Goal: Task Accomplishment & Management: Manage account settings

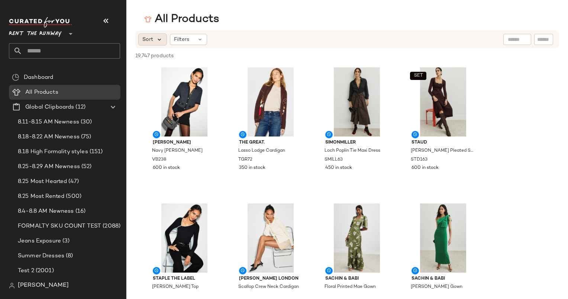
click at [159, 43] on icon at bounding box center [159, 39] width 7 height 7
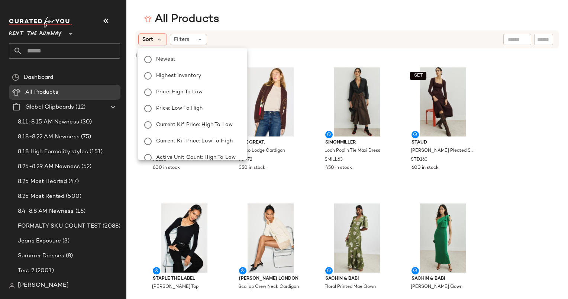
click at [202, 54] on div "Newest Highest Inventory Price: High to Low Price: Low to High Current Kif Pric…" at bounding box center [192, 149] width 110 height 196
click at [202, 54] on label "Newest" at bounding box center [197, 59] width 88 height 10
click at [278, 16] on div "All Products" at bounding box center [346, 19] width 441 height 15
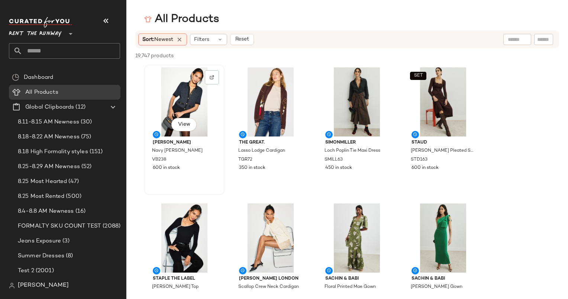
click at [186, 80] on div "View" at bounding box center [184, 101] width 75 height 69
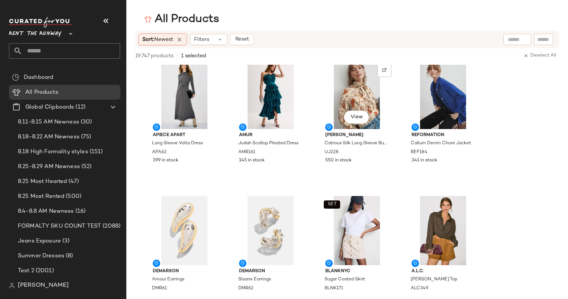
scroll to position [995, 0]
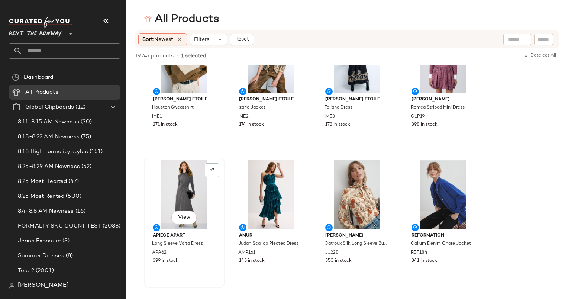
click at [187, 177] on div "View" at bounding box center [184, 194] width 75 height 69
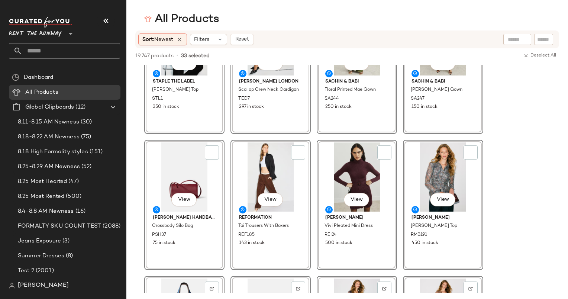
scroll to position [0, 0]
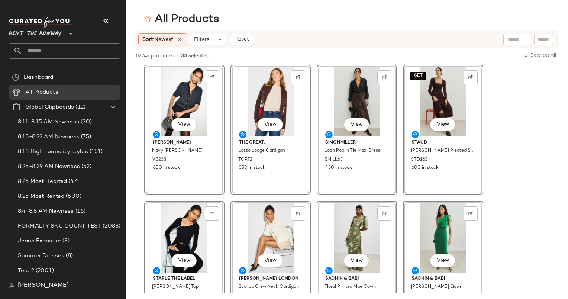
click at [275, 138] on div "View The Great. Lasso Lodge Cardigan TGR72 350 in stock" at bounding box center [270, 130] width 80 height 130
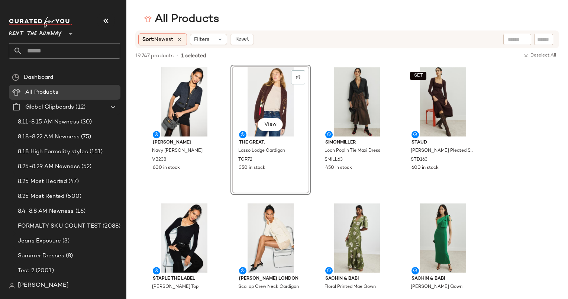
click at [339, 59] on div "19,747 products • 1 selected Deselect All" at bounding box center [346, 56] width 441 height 16
click at [314, 63] on div "19,747 products • 1 selected Deselect All" at bounding box center [346, 56] width 441 height 16
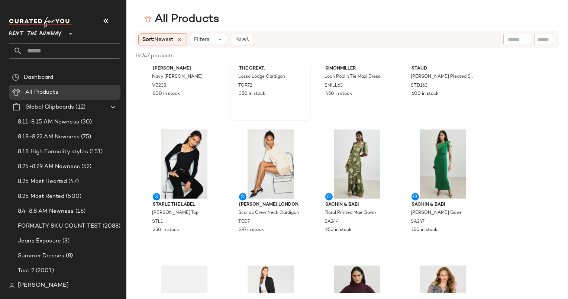
scroll to position [100, 0]
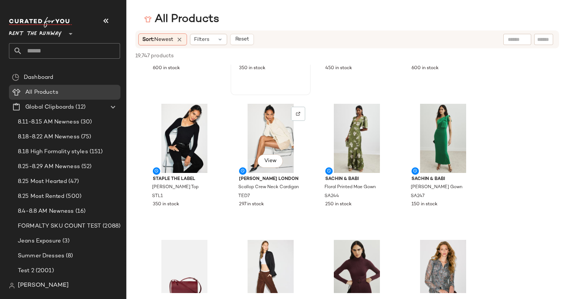
click at [254, 135] on div "View" at bounding box center [270, 138] width 75 height 69
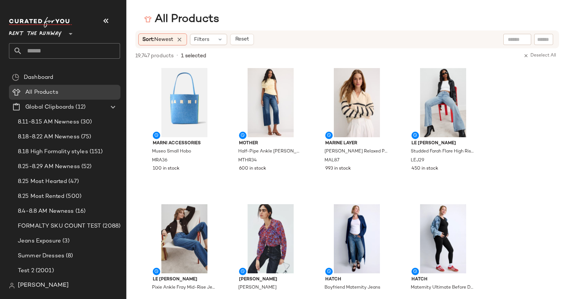
scroll to position [453, 0]
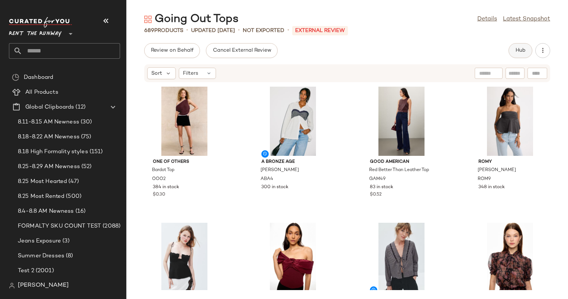
click at [525, 51] on button "Hub" at bounding box center [520, 50] width 24 height 15
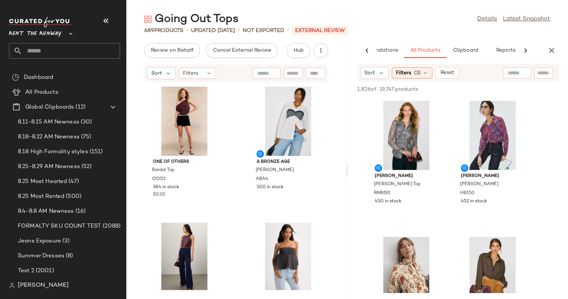
click at [333, 206] on div "One of Others Bardot Top OOO2 384 in stock $0.30 A Bronze Age Patti Top ABA4 30…" at bounding box center [236, 185] width 220 height 207
click at [434, 110] on img at bounding box center [433, 111] width 4 height 4
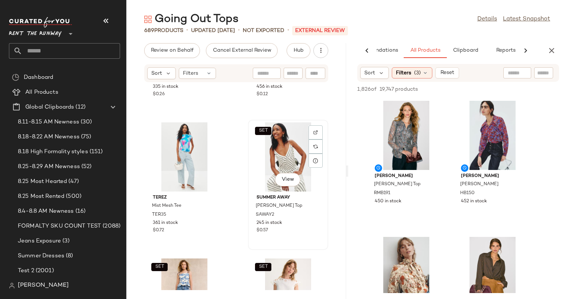
scroll to position [1766, 0]
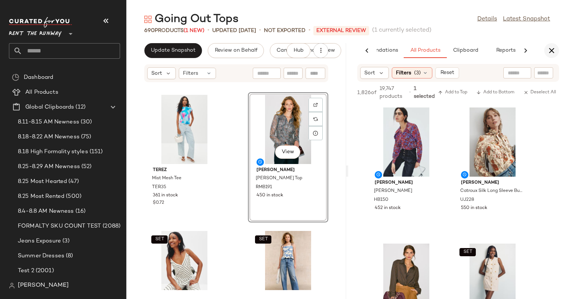
click at [550, 52] on icon "button" at bounding box center [551, 50] width 9 height 9
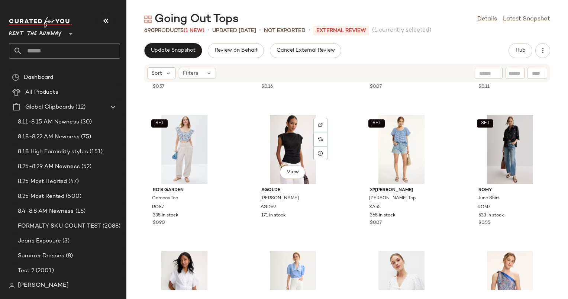
scroll to position [1066, 0]
click at [161, 77] on div "Sort" at bounding box center [161, 73] width 29 height 12
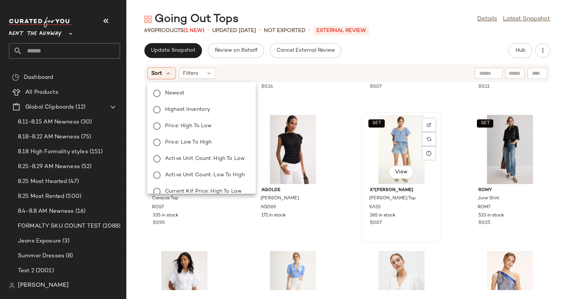
click at [364, 172] on div "SET View" at bounding box center [401, 149] width 75 height 69
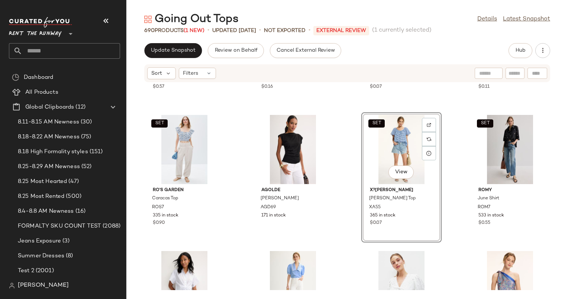
click at [337, 169] on div "SET Summer Away Blair Top SAWAY2 245 in stock $0.57 SET Hofmann Copenhagen Yara…" at bounding box center [346, 185] width 441 height 207
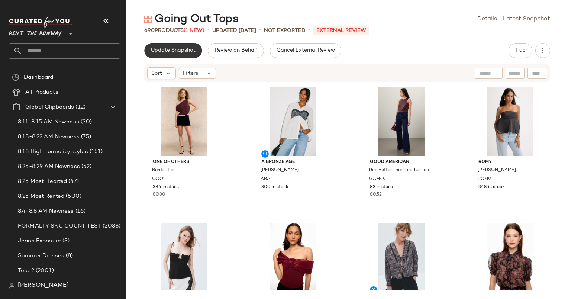
click at [179, 46] on button "Update Snapshot" at bounding box center [173, 50] width 58 height 15
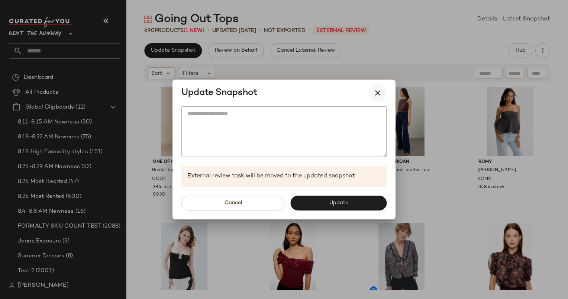
click at [379, 92] on icon "button" at bounding box center [377, 92] width 9 height 9
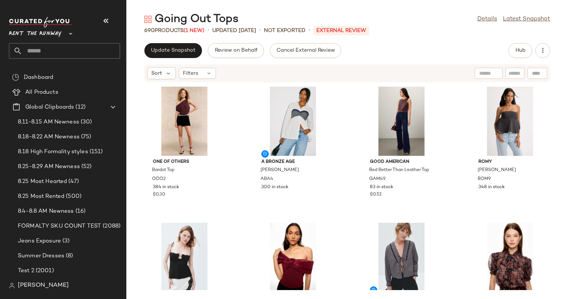
click at [353, 216] on div "One of Others Bardot Top OOO2 384 in stock $0.30 A Bronze Age Patti Top ABA4 30…" at bounding box center [346, 185] width 441 height 207
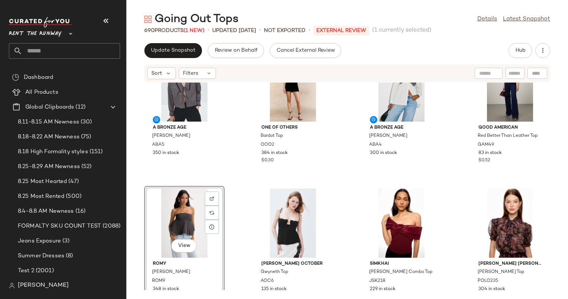
scroll to position [40, 0]
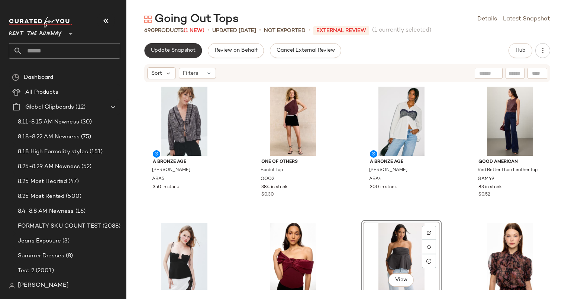
click at [172, 52] on span "Update Snapshot" at bounding box center [172, 51] width 45 height 6
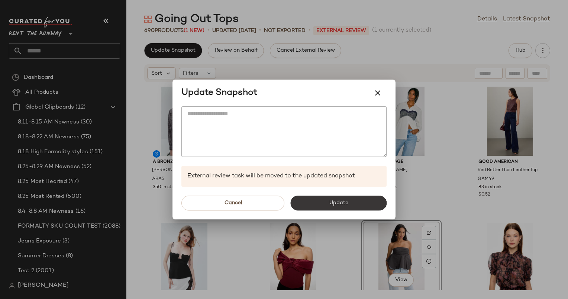
click at [314, 199] on button "Update" at bounding box center [338, 202] width 96 height 15
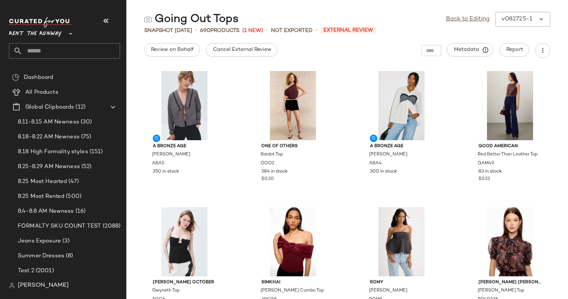
click at [450, 27] on div "Snapshot Aug 27th • 690 Products (1 New) • Not Exported • External Review" at bounding box center [346, 30] width 441 height 7
click at [452, 22] on link "Back to Editing" at bounding box center [467, 19] width 43 height 9
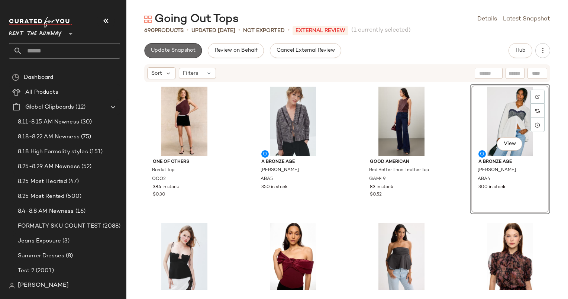
click at [189, 55] on button "Update Snapshot" at bounding box center [173, 50] width 58 height 15
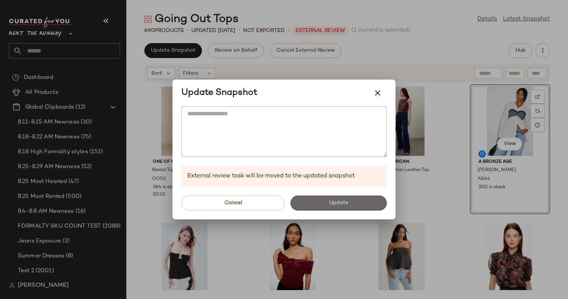
click at [323, 204] on button "Update" at bounding box center [338, 202] width 96 height 15
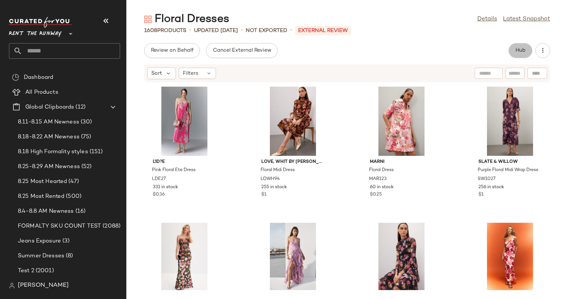
click at [523, 56] on button "Hub" at bounding box center [520, 50] width 24 height 15
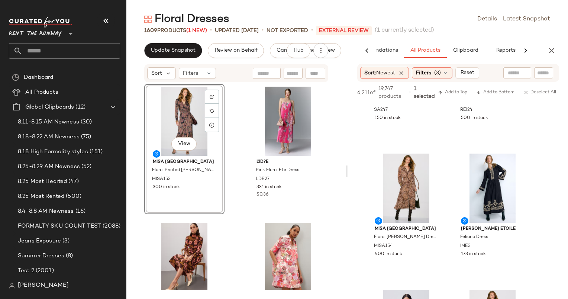
click at [239, 227] on div "View MISA Los Angeles Floral Printed Eliza Dress MISA153 300 in stock L'ID?E Pi…" at bounding box center [236, 185] width 220 height 207
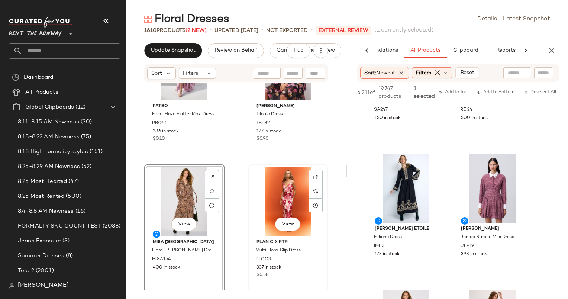
scroll to position [579, 0]
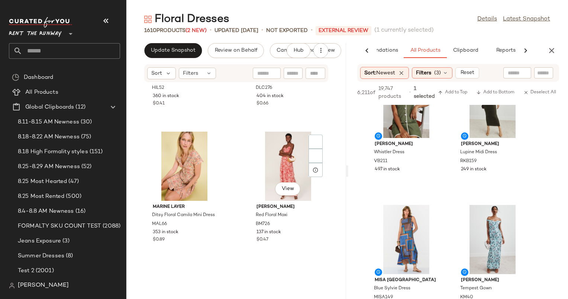
scroll to position [1934, 0]
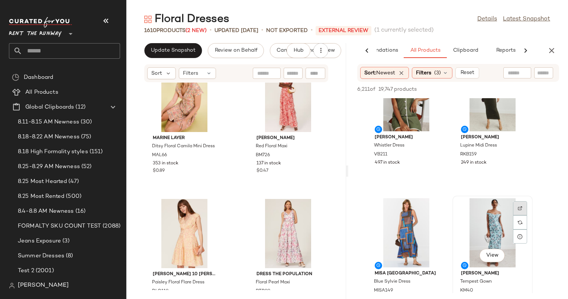
click at [520, 213] on div at bounding box center [520, 208] width 14 height 14
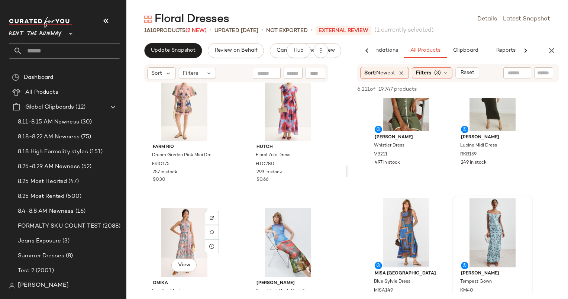
scroll to position [11555, 0]
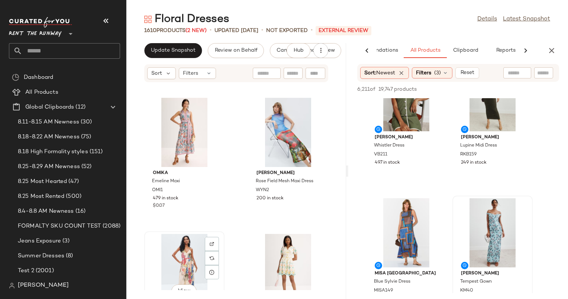
scroll to position [11556, 0]
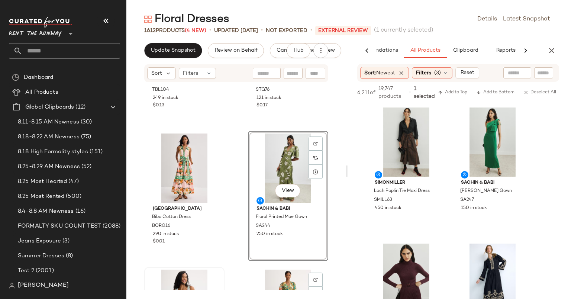
scroll to position [18418, 0]
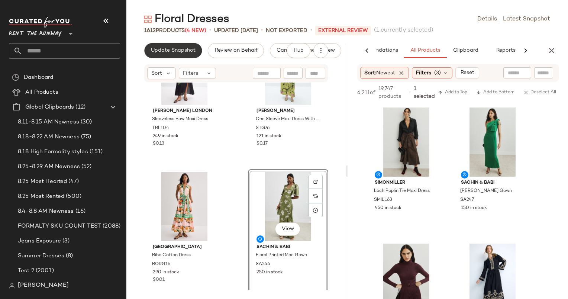
click at [181, 56] on button "Update Snapshot" at bounding box center [173, 50] width 58 height 15
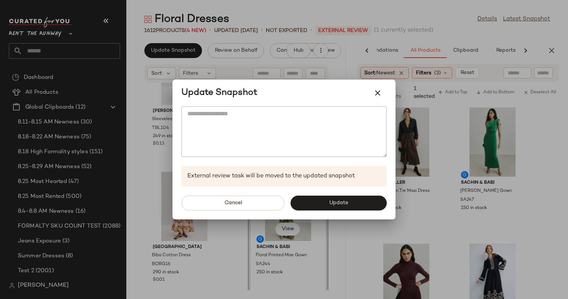
click at [328, 195] on div "Cancel Update" at bounding box center [283, 203] width 223 height 33
click at [328, 196] on button "Update" at bounding box center [338, 202] width 96 height 15
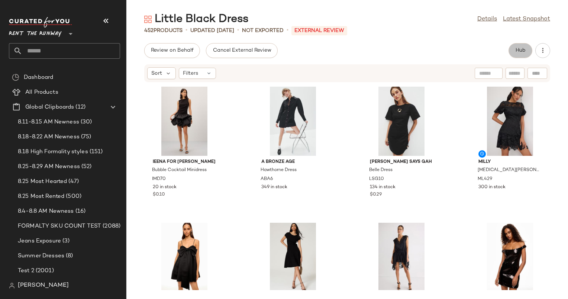
click at [513, 49] on button "Hub" at bounding box center [520, 50] width 24 height 15
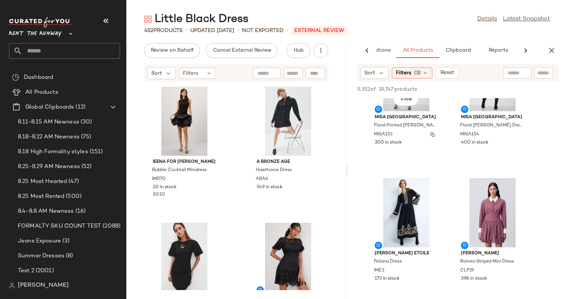
scroll to position [195, 0]
click at [433, 190] on div at bounding box center [434, 187] width 14 height 14
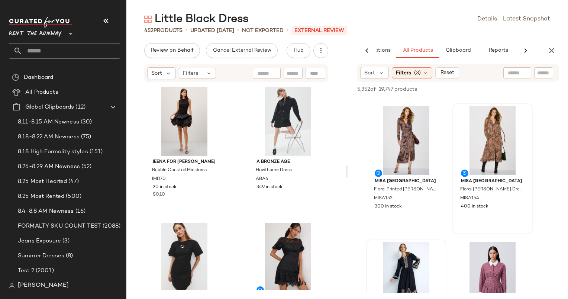
scroll to position [0, 0]
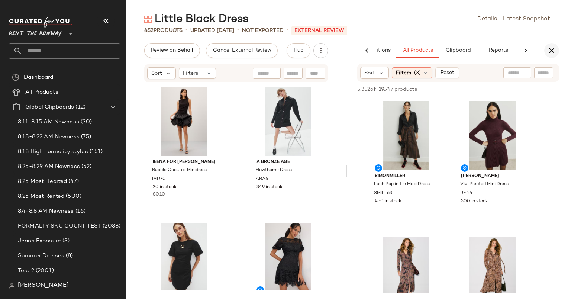
click at [553, 45] on button "button" at bounding box center [551, 50] width 15 height 15
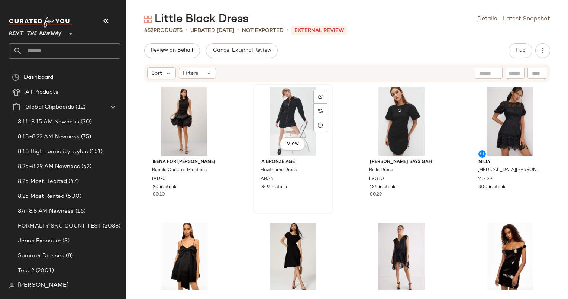
click at [287, 125] on div "View" at bounding box center [292, 121] width 75 height 69
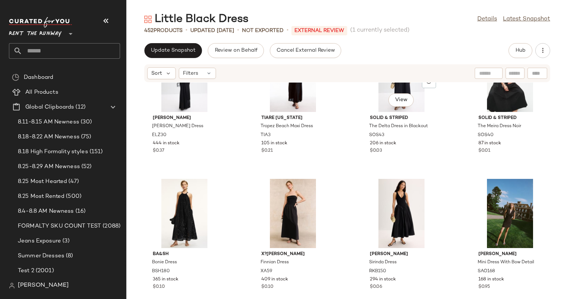
scroll to position [1627, 0]
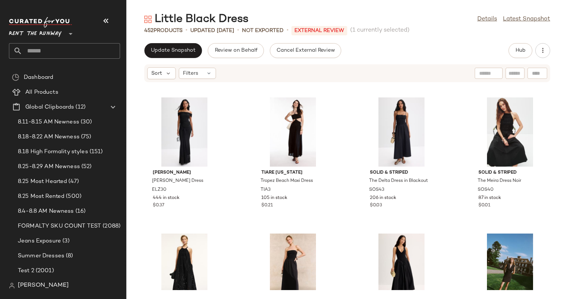
click at [550, 94] on div "[PERSON_NAME] Dress ELZ30 444 in stock $0.37 Tiare [US_STATE] Tropez Beach Maxi…" at bounding box center [346, 185] width 441 height 207
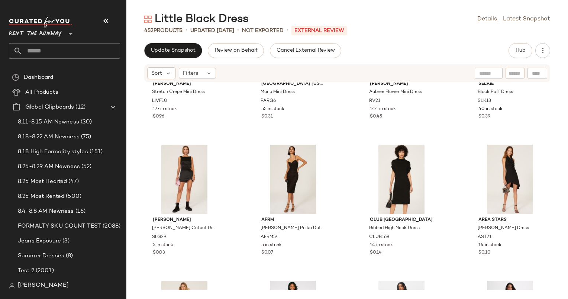
scroll to position [1314, 0]
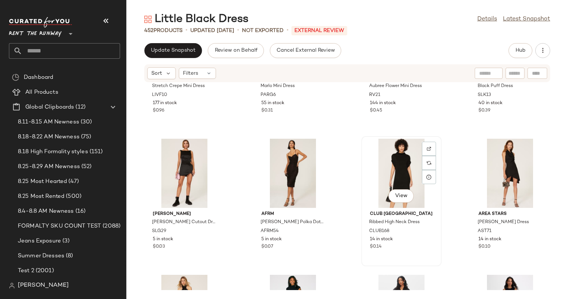
click at [373, 186] on div "View" at bounding box center [401, 173] width 75 height 69
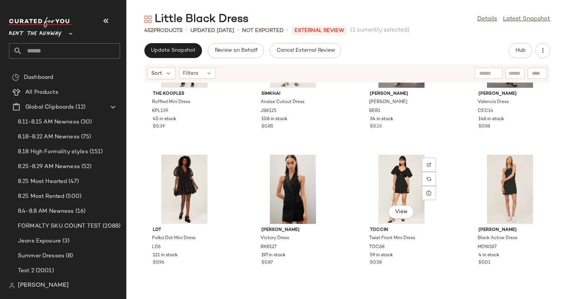
scroll to position [890, 0]
click at [291, 185] on div "View" at bounding box center [292, 189] width 75 height 69
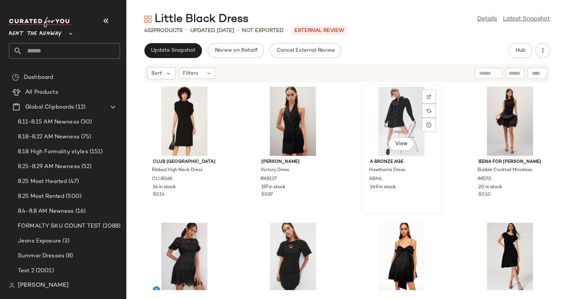
click at [400, 116] on div "View" at bounding box center [401, 121] width 75 height 69
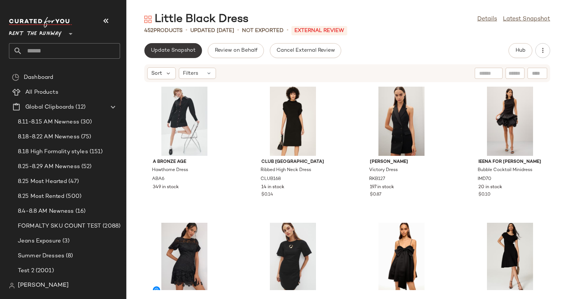
click at [184, 52] on span "Update Snapshot" at bounding box center [172, 51] width 45 height 6
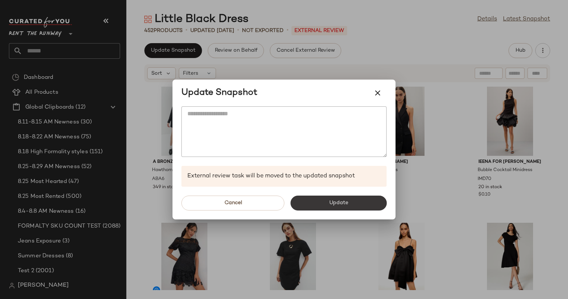
click at [337, 203] on span "Update" at bounding box center [337, 203] width 19 height 6
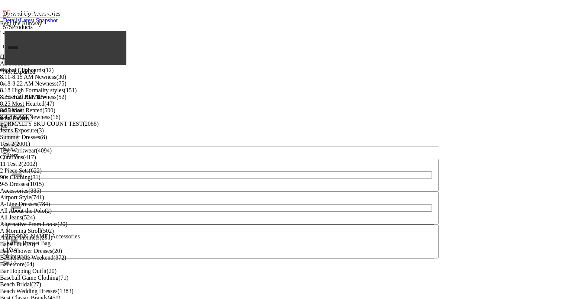
click at [10, 122] on button "Hub" at bounding box center [3, 126] width 15 height 8
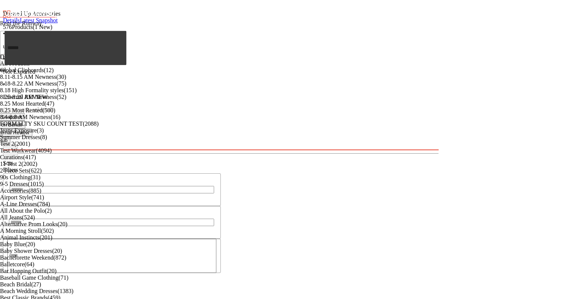
scroll to position [683, 0]
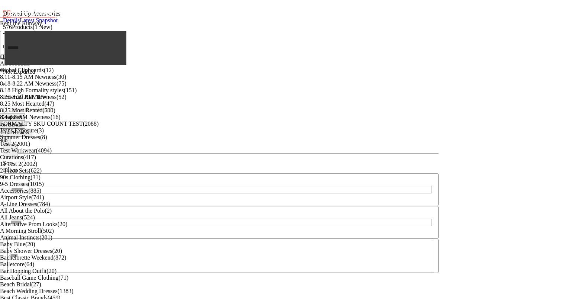
scroll to position [305, 0]
drag, startPoint x: 247, startPoint y: 242, endPoint x: 300, endPoint y: 243, distance: 53.1
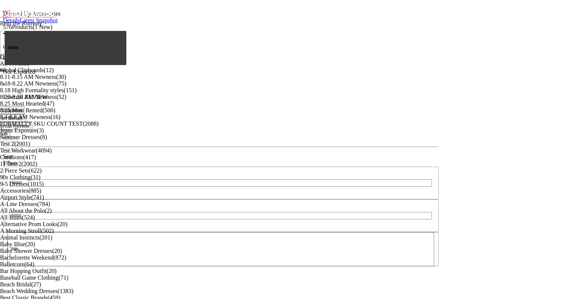
scroll to position [198, 0]
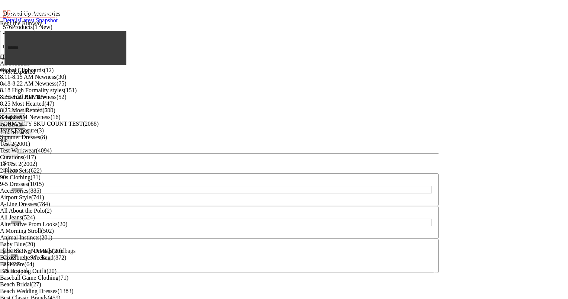
click at [10, 136] on button "Hub" at bounding box center [3, 140] width 15 height 8
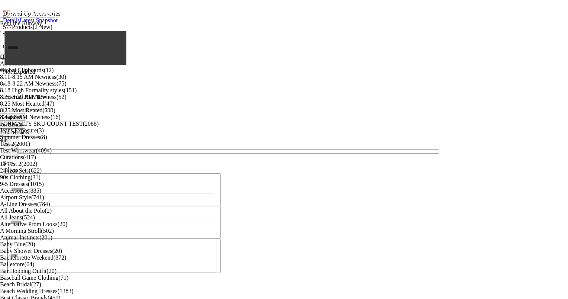
click at [25, 113] on button "Update Snapshot" at bounding box center [3, 117] width 44 height 8
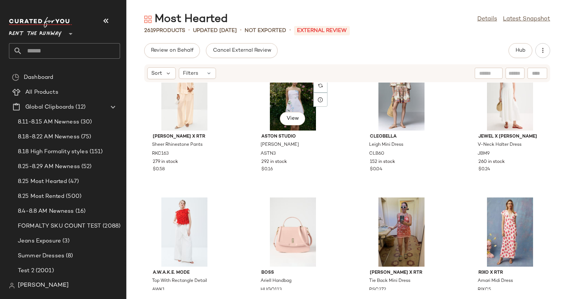
scroll to position [3296, 0]
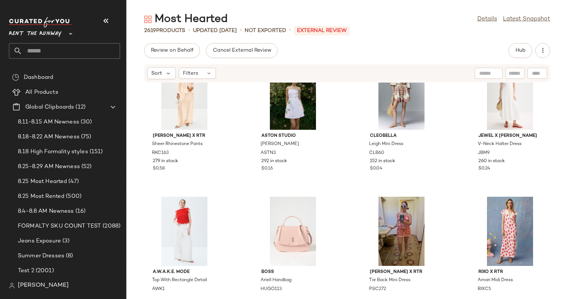
click at [519, 37] on div "Most Hearted Details Latest Snapshot 2619 Products • updated [DATE] • Not Expor…" at bounding box center [346, 155] width 441 height 287
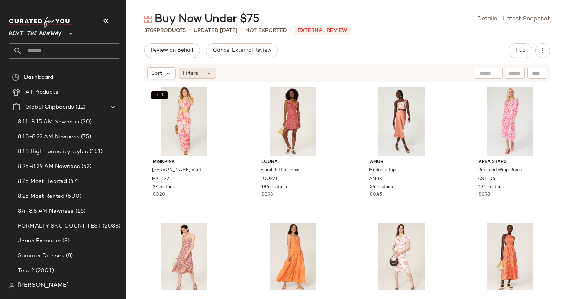
click at [210, 75] on icon at bounding box center [209, 73] width 6 height 6
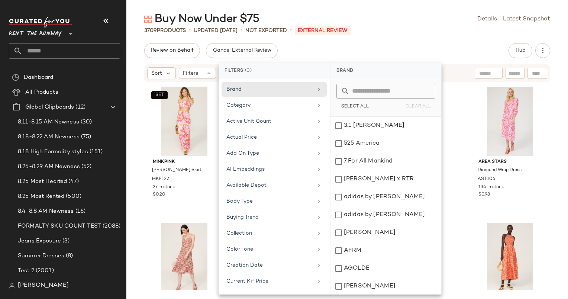
scroll to position [48, 0]
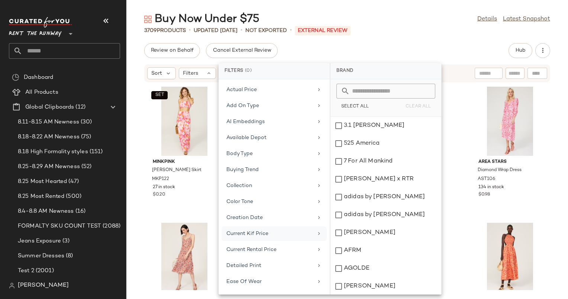
click at [285, 230] on div "Current Kif Price" at bounding box center [269, 234] width 87 height 8
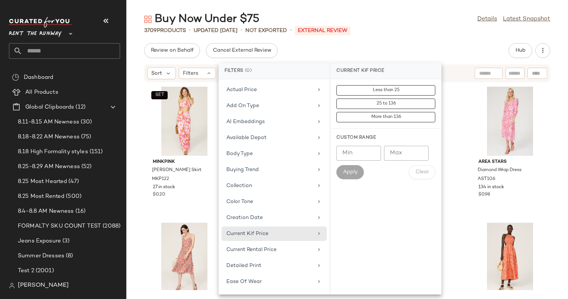
click at [363, 155] on input "Min" at bounding box center [358, 153] width 45 height 15
type input "**"
click at [398, 273] on div "Less than 25 25 to 136 More than 136 Custom Range Min ** Min Max Max Apply Clear" at bounding box center [385, 186] width 111 height 215
click at [353, 177] on button "Apply" at bounding box center [349, 172] width 27 height 14
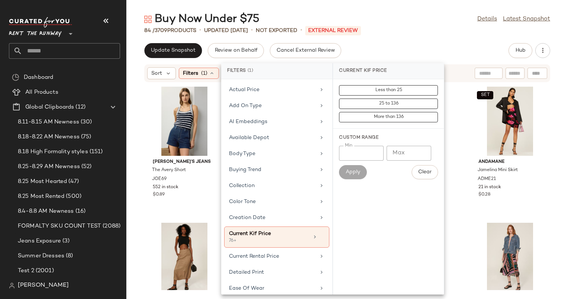
click at [409, 51] on div "Update Snapshot Review on Behalf Cancel External Review Hub" at bounding box center [347, 50] width 406 height 15
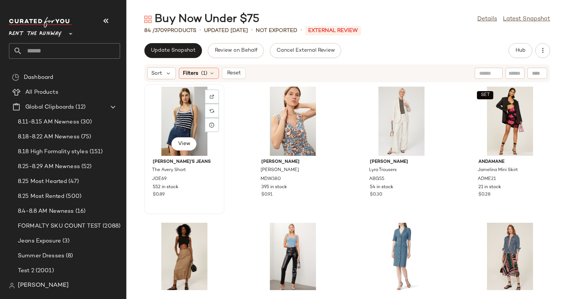
click at [194, 112] on div "View" at bounding box center [184, 121] width 75 height 69
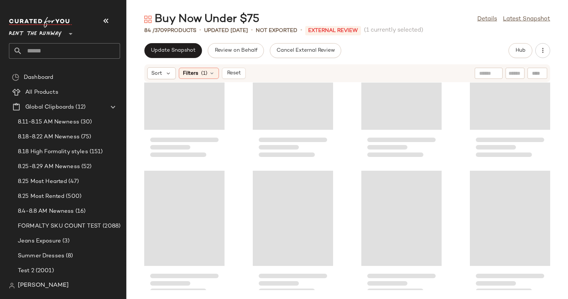
scroll to position [2650, 0]
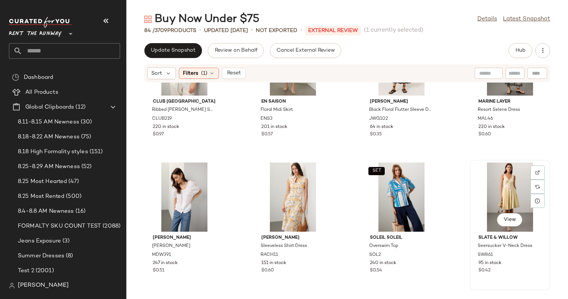
click at [493, 192] on div "View" at bounding box center [509, 196] width 75 height 69
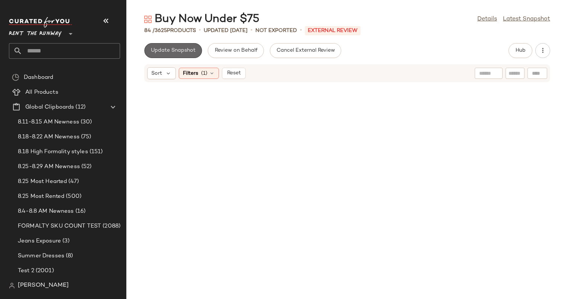
click at [192, 55] on button "Update Snapshot" at bounding box center [173, 50] width 58 height 15
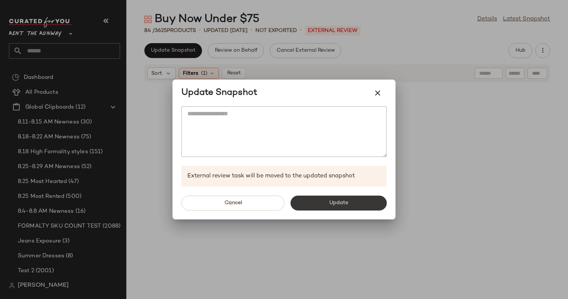
click at [358, 196] on button "Update" at bounding box center [338, 202] width 96 height 15
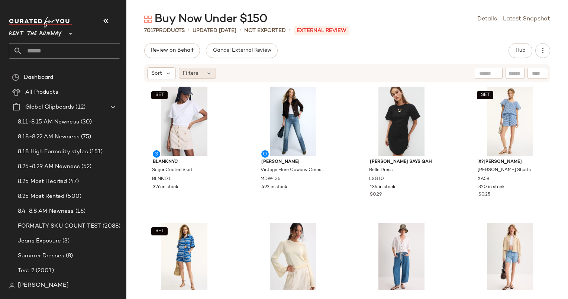
click at [195, 71] on span "Filters" at bounding box center [190, 73] width 15 height 8
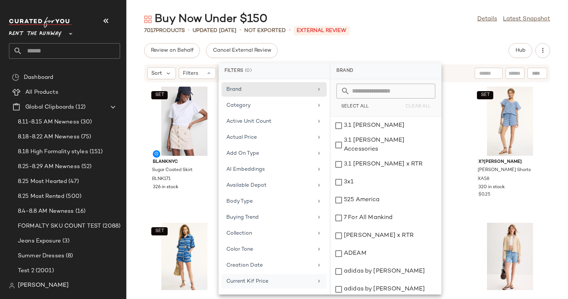
click at [268, 278] on div "Current Kif Price" at bounding box center [269, 281] width 87 height 8
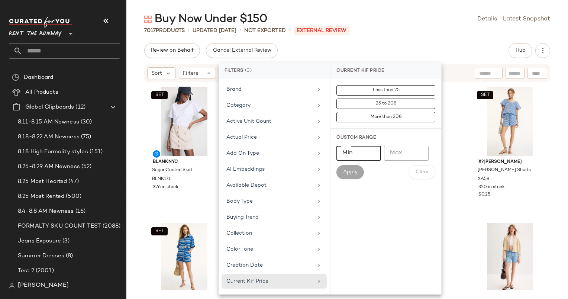
click at [357, 154] on input "Min" at bounding box center [358, 153] width 45 height 15
type input "***"
click at [358, 171] on button "Apply" at bounding box center [349, 172] width 27 height 14
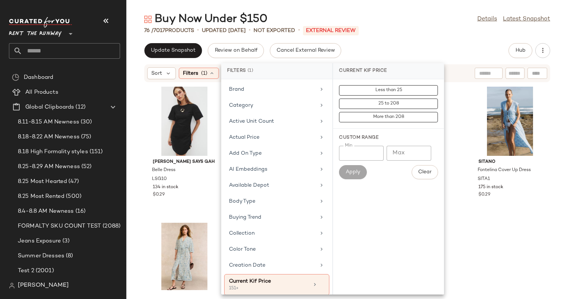
click at [374, 56] on div "Update Snapshot Review on Behalf Cancel External Review Hub" at bounding box center [347, 50] width 406 height 15
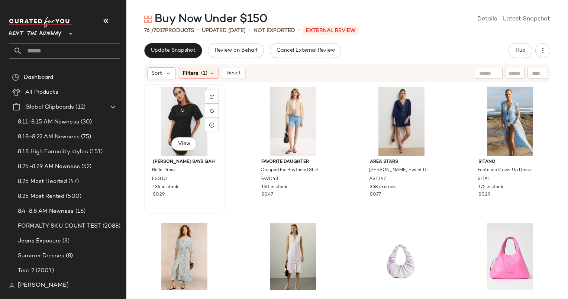
click at [192, 109] on div "View" at bounding box center [184, 121] width 75 height 69
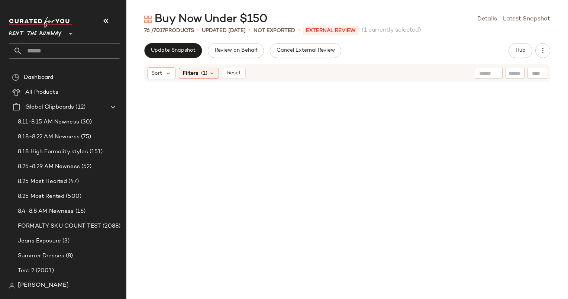
scroll to position [2378, 0]
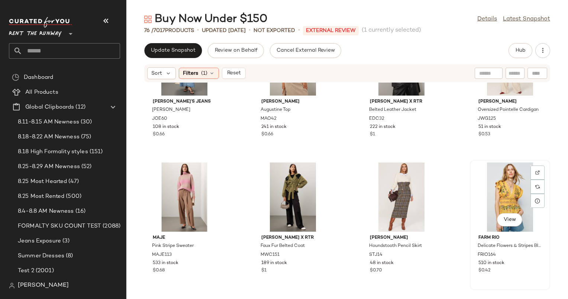
click at [492, 194] on div "View" at bounding box center [509, 196] width 75 height 69
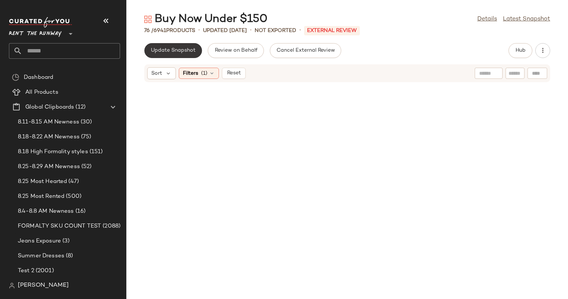
click at [179, 51] on span "Update Snapshot" at bounding box center [172, 51] width 45 height 6
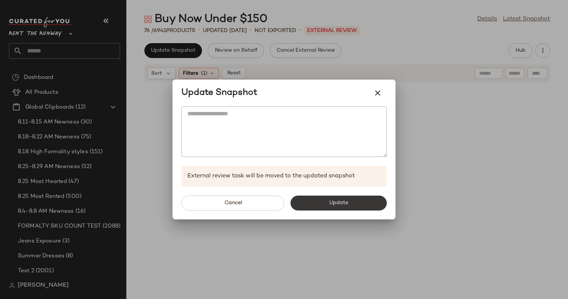
click at [361, 197] on button "Update" at bounding box center [338, 202] width 96 height 15
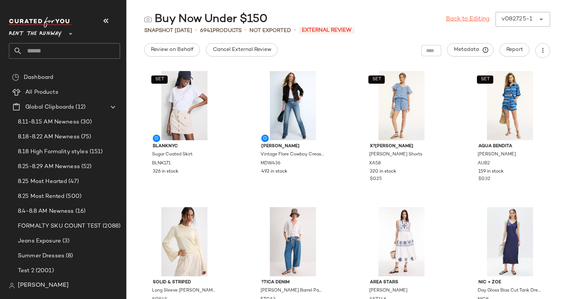
click at [470, 20] on link "Back to Editing" at bounding box center [467, 19] width 43 height 9
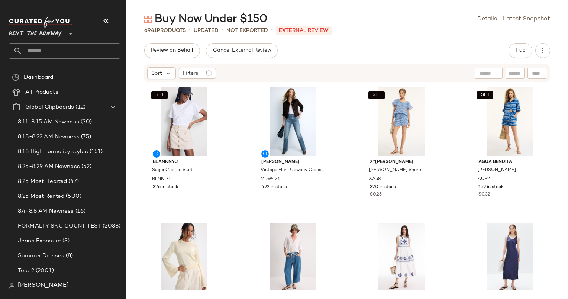
click at [529, 59] on div "Review on Behalf Cancel External Review Hub Sort Filters SET BLANKNYC Sugar Coa…" at bounding box center [346, 171] width 441 height 256
click at [527, 56] on button "Hub" at bounding box center [520, 50] width 24 height 15
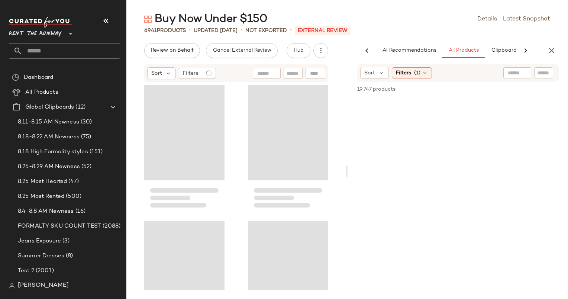
scroll to position [0, 46]
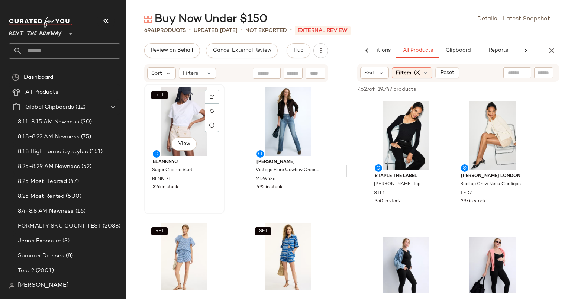
click at [146, 120] on div "SET View BLANKNYC Sugar Coated Skirt BLNK171 326 in stock" at bounding box center [184, 149] width 79 height 129
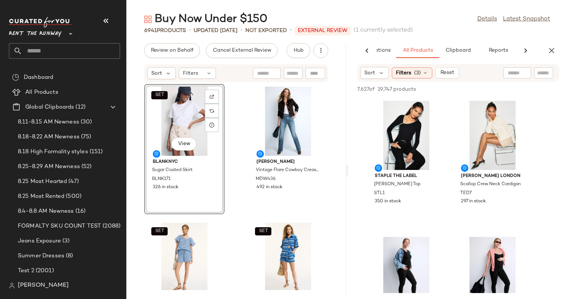
click at [129, 51] on div "Review on Behalf Cancel External Review Hub" at bounding box center [236, 50] width 220 height 15
click at [412, 132] on div "View" at bounding box center [406, 135] width 75 height 69
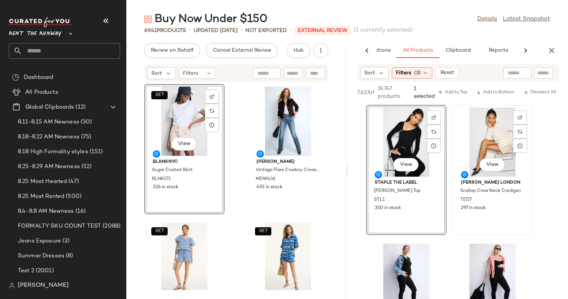
click at [493, 136] on div "View" at bounding box center [492, 141] width 75 height 69
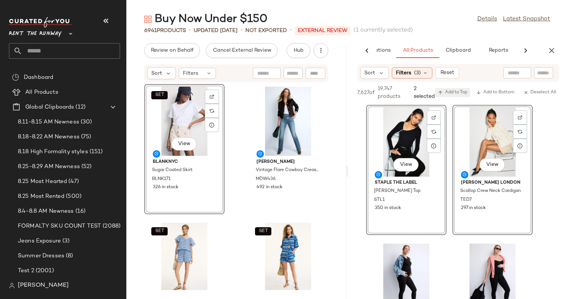
click at [447, 93] on span "Add to Top" at bounding box center [452, 92] width 29 height 5
click at [447, 93] on div "7,627 of 19,747 products • 2 selected Add to Top Add to Bottom Deselect All" at bounding box center [458, 93] width 220 height 23
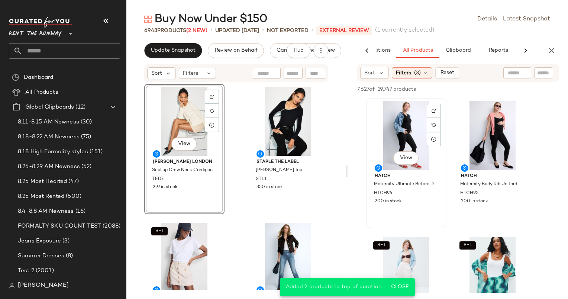
click at [378, 137] on div "View" at bounding box center [406, 135] width 75 height 69
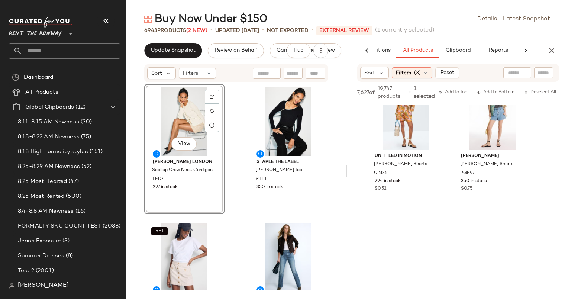
scroll to position [828, 0]
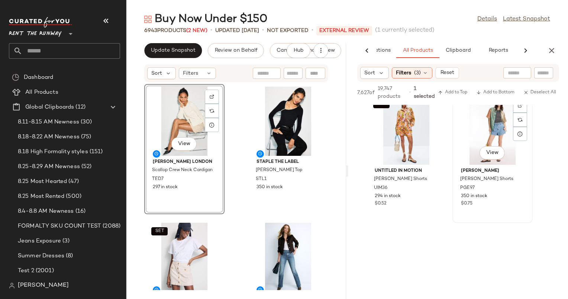
click at [486, 128] on div "View" at bounding box center [492, 130] width 75 height 69
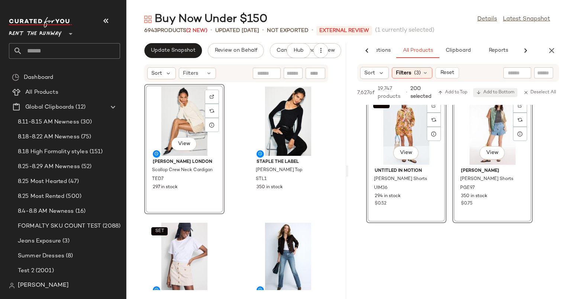
click at [491, 93] on span "Add to Bottom" at bounding box center [495, 92] width 38 height 5
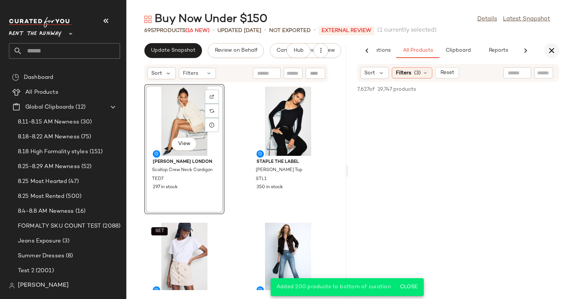
click at [548, 51] on icon "button" at bounding box center [551, 50] width 9 height 9
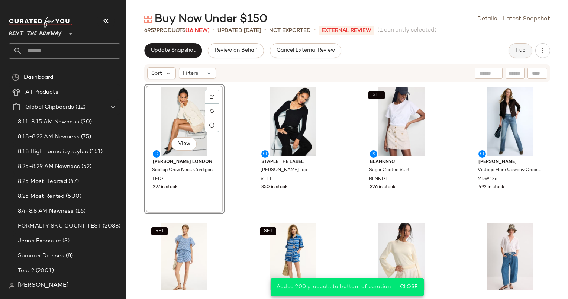
click at [519, 51] on span "Hub" at bounding box center [520, 51] width 10 height 6
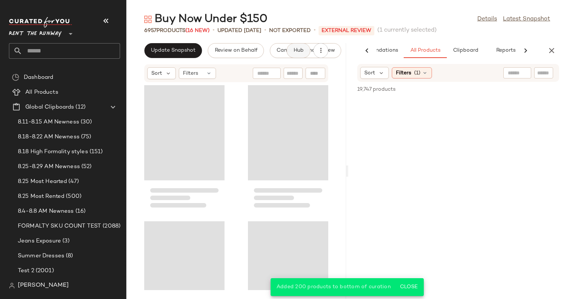
scroll to position [0, 38]
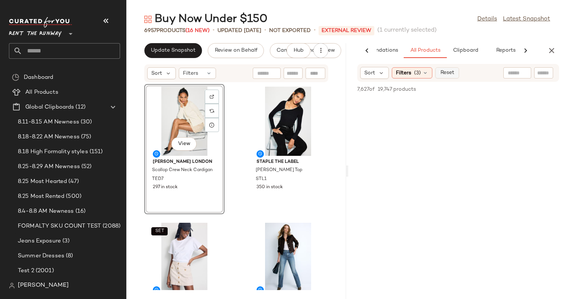
click at [452, 69] on button "Reset" at bounding box center [447, 72] width 24 height 11
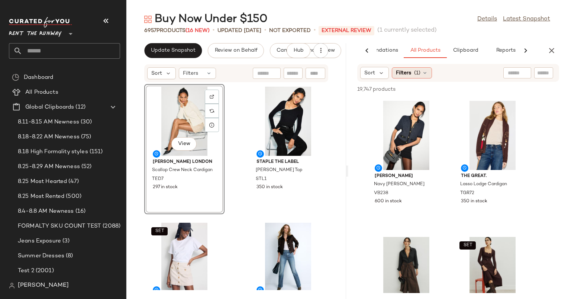
click at [414, 73] on span "(1)" at bounding box center [417, 73] width 6 height 8
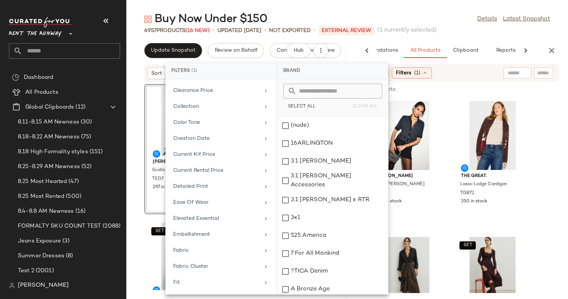
scroll to position [182, 0]
click at [220, 150] on div "Current Kif Price" at bounding box center [216, 154] width 87 height 8
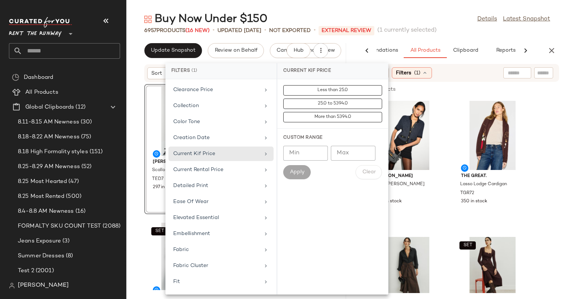
click at [342, 145] on div "Custom Range Min Min Max Max Apply Clear" at bounding box center [332, 157] width 111 height 56
click at [342, 148] on input "Max" at bounding box center [353, 153] width 45 height 15
type input "***"
click at [296, 169] on span "Apply" at bounding box center [296, 172] width 15 height 6
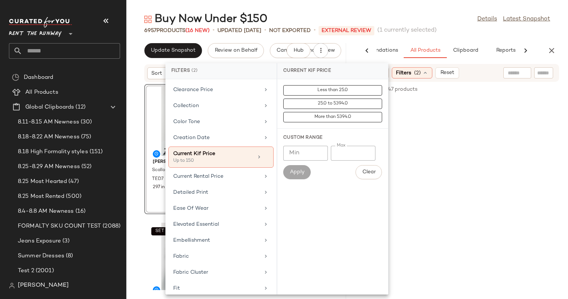
click at [413, 183] on div at bounding box center [458, 169] width 220 height 142
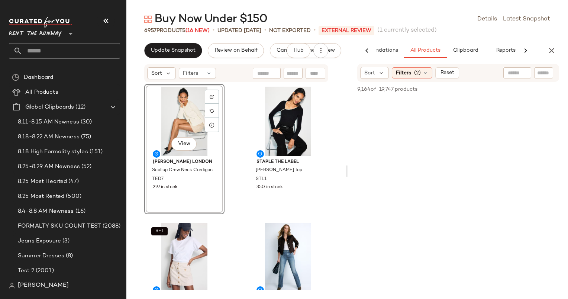
scroll to position [195, 0]
click at [420, 72] on div "Filters (2)" at bounding box center [412, 72] width 41 height 11
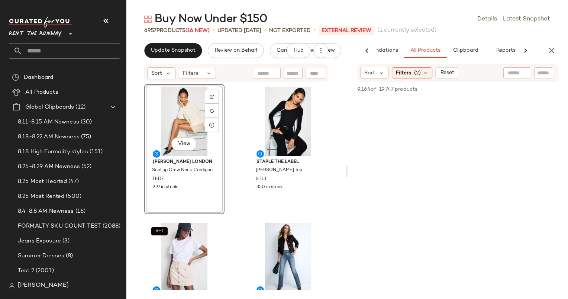
click at [386, 89] on span "19,747 products" at bounding box center [398, 89] width 38 height 8
click at [184, 54] on button "Update Snapshot" at bounding box center [173, 50] width 58 height 15
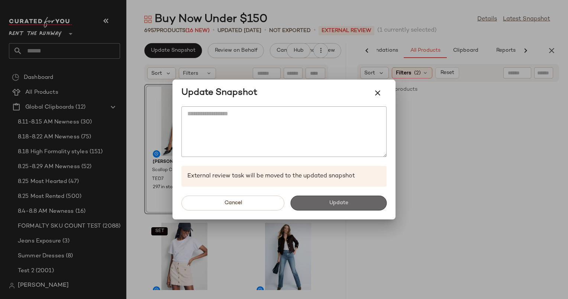
click at [339, 208] on button "Update" at bounding box center [338, 202] width 96 height 15
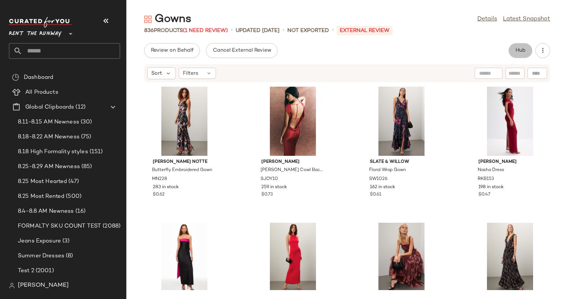
click at [520, 48] on span "Hub" at bounding box center [520, 51] width 10 height 6
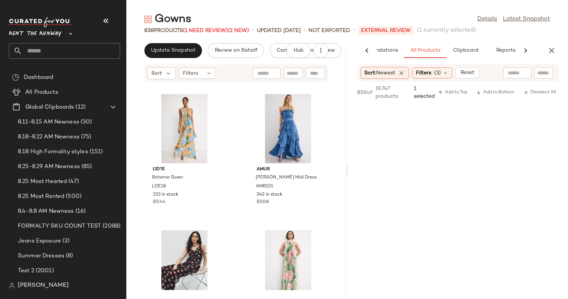
scroll to position [2679, 0]
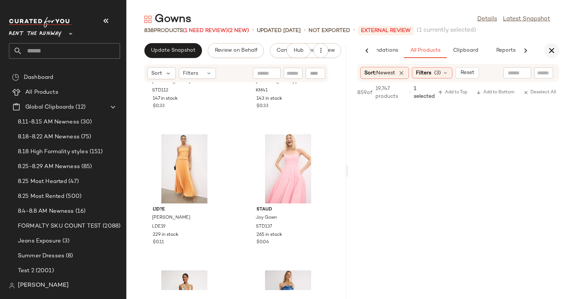
click at [550, 49] on icon "button" at bounding box center [551, 50] width 9 height 9
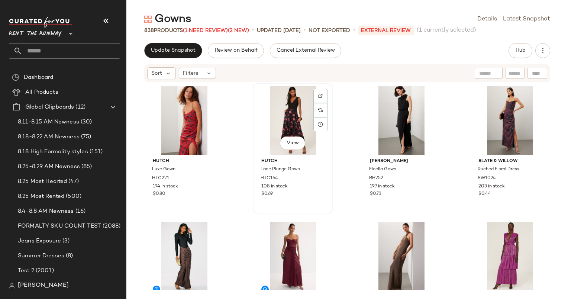
scroll to position [256, 0]
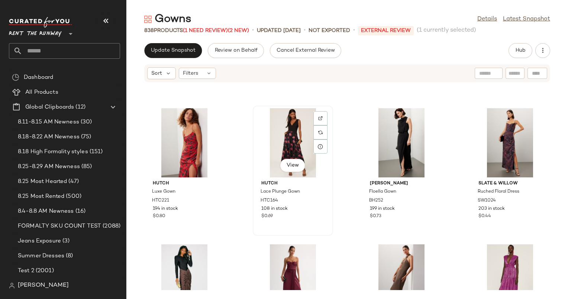
click at [291, 124] on div "View" at bounding box center [292, 142] width 75 height 69
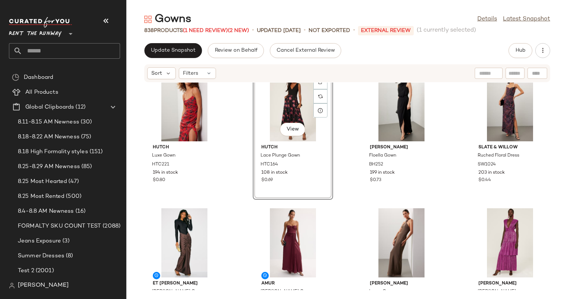
scroll to position [292, 0]
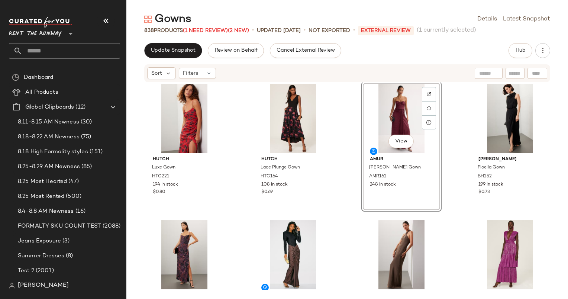
scroll to position [269, 0]
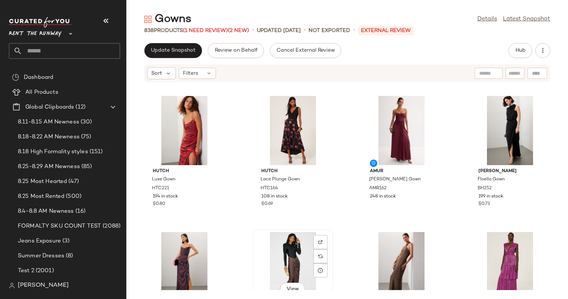
click at [273, 269] on div "View" at bounding box center [292, 266] width 75 height 69
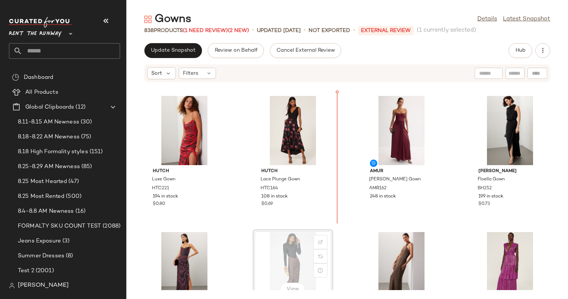
scroll to position [269, 0]
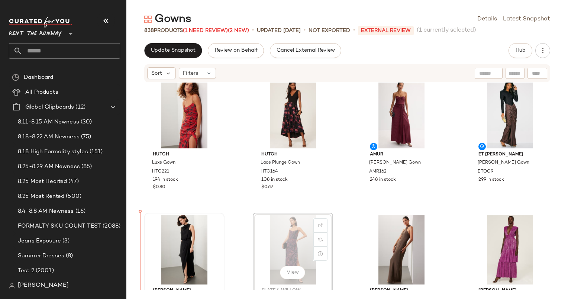
scroll to position [285, 0]
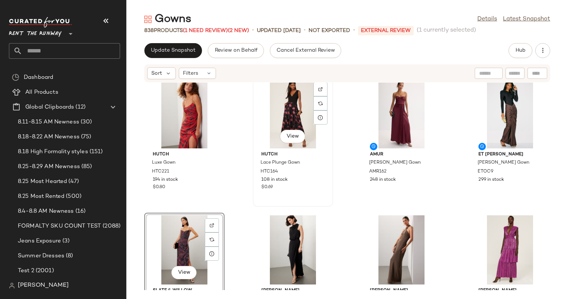
click at [288, 115] on div "View" at bounding box center [292, 113] width 75 height 69
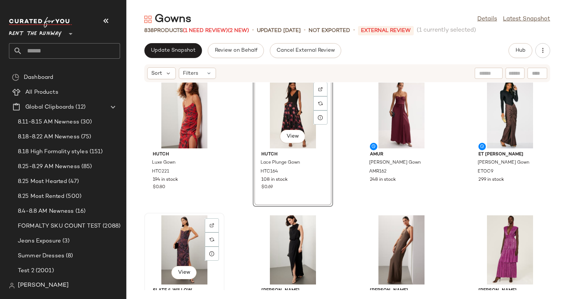
click at [180, 251] on div "View" at bounding box center [184, 249] width 75 height 69
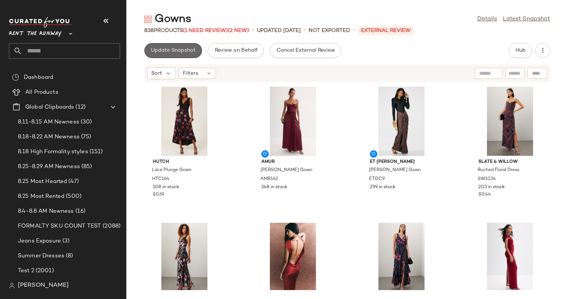
click at [183, 57] on button "Update Snapshot" at bounding box center [173, 50] width 58 height 15
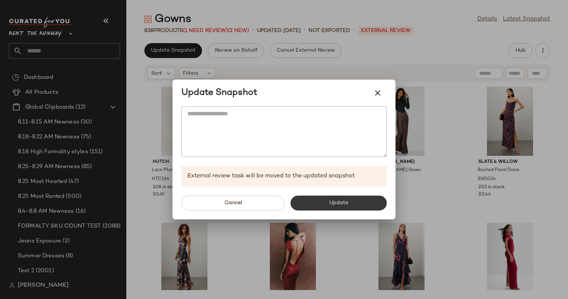
click at [333, 207] on button "Update" at bounding box center [338, 202] width 96 height 15
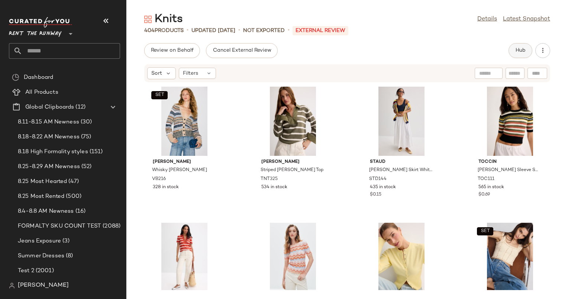
click at [524, 46] on button "Hub" at bounding box center [520, 50] width 24 height 15
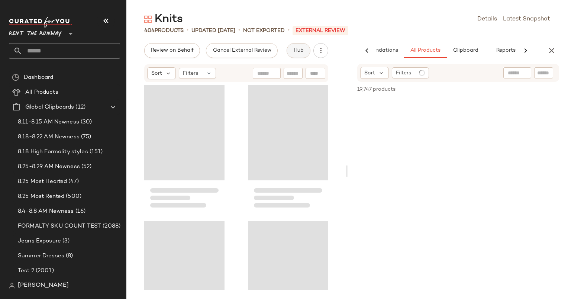
scroll to position [0, 38]
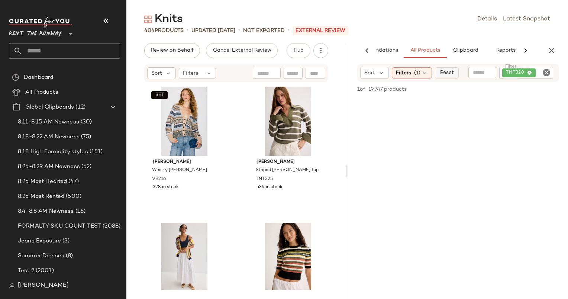
click at [447, 71] on span "Reset" at bounding box center [446, 73] width 14 height 6
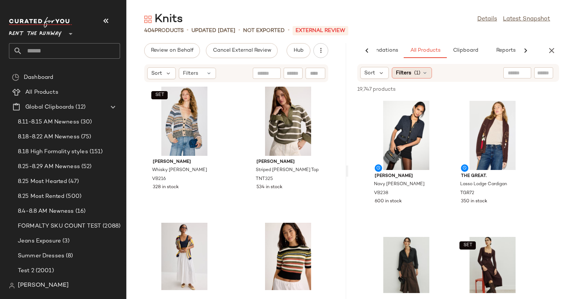
click at [412, 71] on div "Filters (1)" at bounding box center [412, 72] width 40 height 11
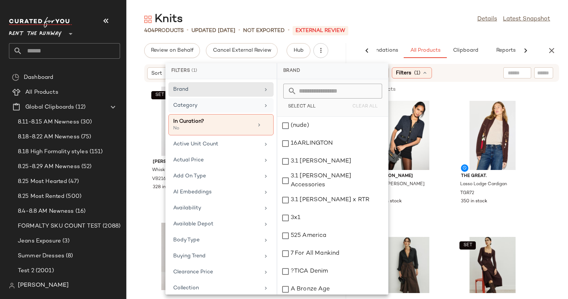
click at [239, 103] on div "Category" at bounding box center [216, 105] width 87 height 8
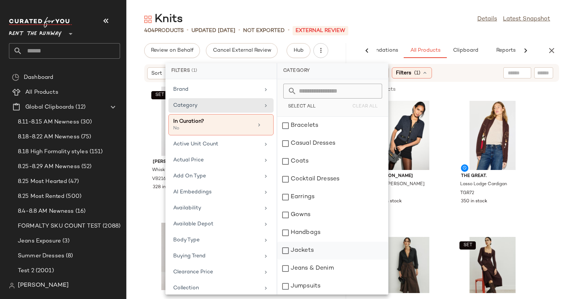
scroll to position [67, 0]
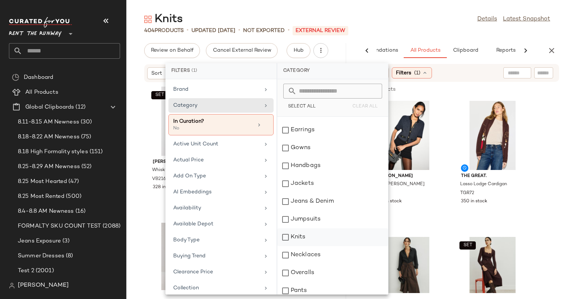
click at [328, 238] on div "Knits" at bounding box center [332, 237] width 111 height 18
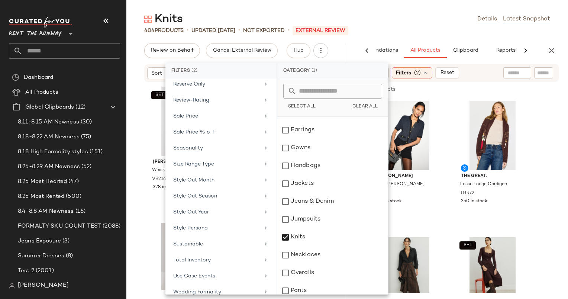
scroll to position [770, 0]
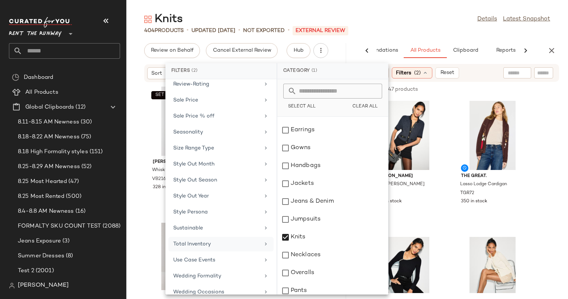
click at [230, 240] on div "Total Inventory" at bounding box center [216, 244] width 87 height 8
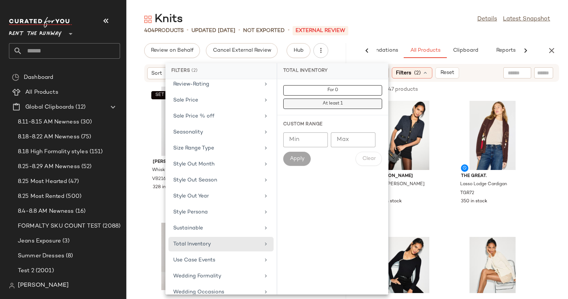
click at [355, 104] on button "At least 1" at bounding box center [332, 103] width 99 height 10
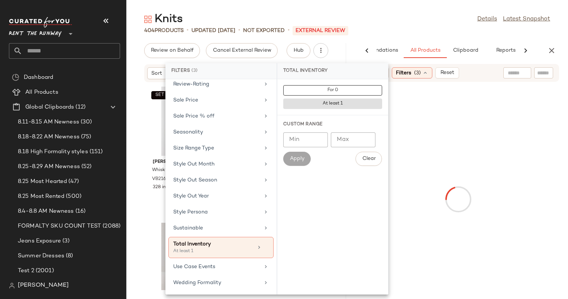
click at [438, 37] on div "Knits Details Latest Snapshot 404 Products • updated Aug 26th • Not Exported • …" at bounding box center [346, 155] width 441 height 287
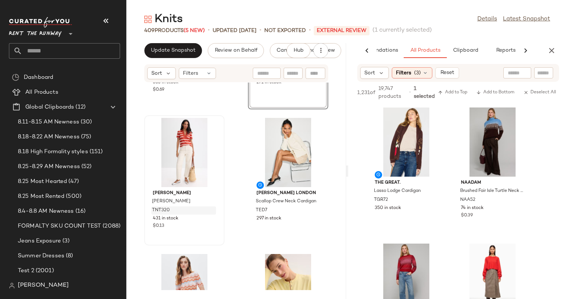
scroll to position [504, 0]
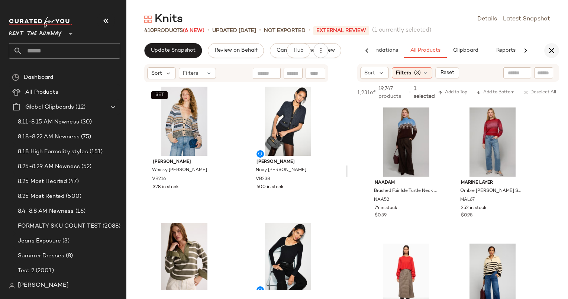
click at [555, 48] on icon "button" at bounding box center [551, 50] width 9 height 9
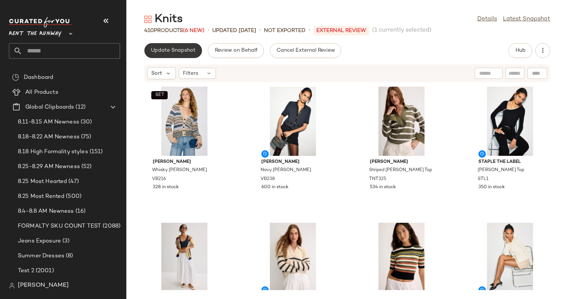
click at [189, 52] on span "Update Snapshot" at bounding box center [172, 51] width 45 height 6
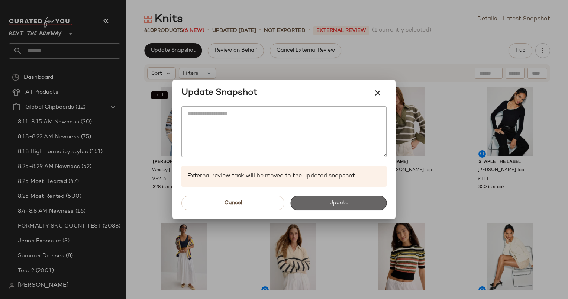
click at [348, 202] on span "Update" at bounding box center [337, 203] width 19 height 6
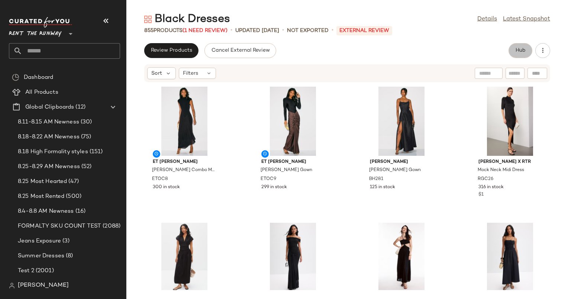
click at [513, 50] on button "Hub" at bounding box center [520, 50] width 24 height 15
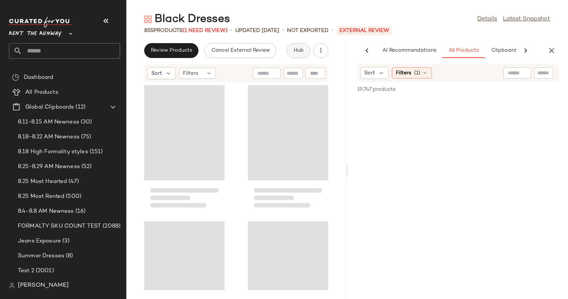
scroll to position [0, 38]
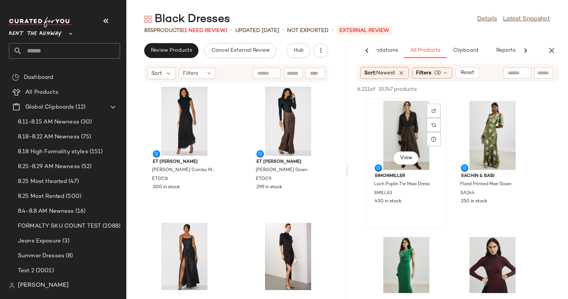
click at [409, 116] on div "View" at bounding box center [406, 135] width 75 height 69
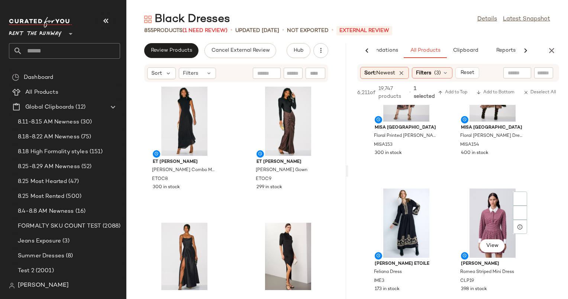
scroll to position [372, 0]
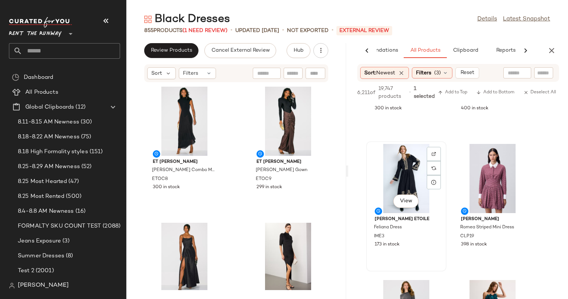
click at [400, 179] on div "View" at bounding box center [406, 178] width 75 height 69
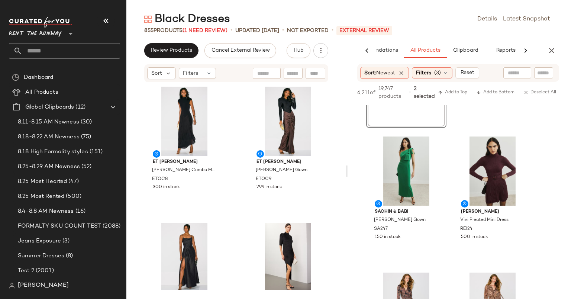
scroll to position [0, 0]
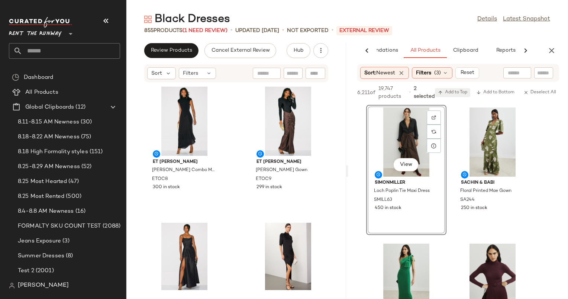
click at [452, 91] on span "Add to Top" at bounding box center [452, 92] width 29 height 5
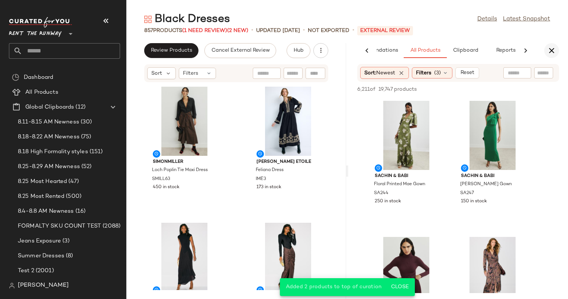
click at [554, 52] on icon "button" at bounding box center [551, 50] width 9 height 9
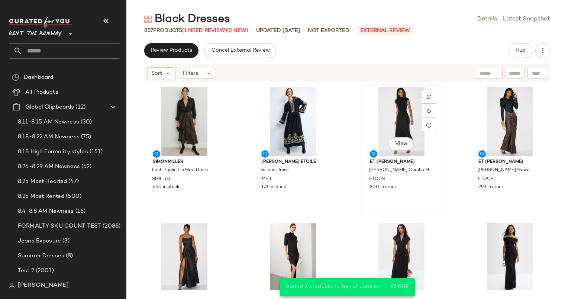
click at [402, 101] on div "View" at bounding box center [401, 121] width 75 height 69
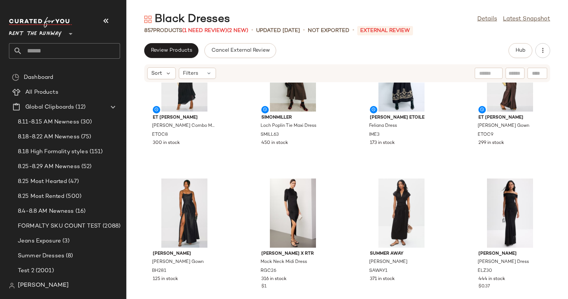
scroll to position [45, 0]
click at [178, 193] on div "View" at bounding box center [184, 212] width 75 height 69
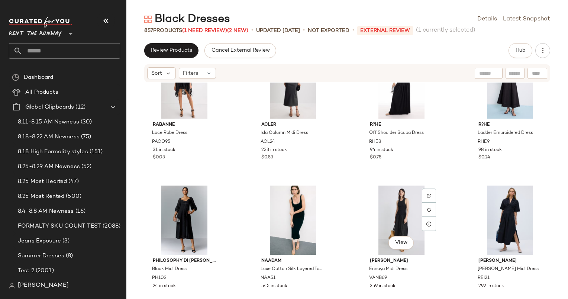
scroll to position [1403, 0]
click at [190, 208] on div "View" at bounding box center [184, 219] width 75 height 69
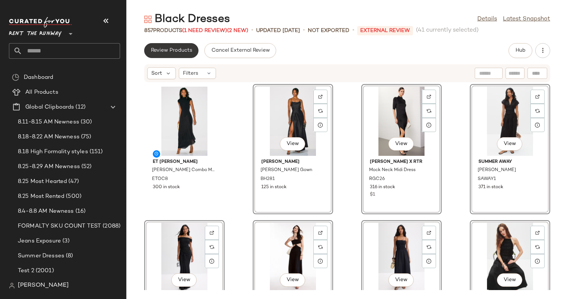
click at [184, 51] on span "Review Products" at bounding box center [171, 51] width 42 height 6
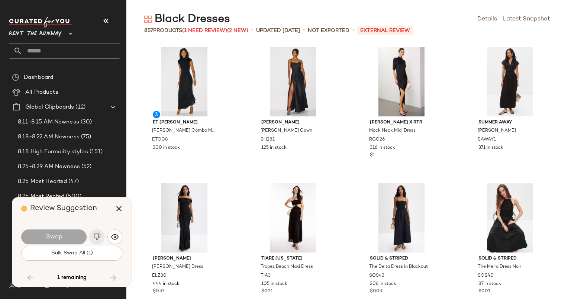
scroll to position [13465, 0]
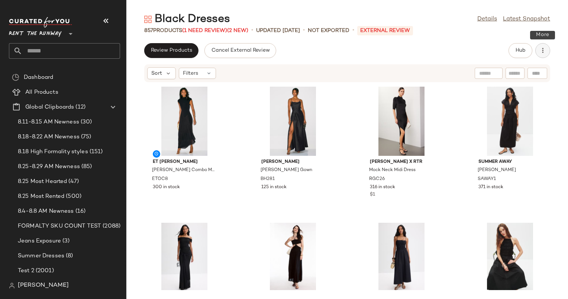
click at [540, 48] on icon "button" at bounding box center [542, 50] width 7 height 7
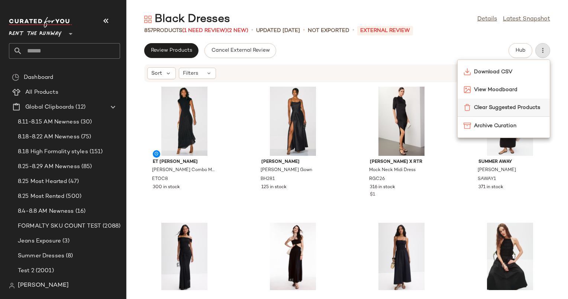
click at [495, 104] on span "Clear Suggested Products" at bounding box center [509, 108] width 70 height 8
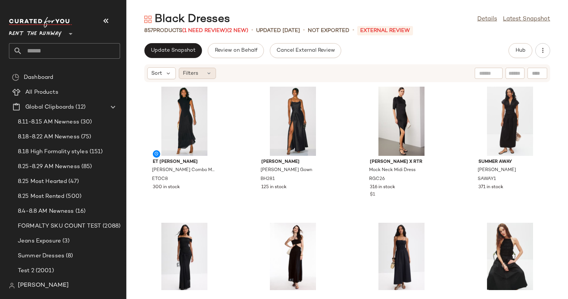
click at [189, 72] on span "Filters" at bounding box center [190, 73] width 15 height 8
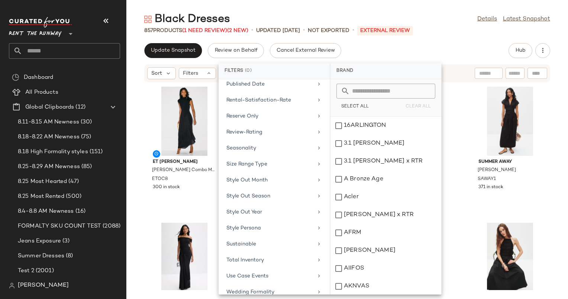
scroll to position [629, 0]
click at [291, 239] on div "Total Inventory" at bounding box center [269, 243] width 87 height 8
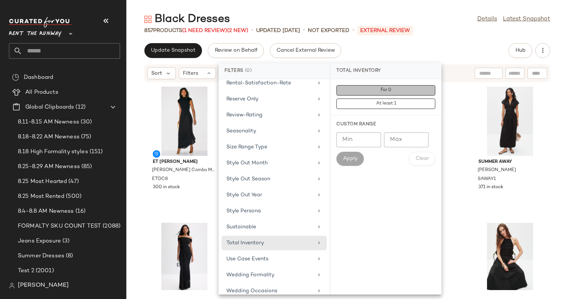
click at [376, 93] on button "For 0" at bounding box center [385, 90] width 99 height 10
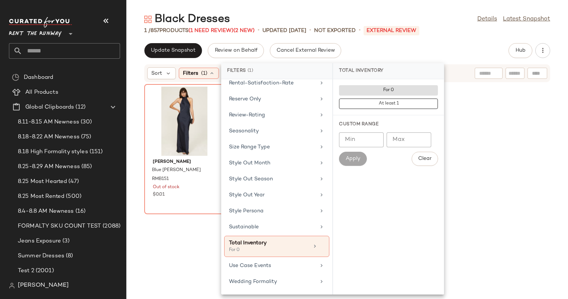
click at [470, 43] on div "Black Dresses Details Latest Snapshot 1 / 857 Products (1 Need Review) (2 New) …" at bounding box center [346, 155] width 441 height 287
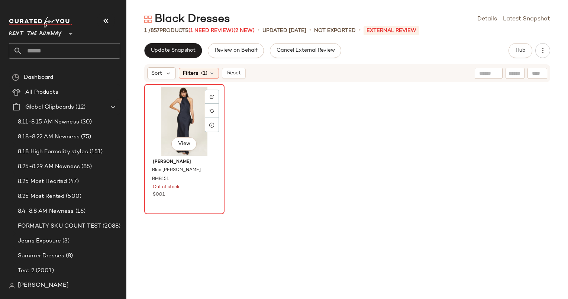
click at [183, 116] on div "View" at bounding box center [184, 121] width 75 height 69
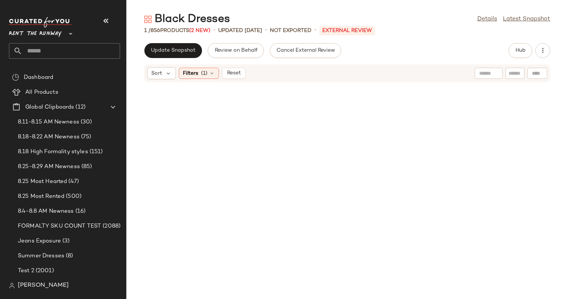
click at [245, 79] on div "Sort Filters (1) Reset" at bounding box center [196, 73] width 98 height 12
click at [181, 49] on span "Update Snapshot" at bounding box center [172, 51] width 45 height 6
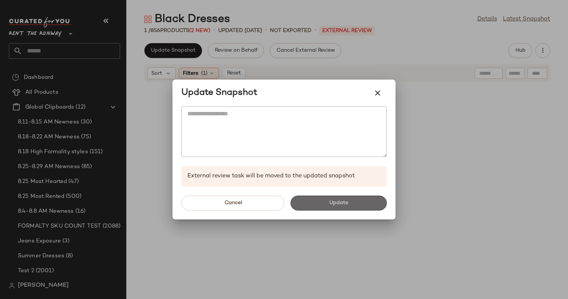
click at [305, 201] on button "Update" at bounding box center [338, 202] width 96 height 15
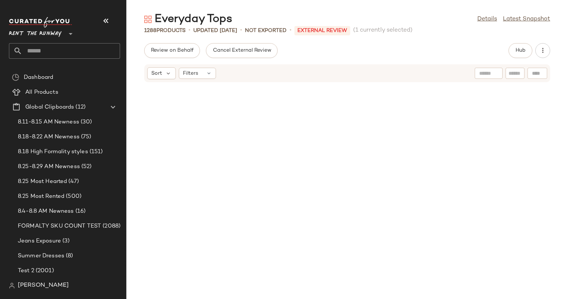
scroll to position [33186, 0]
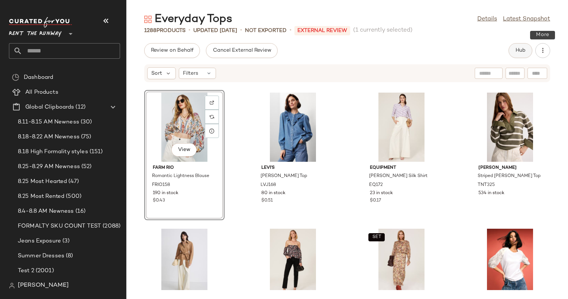
click at [531, 51] on button "Hub" at bounding box center [520, 50] width 24 height 15
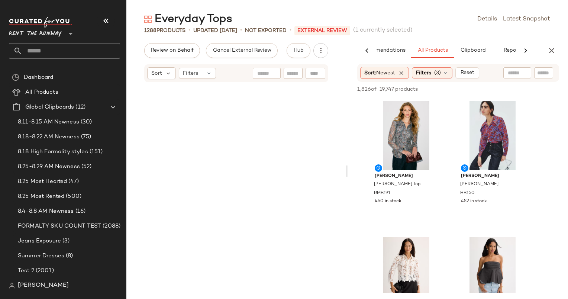
scroll to position [0, 0]
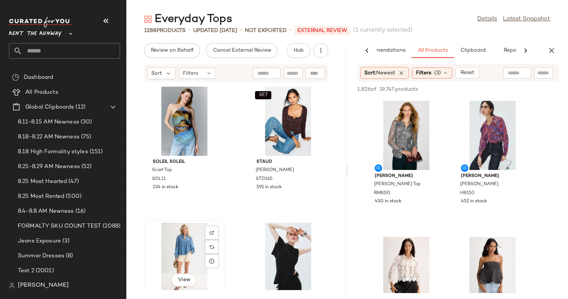
click at [187, 236] on div "View" at bounding box center [184, 257] width 75 height 69
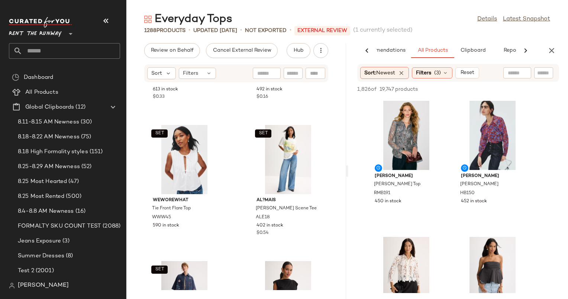
scroll to position [920, 0]
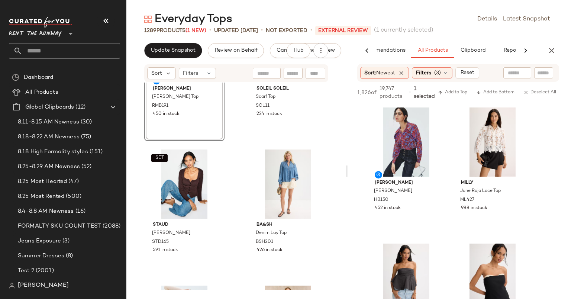
scroll to position [74, 0]
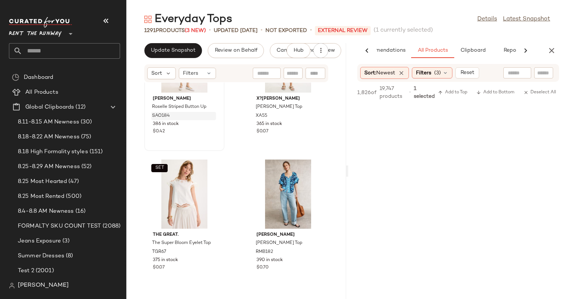
scroll to position [1137, 0]
click at [183, 51] on span "Update Snapshot" at bounding box center [172, 51] width 45 height 6
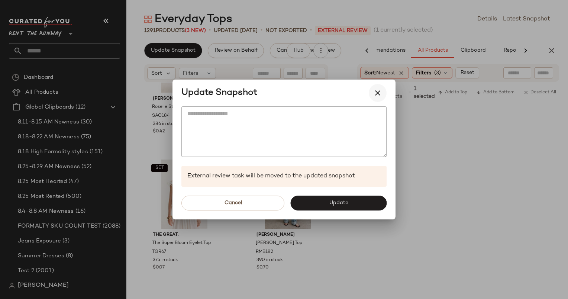
click at [381, 91] on icon "button" at bounding box center [377, 92] width 9 height 9
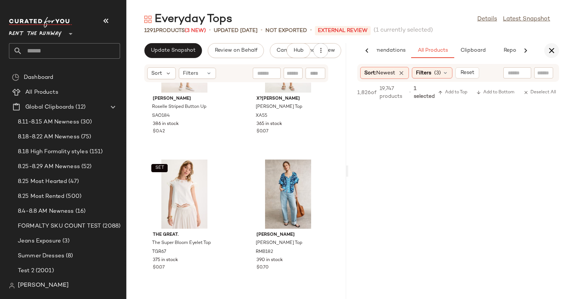
click at [550, 50] on icon "button" at bounding box center [551, 50] width 9 height 9
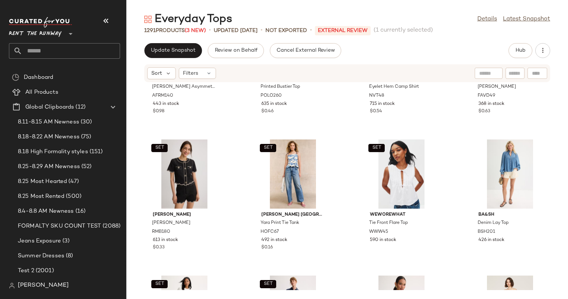
scroll to position [0, 0]
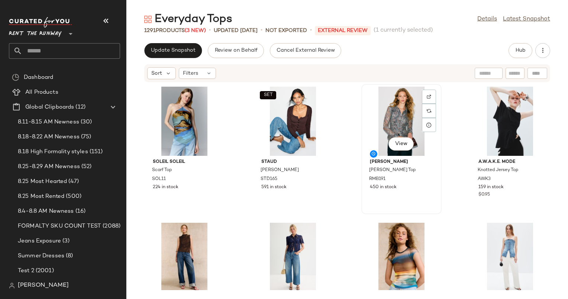
click at [402, 119] on div "View" at bounding box center [401, 121] width 75 height 69
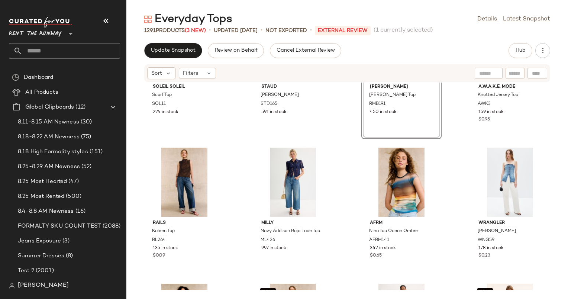
scroll to position [34, 0]
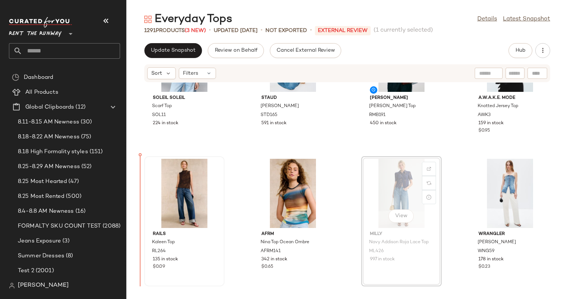
scroll to position [71, 0]
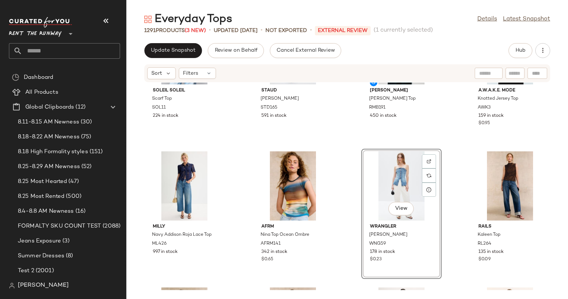
scroll to position [46, 0]
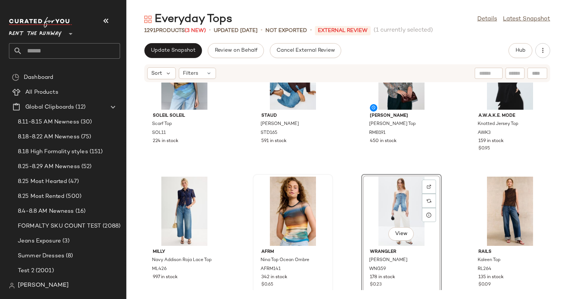
click at [330, 205] on div "AFRM Nina Top Ocean Ombre AFRM141 342 in stock $0.65" at bounding box center [292, 239] width 79 height 129
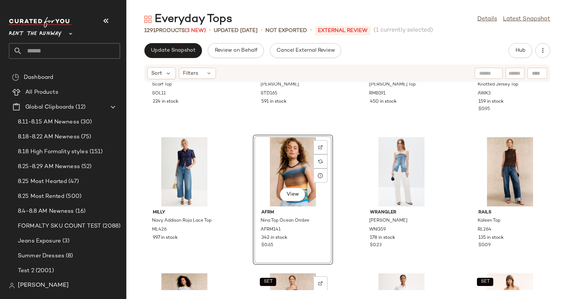
scroll to position [85, 0]
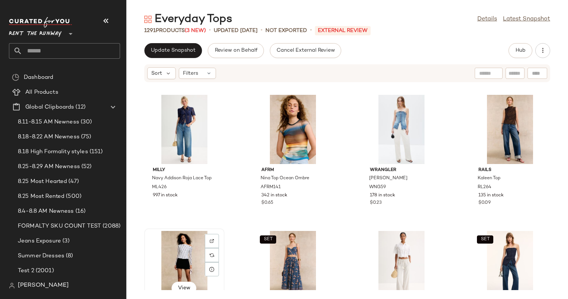
scroll to position [128, 0]
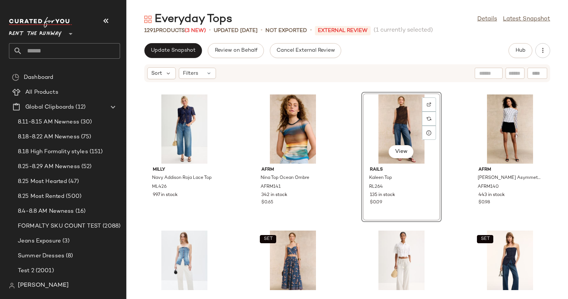
click at [349, 128] on div "Soleil Soleil Scarf Top SOL11 224 in stock SET Staud Rachela Sweater STD165 591…" at bounding box center [346, 185] width 441 height 207
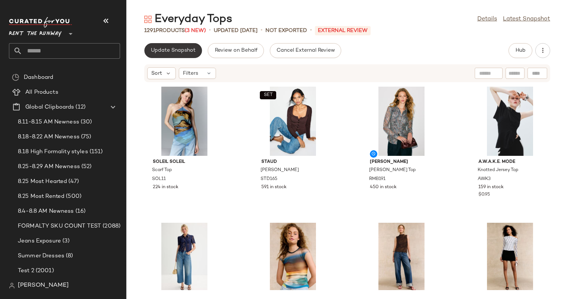
click at [168, 46] on button "Update Snapshot" at bounding box center [173, 50] width 58 height 15
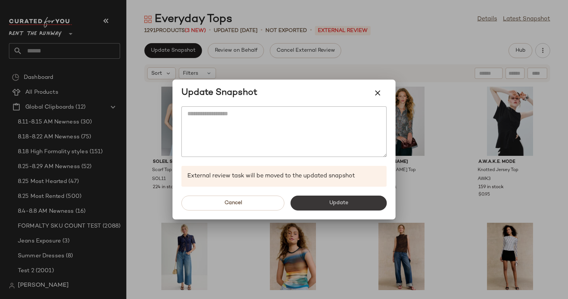
click at [334, 206] on span "Update" at bounding box center [337, 203] width 19 height 6
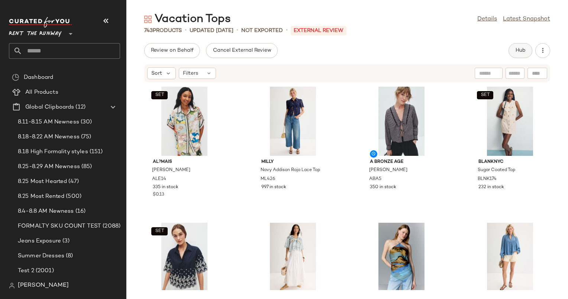
click at [514, 50] on button "Hub" at bounding box center [520, 50] width 24 height 15
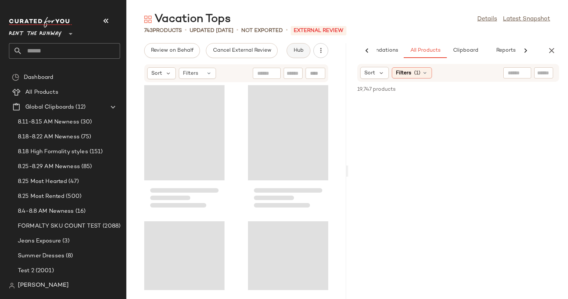
scroll to position [0, 38]
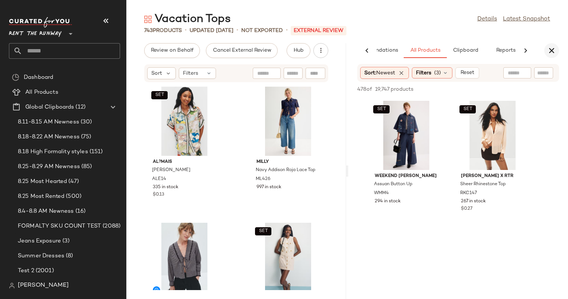
click at [554, 52] on icon "button" at bounding box center [551, 50] width 9 height 9
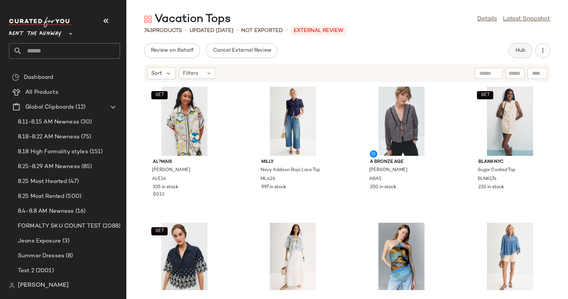
click at [515, 48] on span "Hub" at bounding box center [520, 51] width 10 height 6
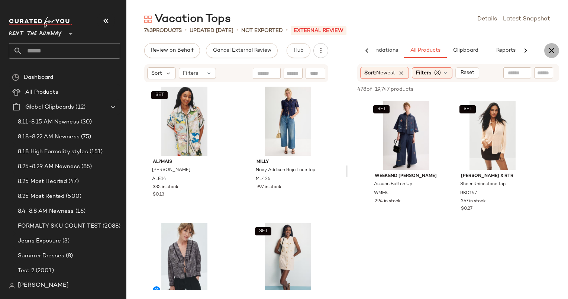
click at [555, 49] on icon "button" at bounding box center [551, 50] width 9 height 9
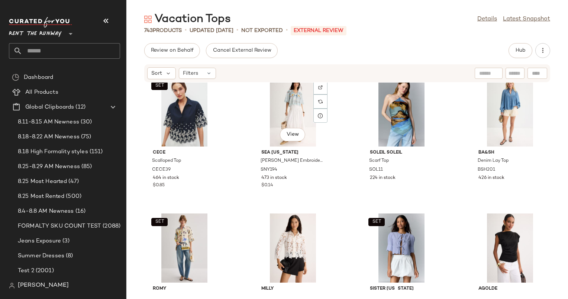
scroll to position [150, 0]
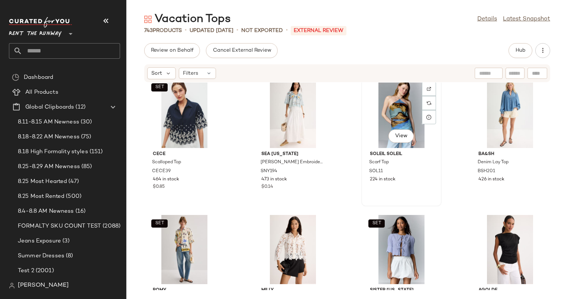
click at [386, 118] on div "View" at bounding box center [401, 113] width 75 height 69
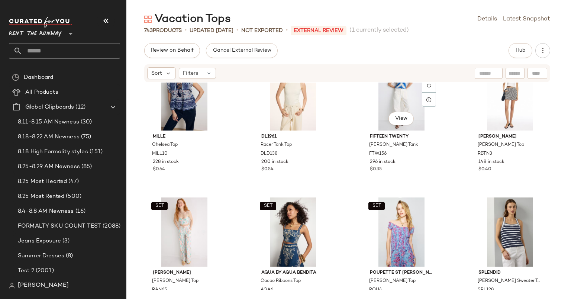
scroll to position [848, 0]
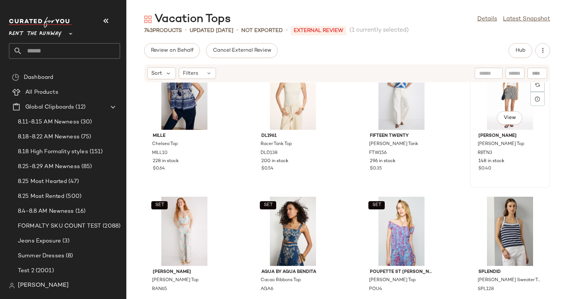
click at [499, 97] on div "View" at bounding box center [509, 95] width 75 height 69
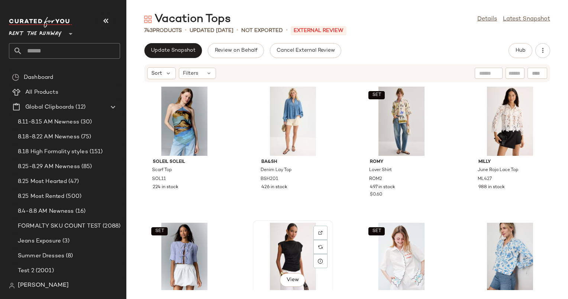
scroll to position [110, 0]
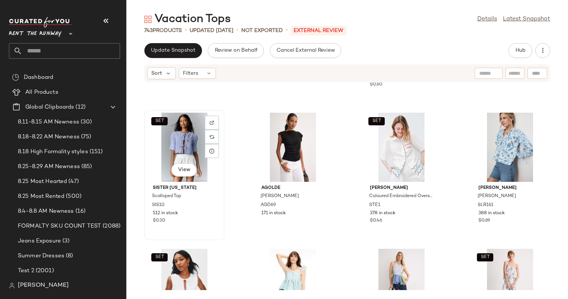
click at [174, 160] on div "SET View" at bounding box center [184, 147] width 75 height 69
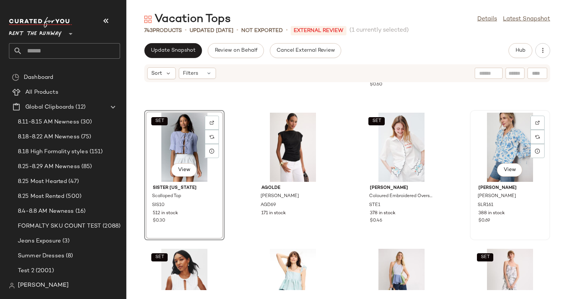
click at [504, 146] on div "View" at bounding box center [509, 147] width 75 height 69
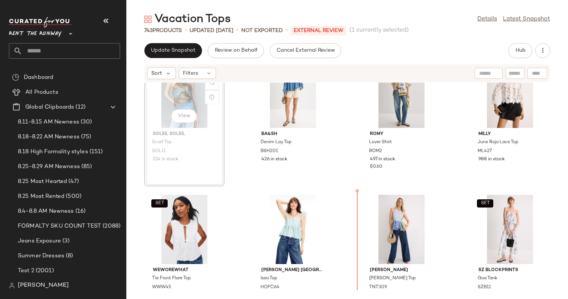
scroll to position [164, 0]
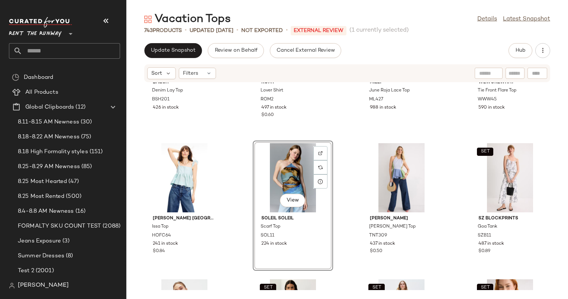
scroll to position [222, 0]
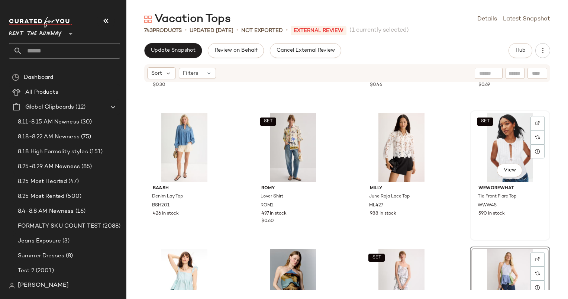
scroll to position [109, 0]
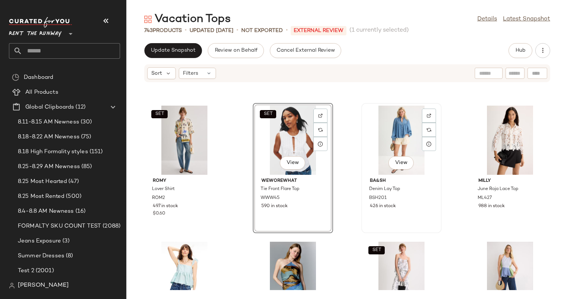
scroll to position [117, 0]
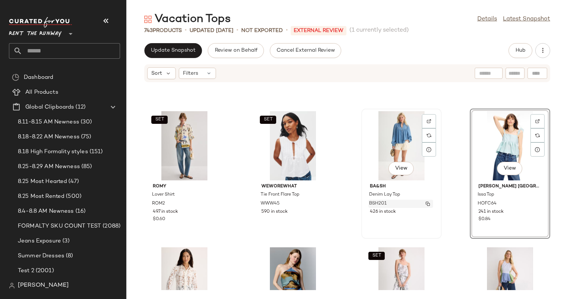
scroll to position [80, 0]
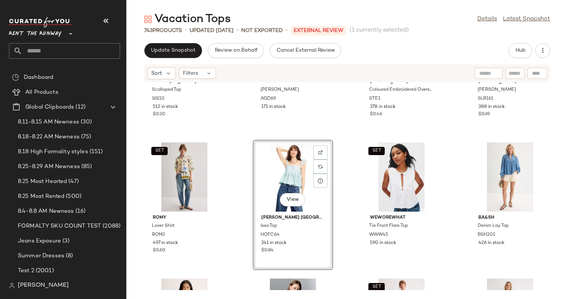
click at [349, 178] on div "SET Sister New York Scalloped Top SIS10 512 in stock $0.30 AGOLDE Beth Tee AGD6…" at bounding box center [346, 185] width 441 height 207
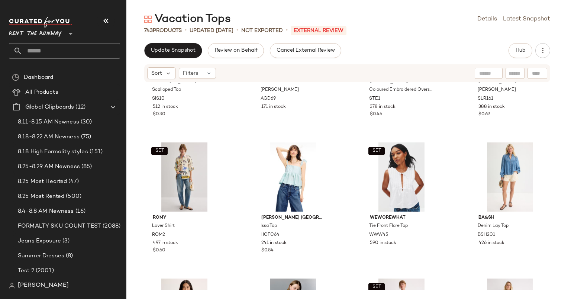
scroll to position [0, 0]
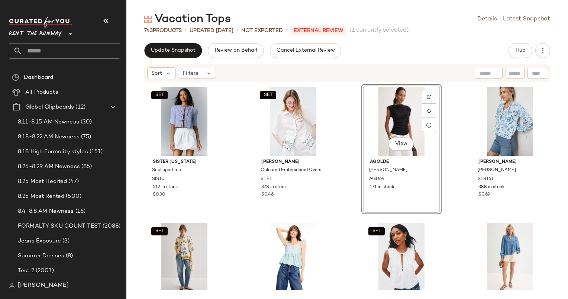
click at [347, 132] on div "SET Sister New York Scalloped Top SIS10 512 in stock $0.30 SET Stella Nova Colo…" at bounding box center [346, 185] width 441 height 207
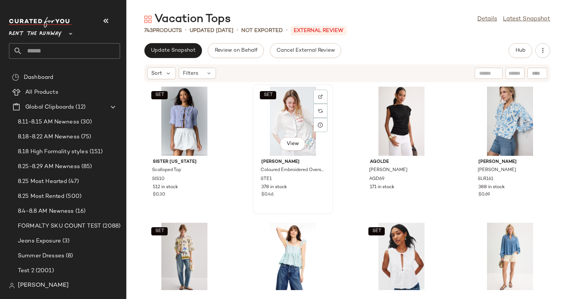
click at [272, 122] on div "SET View" at bounding box center [292, 121] width 75 height 69
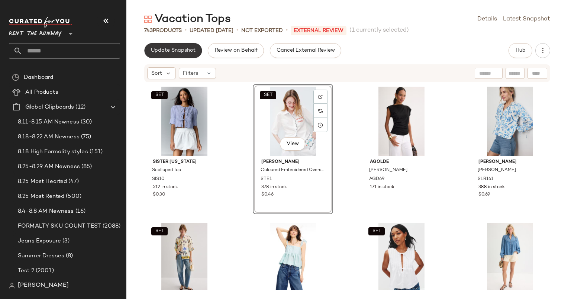
click at [183, 45] on button "Update Snapshot" at bounding box center [173, 50] width 58 height 15
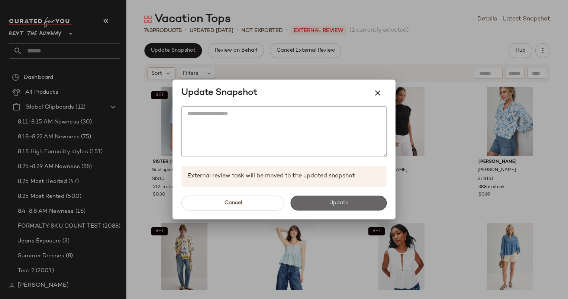
click at [327, 203] on button "Update" at bounding box center [338, 202] width 96 height 15
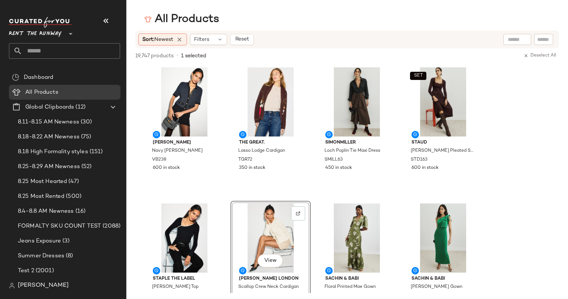
scroll to position [453, 0]
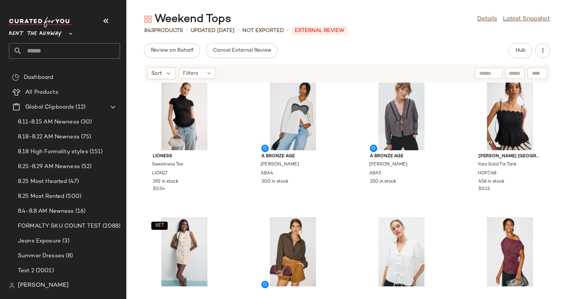
scroll to position [22, 0]
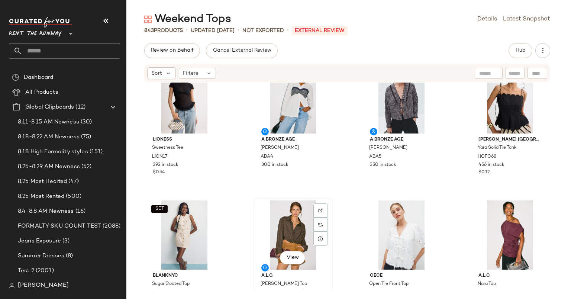
click at [290, 221] on div "View" at bounding box center [292, 234] width 75 height 69
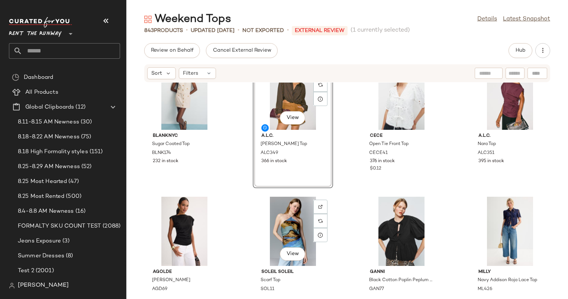
scroll to position [190, 0]
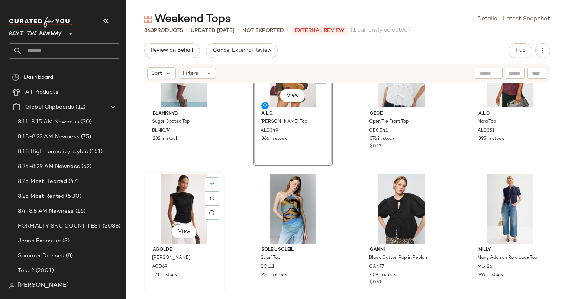
click at [184, 201] on div "View" at bounding box center [184, 208] width 75 height 69
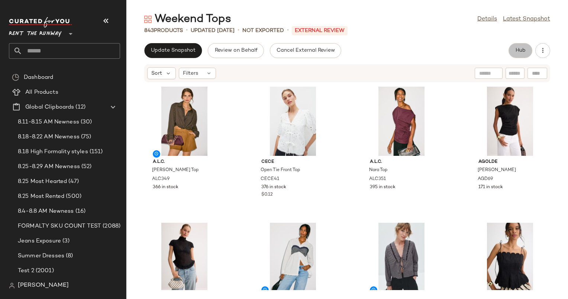
click at [523, 47] on button "Hub" at bounding box center [520, 50] width 24 height 15
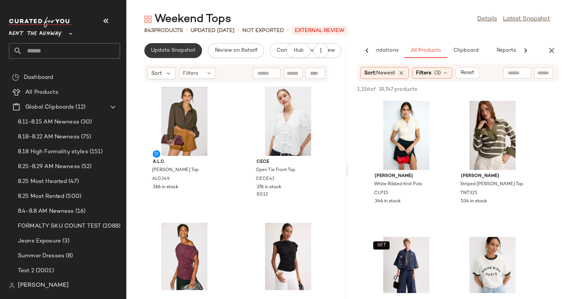
click at [176, 50] on span "Update Snapshot" at bounding box center [172, 51] width 45 height 6
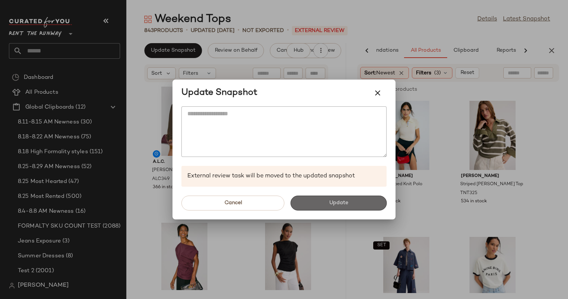
click at [355, 204] on button "Update" at bounding box center [338, 202] width 96 height 15
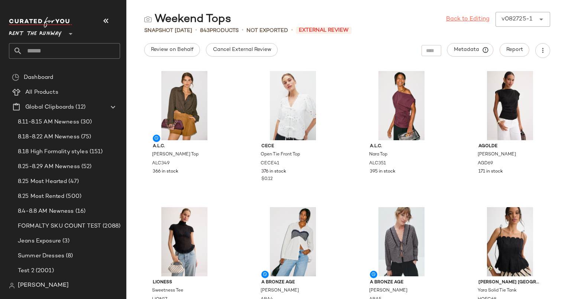
click at [454, 17] on link "Back to Editing" at bounding box center [467, 19] width 43 height 9
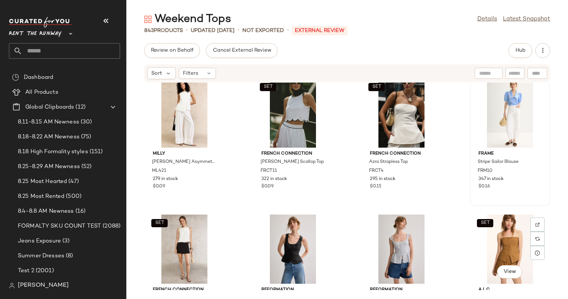
scroll to position [3414, 0]
click at [505, 244] on div "SET View" at bounding box center [509, 249] width 75 height 69
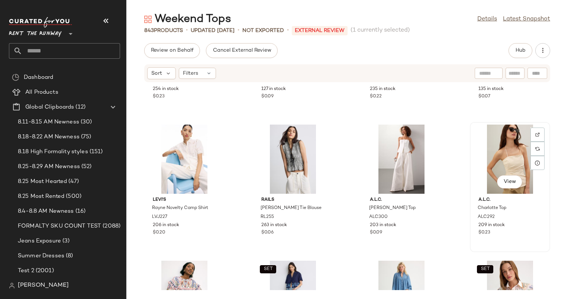
click at [479, 165] on div "View" at bounding box center [509, 158] width 75 height 69
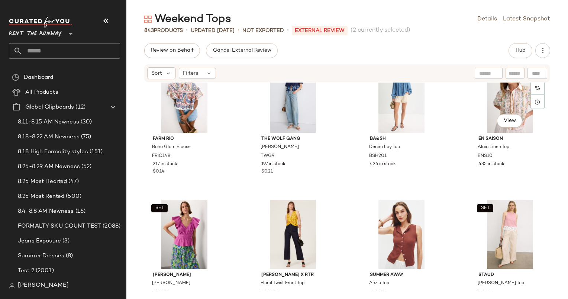
scroll to position [3974, 0]
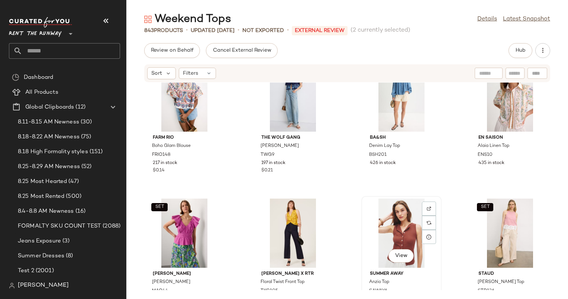
click at [405, 211] on div "View" at bounding box center [401, 232] width 75 height 69
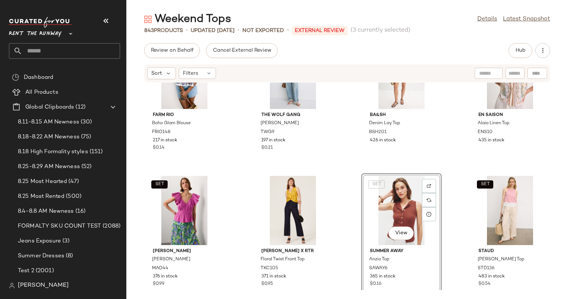
scroll to position [3957, 0]
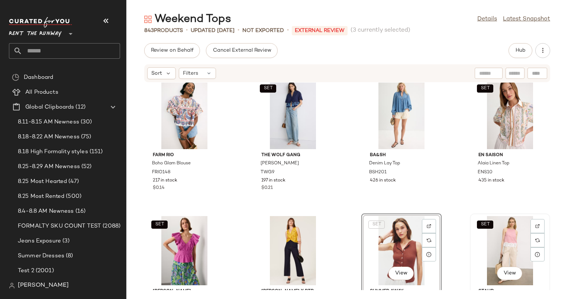
click at [493, 242] on div "SET View" at bounding box center [509, 250] width 75 height 69
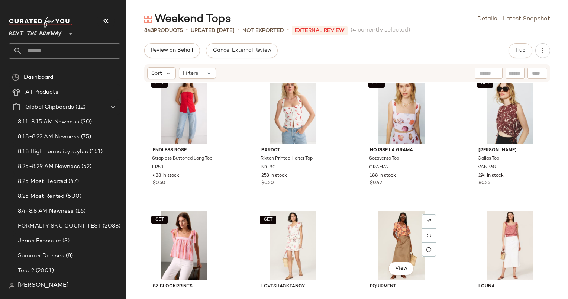
scroll to position [4388, 0]
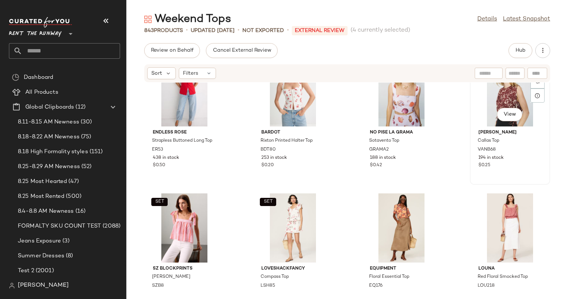
click at [507, 103] on div "SET View" at bounding box center [509, 91] width 75 height 69
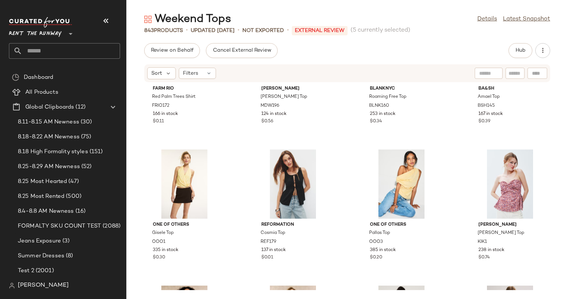
scroll to position [5385, 0]
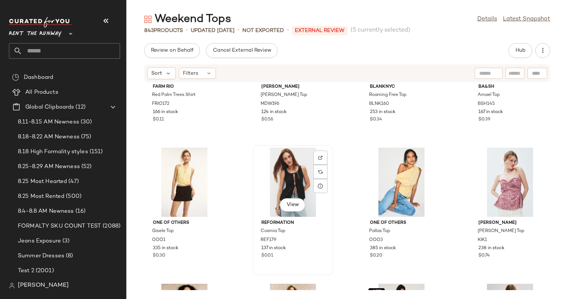
click at [272, 177] on div "View" at bounding box center [292, 182] width 75 height 69
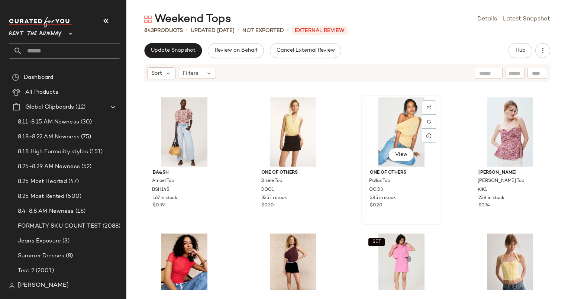
scroll to position [5436, 0]
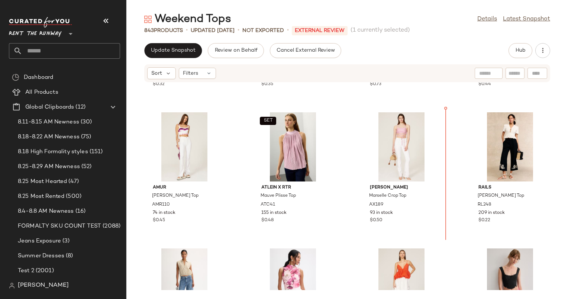
scroll to position [5829, 0]
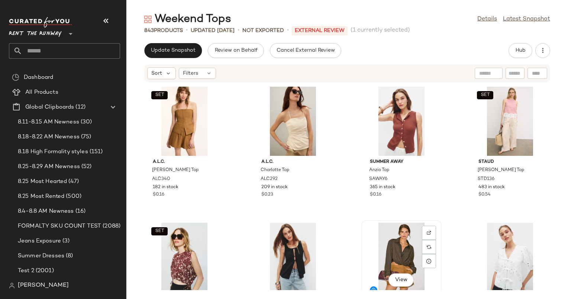
click at [394, 247] on div "View" at bounding box center [401, 257] width 75 height 69
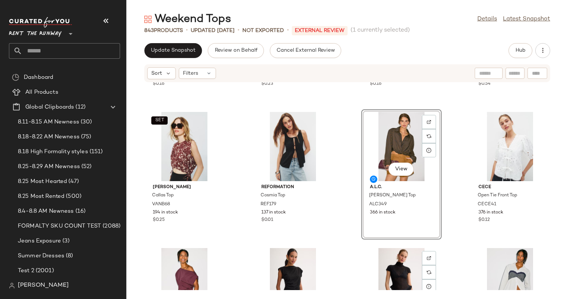
scroll to position [156, 0]
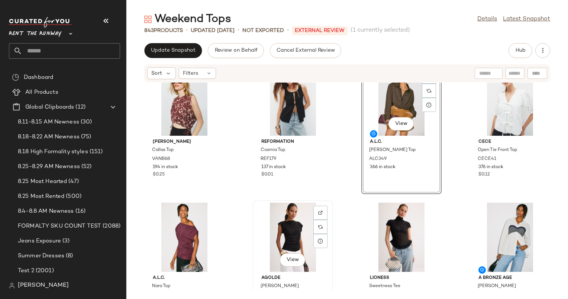
click at [278, 236] on div "View" at bounding box center [292, 237] width 75 height 69
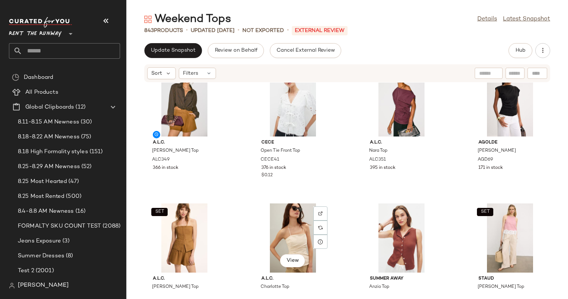
scroll to position [32, 0]
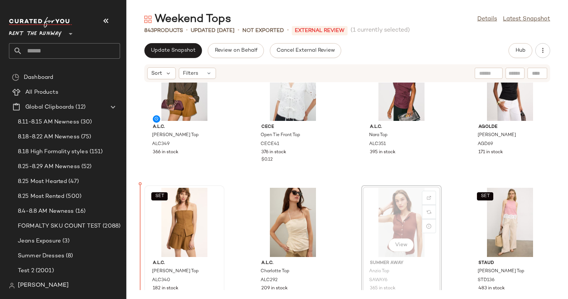
scroll to position [37, 0]
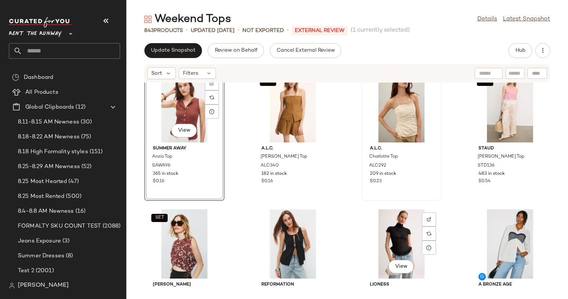
scroll to position [143, 0]
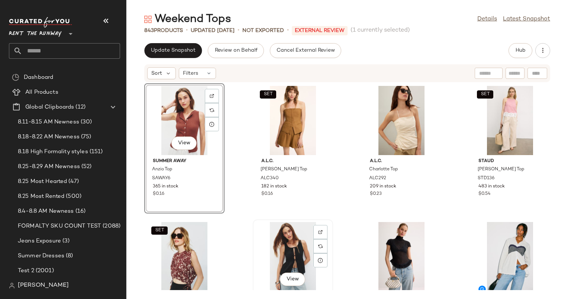
click at [297, 255] on div "View" at bounding box center [292, 256] width 75 height 69
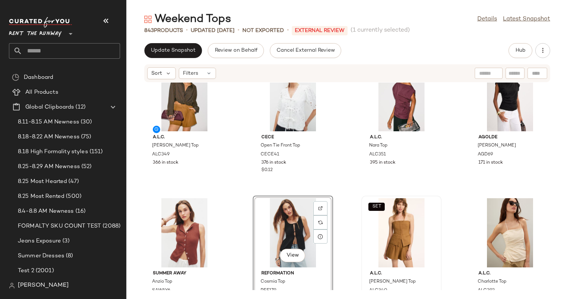
scroll to position [30, 0]
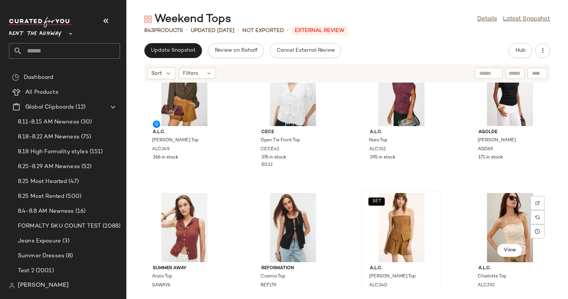
scroll to position [32, 0]
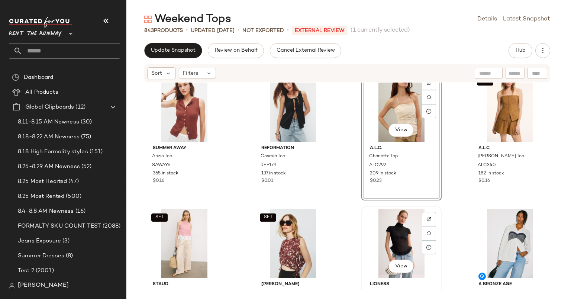
scroll to position [175, 0]
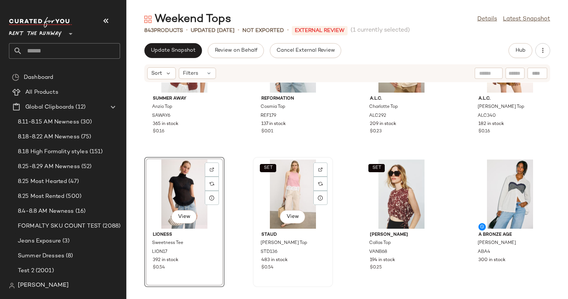
scroll to position [166, 0]
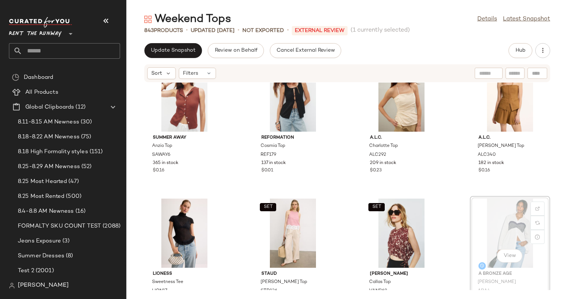
scroll to position [169, 0]
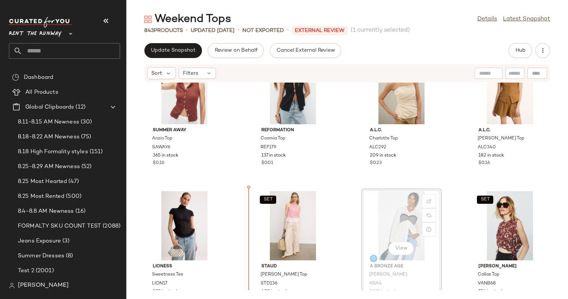
scroll to position [174, 0]
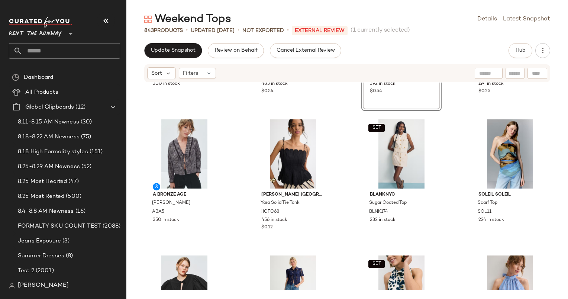
scroll to position [398, 0]
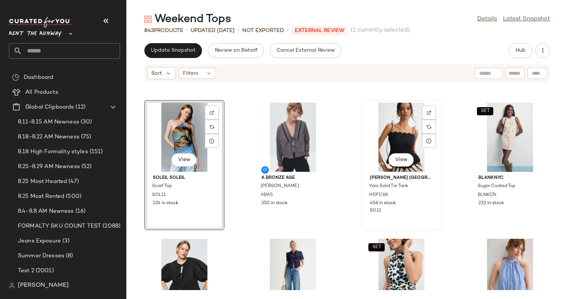
scroll to position [402, 0]
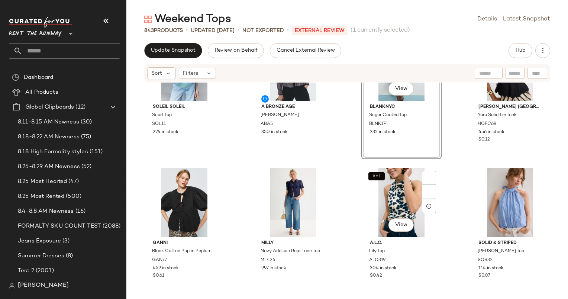
scroll to position [469, 0]
click at [350, 184] on div "A Bronze Age Patti Top ABA4 300 in stock SET Staud Mika Linen Top STD136 483 in…" at bounding box center [346, 185] width 441 height 207
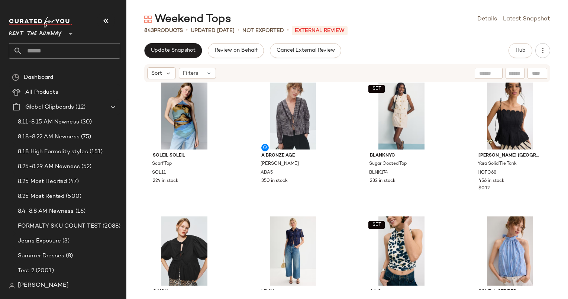
scroll to position [410, 0]
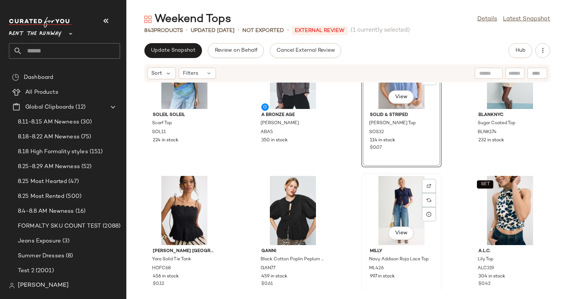
scroll to position [516, 0]
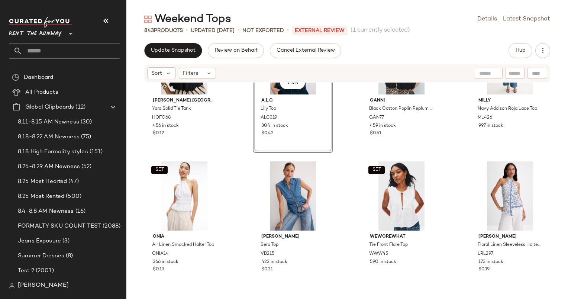
scroll to position [558, 0]
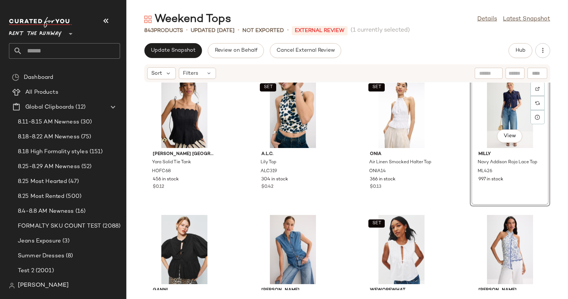
scroll to position [520, 0]
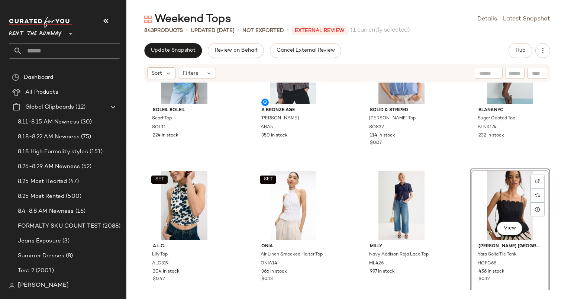
click at [454, 193] on div "Soleil Soleil Scarf Top SOL11 224 in stock A Bronze Age Ira Blouse ABA5 350 in …" at bounding box center [346, 185] width 441 height 207
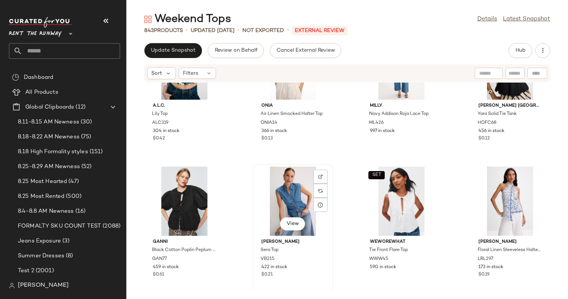
scroll to position [609, 0]
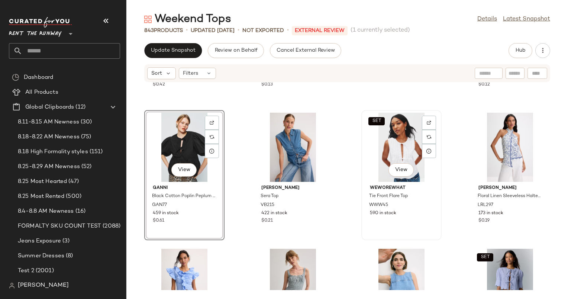
scroll to position [661, 0]
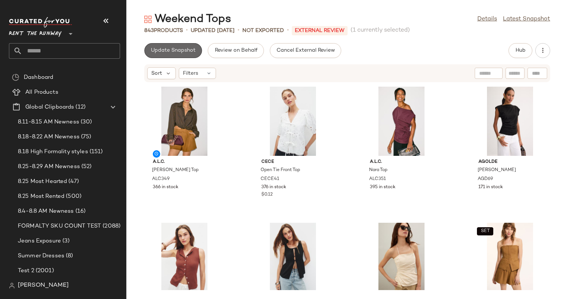
click at [181, 43] on button "Update Snapshot" at bounding box center [173, 50] width 58 height 15
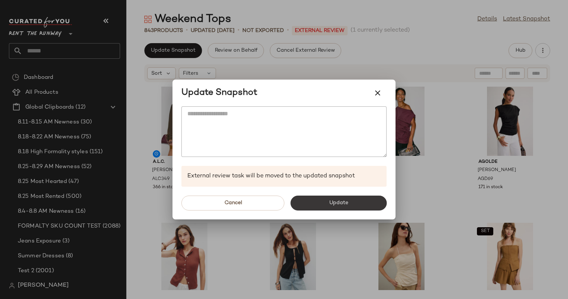
click at [331, 210] on button "Update" at bounding box center [338, 202] width 96 height 15
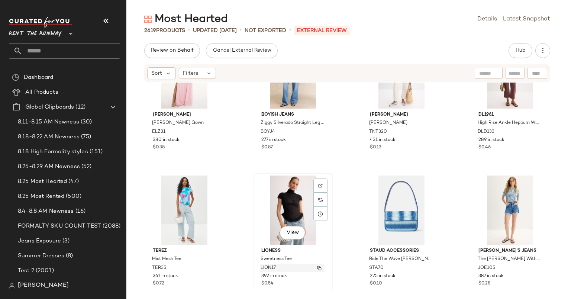
scroll to position [9594, 0]
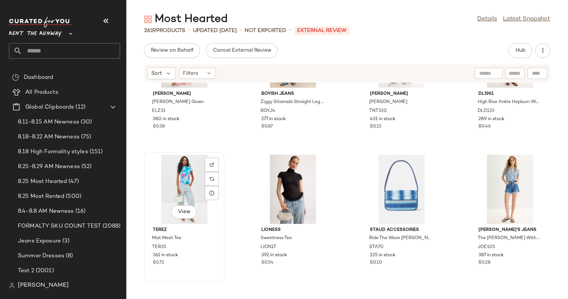
click at [184, 186] on div "View" at bounding box center [184, 189] width 75 height 69
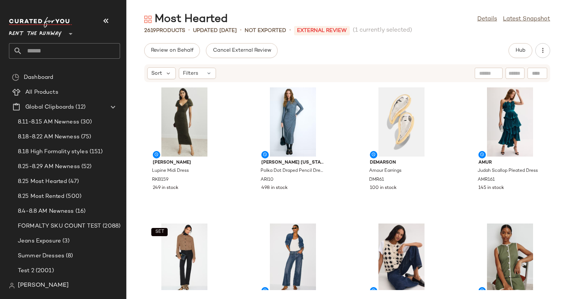
scroll to position [15107, 0]
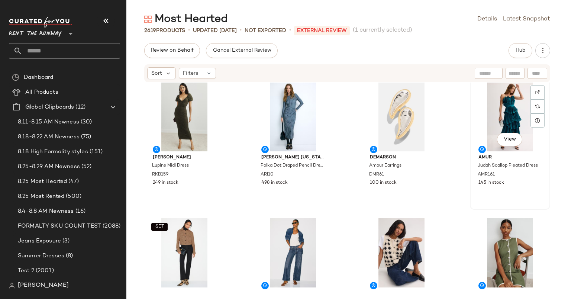
click at [496, 117] on div "View" at bounding box center [509, 116] width 75 height 69
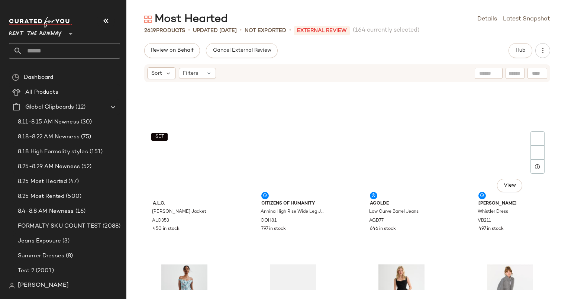
scroll to position [15106, 0]
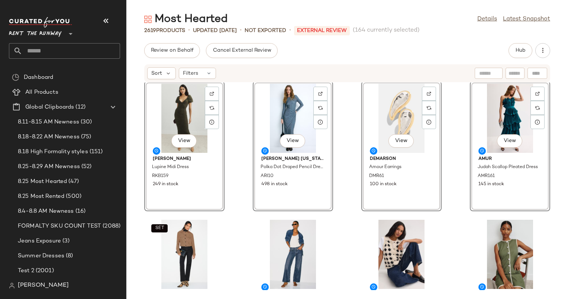
click at [472, 153] on div at bounding box center [478, 150] width 13 height 7
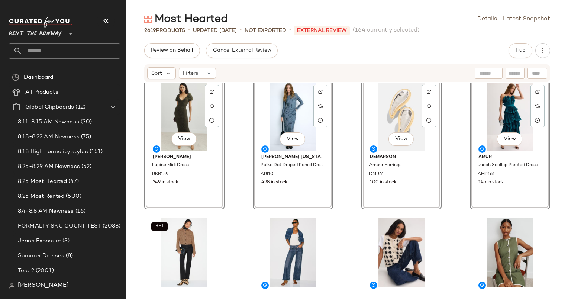
click at [459, 155] on div "View [PERSON_NAME] Lupine Midi Dress RKB159 249 in stock View [PERSON_NAME] [US…" at bounding box center [346, 185] width 441 height 207
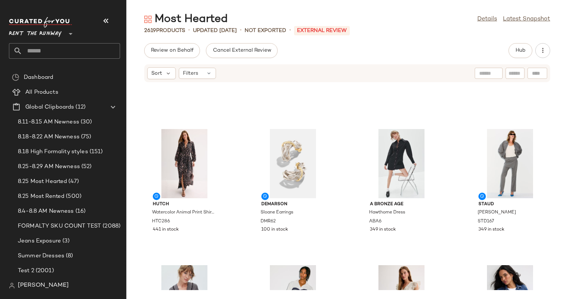
scroll to position [15876, 0]
click at [509, 143] on div "View" at bounding box center [509, 163] width 75 height 69
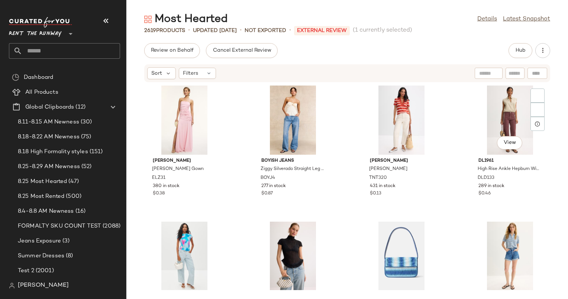
scroll to position [9529, 0]
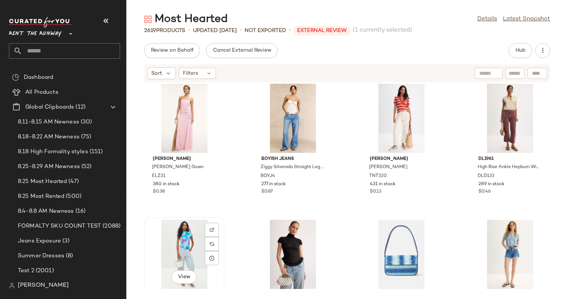
click at [187, 245] on div "View" at bounding box center [184, 254] width 75 height 69
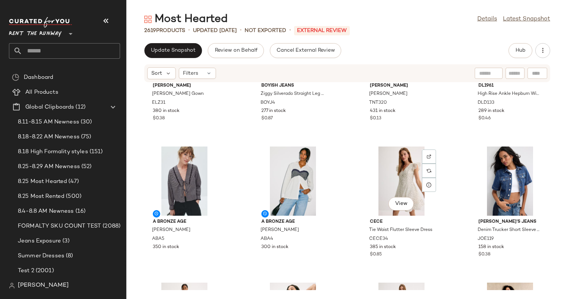
scroll to position [15995, 0]
click at [177, 172] on div "View" at bounding box center [184, 180] width 75 height 69
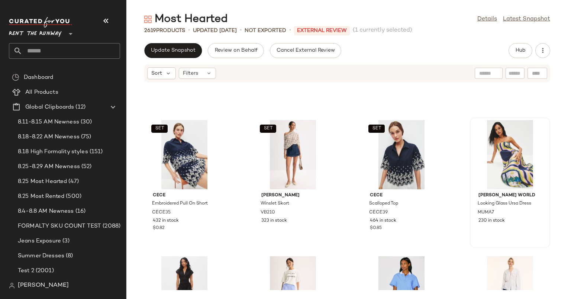
click at [472, 172] on div at bounding box center [509, 154] width 75 height 69
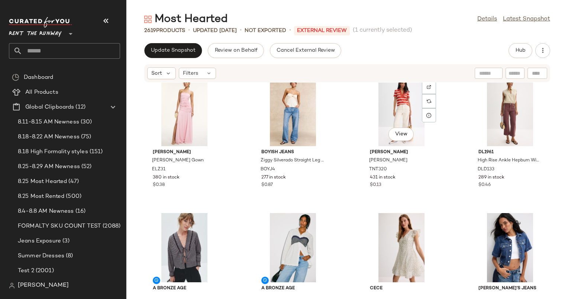
scroll to position [16058, 0]
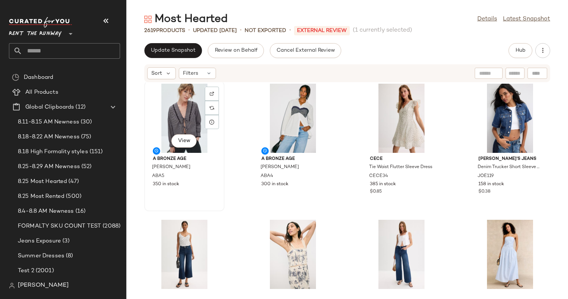
click at [169, 110] on div "View" at bounding box center [184, 118] width 75 height 69
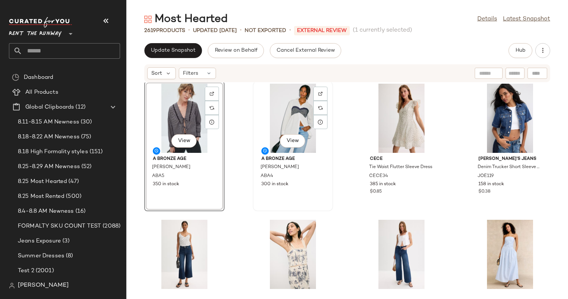
click at [288, 120] on div "View" at bounding box center [292, 118] width 75 height 69
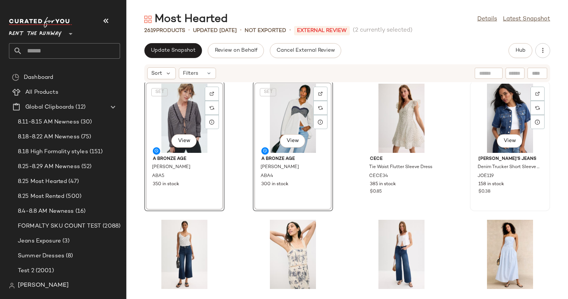
click at [495, 103] on div "View" at bounding box center [509, 118] width 75 height 69
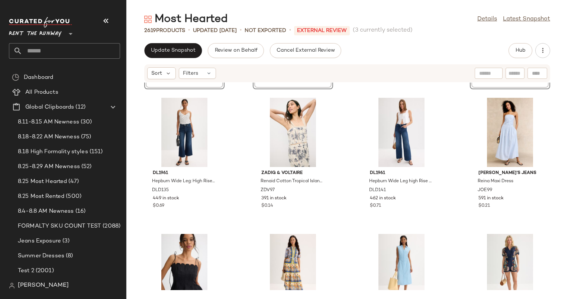
scroll to position [16202, 0]
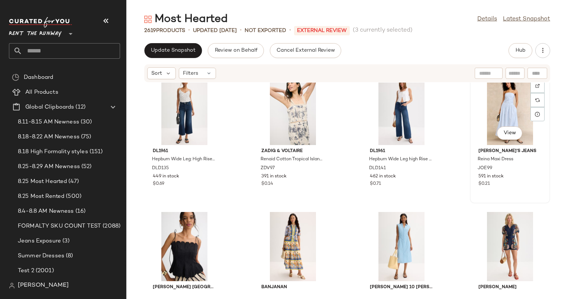
click at [480, 113] on div "View" at bounding box center [509, 110] width 75 height 69
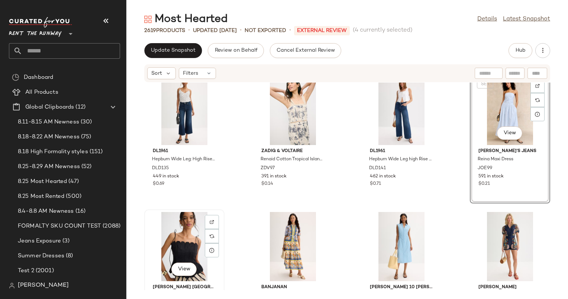
click at [177, 238] on div "View" at bounding box center [184, 246] width 75 height 69
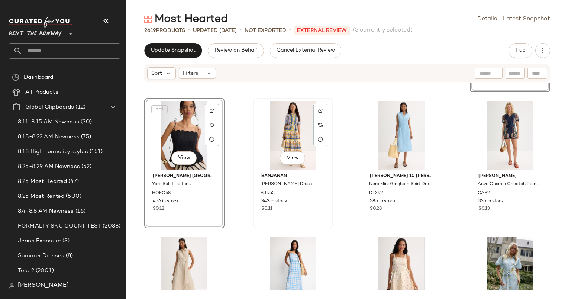
scroll to position [16313, 0]
click at [288, 135] on div "View" at bounding box center [292, 134] width 75 height 69
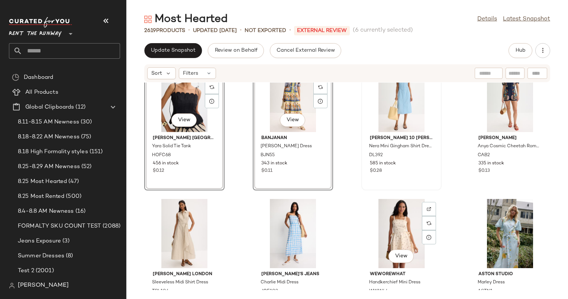
scroll to position [16352, 0]
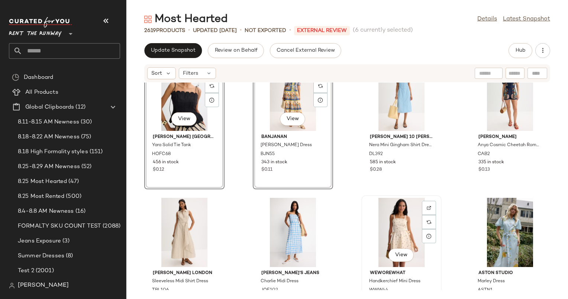
click at [385, 218] on div "View" at bounding box center [401, 232] width 75 height 69
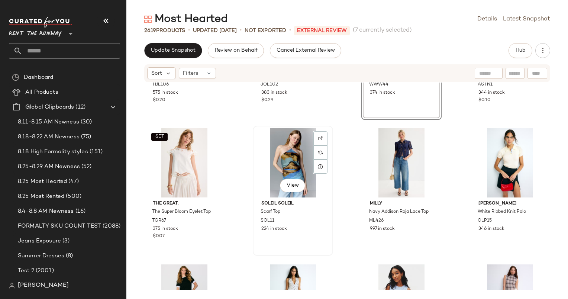
scroll to position [16602, 0]
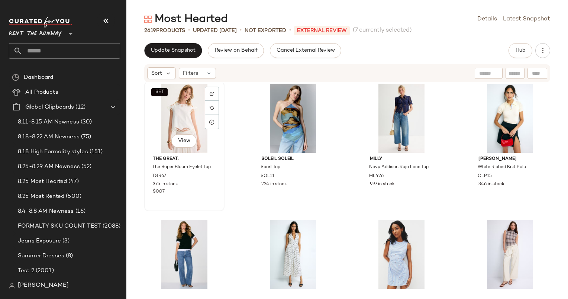
click at [183, 123] on div "SET View" at bounding box center [184, 118] width 75 height 69
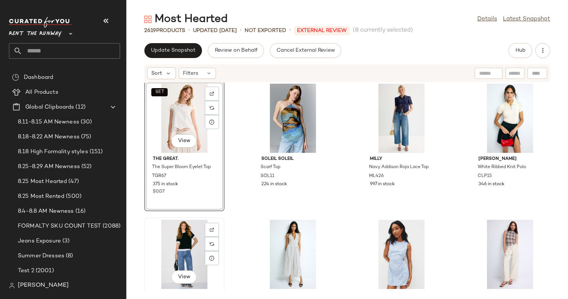
click at [172, 257] on div "View" at bounding box center [184, 254] width 75 height 69
click at [387, 253] on div "View" at bounding box center [401, 254] width 75 height 69
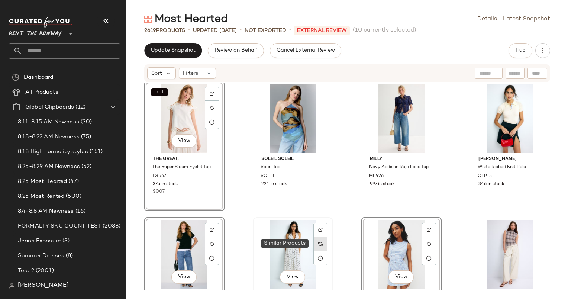
click at [314, 248] on div at bounding box center [320, 244] width 14 height 14
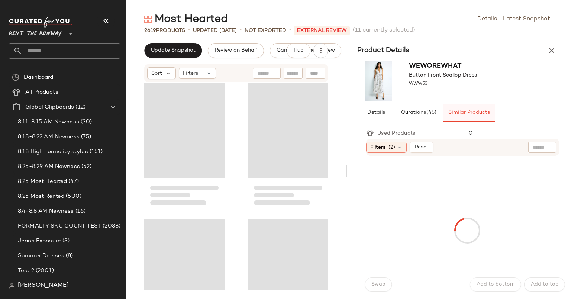
scroll to position [33458, 0]
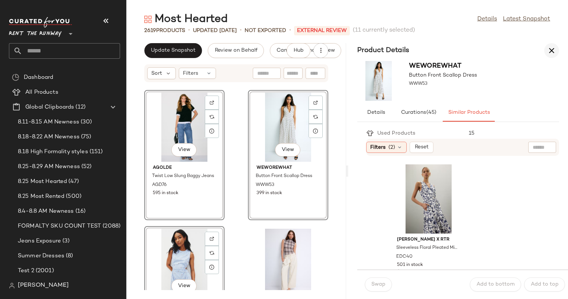
click at [553, 54] on icon "button" at bounding box center [551, 50] width 9 height 9
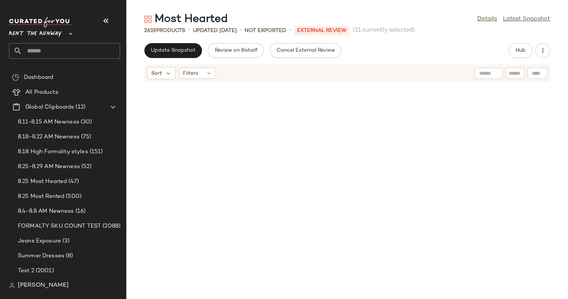
scroll to position [16729, 0]
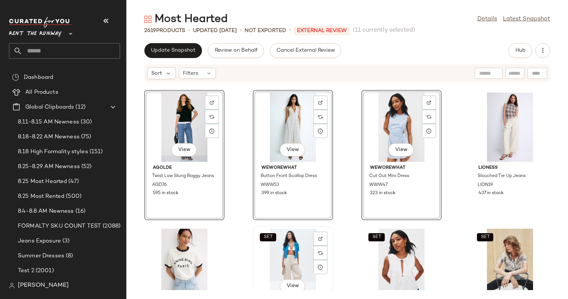
click at [300, 241] on div "SET View" at bounding box center [292, 263] width 75 height 69
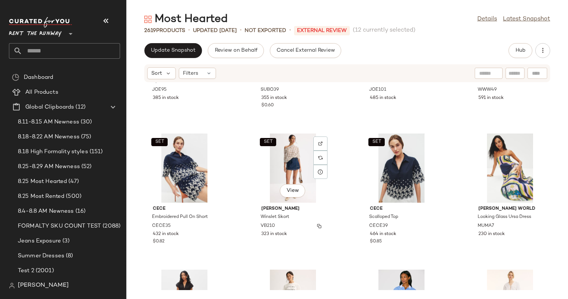
scroll to position [17244, 0]
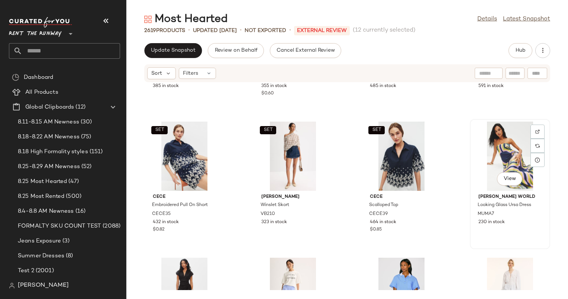
click at [507, 155] on div "View" at bounding box center [509, 156] width 75 height 69
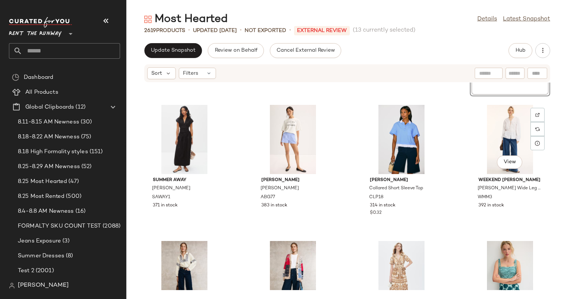
scroll to position [17397, 0]
click at [397, 133] on div "View" at bounding box center [401, 138] width 75 height 69
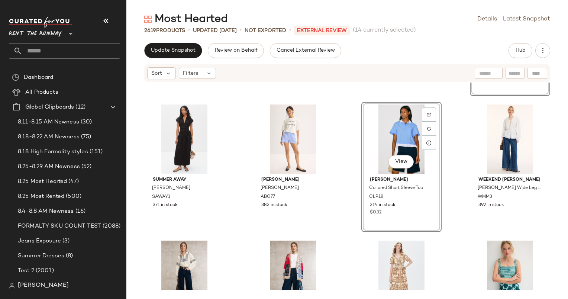
scroll to position [17542, 0]
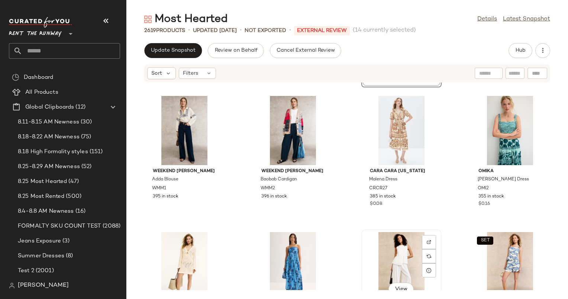
click at [412, 256] on div "View" at bounding box center [401, 266] width 75 height 69
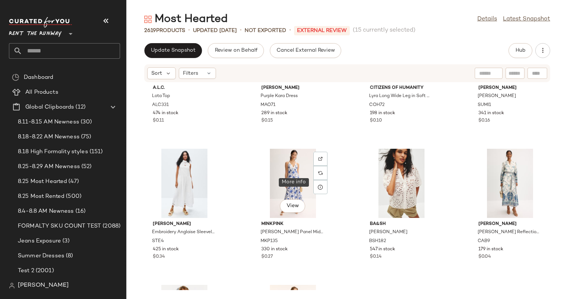
scroll to position [17901, 0]
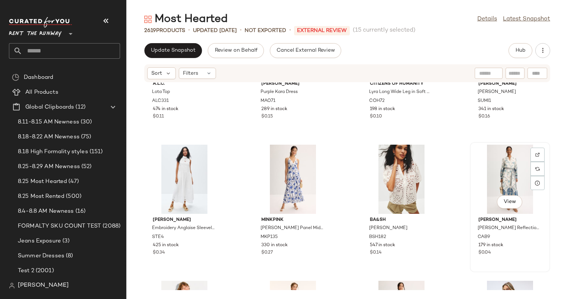
click at [496, 178] on div "View" at bounding box center [509, 179] width 75 height 69
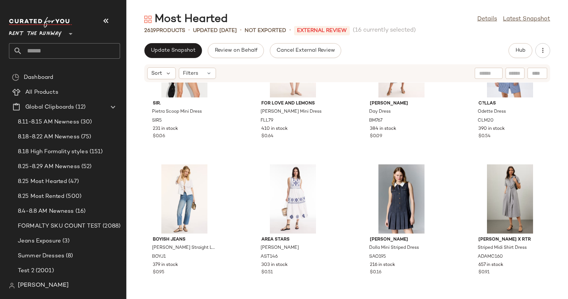
scroll to position [18165, 0]
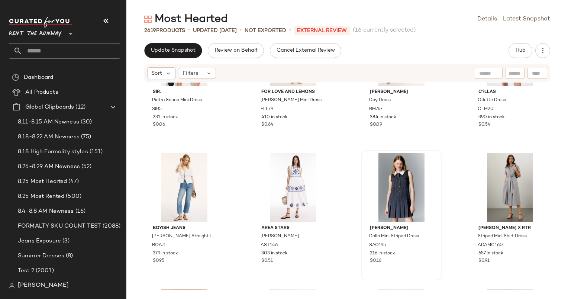
click at [375, 187] on div at bounding box center [401, 187] width 75 height 69
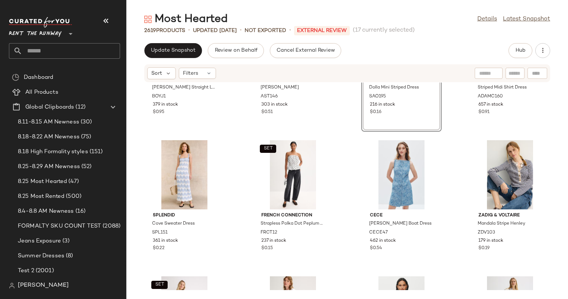
scroll to position [18234, 0]
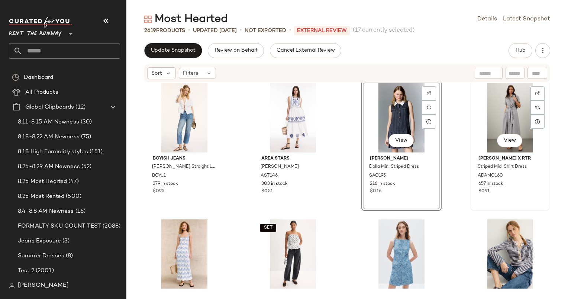
click at [507, 102] on div "View" at bounding box center [509, 117] width 75 height 69
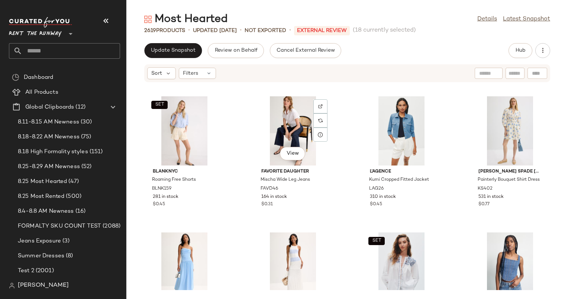
scroll to position [18514, 0]
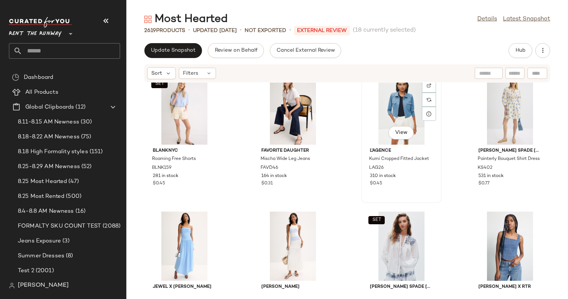
click at [385, 110] on div "View" at bounding box center [401, 109] width 75 height 69
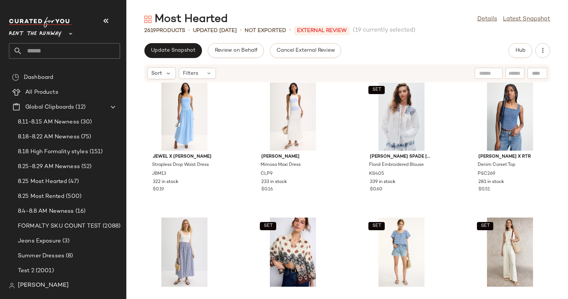
scroll to position [18657, 0]
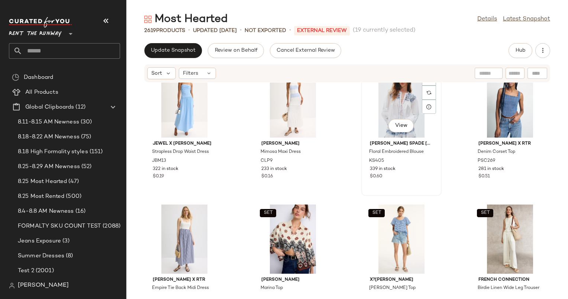
click at [381, 101] on div "SET View" at bounding box center [401, 102] width 75 height 69
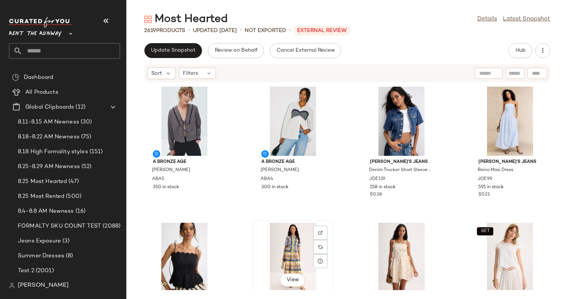
click at [284, 245] on div "View" at bounding box center [292, 257] width 75 height 69
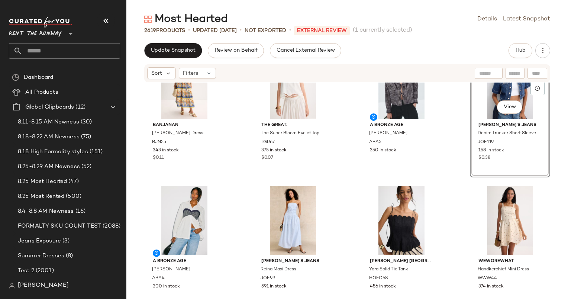
scroll to position [1, 0]
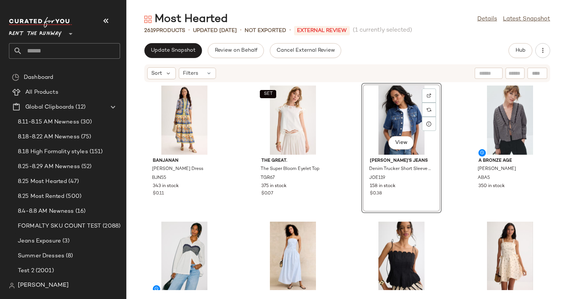
click at [339, 160] on div "Banjanan [PERSON_NAME] Dress BJN55 343 in stock $0.11 SET The Great. The Super …" at bounding box center [346, 185] width 441 height 207
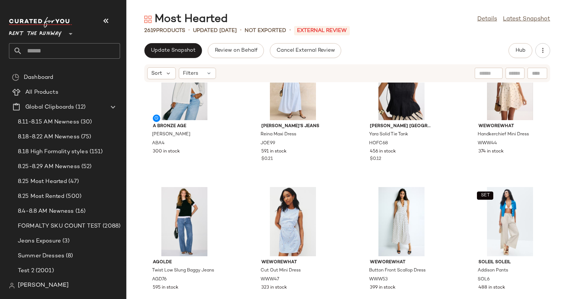
scroll to position [177, 0]
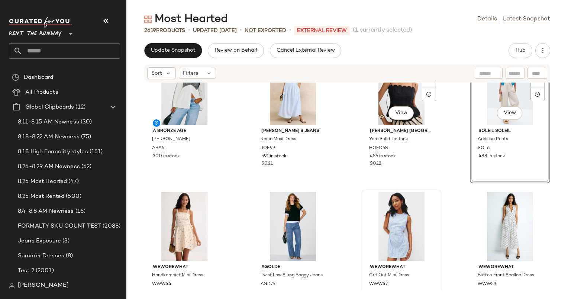
scroll to position [232, 0]
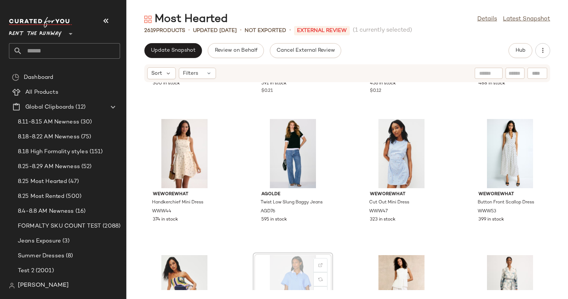
scroll to position [247, 0]
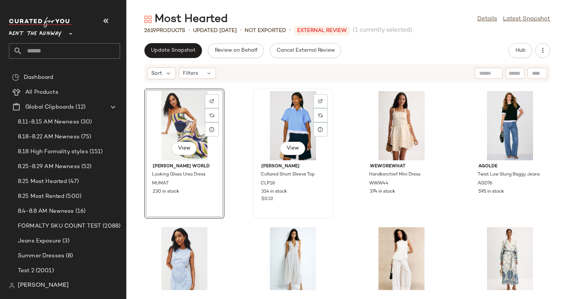
scroll to position [274, 0]
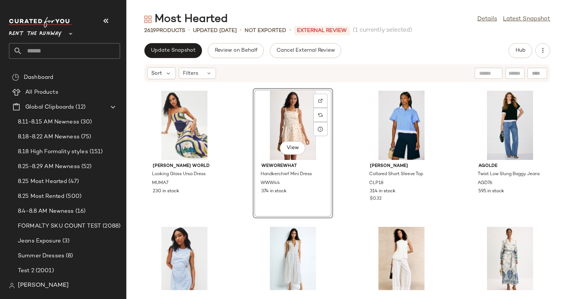
scroll to position [272, 0]
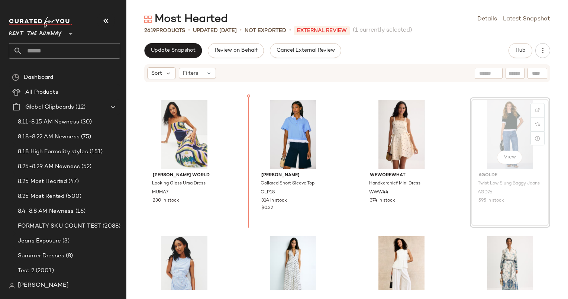
scroll to position [253, 0]
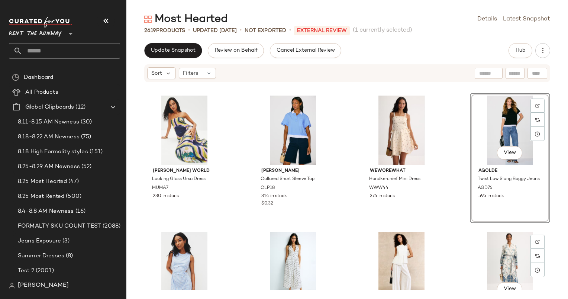
scroll to position [269, 0]
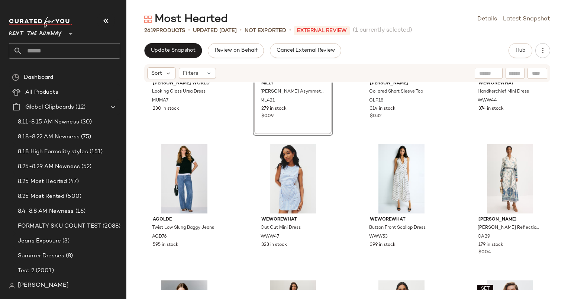
scroll to position [369, 0]
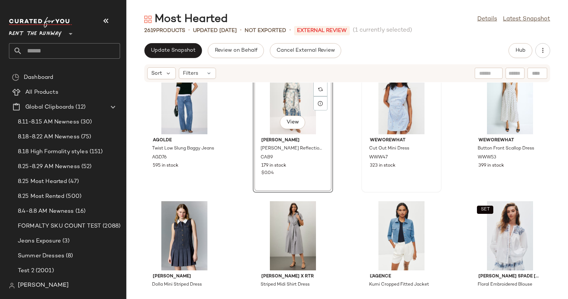
scroll to position [436, 0]
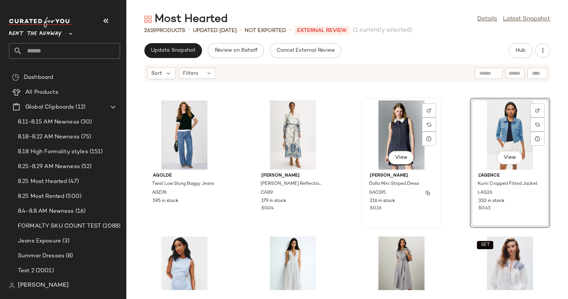
scroll to position [400, 0]
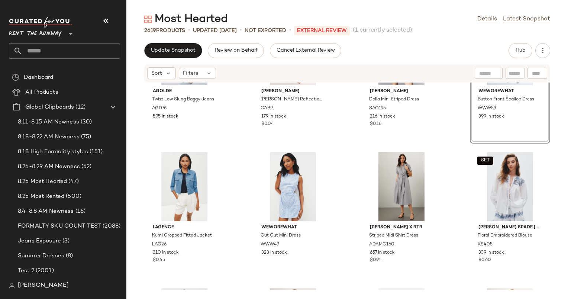
scroll to position [526, 0]
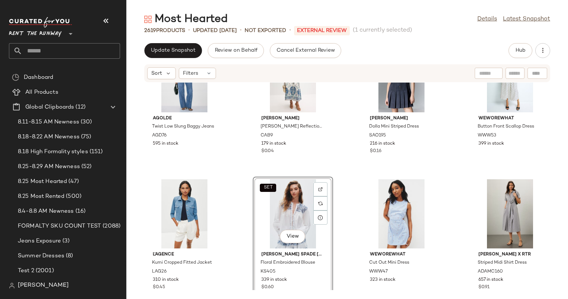
scroll to position [458, 0]
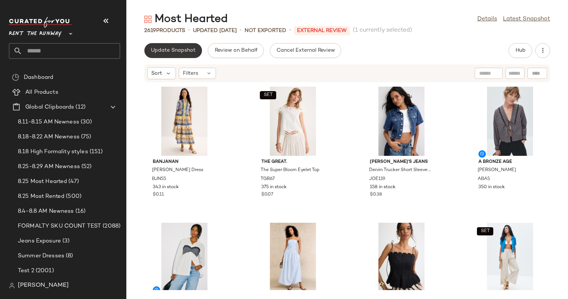
click at [171, 52] on span "Update Snapshot" at bounding box center [172, 51] width 45 height 6
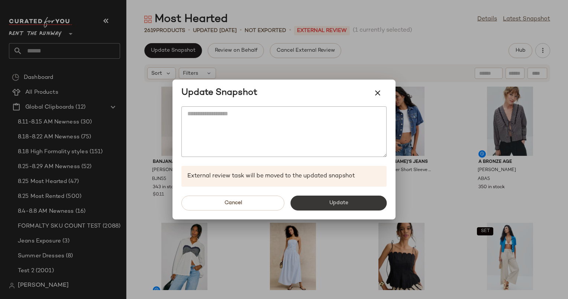
click at [358, 203] on button "Update" at bounding box center [338, 202] width 96 height 15
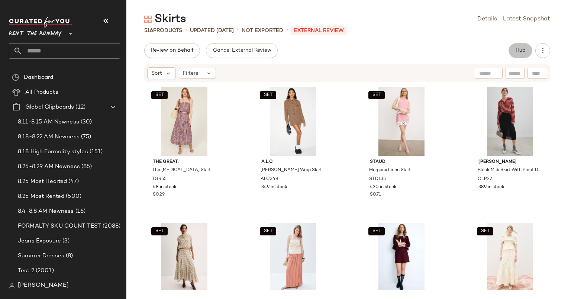
click at [514, 43] on button "Hub" at bounding box center [520, 50] width 24 height 15
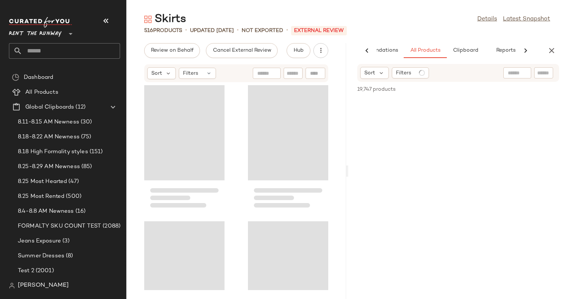
scroll to position [0, 38]
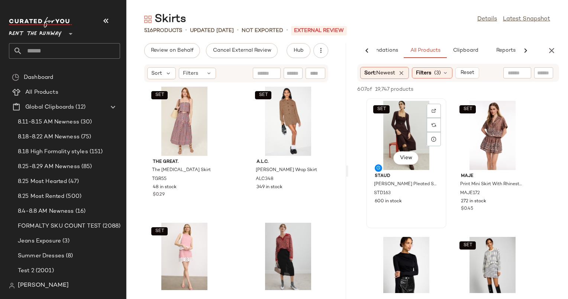
click at [412, 141] on div "SET View" at bounding box center [406, 135] width 75 height 69
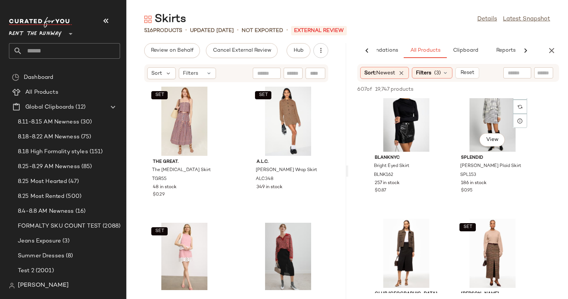
scroll to position [0, 0]
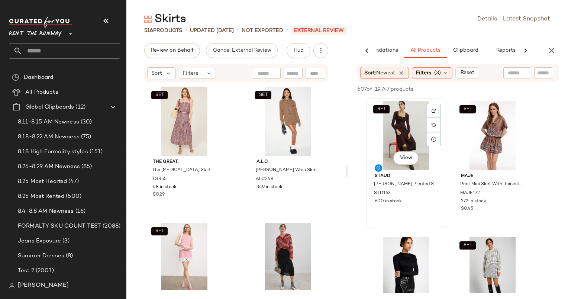
click at [408, 128] on div "SET View" at bounding box center [406, 135] width 75 height 69
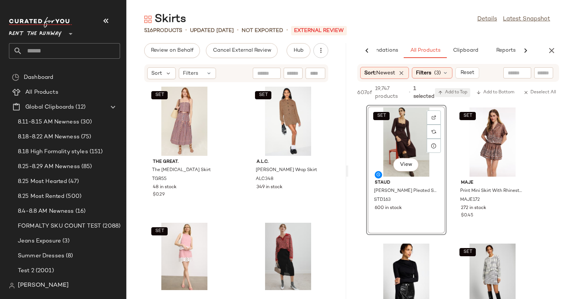
click at [455, 96] on button "Add to Top" at bounding box center [452, 92] width 35 height 9
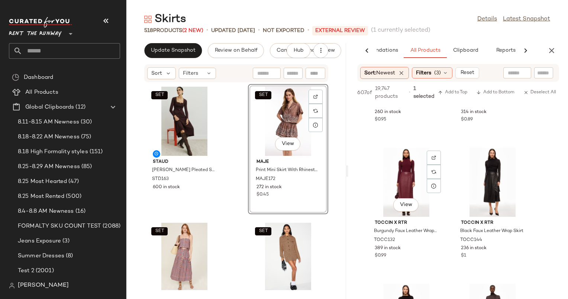
scroll to position [640, 0]
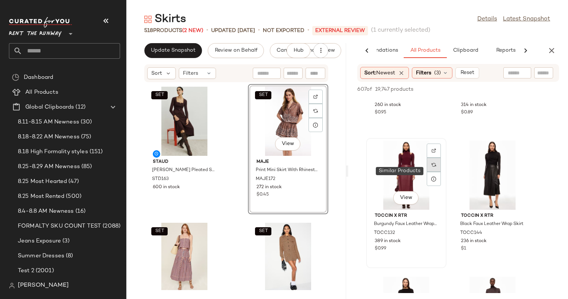
click at [437, 169] on div at bounding box center [434, 165] width 14 height 14
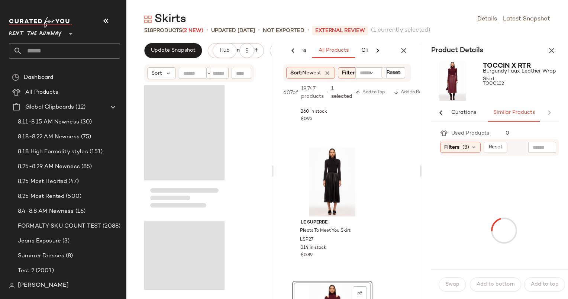
scroll to position [0, 48]
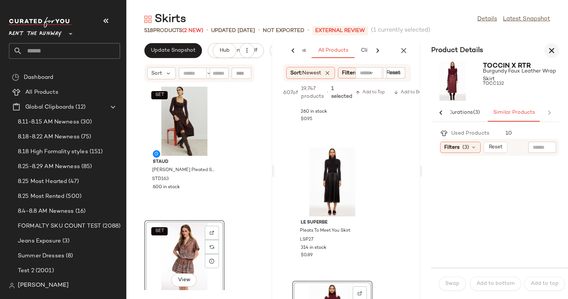
click at [551, 53] on icon "button" at bounding box center [551, 50] width 9 height 9
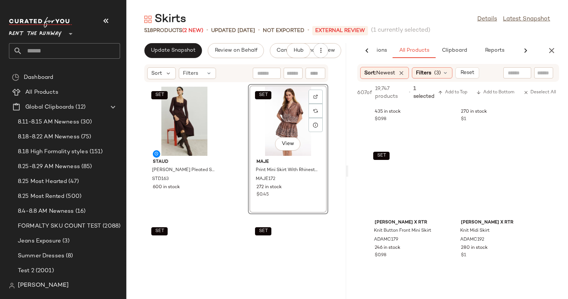
scroll to position [0, 49]
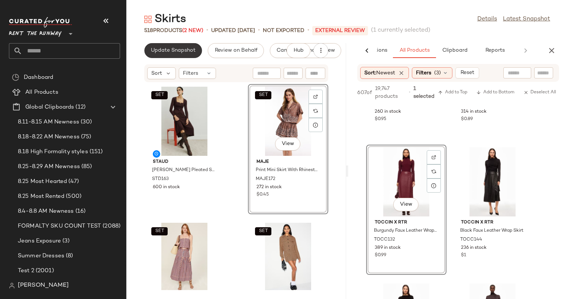
click at [186, 51] on span "Update Snapshot" at bounding box center [172, 51] width 45 height 6
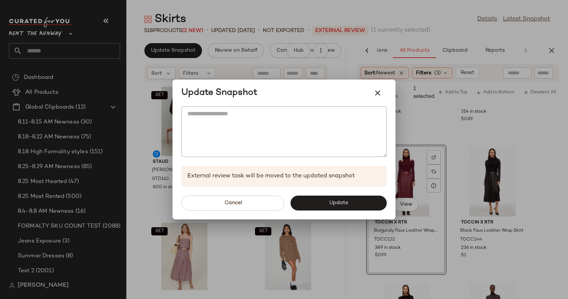
click at [339, 191] on div "Cancel Update" at bounding box center [283, 203] width 223 height 33
click at [341, 200] on span "Update" at bounding box center [337, 203] width 19 height 6
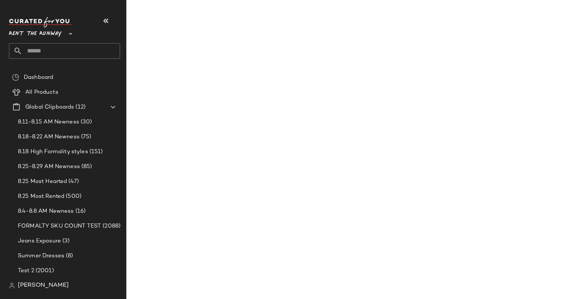
scroll to position [1184, 0]
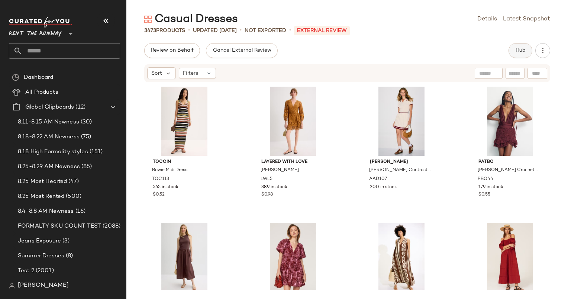
click at [519, 49] on span "Hub" at bounding box center [520, 51] width 10 height 6
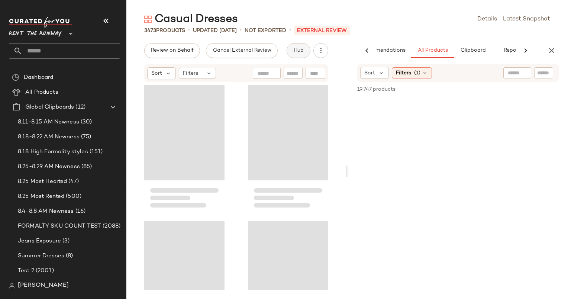
scroll to position [0, 31]
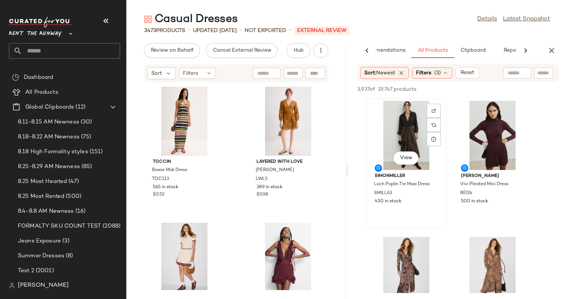
click at [406, 119] on div "View" at bounding box center [406, 135] width 75 height 69
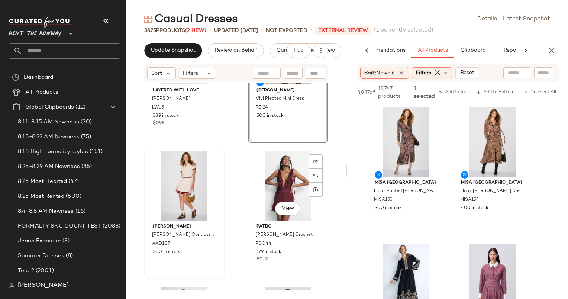
scroll to position [106, 0]
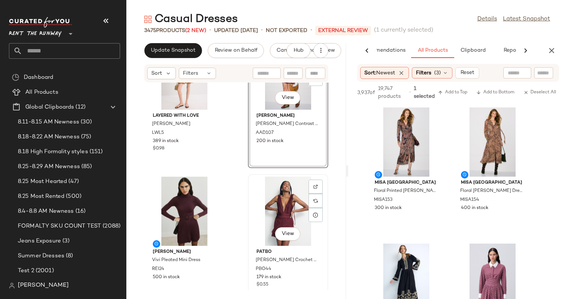
scroll to position [150, 0]
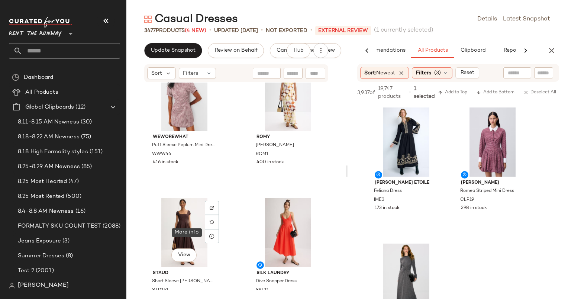
scroll to position [863, 0]
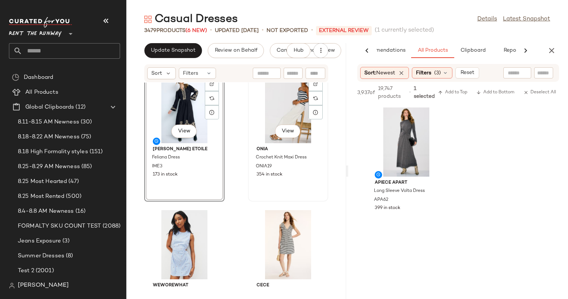
scroll to position [9818, 0]
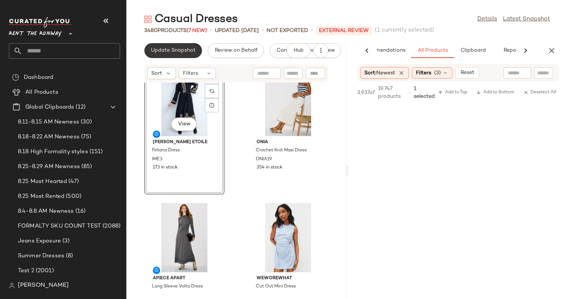
click at [159, 49] on span "Update Snapshot" at bounding box center [172, 51] width 45 height 6
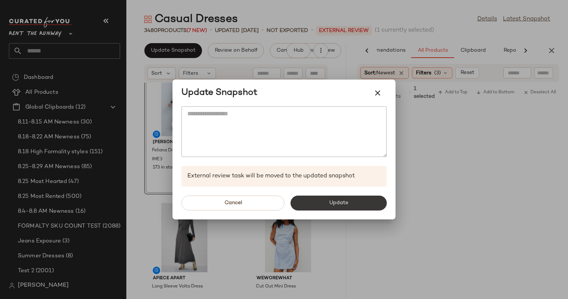
click at [334, 196] on button "Update" at bounding box center [338, 202] width 96 height 15
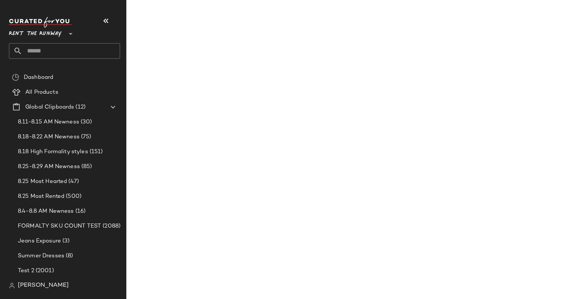
scroll to position [9954, 0]
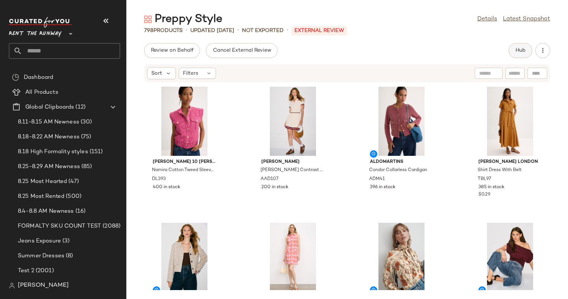
click at [511, 46] on button "Hub" at bounding box center [520, 50] width 24 height 15
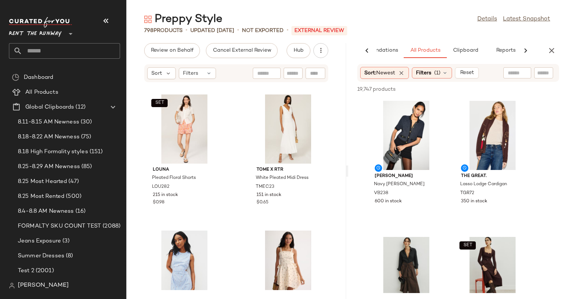
scroll to position [5709, 0]
click at [291, 140] on div "View" at bounding box center [287, 130] width 75 height 69
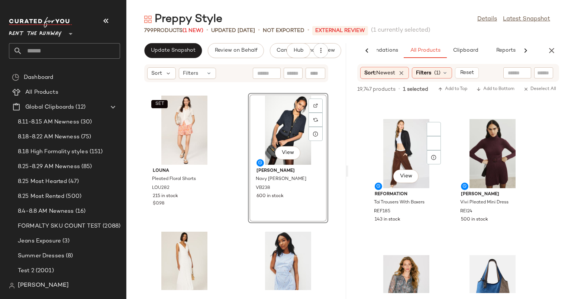
scroll to position [527, 0]
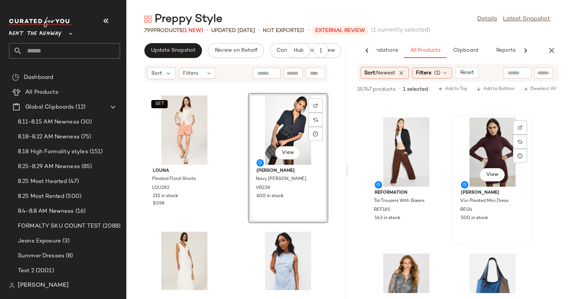
click at [483, 160] on div "View" at bounding box center [492, 151] width 75 height 69
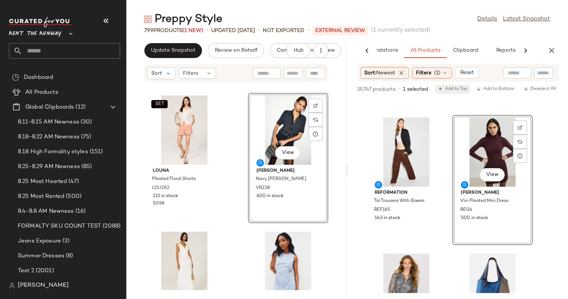
click at [450, 90] on span "Add to Top" at bounding box center [452, 89] width 29 height 5
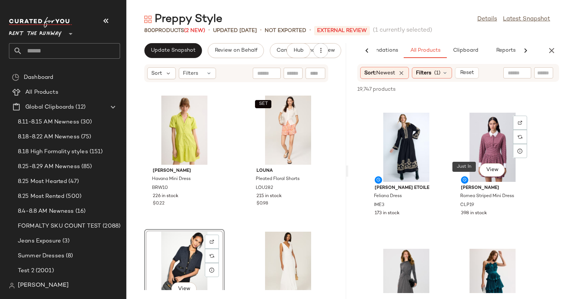
scroll to position [1892, 0]
click at [474, 162] on div "View" at bounding box center [492, 147] width 75 height 69
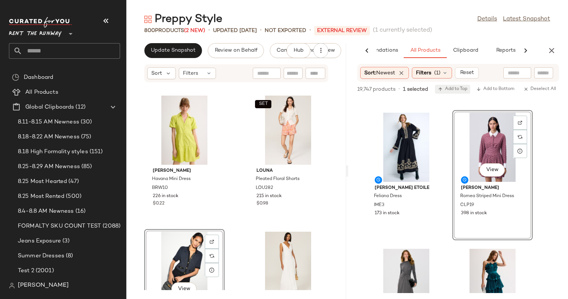
click at [459, 89] on span "Add to Top" at bounding box center [452, 89] width 29 height 5
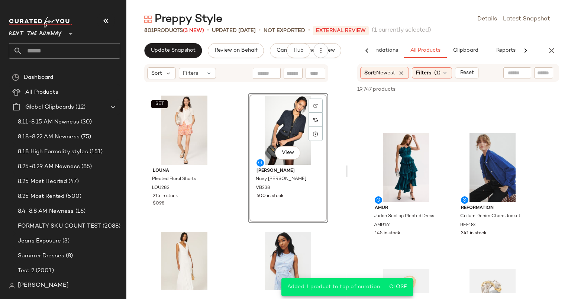
scroll to position [0, 0]
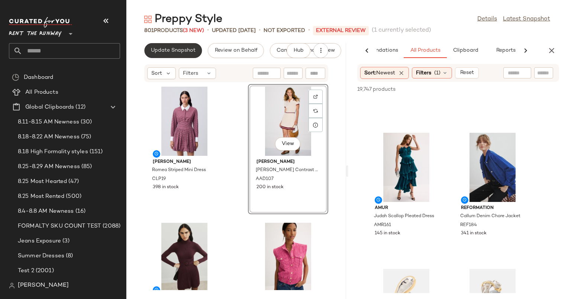
click at [181, 53] on span "Update Snapshot" at bounding box center [172, 51] width 45 height 6
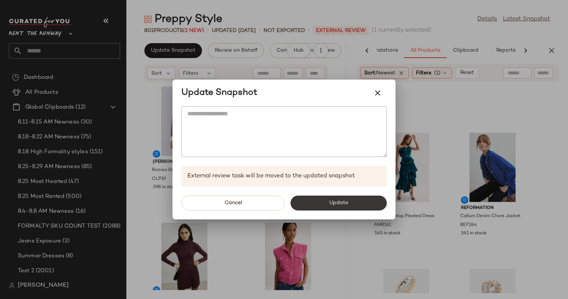
click at [345, 206] on span "Update" at bounding box center [337, 203] width 19 height 6
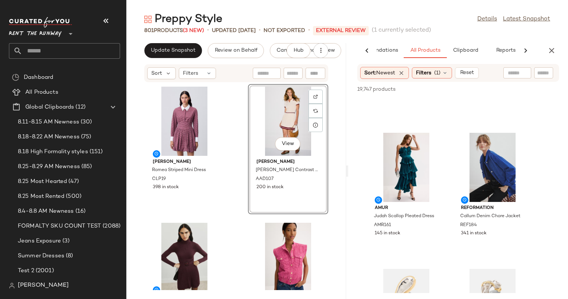
scroll to position [3912, 0]
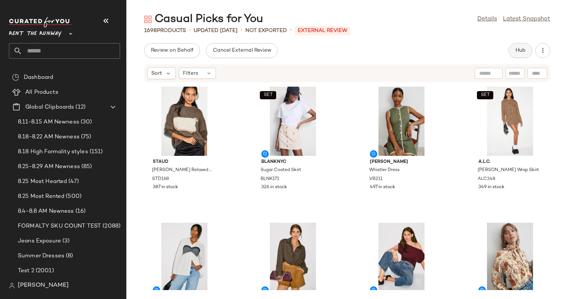
click at [514, 47] on button "Hub" at bounding box center [520, 50] width 24 height 15
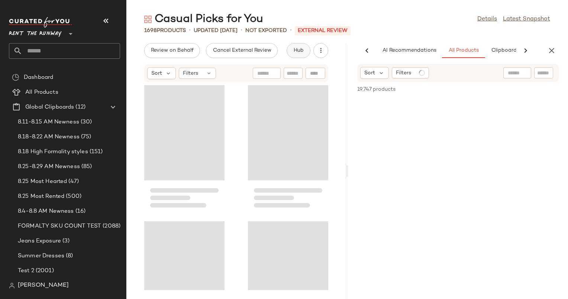
scroll to position [0, 38]
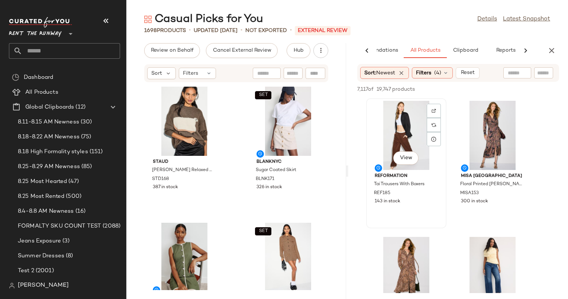
click at [414, 132] on div "View" at bounding box center [406, 135] width 75 height 69
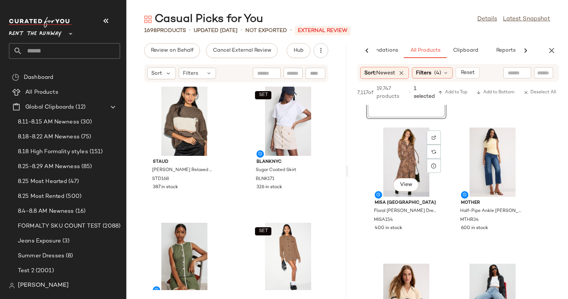
scroll to position [140, 0]
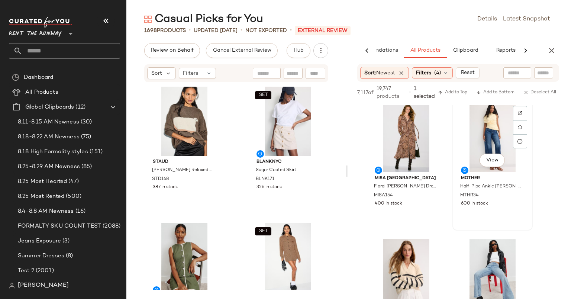
click at [470, 151] on div "View" at bounding box center [492, 137] width 75 height 69
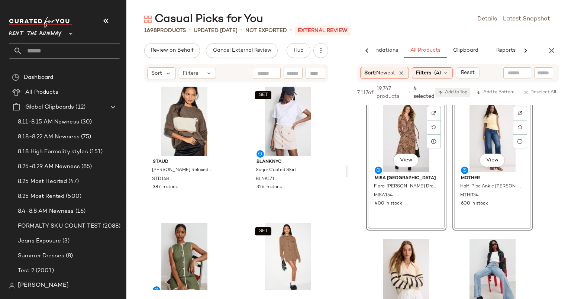
click at [455, 91] on span "Add to Top" at bounding box center [452, 92] width 29 height 5
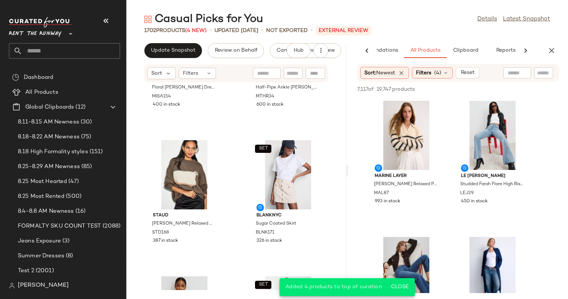
scroll to position [0, 0]
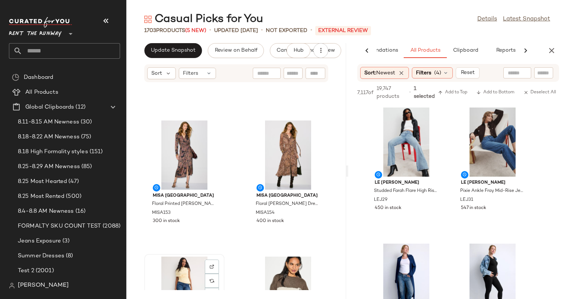
scroll to position [109, 0]
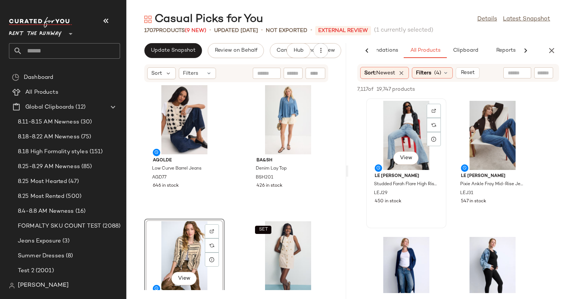
click at [407, 140] on div "View" at bounding box center [406, 135] width 75 height 69
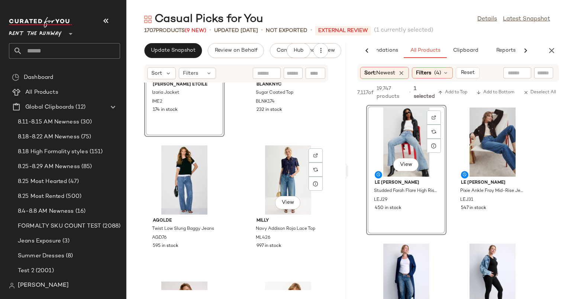
scroll to position [1351, 0]
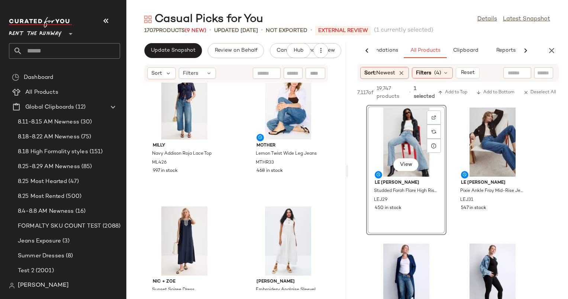
scroll to position [1518, 0]
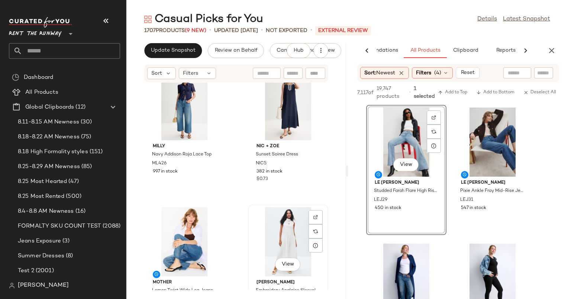
scroll to position [1518, 0]
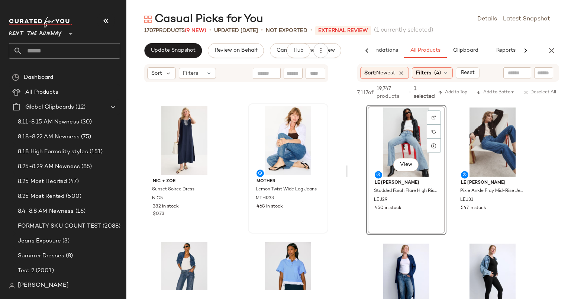
scroll to position [1618, 0]
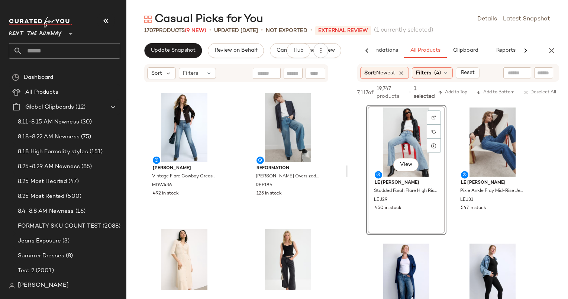
scroll to position [1913, 0]
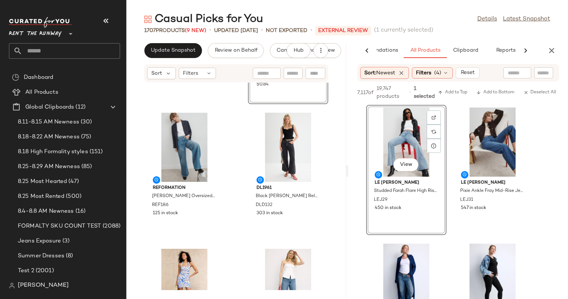
scroll to position [2030, 0]
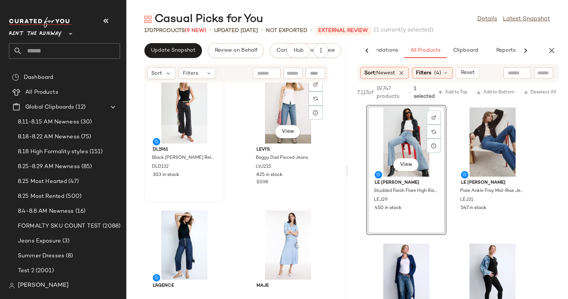
scroll to position [2189, 0]
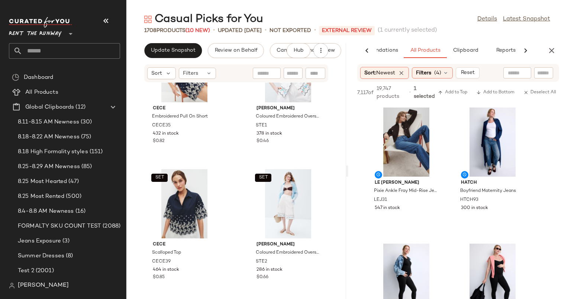
scroll to position [2880, 0]
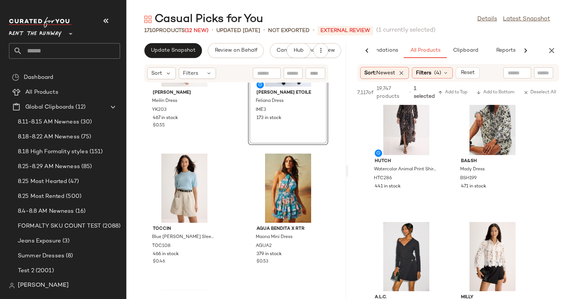
scroll to position [3482, 0]
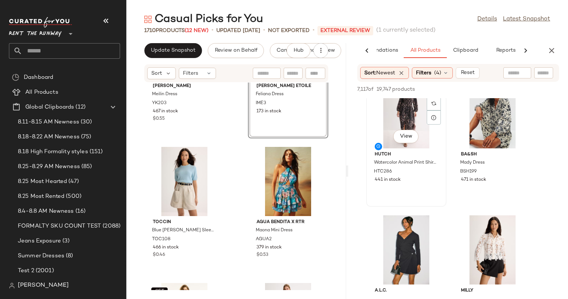
click at [410, 104] on div "View" at bounding box center [406, 113] width 75 height 69
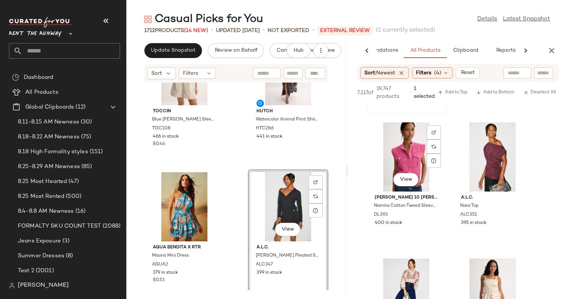
scroll to position [440, 0]
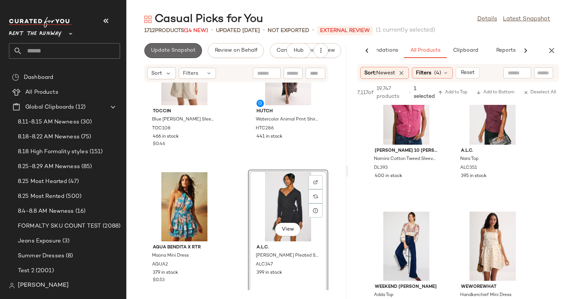
click at [187, 48] on span "Update Snapshot" at bounding box center [172, 51] width 45 height 6
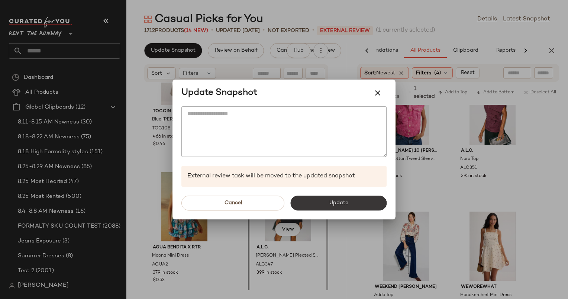
click at [349, 203] on button "Update" at bounding box center [338, 202] width 96 height 15
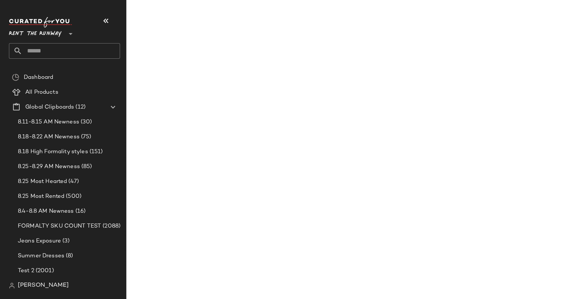
scroll to position [848, 0]
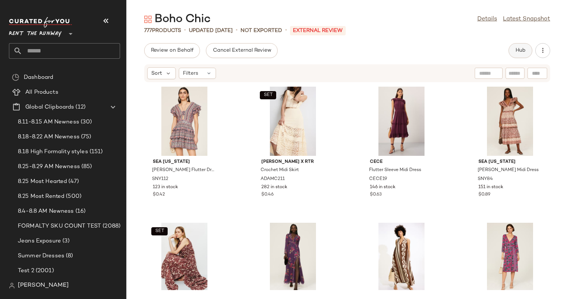
click at [521, 49] on span "Hub" at bounding box center [520, 51] width 10 height 6
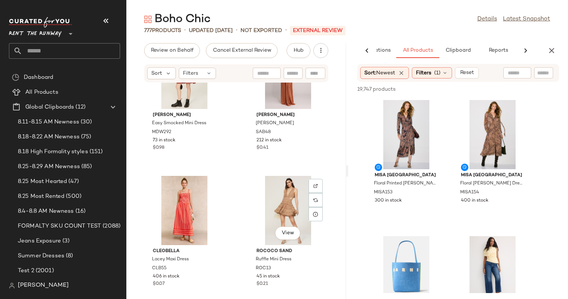
scroll to position [933, 0]
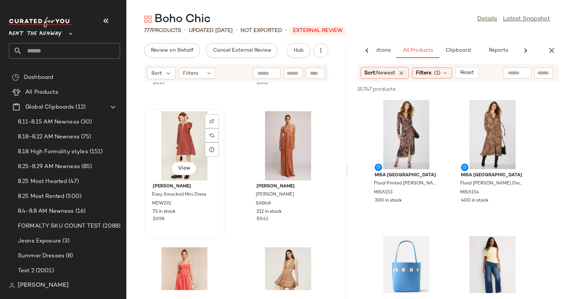
click at [182, 140] on div "View" at bounding box center [184, 145] width 75 height 69
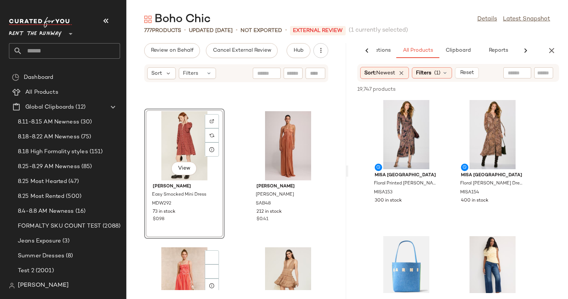
scroll to position [1062, 0]
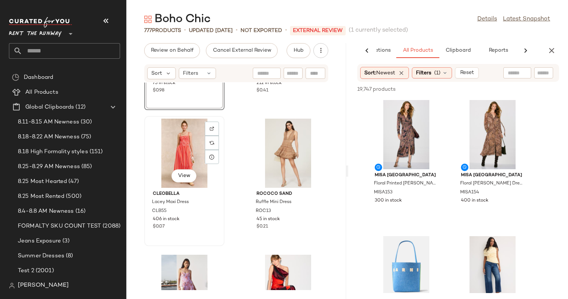
click at [189, 148] on div "View" at bounding box center [184, 153] width 75 height 69
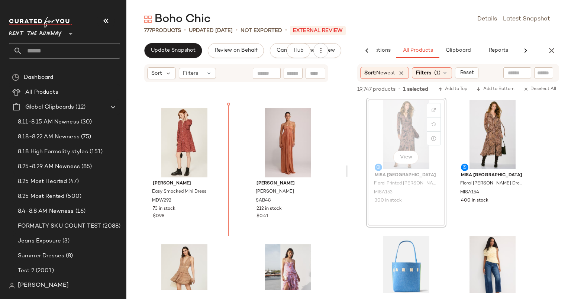
scroll to position [932, 0]
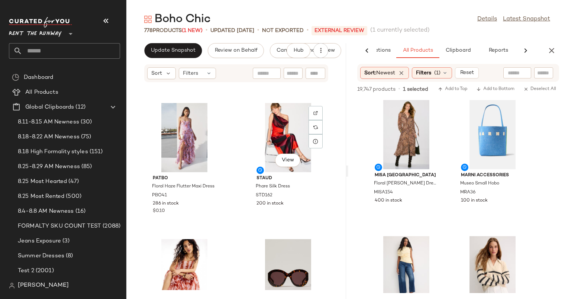
scroll to position [1211, 0]
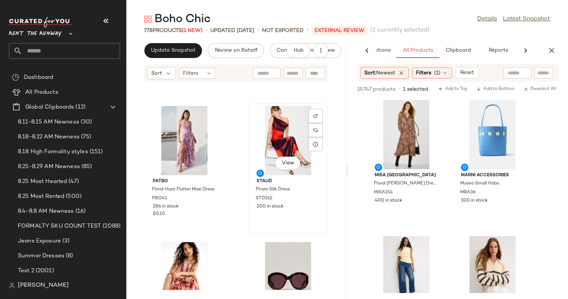
click at [279, 141] on div "View" at bounding box center [287, 140] width 75 height 69
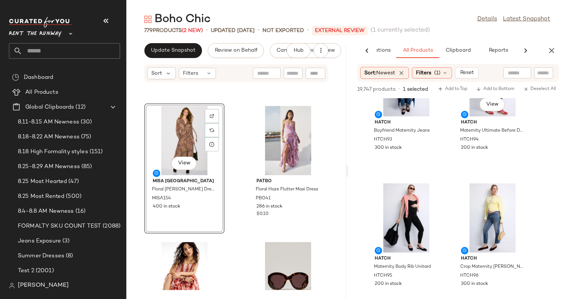
scroll to position [1414, 0]
click at [168, 56] on button "Update Snapshot" at bounding box center [173, 50] width 58 height 15
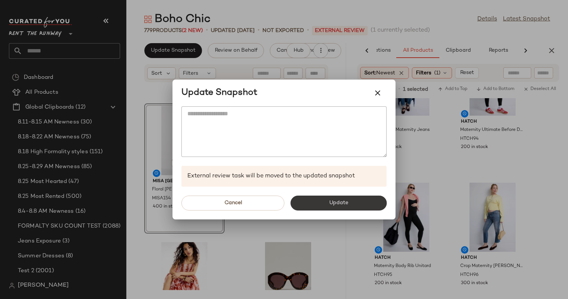
click at [348, 203] on button "Update" at bounding box center [338, 202] width 96 height 15
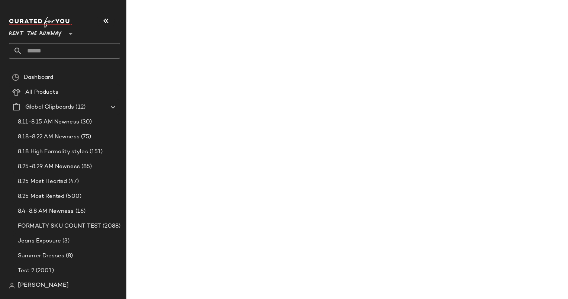
scroll to position [2774, 0]
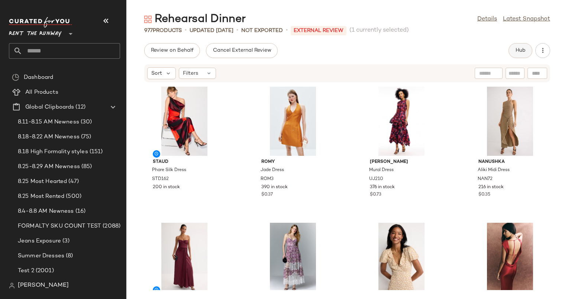
click at [520, 56] on button "Hub" at bounding box center [520, 50] width 24 height 15
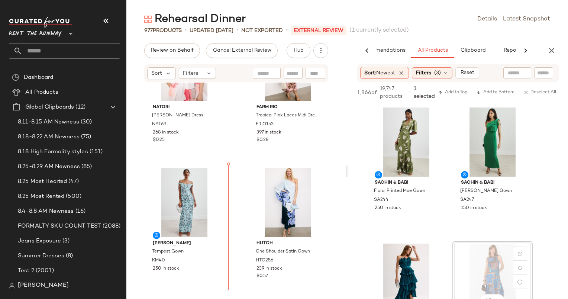
scroll to position [7678, 0]
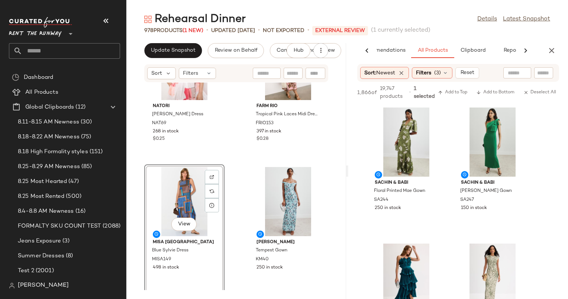
click at [178, 198] on div "View" at bounding box center [184, 201] width 75 height 69
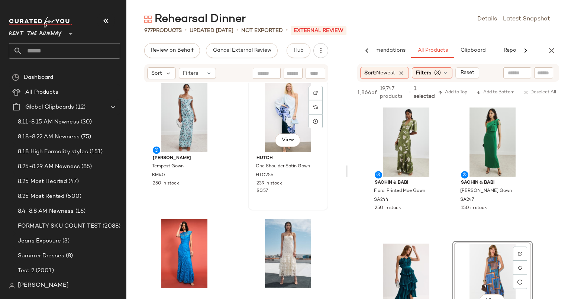
scroll to position [7762, 0]
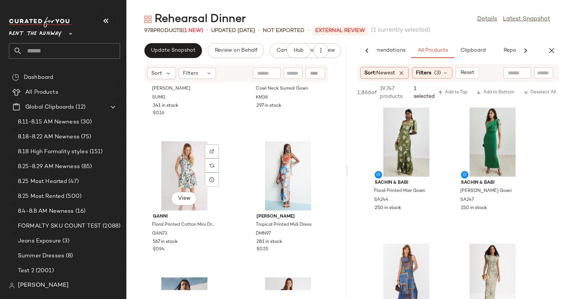
scroll to position [13553, 0]
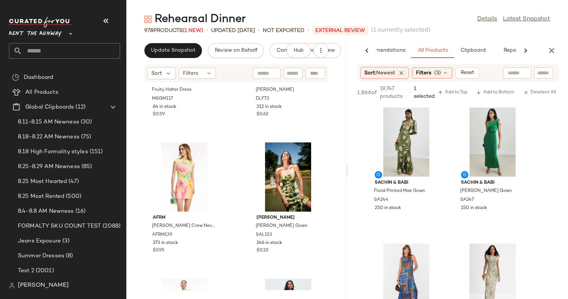
scroll to position [14232, 0]
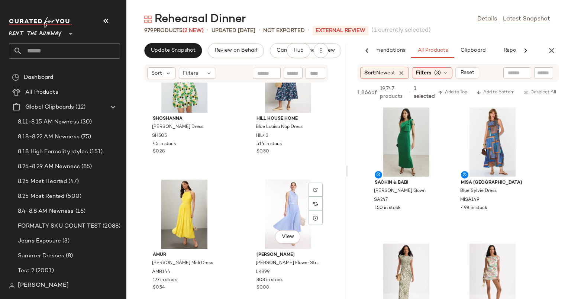
scroll to position [15062, 0]
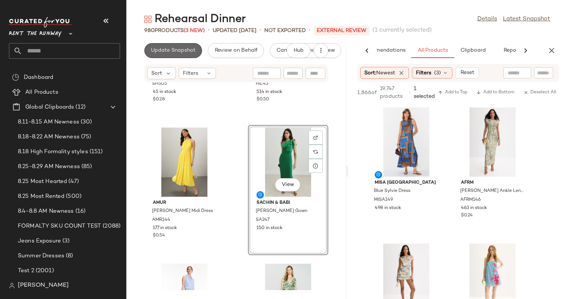
click at [163, 49] on span "Update Snapshot" at bounding box center [172, 51] width 45 height 6
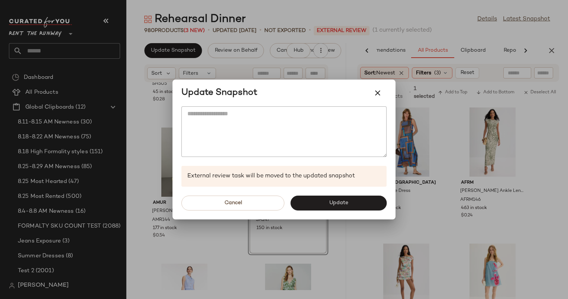
click at [367, 94] on div "Update Snapshot" at bounding box center [283, 93] width 205 height 18
click at [378, 92] on icon "button" at bounding box center [377, 92] width 9 height 9
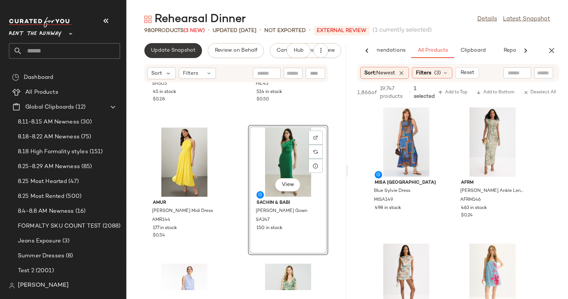
click at [179, 48] on span "Update Snapshot" at bounding box center [172, 51] width 45 height 6
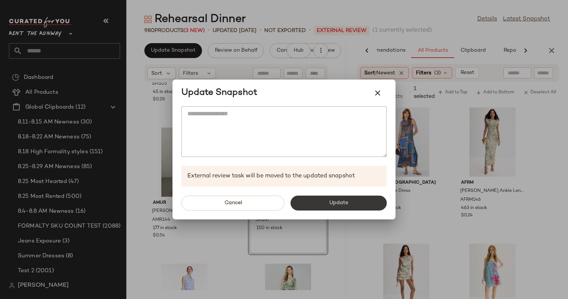
click at [334, 201] on span "Update" at bounding box center [337, 203] width 19 height 6
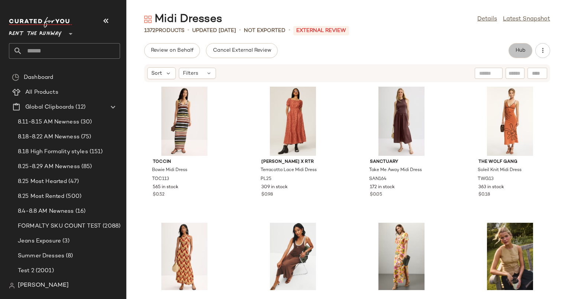
click at [526, 51] on button "Hub" at bounding box center [520, 50] width 24 height 15
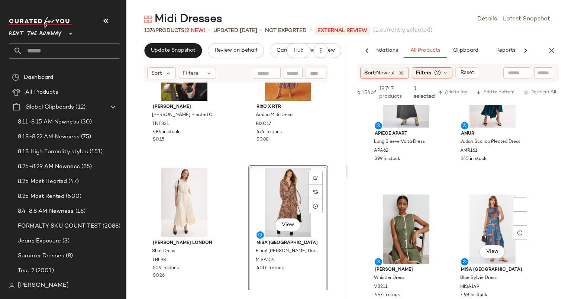
scroll to position [322, 0]
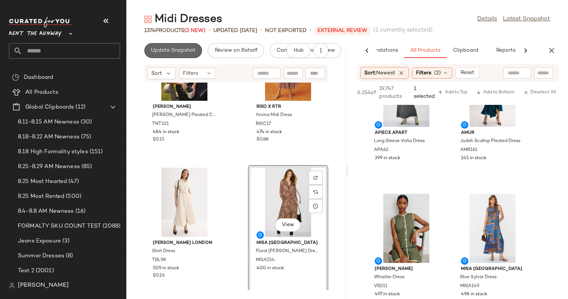
click at [167, 50] on span "Update Snapshot" at bounding box center [172, 51] width 45 height 6
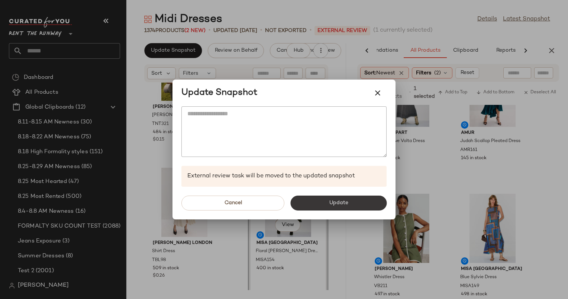
click at [329, 207] on button "Update" at bounding box center [338, 202] width 96 height 15
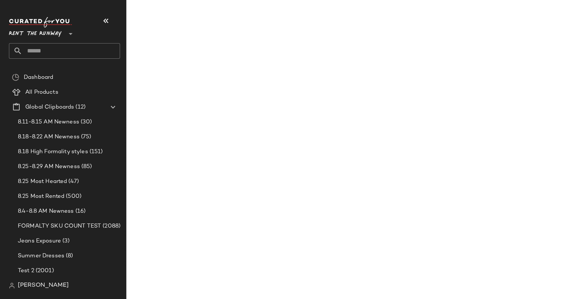
scroll to position [594, 0]
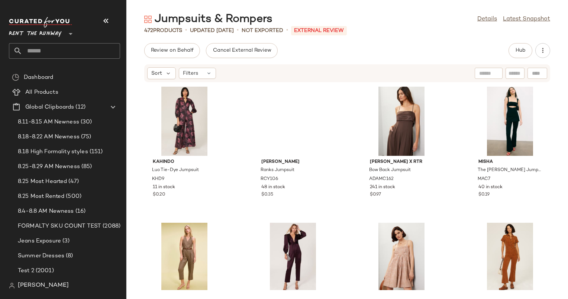
click at [533, 55] on div "Hub" at bounding box center [529, 50] width 42 height 15
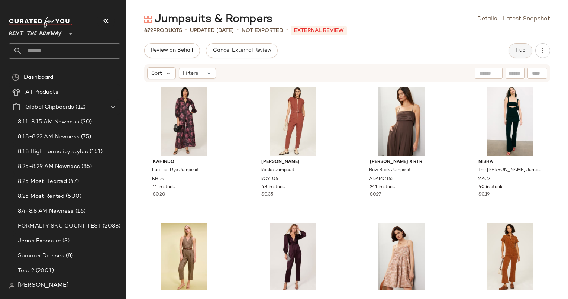
click at [528, 54] on button "Hub" at bounding box center [520, 50] width 24 height 15
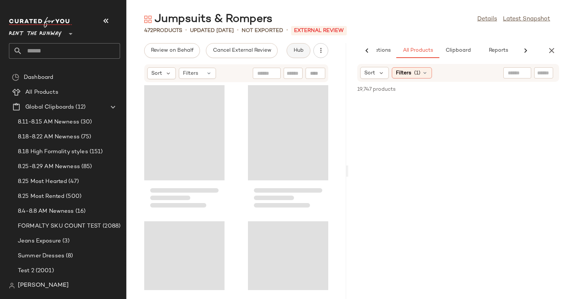
scroll to position [0, 46]
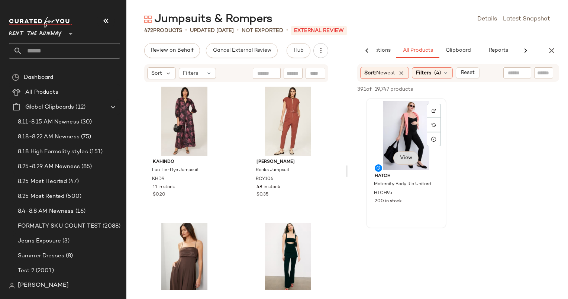
click at [407, 159] on span "View" at bounding box center [405, 158] width 13 height 6
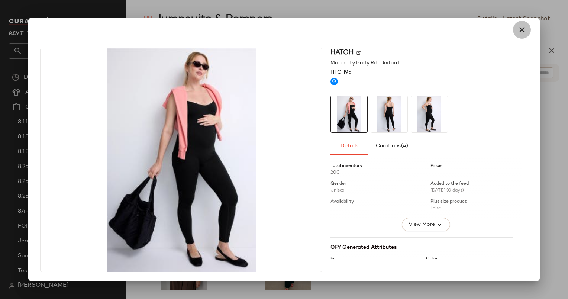
click at [517, 35] on button "button" at bounding box center [522, 30] width 18 height 18
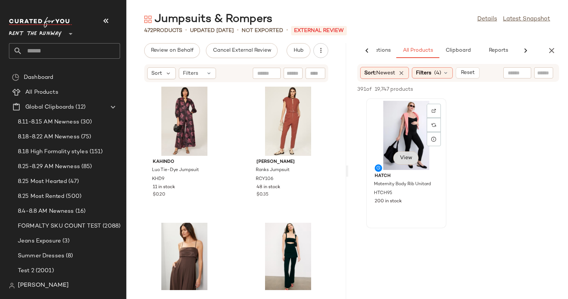
click at [396, 153] on button "View" at bounding box center [405, 157] width 25 height 13
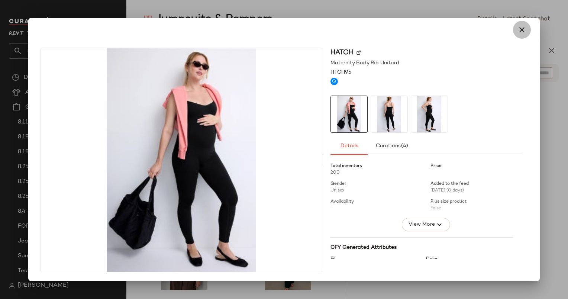
click at [520, 37] on button "button" at bounding box center [522, 30] width 18 height 18
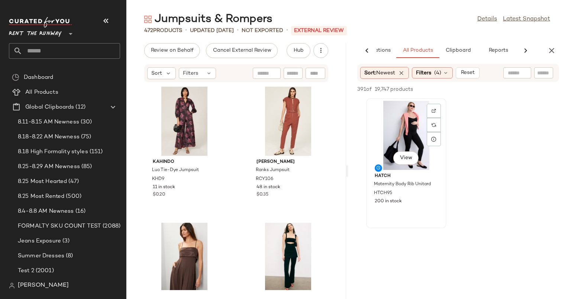
click at [394, 128] on div "View" at bounding box center [406, 135] width 75 height 69
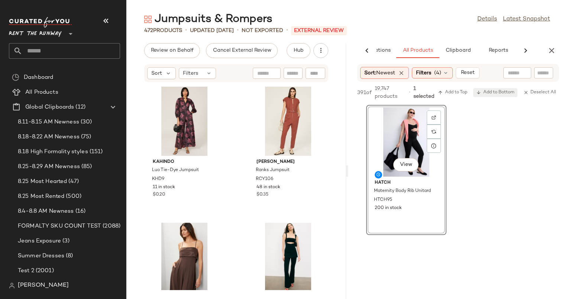
click at [499, 92] on span "Add to Bottom" at bounding box center [495, 92] width 38 height 5
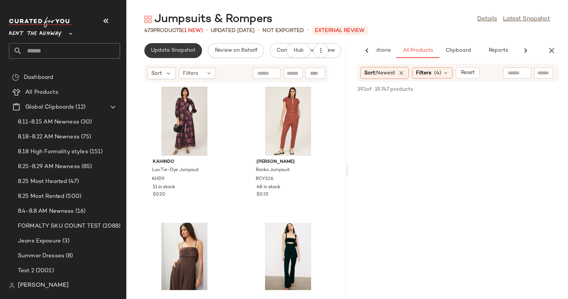
click at [184, 50] on span "Update Snapshot" at bounding box center [172, 51] width 45 height 6
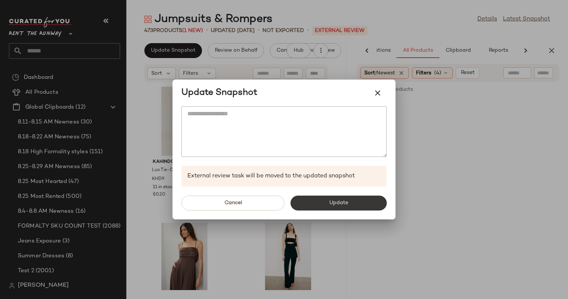
click at [337, 207] on button "Update" at bounding box center [338, 202] width 96 height 15
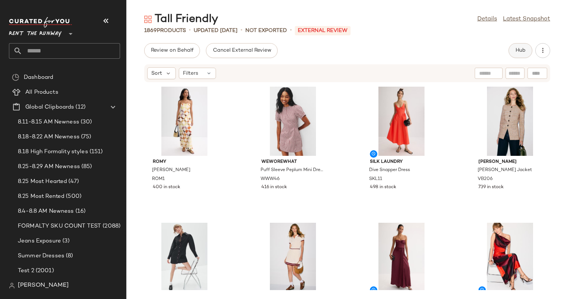
click at [513, 49] on button "Hub" at bounding box center [520, 50] width 24 height 15
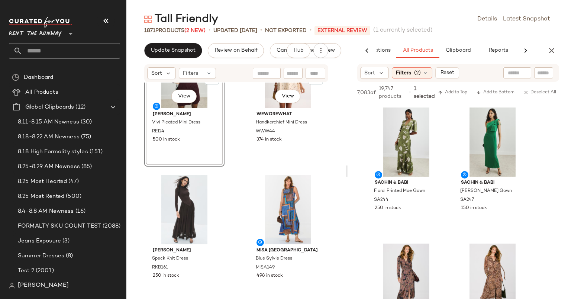
scroll to position [884, 0]
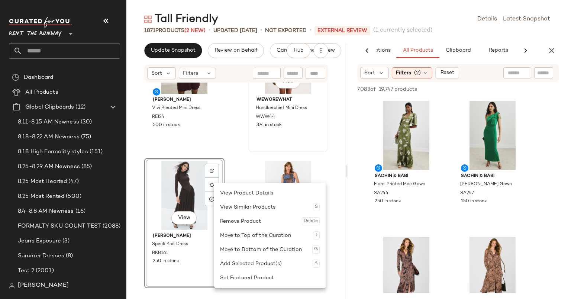
click at [289, 142] on div "View WEWOREWHAT Handkerchief Mini Dress WWW44 374 in stock" at bounding box center [288, 87] width 79 height 129
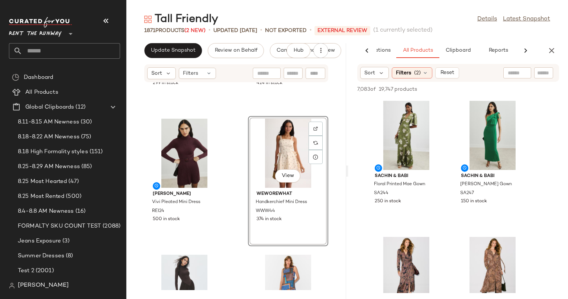
scroll to position [789, 0]
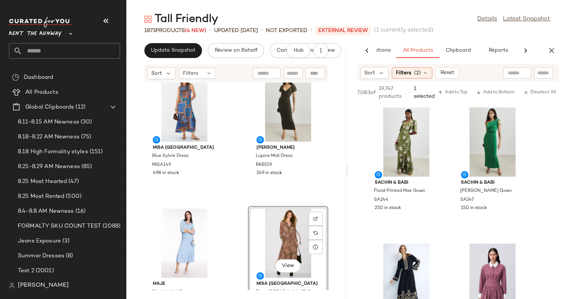
scroll to position [1107, 0]
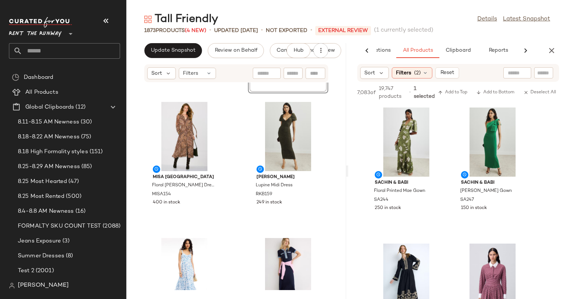
scroll to position [1215, 0]
click at [265, 194] on span "RKB159" at bounding box center [264, 194] width 16 height 7
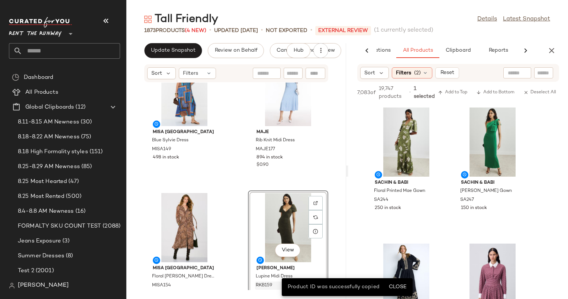
scroll to position [1222, 0]
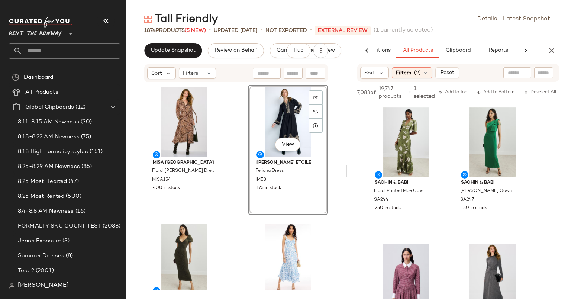
scroll to position [1223, 0]
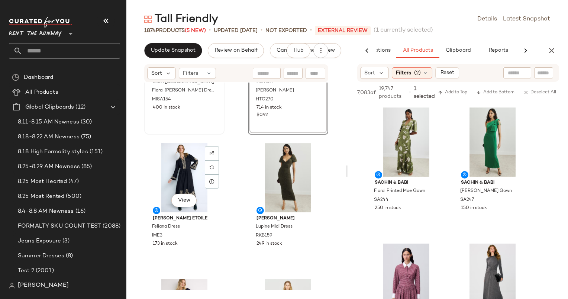
scroll to position [1366, 0]
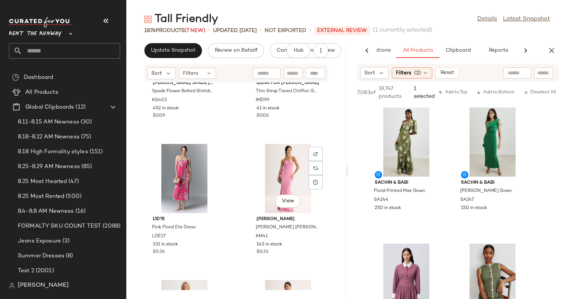
scroll to position [15197, 0]
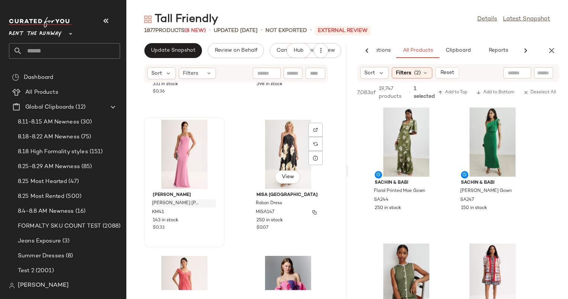
click at [260, 213] on span "MISA147" at bounding box center [265, 212] width 19 height 7
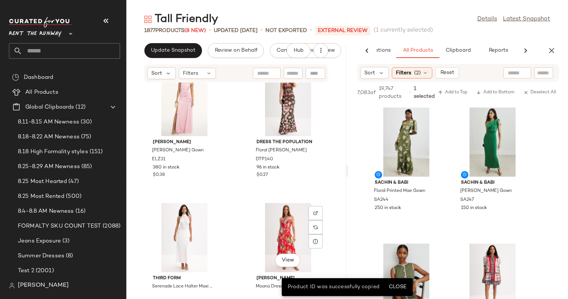
scroll to position [15667, 0]
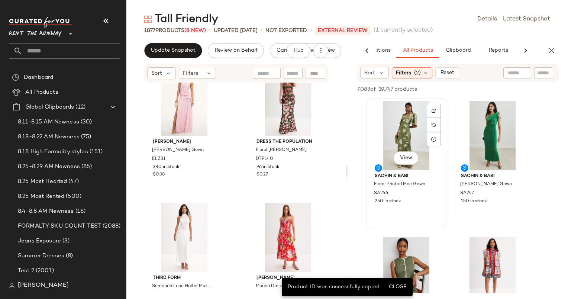
click at [399, 152] on div "View" at bounding box center [406, 135] width 75 height 69
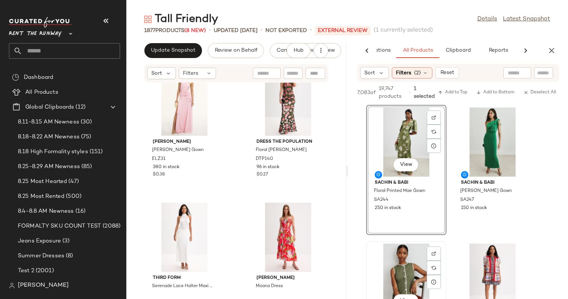
click at [408, 266] on div "View" at bounding box center [406, 277] width 75 height 69
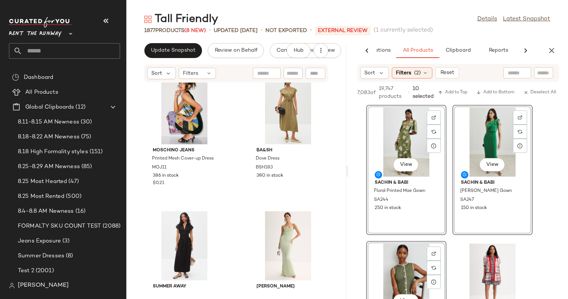
scroll to position [28038, 0]
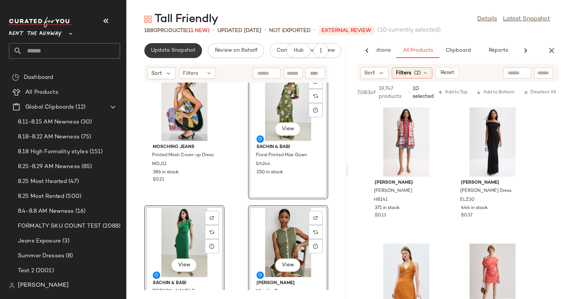
click at [177, 53] on span "Update Snapshot" at bounding box center [172, 51] width 45 height 6
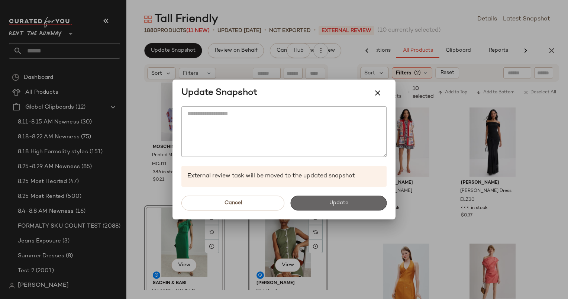
click at [339, 201] on span "Update" at bounding box center [337, 203] width 19 height 6
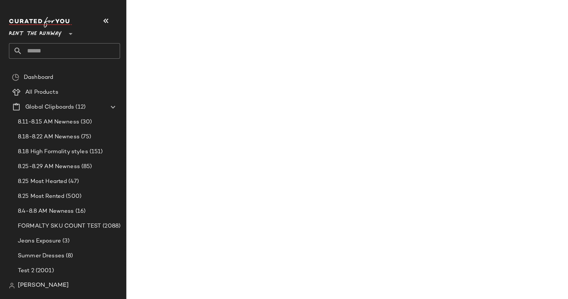
scroll to position [28174, 0]
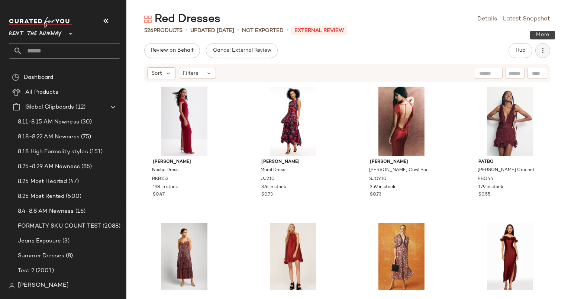
click at [537, 54] on button "button" at bounding box center [542, 50] width 15 height 15
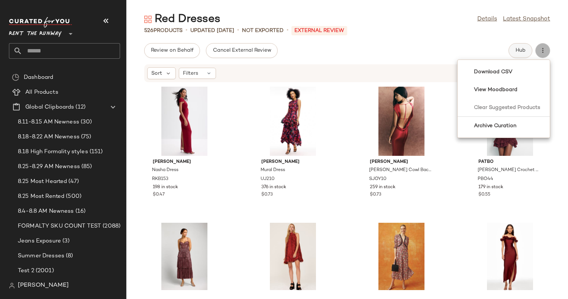
click at [522, 50] on span "Hub" at bounding box center [520, 51] width 10 height 6
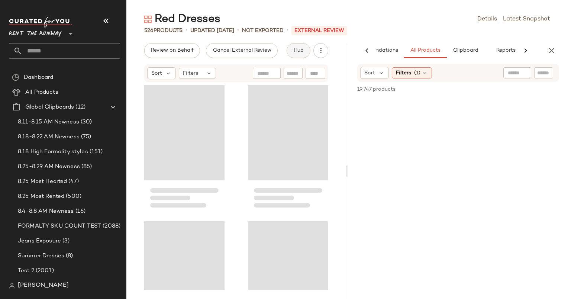
scroll to position [0, 38]
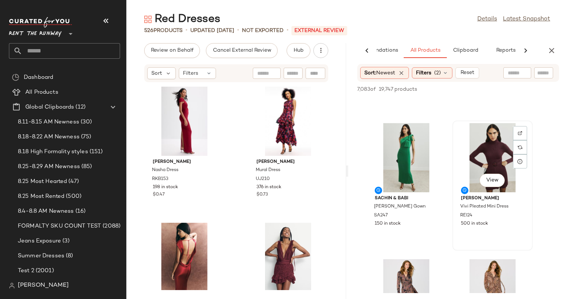
click at [492, 147] on div "View" at bounding box center [492, 157] width 75 height 69
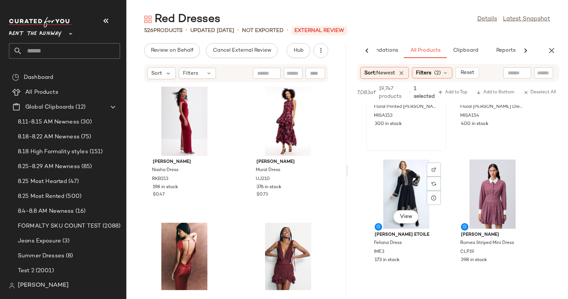
scroll to position [356, 0]
click at [476, 176] on div "View" at bounding box center [492, 193] width 75 height 69
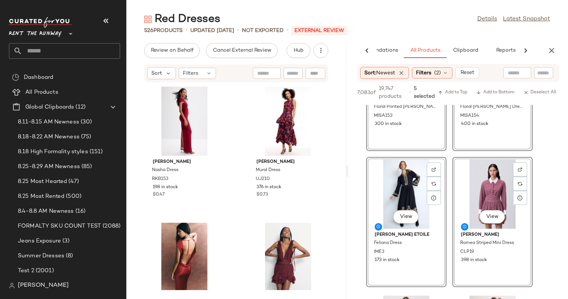
click at [476, 176] on div "View" at bounding box center [492, 193] width 75 height 69
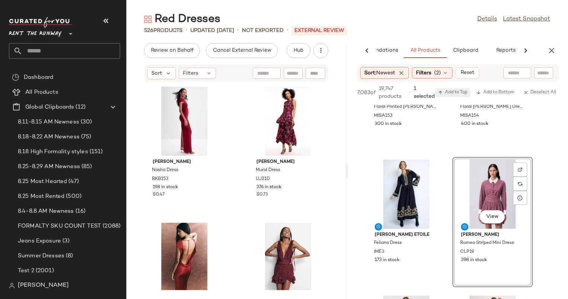
click at [464, 92] on span "Add to Top" at bounding box center [452, 92] width 29 height 5
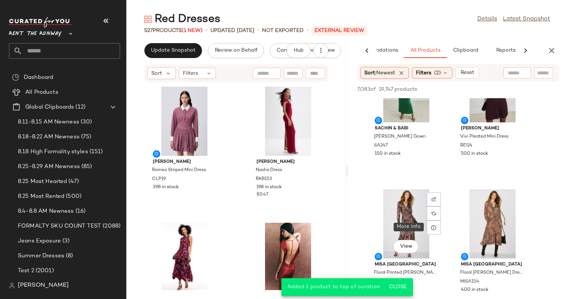
scroll to position [184, 0]
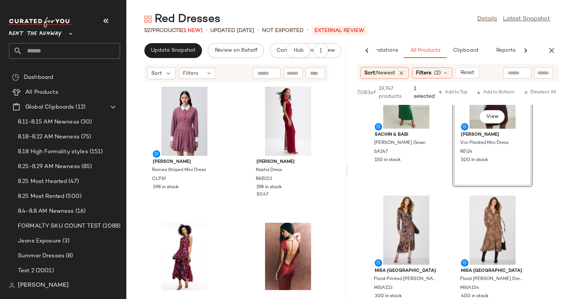
click at [327, 168] on div "[PERSON_NAME] Striped Mini Dress CLP19 398 in stock [PERSON_NAME] Nasha Dress R…" at bounding box center [236, 185] width 220 height 207
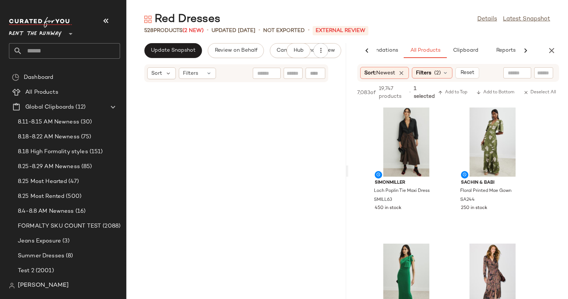
scroll to position [35700, 0]
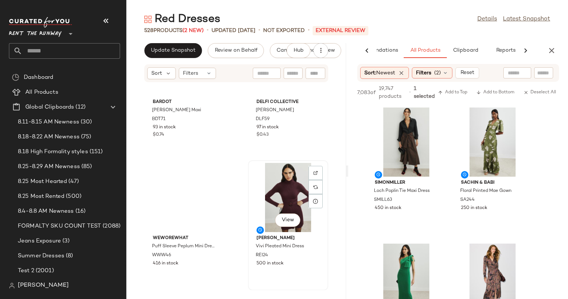
click at [265, 227] on div "View" at bounding box center [287, 197] width 75 height 69
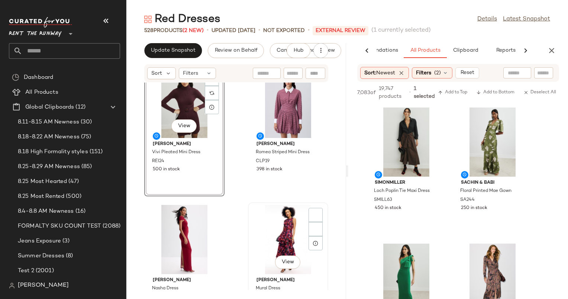
scroll to position [18, 0]
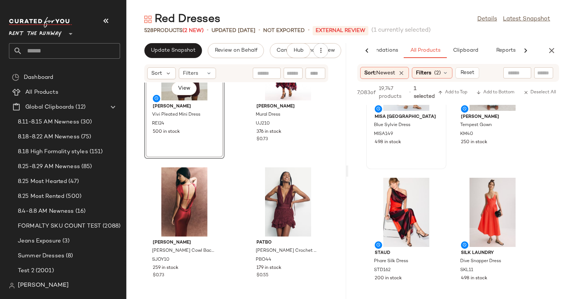
scroll to position [746, 0]
click at [196, 54] on button "Update Snapshot" at bounding box center [173, 50] width 58 height 15
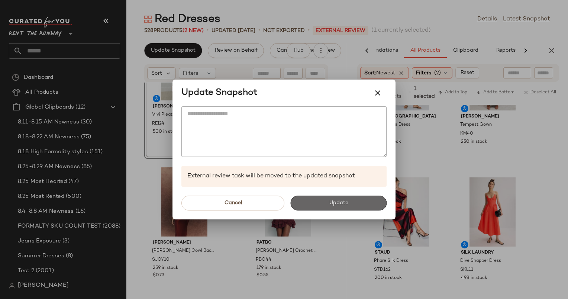
click at [349, 204] on button "Update" at bounding box center [338, 202] width 96 height 15
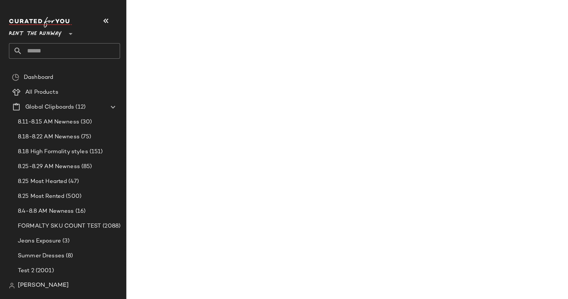
scroll to position [1426, 0]
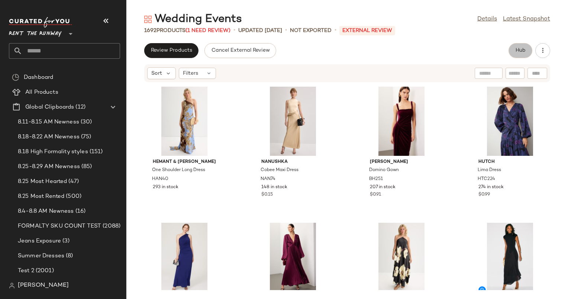
click at [527, 50] on button "Hub" at bounding box center [520, 50] width 24 height 15
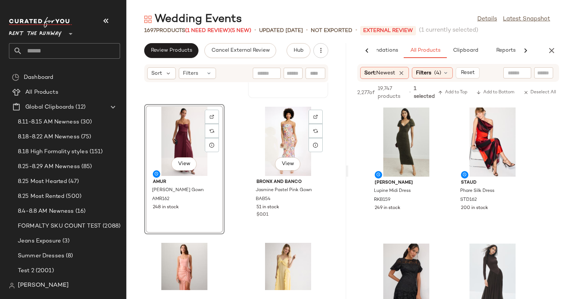
scroll to position [6526, 0]
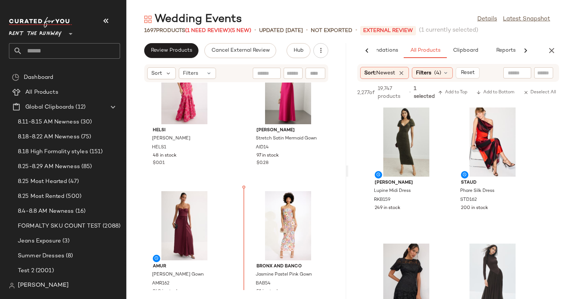
scroll to position [6412, 0]
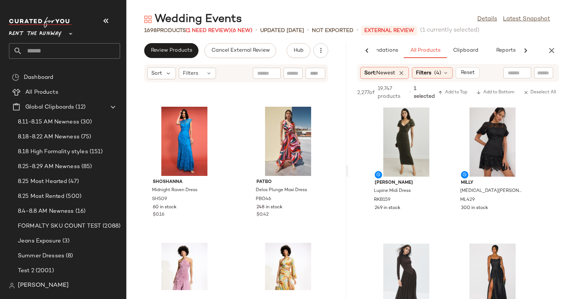
scroll to position [6011, 0]
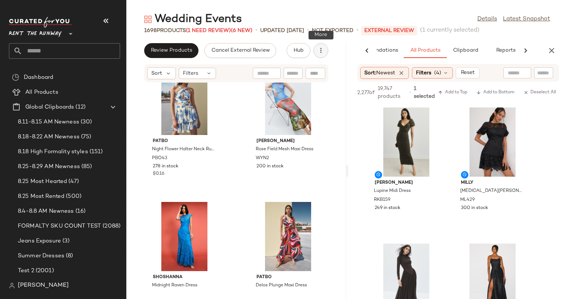
click at [323, 47] on icon "button" at bounding box center [320, 50] width 7 height 7
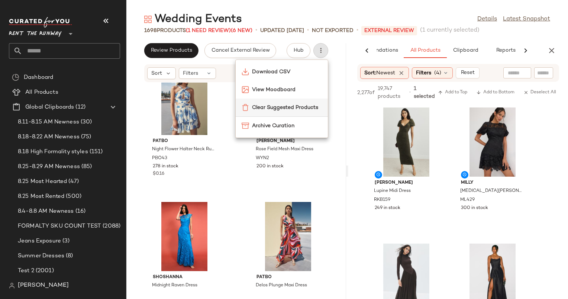
click at [307, 106] on span "Clear Suggested Products" at bounding box center [287, 108] width 70 height 8
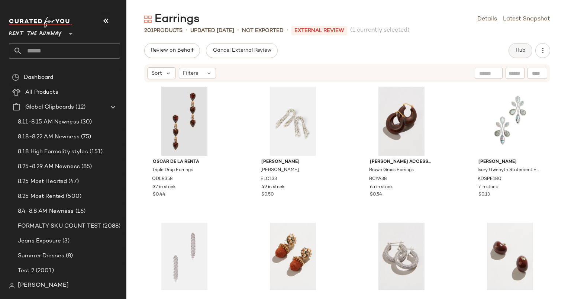
click at [518, 51] on span "Hub" at bounding box center [520, 51] width 10 height 6
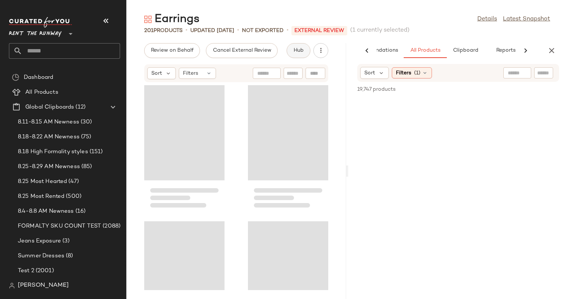
scroll to position [0, 38]
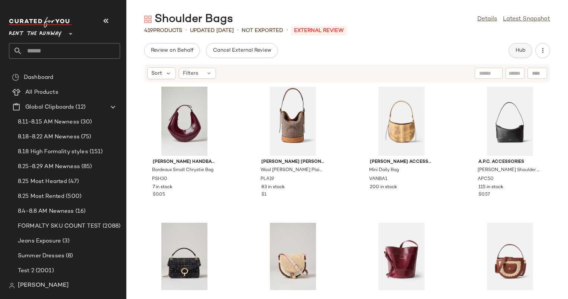
click at [526, 48] on button "Hub" at bounding box center [520, 50] width 24 height 15
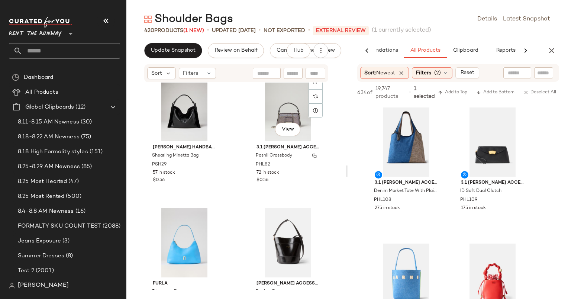
scroll to position [1101, 0]
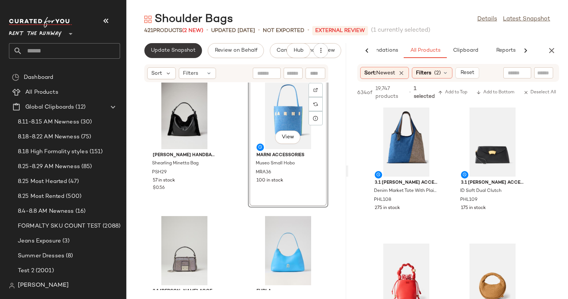
click at [181, 53] on span "Update Snapshot" at bounding box center [172, 51] width 45 height 6
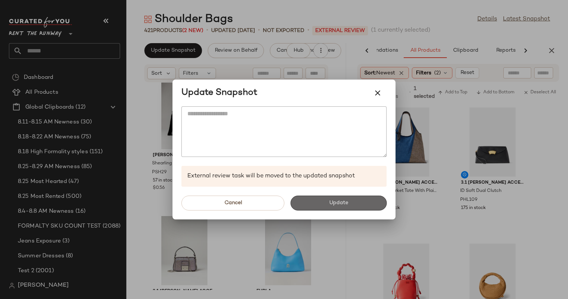
click at [362, 207] on button "Update" at bounding box center [338, 202] width 96 height 15
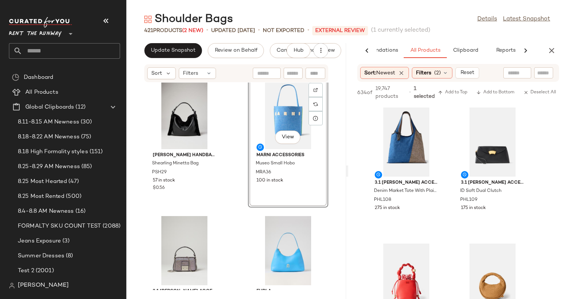
scroll to position [1237, 0]
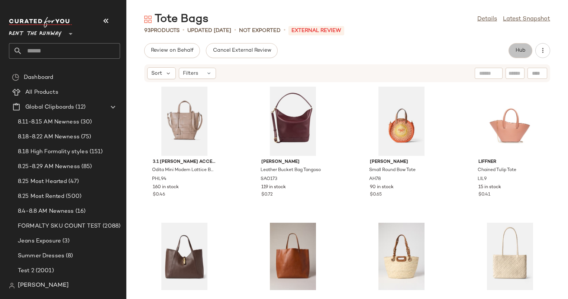
click at [516, 49] on span "Hub" at bounding box center [520, 51] width 10 height 6
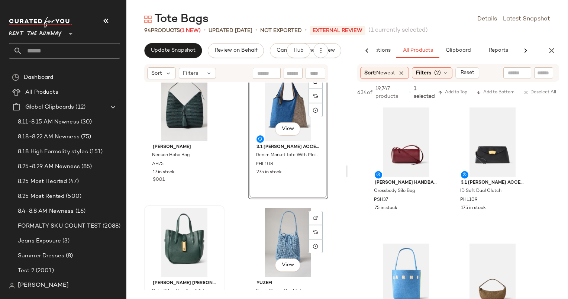
scroll to position [3570, 0]
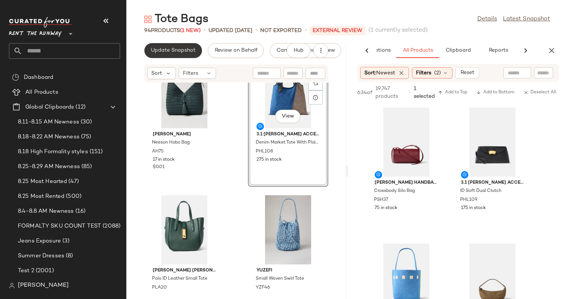
click at [171, 53] on span "Update Snapshot" at bounding box center [172, 51] width 45 height 6
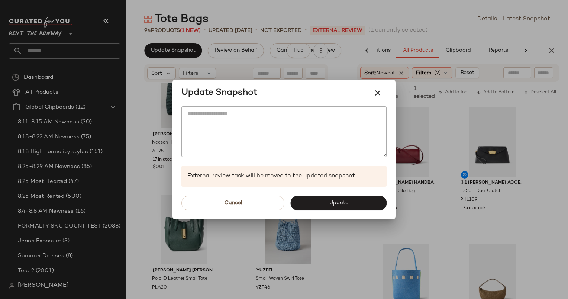
click at [315, 194] on div "Cancel Update" at bounding box center [283, 203] width 223 height 33
click at [317, 198] on button "Update" at bounding box center [338, 202] width 96 height 15
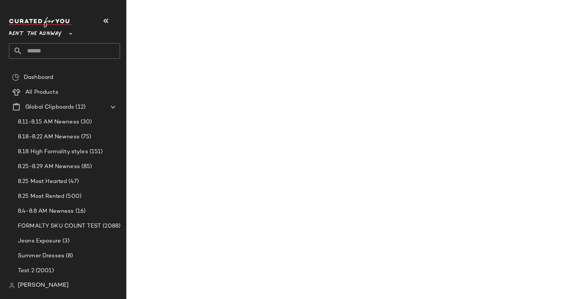
scroll to position [3706, 0]
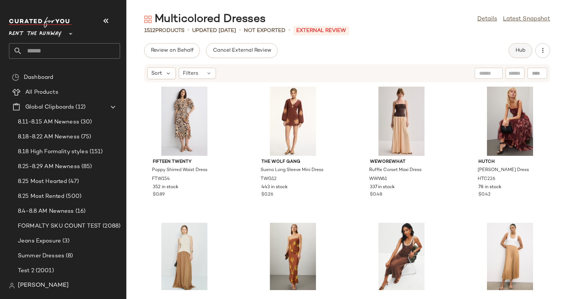
click at [518, 48] on span "Hub" at bounding box center [520, 51] width 10 height 6
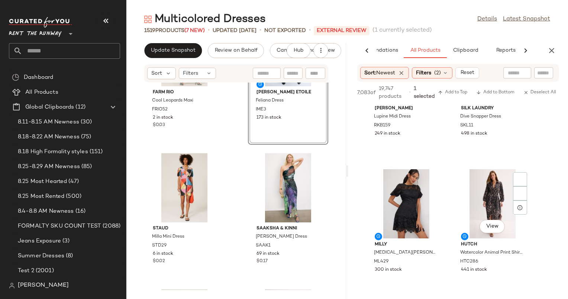
scroll to position [371, 0]
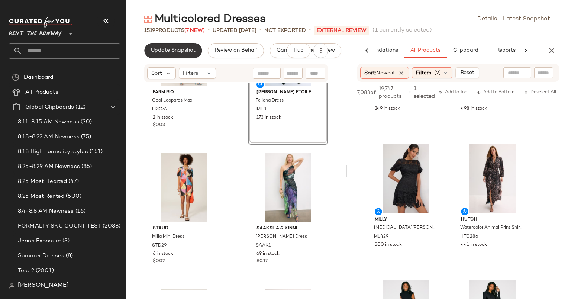
click at [166, 45] on button "Update Snapshot" at bounding box center [173, 50] width 58 height 15
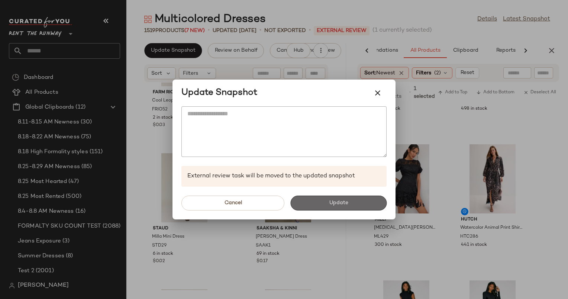
click at [330, 205] on span "Update" at bounding box center [337, 203] width 19 height 6
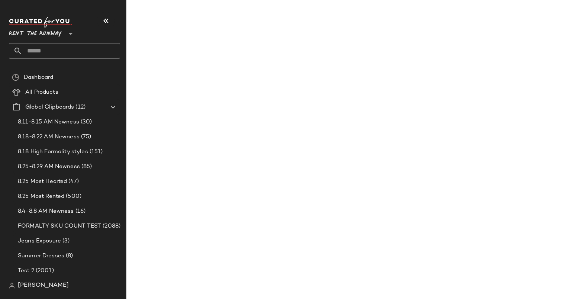
scroll to position [643, 0]
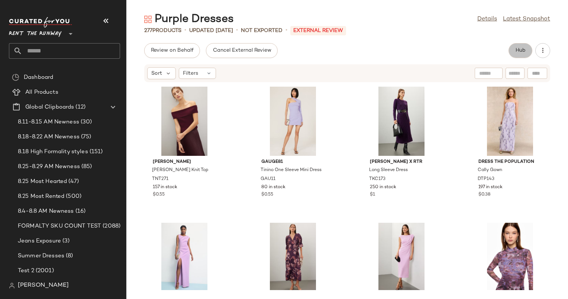
click at [517, 52] on span "Hub" at bounding box center [520, 51] width 10 height 6
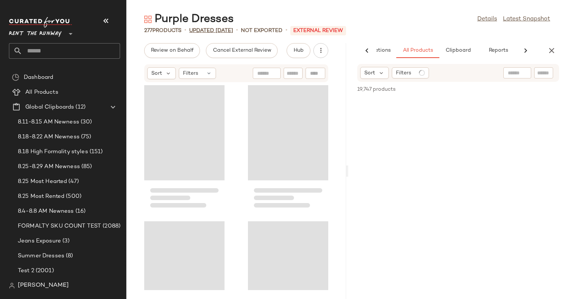
scroll to position [0, 46]
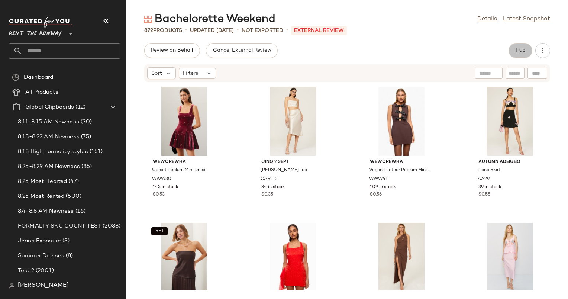
click at [518, 55] on button "Hub" at bounding box center [520, 50] width 24 height 15
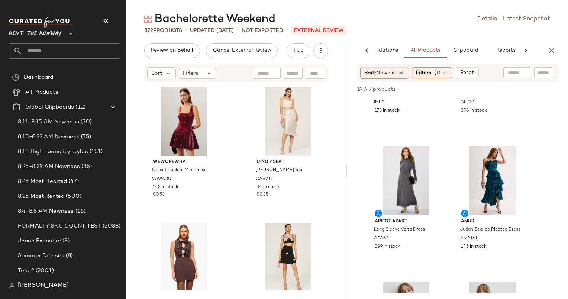
scroll to position [2300, 0]
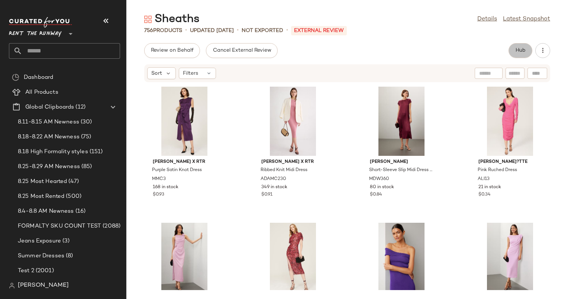
click at [514, 54] on button "Hub" at bounding box center [520, 50] width 24 height 15
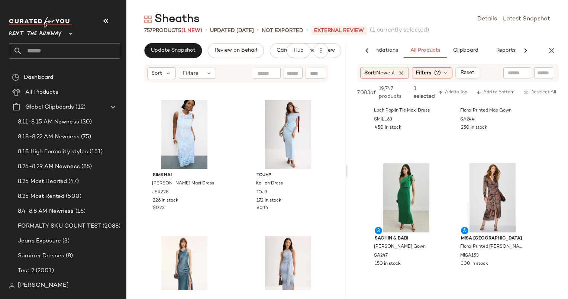
scroll to position [5971, 0]
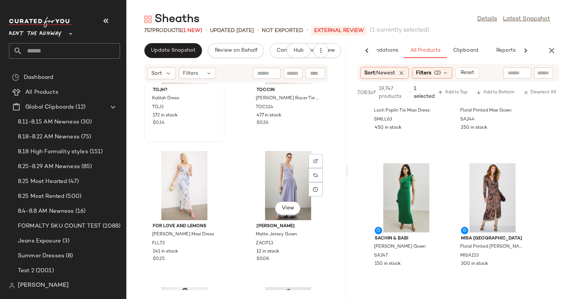
scroll to position [6136, 0]
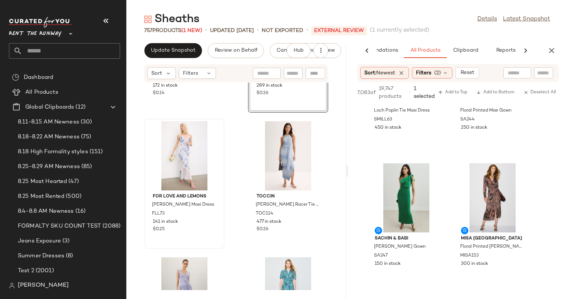
scroll to position [6242, 0]
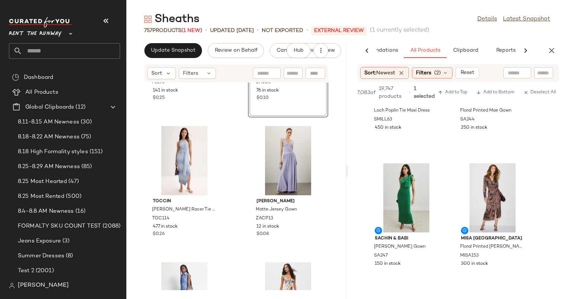
scroll to position [6401, 0]
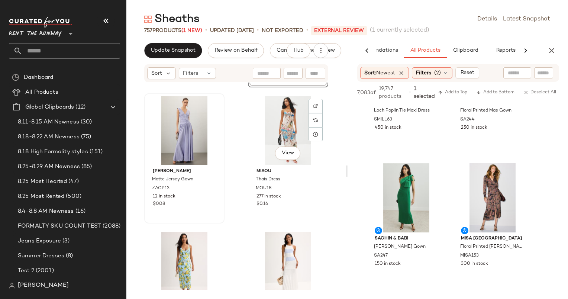
scroll to position [6538, 0]
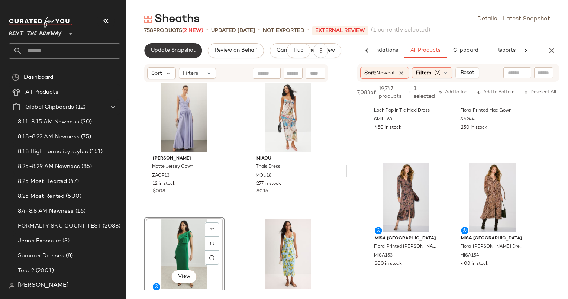
click at [184, 49] on span "Update Snapshot" at bounding box center [172, 51] width 45 height 6
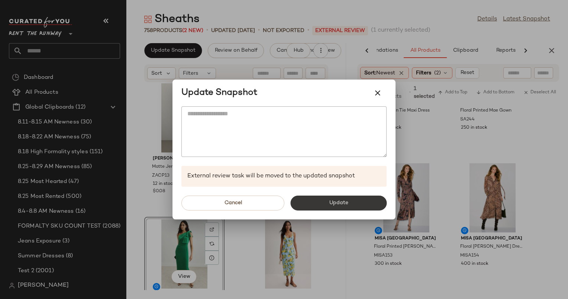
click at [330, 202] on span "Update" at bounding box center [337, 203] width 19 height 6
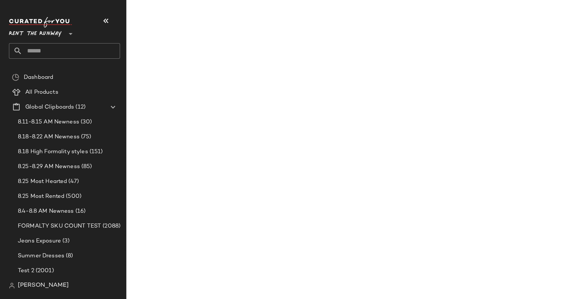
scroll to position [6674, 0]
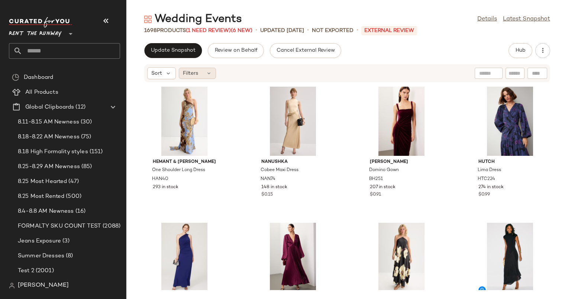
click at [205, 77] on div "Filters" at bounding box center [197, 73] width 37 height 11
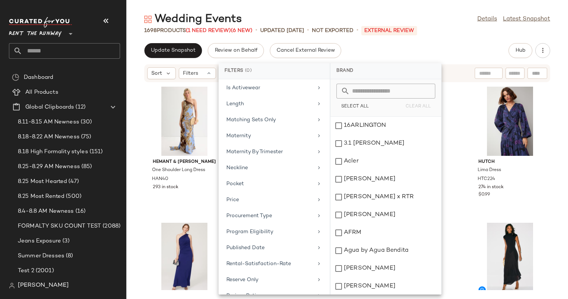
scroll to position [629, 0]
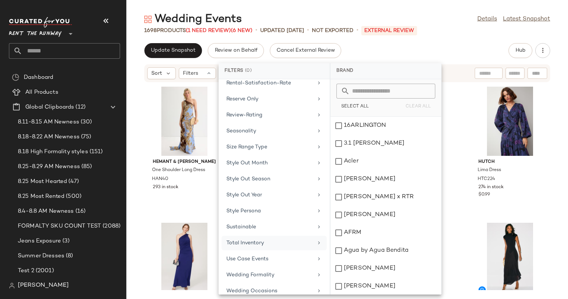
click at [281, 236] on div "Total Inventory" at bounding box center [273, 243] width 105 height 14
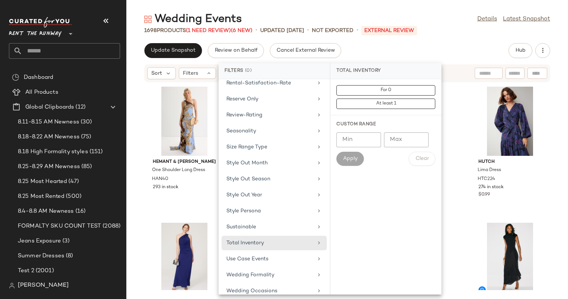
click at [396, 96] on div "For 0 At least 1" at bounding box center [385, 97] width 99 height 24
click at [396, 92] on button "For 0" at bounding box center [385, 90] width 99 height 10
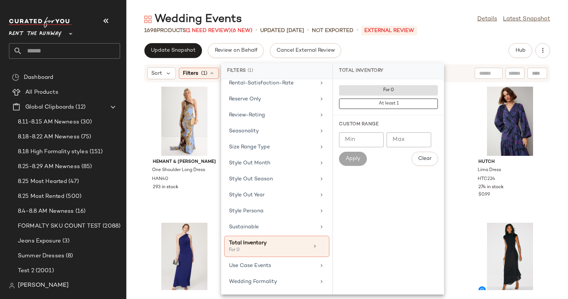
click at [373, 56] on div "Update Snapshot Review on Behalf Cancel External Review Hub" at bounding box center [347, 50] width 406 height 15
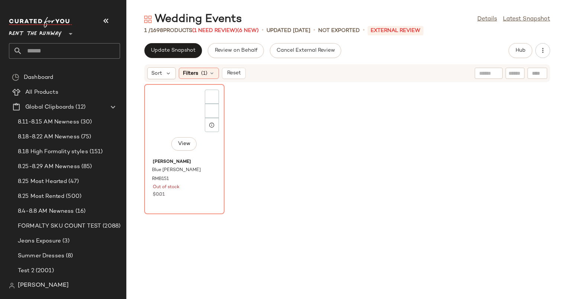
click at [142, 101] on div "View Ramy Brook Blue Tatiana Gown RMB151 Out of stock $0.01" at bounding box center [346, 185] width 441 height 207
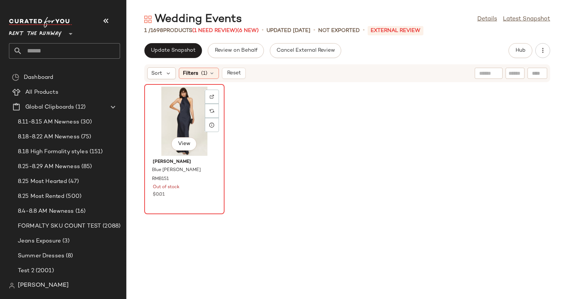
click at [162, 105] on div "View" at bounding box center [184, 121] width 75 height 69
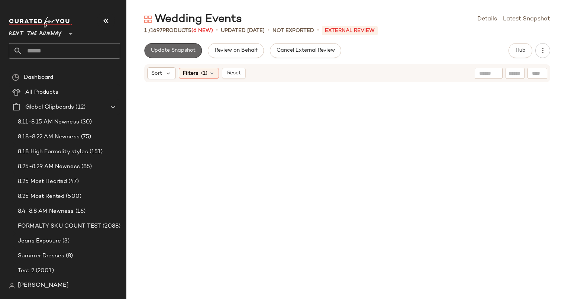
click at [169, 56] on button "Update Snapshot" at bounding box center [173, 50] width 58 height 15
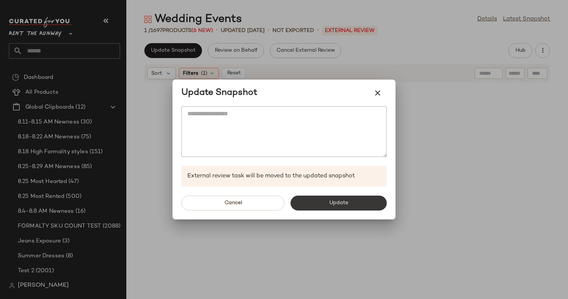
click at [307, 204] on button "Update" at bounding box center [338, 202] width 96 height 15
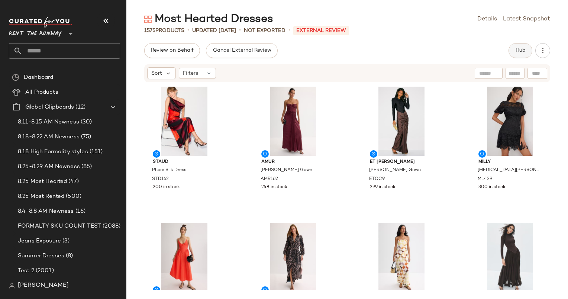
click at [520, 51] on span "Hub" at bounding box center [520, 51] width 10 height 6
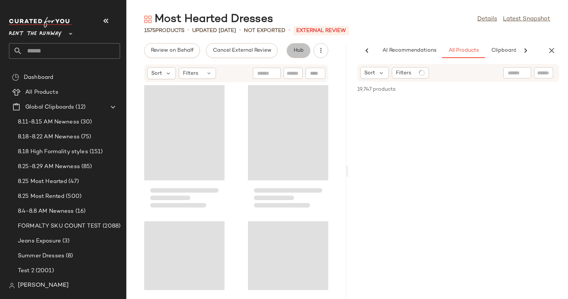
scroll to position [0, 38]
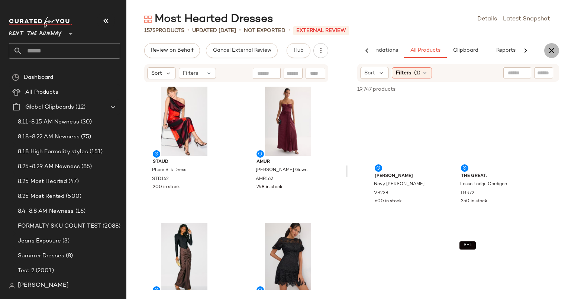
click at [552, 50] on icon "button" at bounding box center [551, 50] width 9 height 9
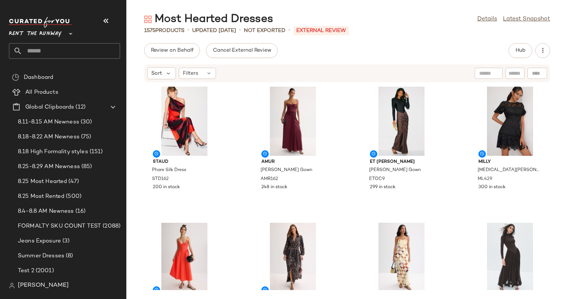
click at [474, 49] on div "Review on Behalf Cancel External Review Hub" at bounding box center [347, 50] width 406 height 15
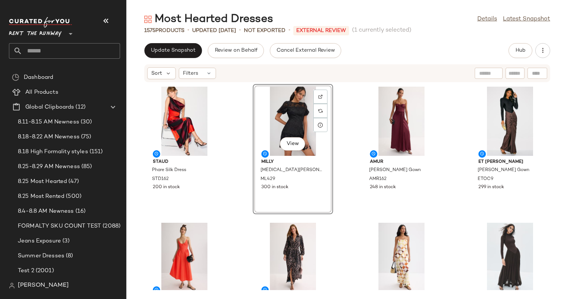
click at [464, 116] on div "Staud Phare Silk Dress STD162 200 in stock View Milly [MEDICAL_DATA][PERSON_NAM…" at bounding box center [346, 185] width 441 height 207
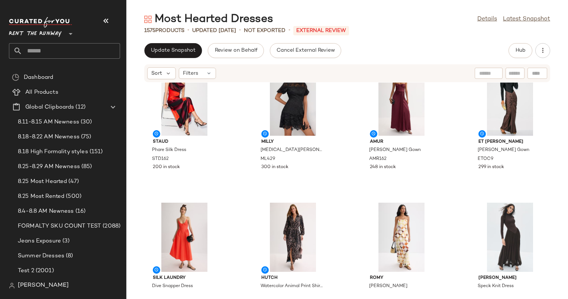
scroll to position [19, 0]
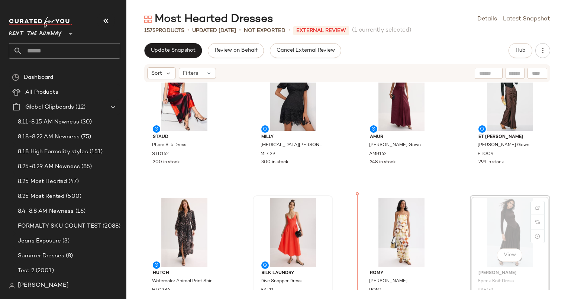
scroll to position [34, 0]
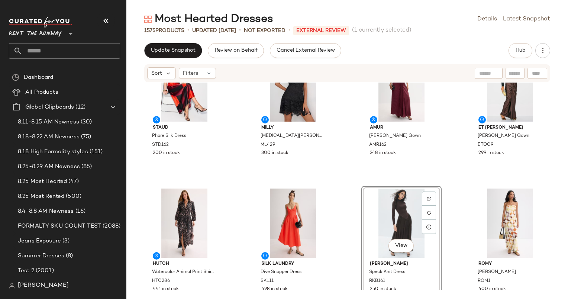
click at [342, 215] on div "Staud Phare Silk Dress STD162 200 in stock Milly [MEDICAL_DATA][PERSON_NAME] Mo…" at bounding box center [346, 185] width 441 height 207
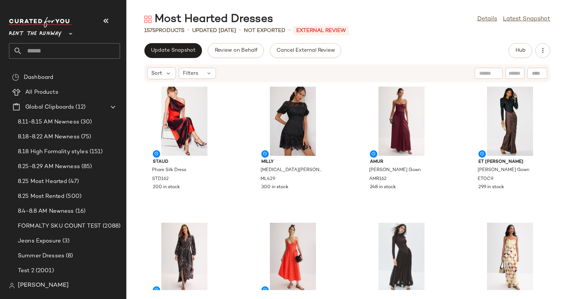
click at [348, 225] on div "Staud Phare Silk Dress STD162 200 in stock Milly [MEDICAL_DATA][PERSON_NAME] Mo…" at bounding box center [346, 185] width 441 height 207
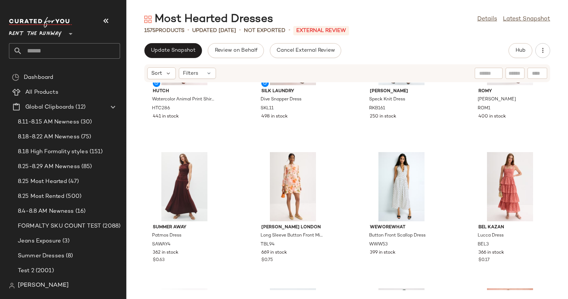
scroll to position [216, 0]
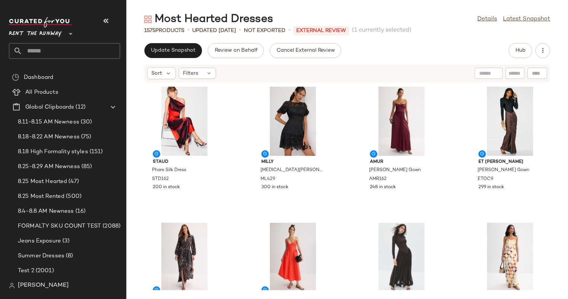
click at [353, 113] on div "Staud Phare Silk Dress STD162 200 in stock Milly [MEDICAL_DATA][PERSON_NAME] Mo…" at bounding box center [346, 185] width 441 height 207
click at [470, 143] on div "View Et [PERSON_NAME] Gown ETOC9 299 in stock" at bounding box center [510, 149] width 80 height 130
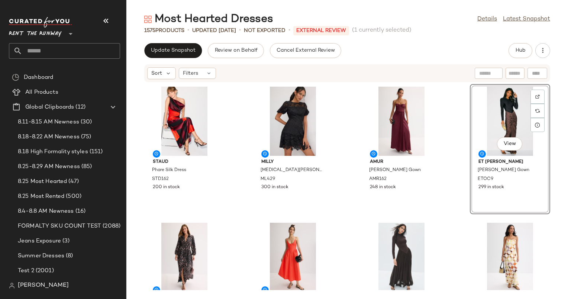
click at [456, 141] on div "Staud Phare Silk Dress STD162 200 in stock Milly [MEDICAL_DATA][PERSON_NAME] Mo…" at bounding box center [346, 185] width 441 height 207
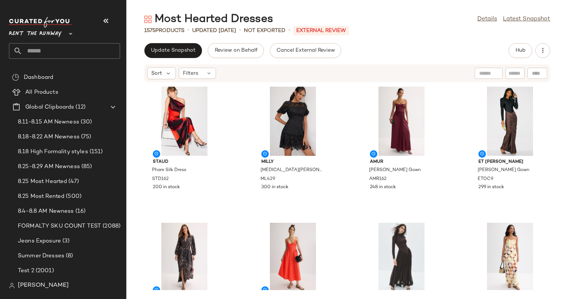
click at [457, 152] on div "Staud Phare Silk Dress STD162 200 in stock Milly [MEDICAL_DATA][PERSON_NAME] Mo…" at bounding box center [346, 185] width 441 height 207
click at [456, 148] on div "Staud Phare Silk Dress STD162 200 in stock Milly [MEDICAL_DATA][PERSON_NAME] Mo…" at bounding box center [346, 185] width 441 height 207
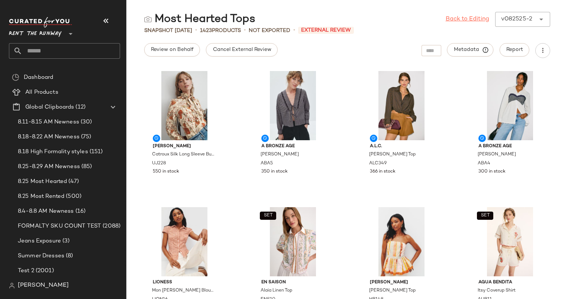
click at [463, 19] on link "Back to Editing" at bounding box center [467, 19] width 43 height 9
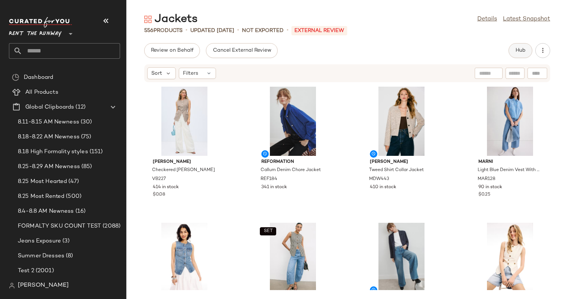
click at [523, 47] on button "Hub" at bounding box center [520, 50] width 24 height 15
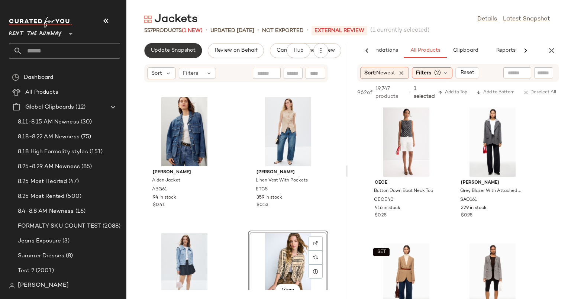
click at [182, 48] on span "Update Snapshot" at bounding box center [172, 51] width 45 height 6
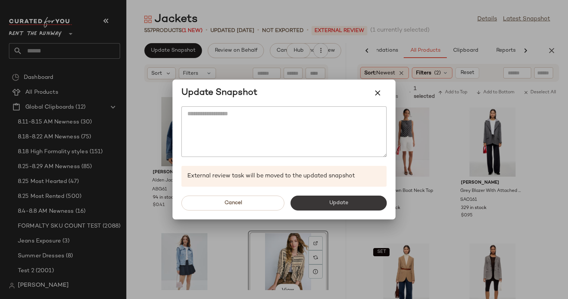
click at [338, 208] on button "Update" at bounding box center [338, 202] width 96 height 15
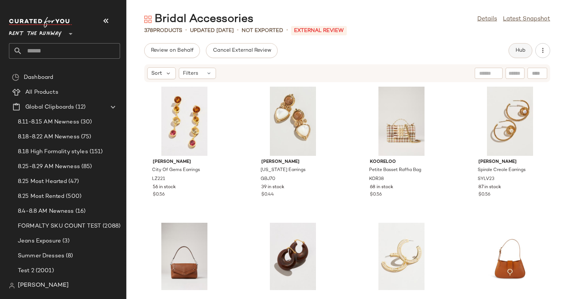
click at [525, 54] on span "Hub" at bounding box center [520, 51] width 10 height 6
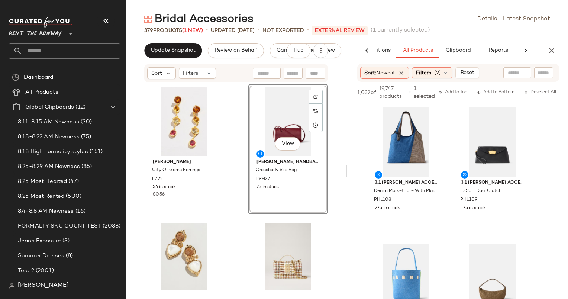
click at [187, 59] on div "Update Snapshot Review on Behalf Cancel External Review Hub Sort Filters Lizzie…" at bounding box center [236, 171] width 220 height 256
click at [187, 51] on span "Update Snapshot" at bounding box center [172, 51] width 45 height 6
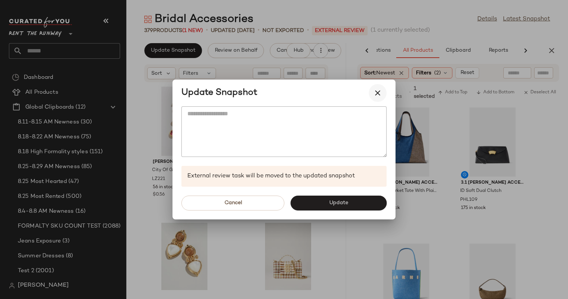
click at [376, 88] on button "button" at bounding box center [378, 93] width 18 height 18
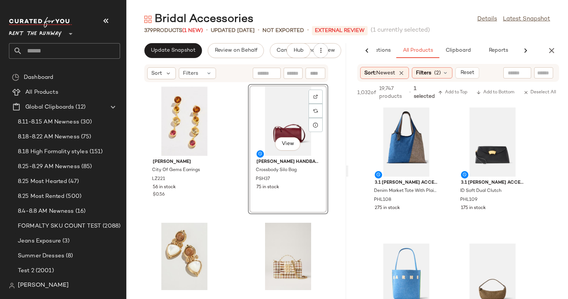
click at [289, 113] on div "View" at bounding box center [287, 121] width 75 height 69
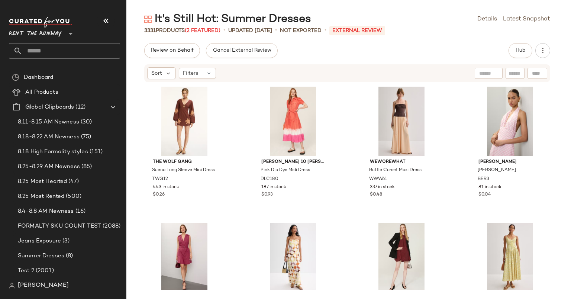
click at [439, 42] on div "It's Still Hot: Summer Dresses Details Latest Snapshot 3331 Products (2 Feature…" at bounding box center [346, 155] width 441 height 287
click at [517, 47] on button "Hub" at bounding box center [520, 50] width 24 height 15
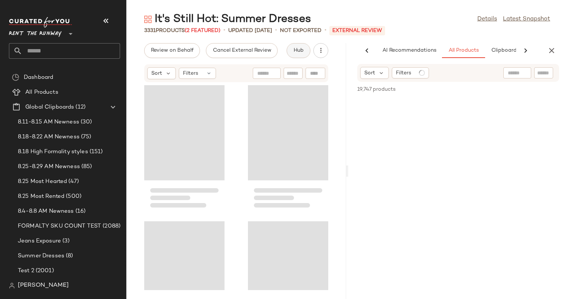
scroll to position [0, 46]
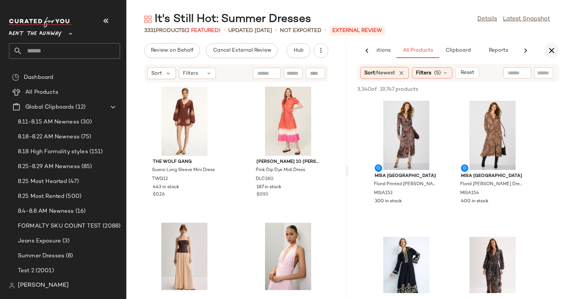
click at [548, 48] on icon "button" at bounding box center [551, 50] width 9 height 9
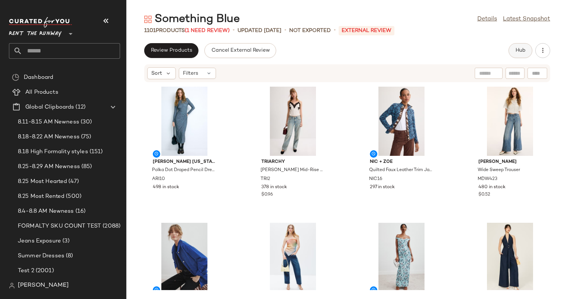
click at [521, 43] on button "Hub" at bounding box center [520, 50] width 24 height 15
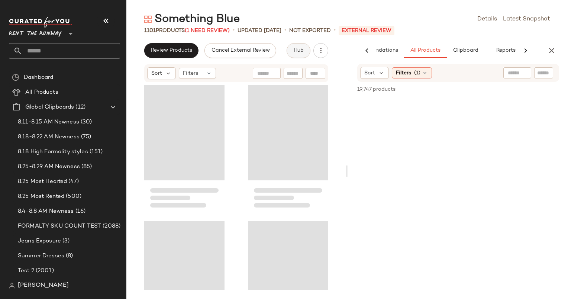
scroll to position [0, 38]
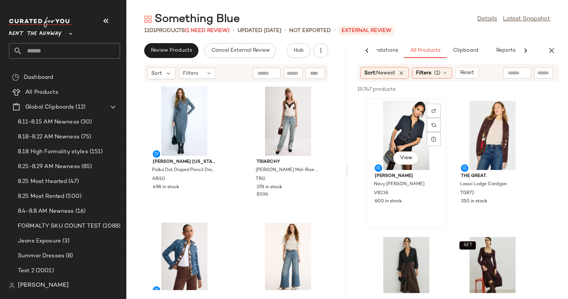
click at [409, 116] on div "View" at bounding box center [406, 135] width 75 height 69
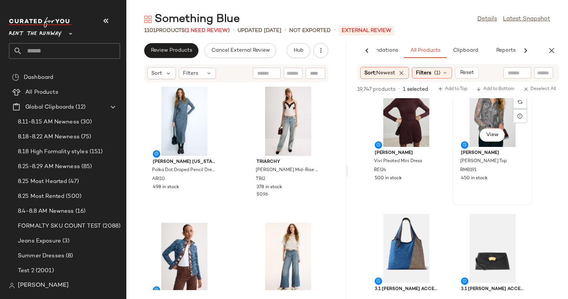
scroll to position [678, 0]
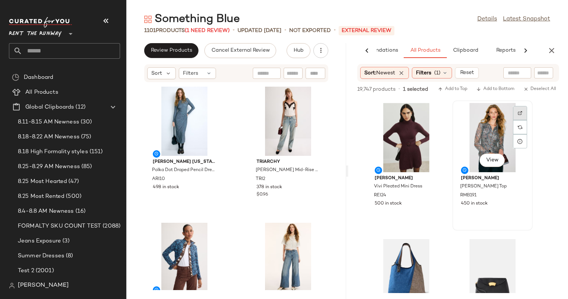
click at [524, 112] on div at bounding box center [520, 113] width 14 height 14
click at [481, 134] on div "View" at bounding box center [492, 137] width 75 height 69
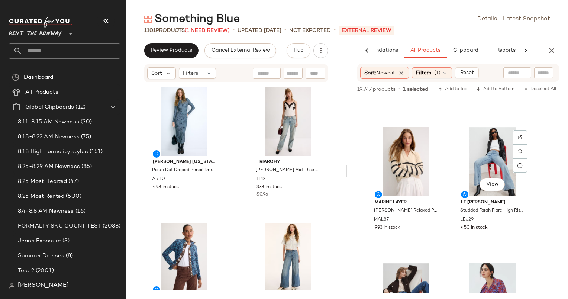
scroll to position [1201, 0]
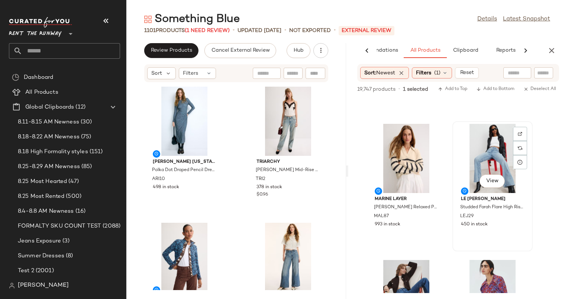
click at [481, 134] on div "View" at bounding box center [492, 158] width 75 height 69
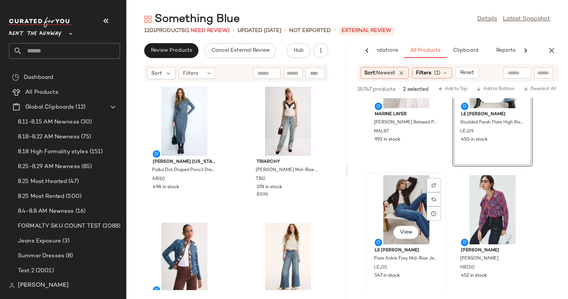
click at [402, 186] on div "View" at bounding box center [406, 209] width 75 height 69
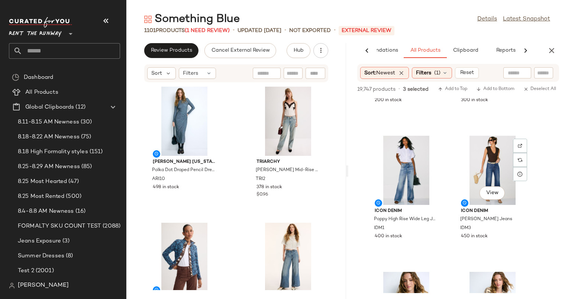
scroll to position [1733, 0]
click at [409, 179] on div "View" at bounding box center [406, 170] width 75 height 69
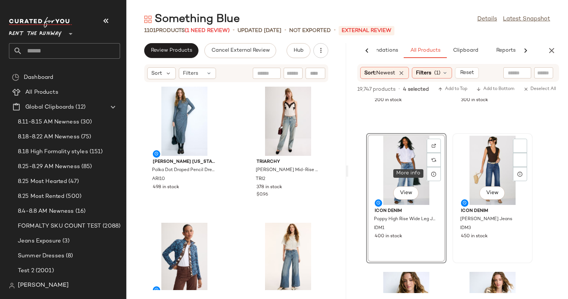
click at [498, 171] on div "View" at bounding box center [492, 170] width 75 height 69
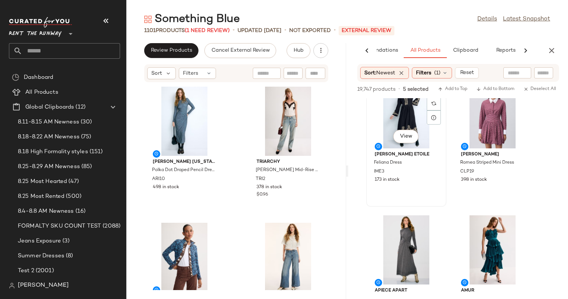
scroll to position [2123, 0]
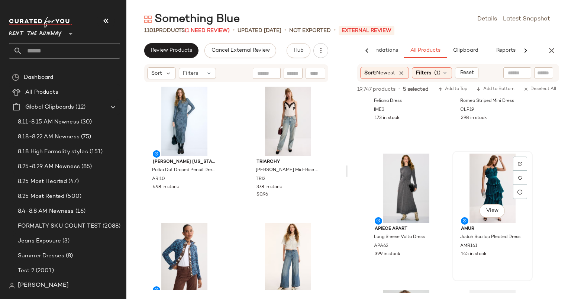
click at [487, 175] on div "View" at bounding box center [492, 187] width 75 height 69
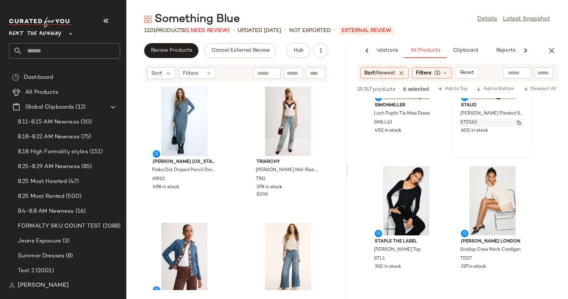
scroll to position [0, 0]
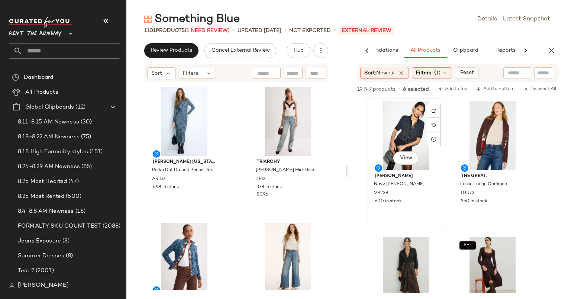
click at [398, 128] on div "View" at bounding box center [406, 135] width 75 height 69
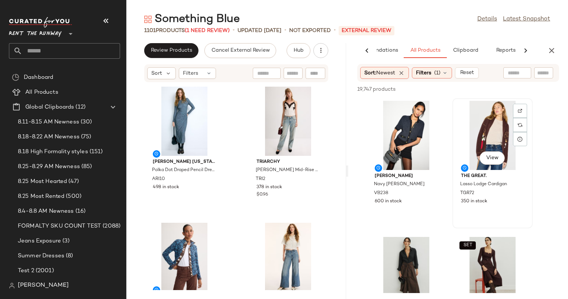
click at [453, 143] on div "View The Great. Lasso Lodge Cardigan TGR72 350 in stock" at bounding box center [492, 163] width 79 height 129
click at [412, 130] on div "View" at bounding box center [406, 135] width 75 height 69
click at [454, 126] on div "View The Great. Lasso Lodge Cardigan TGR72 350 in stock" at bounding box center [492, 163] width 79 height 129
click at [401, 130] on div "View" at bounding box center [406, 135] width 75 height 69
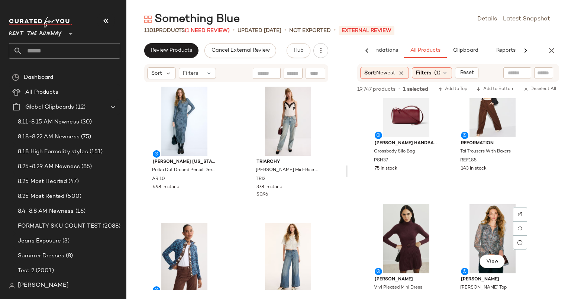
scroll to position [692, 0]
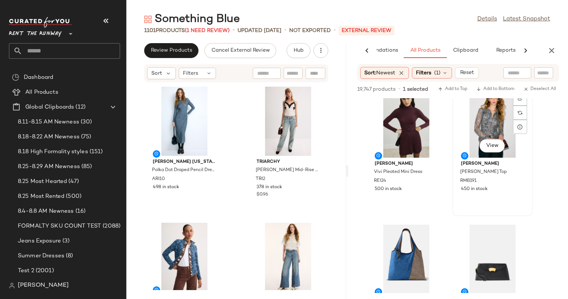
click at [478, 125] on div "View" at bounding box center [492, 122] width 75 height 69
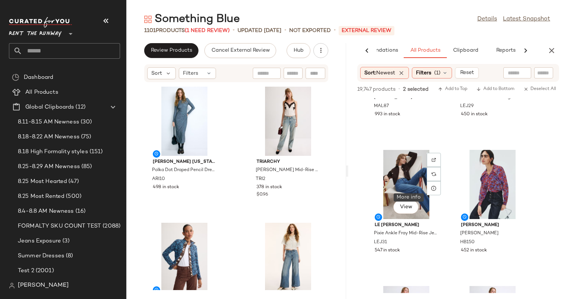
scroll to position [1183, 0]
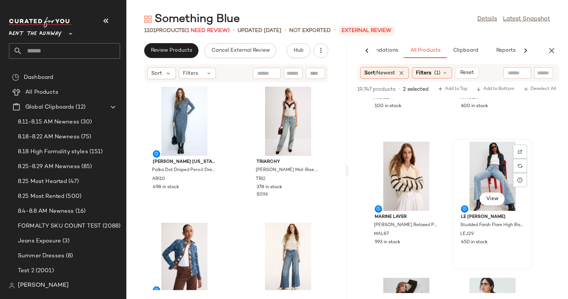
click at [476, 164] on div "View" at bounding box center [492, 176] width 75 height 69
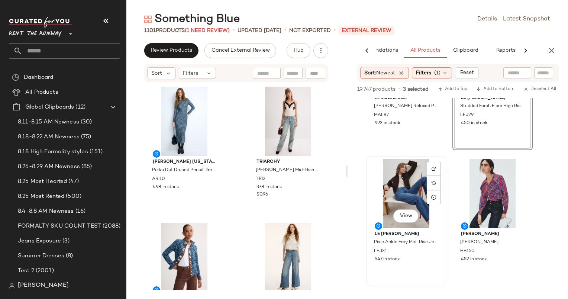
click at [408, 178] on div "View" at bounding box center [406, 193] width 75 height 69
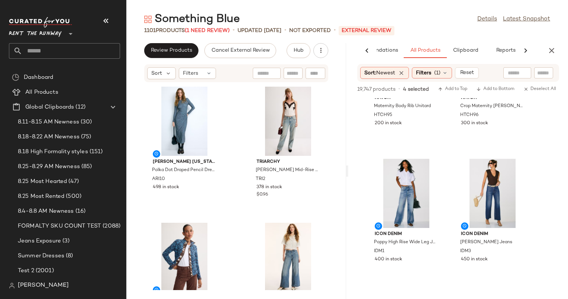
scroll to position [1770, 0]
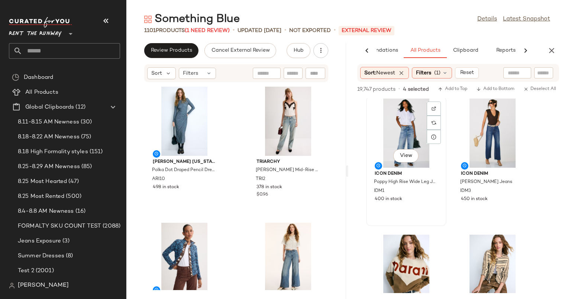
click at [405, 141] on div "View" at bounding box center [406, 132] width 75 height 69
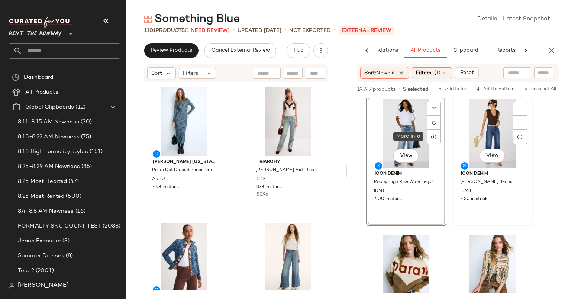
click at [493, 130] on div "View" at bounding box center [492, 132] width 75 height 69
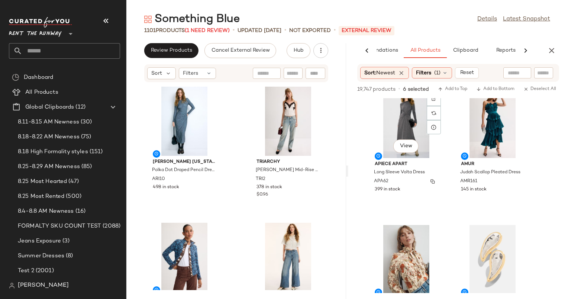
scroll to position [2188, 0]
click at [479, 133] on div "View" at bounding box center [492, 123] width 75 height 69
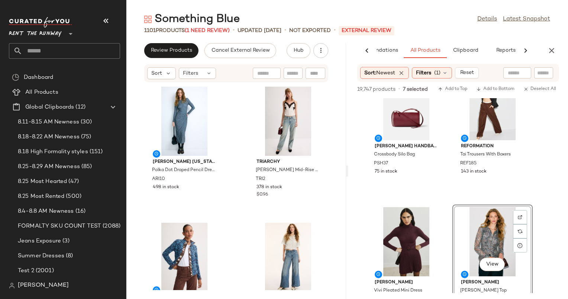
scroll to position [0, 0]
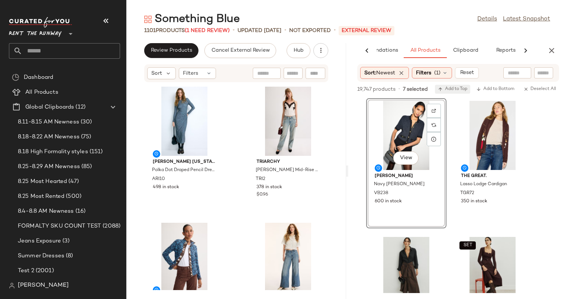
drag, startPoint x: 456, startPoint y: 90, endPoint x: 449, endPoint y: 89, distance: 6.8
click at [449, 89] on span "Add to Top" at bounding box center [452, 89] width 29 height 5
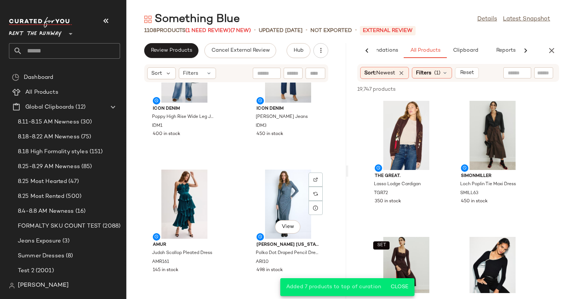
scroll to position [330, 0]
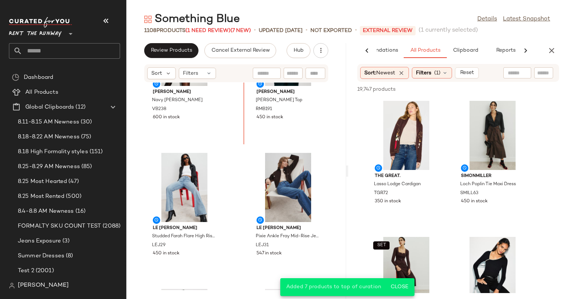
scroll to position [15, 0]
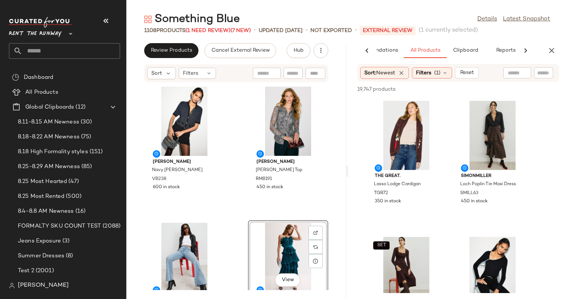
click at [233, 159] on div "Veronica Beard Navy Marie Cardigan VB238 600 in stock Ramy Brook Plaid Hamilton…" at bounding box center [236, 185] width 220 height 207
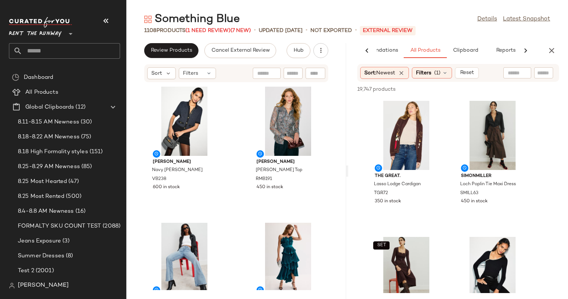
click at [527, 36] on div "Something Blue Details Latest Snapshot 1108 Products (1 Need Review) (7 New) • …" at bounding box center [346, 155] width 441 height 287
click at [521, 36] on div "Something Blue Details Latest Snapshot 1108 Products (1 Need Review) (7 New) • …" at bounding box center [346, 155] width 441 height 287
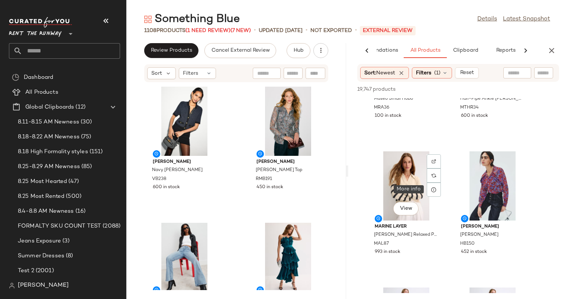
scroll to position [980, 0]
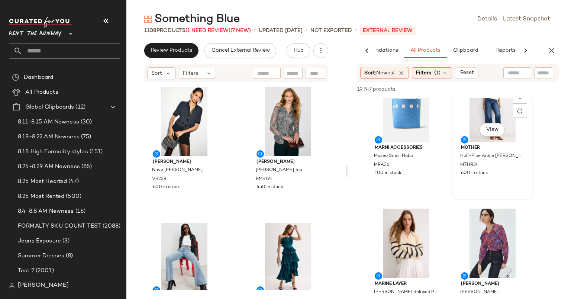
click at [490, 113] on div "View" at bounding box center [492, 106] width 75 height 69
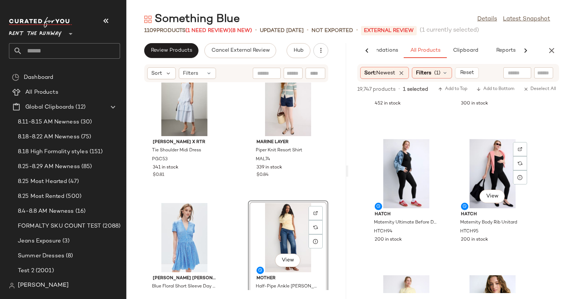
scroll to position [1107, 0]
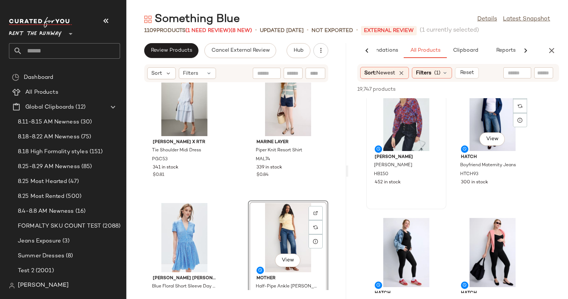
drag, startPoint x: 481, startPoint y: 185, endPoint x: 413, endPoint y: 154, distance: 75.2
click at [413, 154] on span "[PERSON_NAME]" at bounding box center [406, 157] width 63 height 7
click at [491, 119] on div "View" at bounding box center [492, 116] width 75 height 69
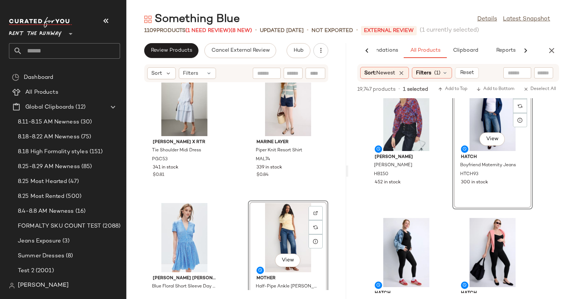
scroll to position [1133, 0]
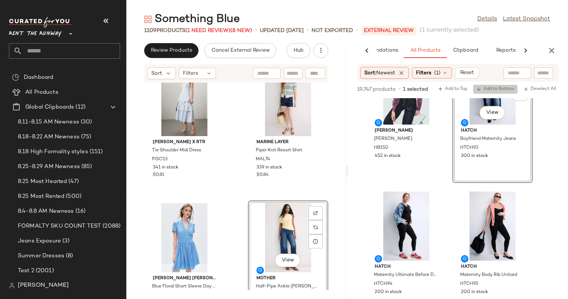
click at [489, 90] on span "Add to Bottom" at bounding box center [495, 89] width 38 height 5
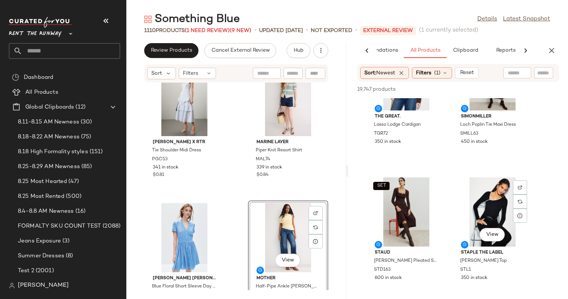
scroll to position [0, 0]
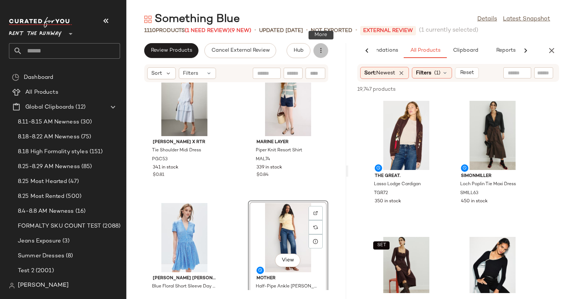
click at [326, 52] on button "button" at bounding box center [320, 50] width 15 height 15
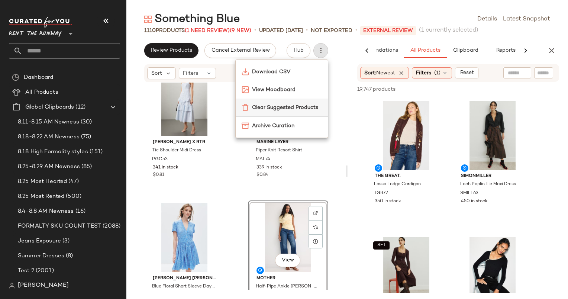
click at [296, 99] on div "Clear Suggested Products" at bounding box center [282, 107] width 92 height 18
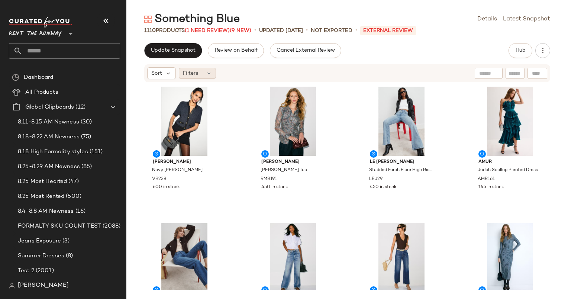
click at [205, 77] on div "Filters" at bounding box center [197, 73] width 37 height 11
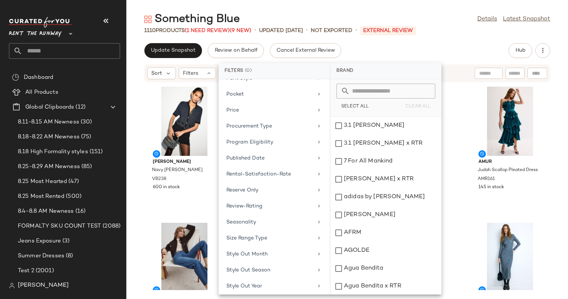
scroll to position [709, 0]
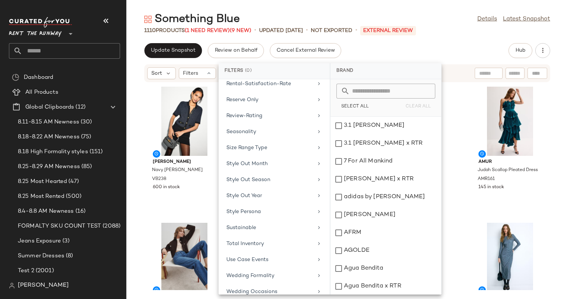
click at [272, 242] on div "Total Inventory" at bounding box center [273, 243] width 105 height 14
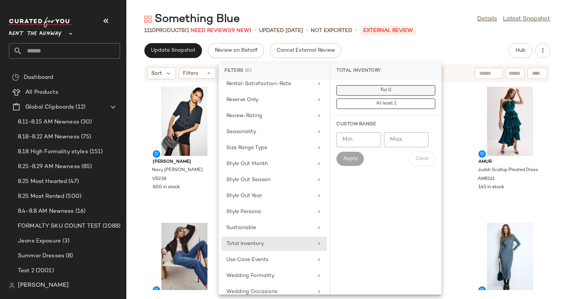
click at [404, 91] on button "For 0" at bounding box center [385, 90] width 99 height 10
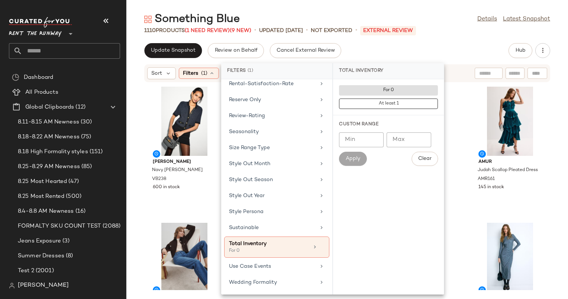
click at [454, 28] on div "1110 Products (1 Need Review) (9 New) • updated Aug 27th • Not Exported • Exter…" at bounding box center [346, 30] width 441 height 7
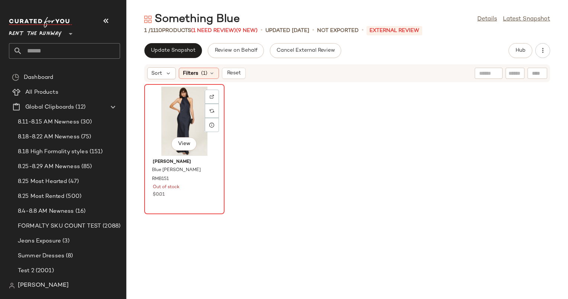
click at [184, 107] on div "View" at bounding box center [184, 121] width 75 height 69
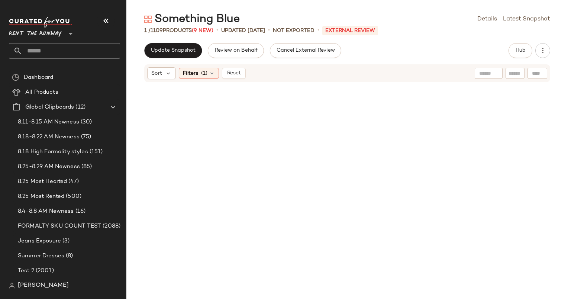
click at [185, 40] on div "Something Blue Details Latest Snapshot 1 / 1109 Products (9 New) • updated Aug …" at bounding box center [346, 155] width 441 height 287
click at [191, 52] on span "Update Snapshot" at bounding box center [172, 51] width 45 height 6
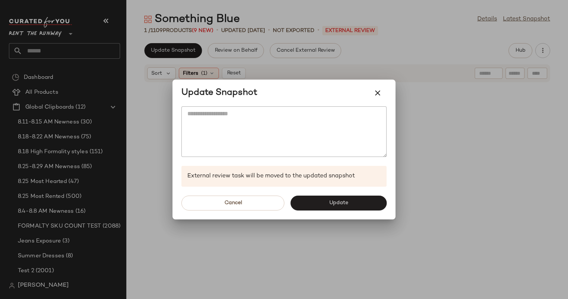
click at [324, 193] on div "Cancel Update" at bounding box center [283, 203] width 223 height 33
click at [327, 199] on button "Update" at bounding box center [338, 202] width 96 height 15
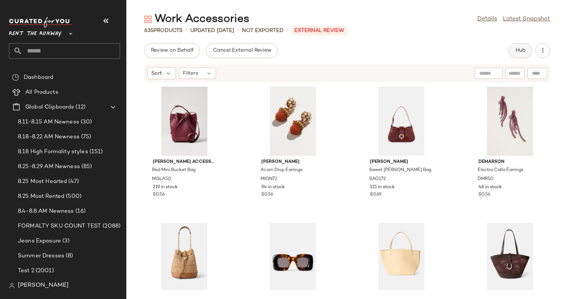
click at [527, 51] on button "Hub" at bounding box center [520, 50] width 24 height 15
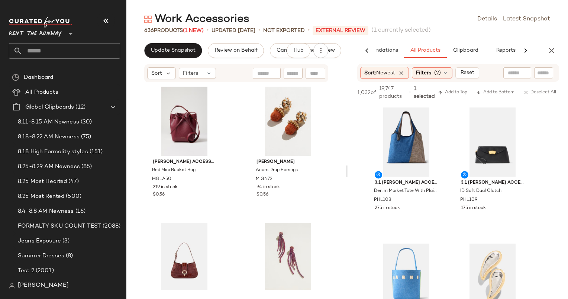
click at [234, 135] on div "[PERSON_NAME] Accessories Red Mini Bucket Bag MGLA50 219 in stock $0.56 [PERSON…" at bounding box center [236, 185] width 220 height 207
drag, startPoint x: 233, startPoint y: 132, endPoint x: 217, endPoint y: 130, distance: 15.8
click at [217, 130] on div "View [PERSON_NAME] Accessories Red Mini Bucket Bag MGLA50 219 in stock $0.56 [P…" at bounding box center [236, 185] width 220 height 207
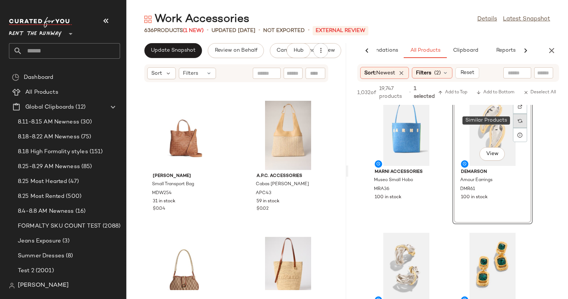
scroll to position [135, 0]
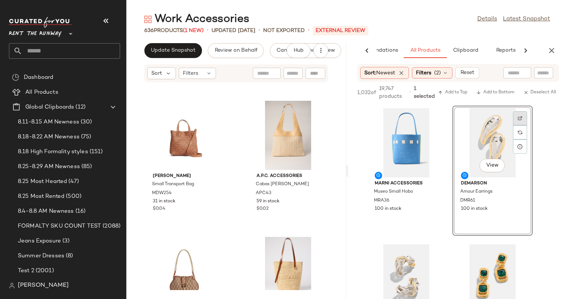
click at [515, 115] on div at bounding box center [520, 118] width 14 height 14
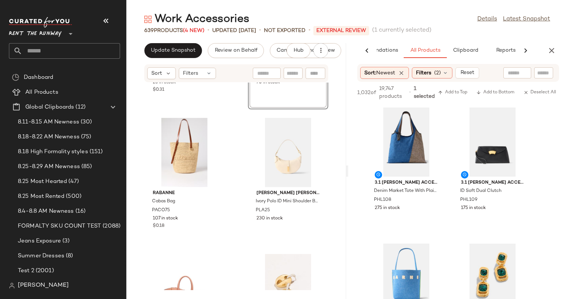
scroll to position [0, 0]
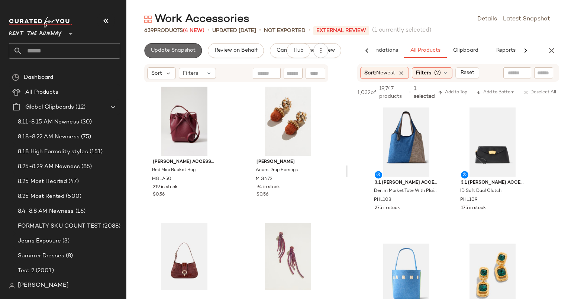
click at [181, 52] on span "Update Snapshot" at bounding box center [172, 51] width 45 height 6
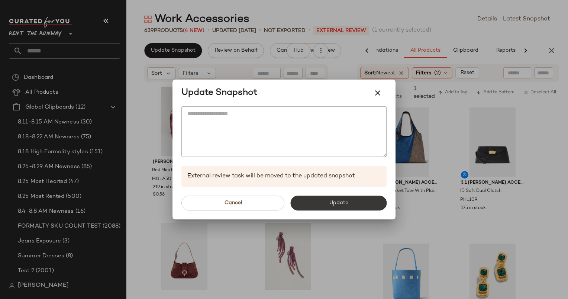
click at [350, 200] on button "Update" at bounding box center [338, 202] width 96 height 15
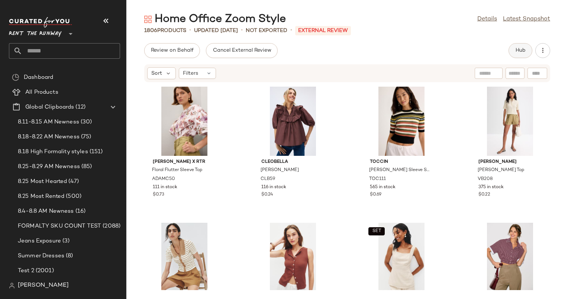
click at [514, 51] on button "Hub" at bounding box center [520, 50] width 24 height 15
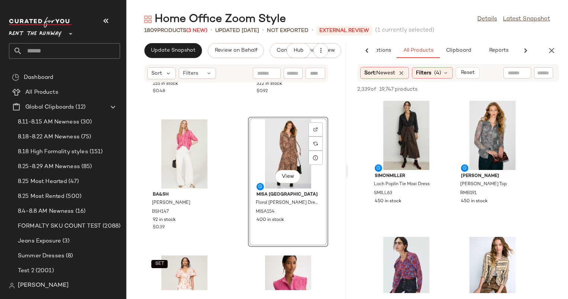
click at [229, 191] on div "SET Atlein x RTR Mauve Plisse Top ATC41 155 in stock $0.48 Banjanan Oana Top BJ…" at bounding box center [236, 185] width 220 height 207
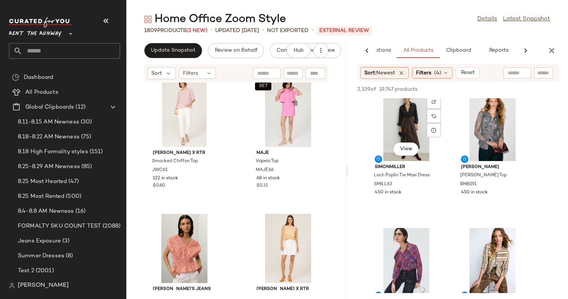
scroll to position [0, 0]
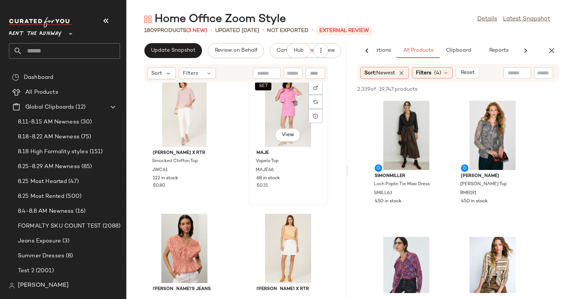
drag, startPoint x: 400, startPoint y: 251, endPoint x: 265, endPoint y: 154, distance: 166.7
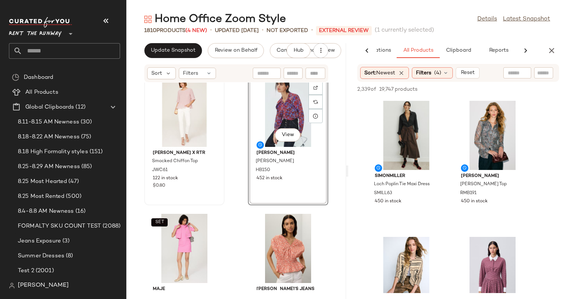
click at [222, 166] on div "Jason Wu x RTR Smocked Chiffon Top JWC61 122 in stock $0.80" at bounding box center [184, 140] width 79 height 129
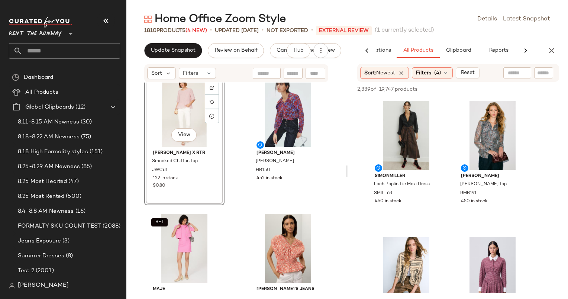
click at [331, 192] on div "SET Eudon Choi x RTR Flutter Sleeve Top EDC7 280 in stock $0.98 ELLIATT Elianna…" at bounding box center [236, 185] width 220 height 207
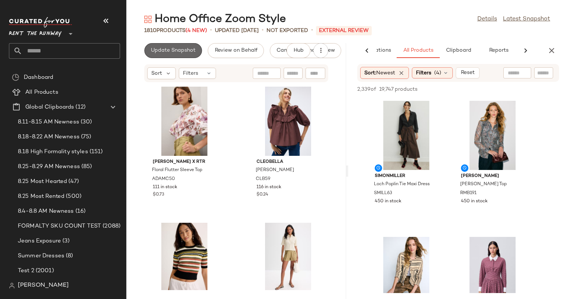
click at [187, 52] on span "Update Snapshot" at bounding box center [172, 51] width 45 height 6
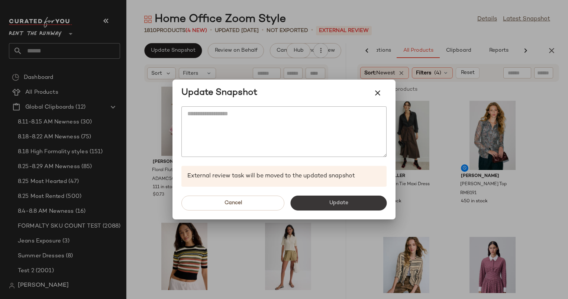
click at [336, 196] on button "Update" at bounding box center [338, 202] width 96 height 15
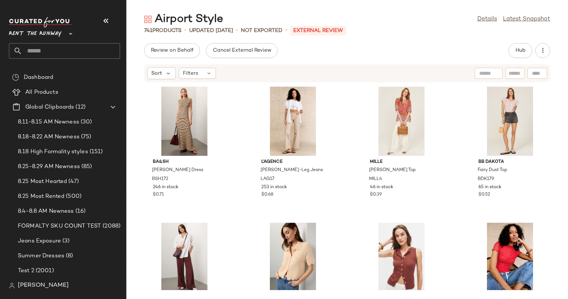
click at [523, 43] on div "Airport Style Details Latest Snapshot 741 Products • updated [DATE] • Not Expor…" at bounding box center [346, 155] width 441 height 287
click at [518, 56] on button "Hub" at bounding box center [520, 50] width 24 height 15
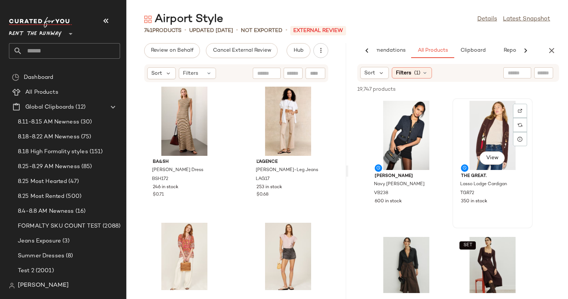
click at [487, 135] on div "View" at bounding box center [492, 135] width 75 height 69
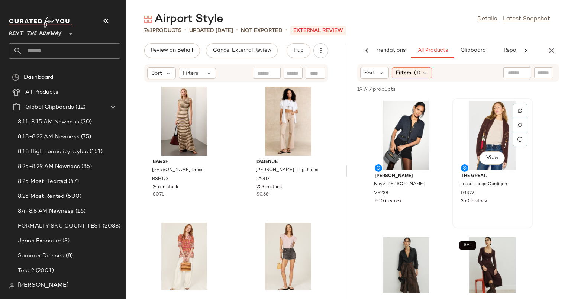
click at [484, 120] on div "View" at bounding box center [492, 135] width 75 height 69
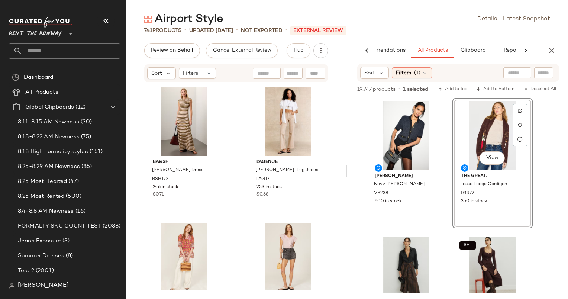
click at [484, 120] on div "View" at bounding box center [492, 135] width 75 height 69
click at [460, 89] on span "Add to Top" at bounding box center [452, 89] width 29 height 5
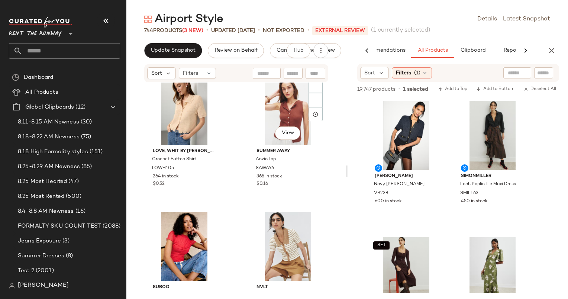
scroll to position [525, 0]
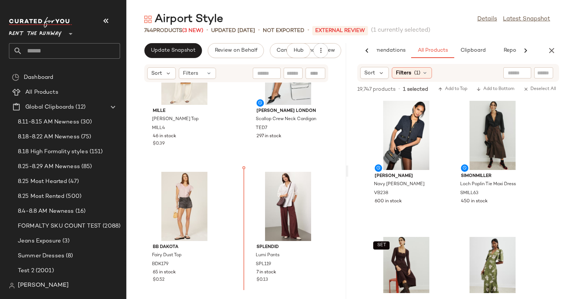
scroll to position [356, 0]
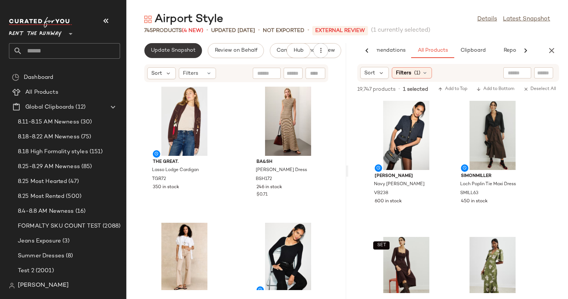
click at [169, 51] on span "Update Snapshot" at bounding box center [172, 51] width 45 height 6
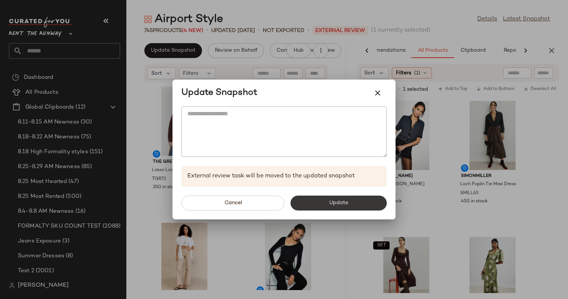
click at [352, 203] on button "Update" at bounding box center [338, 202] width 96 height 15
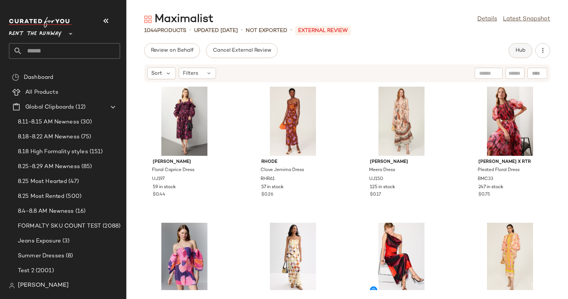
click at [509, 52] on button "Hub" at bounding box center [520, 50] width 24 height 15
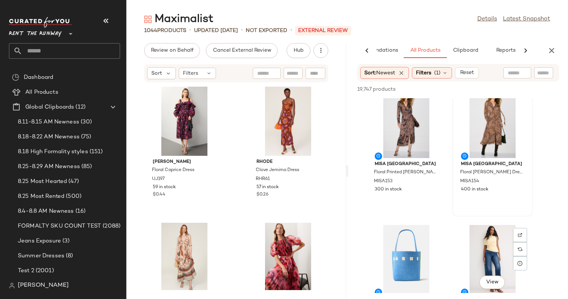
scroll to position [963, 0]
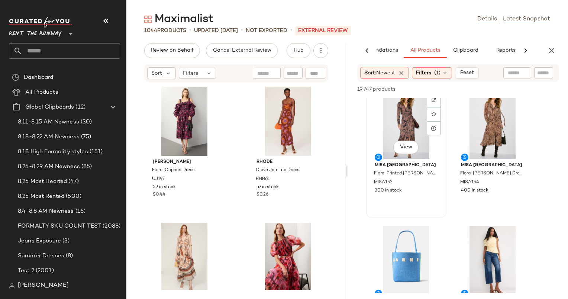
click at [407, 120] on div "View" at bounding box center [406, 124] width 75 height 69
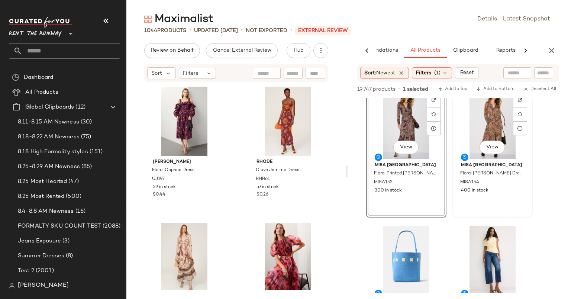
click at [492, 116] on div "View" at bounding box center [492, 124] width 75 height 69
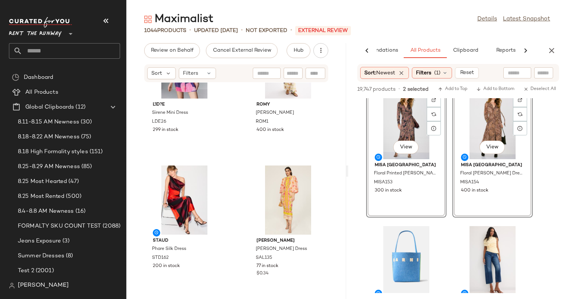
scroll to position [336, 0]
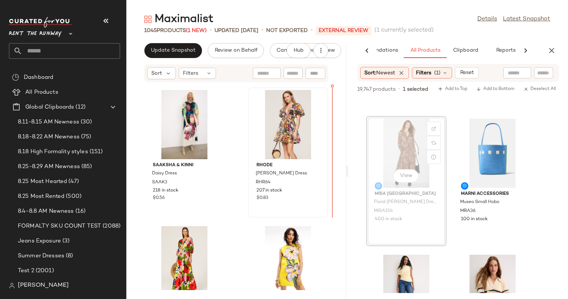
scroll to position [1633, 0]
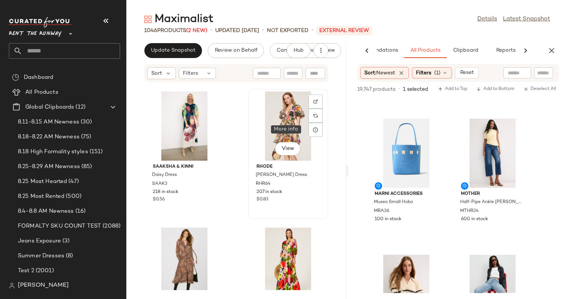
click at [313, 127] on icon at bounding box center [316, 130] width 6 height 6
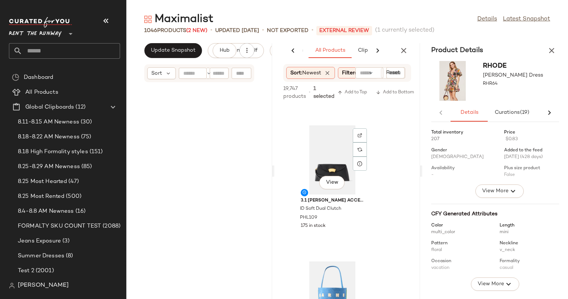
scroll to position [3400, 0]
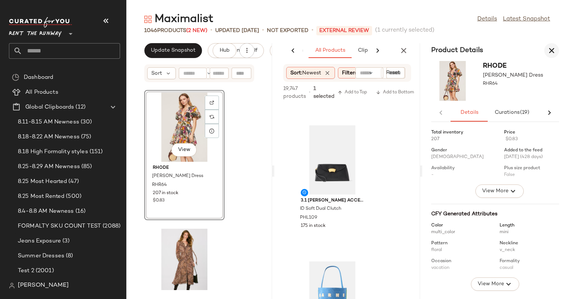
click at [554, 49] on icon "button" at bounding box center [551, 50] width 9 height 9
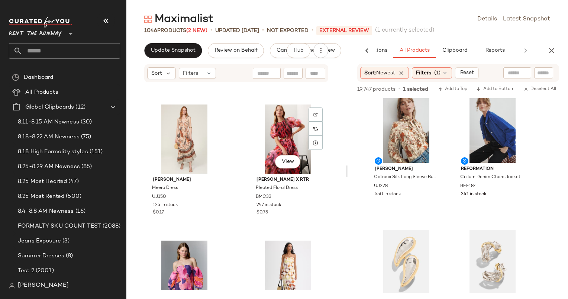
scroll to position [0, 0]
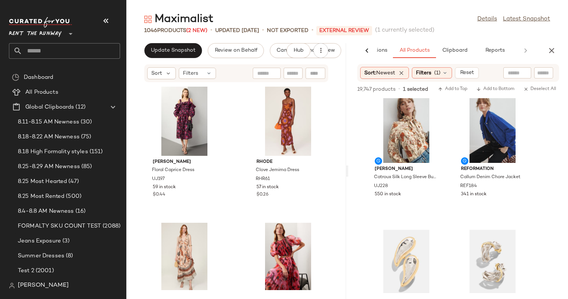
click at [334, 98] on div "Ulla Johnson Floral Caprice Dress UJ197 59 in stock $0.44 RHODE Clove Jemima Dr…" at bounding box center [236, 185] width 220 height 207
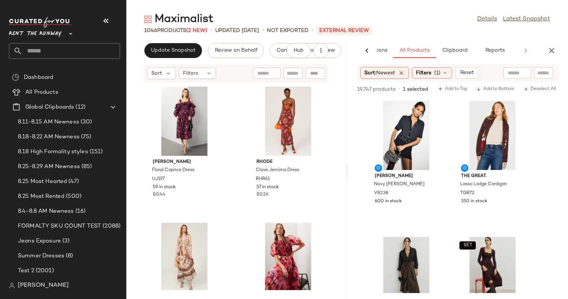
click at [179, 40] on div "Maximalist Details Latest Snapshot 1046 Products (2 New) • updated Aug 27th • N…" at bounding box center [346, 155] width 441 height 287
click at [185, 48] on span "Update Snapshot" at bounding box center [172, 51] width 45 height 6
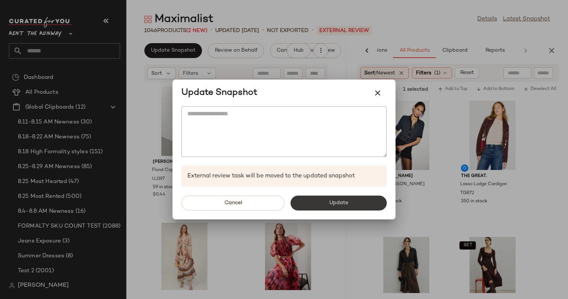
click at [364, 210] on button "Update" at bounding box center [338, 202] width 96 height 15
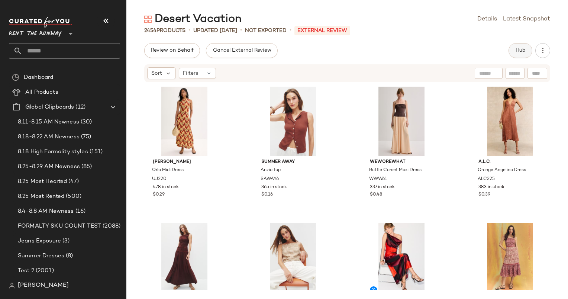
click at [512, 54] on button "Hub" at bounding box center [520, 50] width 24 height 15
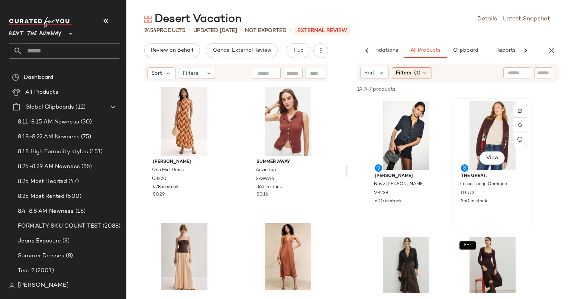
click at [491, 116] on div "View" at bounding box center [492, 135] width 75 height 69
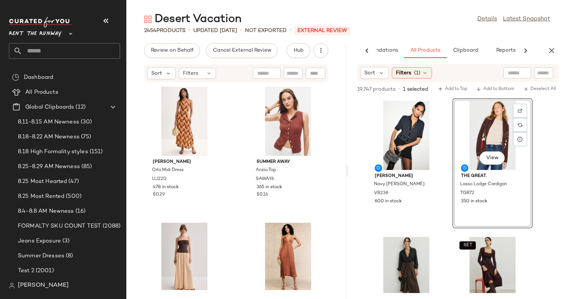
click at [472, 71] on div "Sort Filters (1)" at bounding box center [458, 73] width 202 height 18
click at [457, 33] on div "2454 Products • updated [DATE] • Not Exported • External REVIEW" at bounding box center [346, 30] width 441 height 7
click at [440, 111] on div at bounding box center [434, 111] width 14 height 14
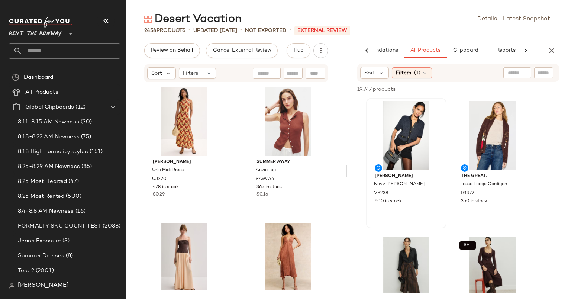
click at [430, 17] on div "Desert Vacation Details Latest Snapshot" at bounding box center [346, 19] width 441 height 15
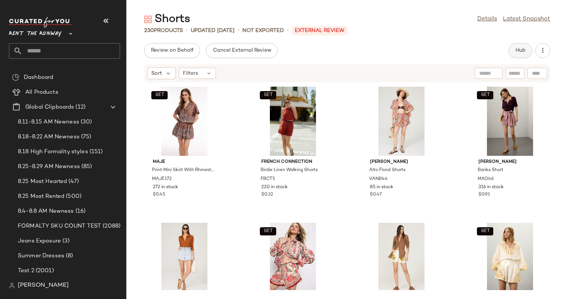
click at [518, 51] on span "Hub" at bounding box center [520, 51] width 10 height 6
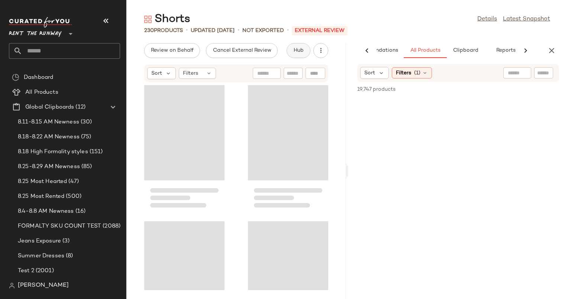
scroll to position [0, 38]
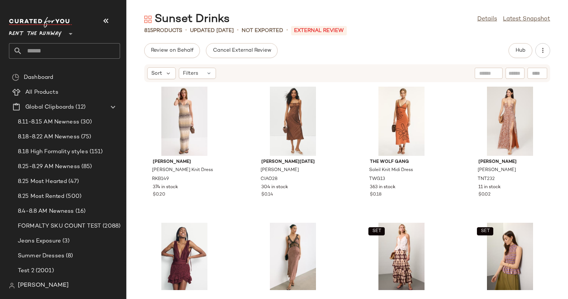
click at [425, 42] on div "Sunset Drinks Details Latest Snapshot 815 Products • updated [DATE] • Not Expor…" at bounding box center [346, 155] width 441 height 287
click at [516, 48] on span "Hub" at bounding box center [520, 51] width 10 height 6
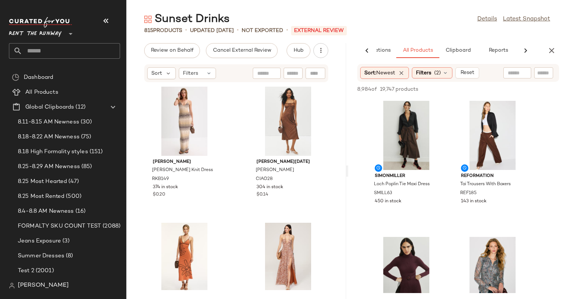
click at [462, 91] on div at bounding box center [507, 89] width 104 height 9
click at [455, 91] on div at bounding box center [507, 89] width 104 height 9
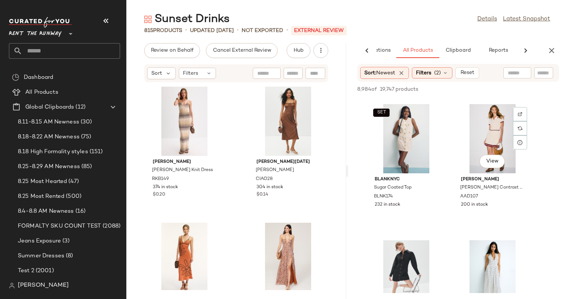
scroll to position [1609, 0]
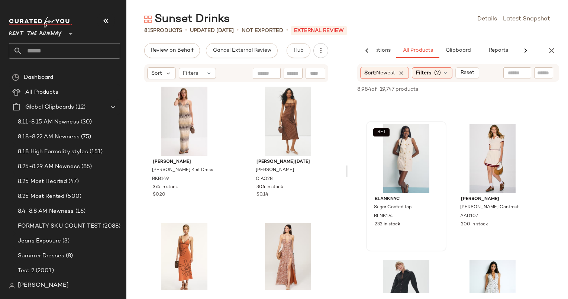
click at [446, 155] on div "SET BLANKNYC Sugar Coated Top BLNK174 232 in stock" at bounding box center [406, 186] width 80 height 130
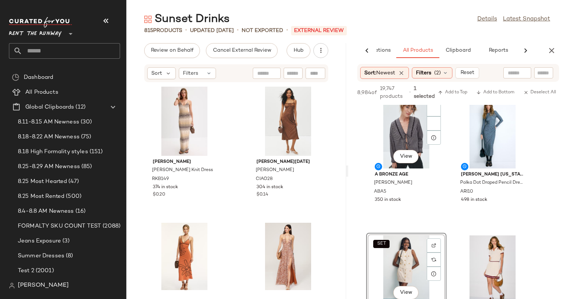
scroll to position [1503, 0]
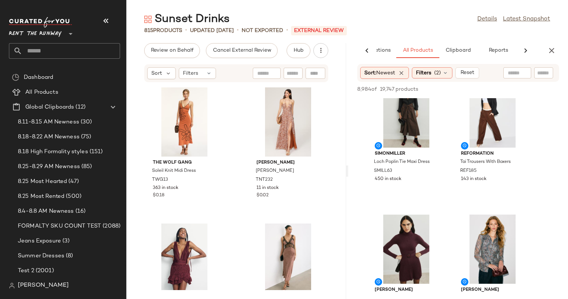
scroll to position [0, 0]
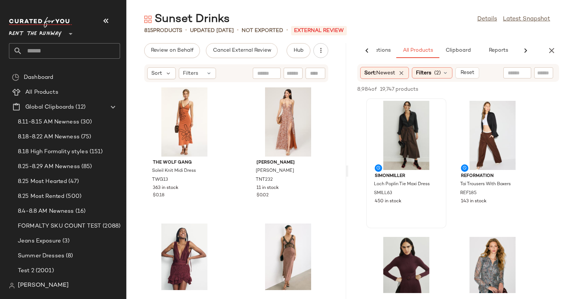
click at [443, 101] on div at bounding box center [406, 135] width 75 height 69
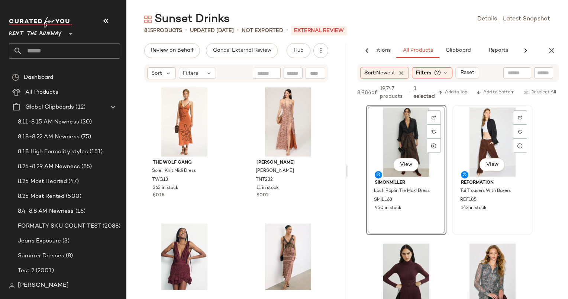
click at [456, 115] on div "View" at bounding box center [492, 141] width 75 height 69
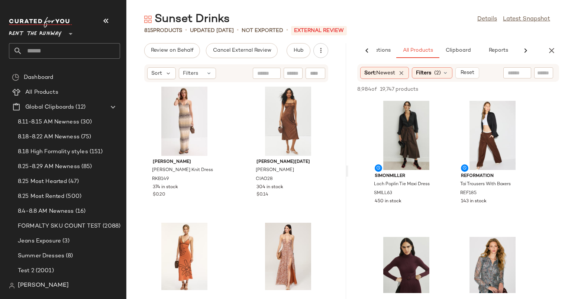
click at [439, 21] on div "Sunset Drinks Details Latest Snapshot" at bounding box center [346, 19] width 441 height 15
click at [449, 26] on div "Sunset Drinks Details Latest Snapshot" at bounding box center [346, 19] width 441 height 15
click at [433, 21] on div "Sunset Drinks Details Latest Snapshot" at bounding box center [346, 19] width 441 height 15
click at [477, 92] on div at bounding box center [507, 89] width 104 height 9
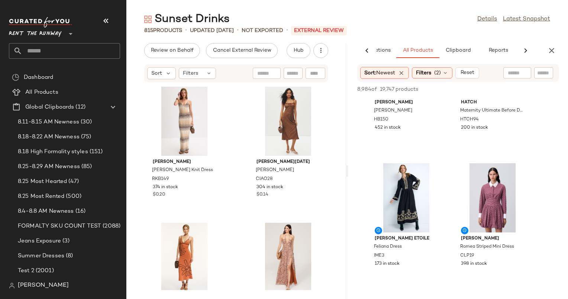
scroll to position [482, 0]
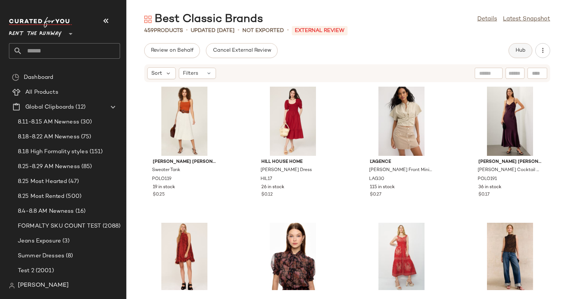
click at [522, 49] on span "Hub" at bounding box center [520, 51] width 10 height 6
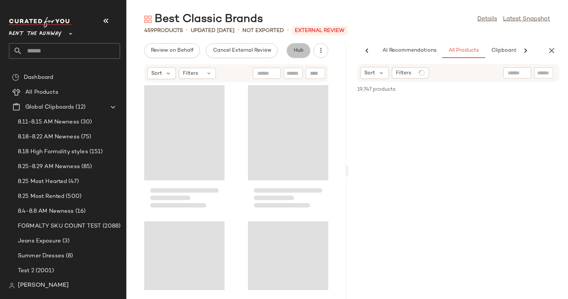
scroll to position [0, 38]
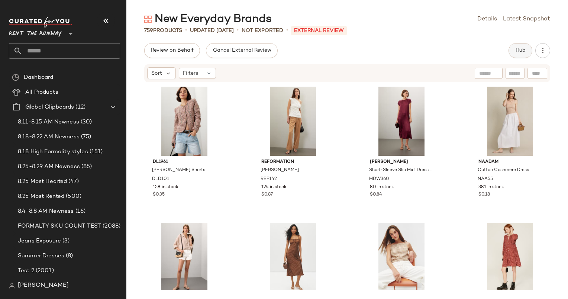
click at [523, 51] on span "Hub" at bounding box center [520, 51] width 10 height 6
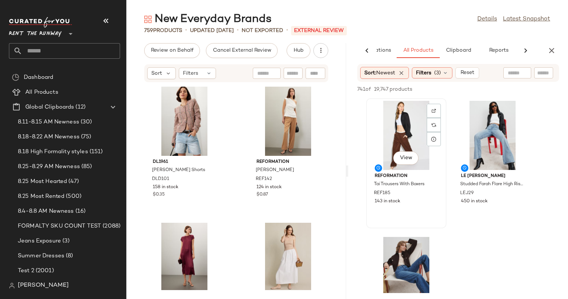
click at [402, 136] on div "View" at bounding box center [406, 135] width 75 height 69
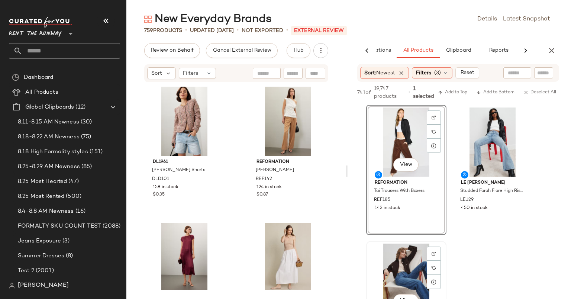
click at [411, 273] on div "View" at bounding box center [406, 277] width 75 height 69
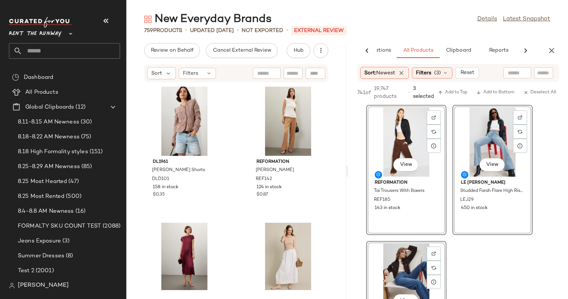
click at [499, 268] on div "View Reformation Tai Trousers With Boxers REF185 143 in stock View LE JEAN Stud…" at bounding box center [458, 238] width 220 height 266
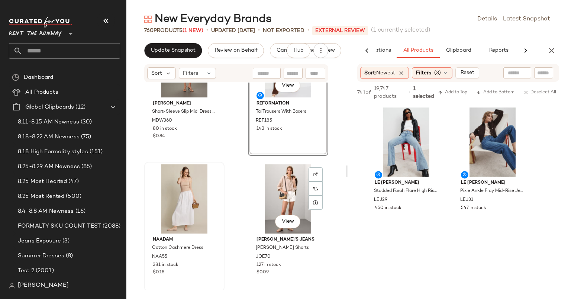
scroll to position [195, 0]
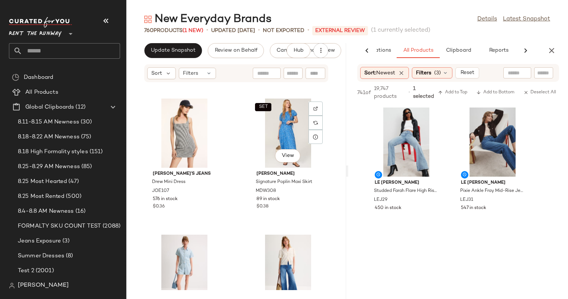
scroll to position [1086, 0]
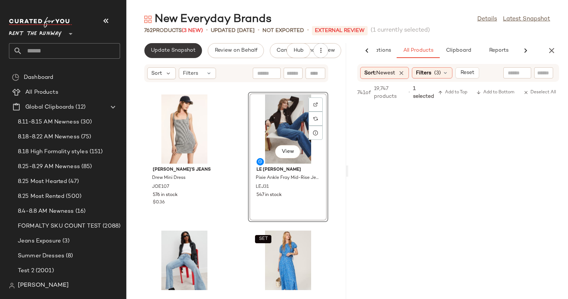
click at [191, 52] on span "Update Snapshot" at bounding box center [172, 51] width 45 height 6
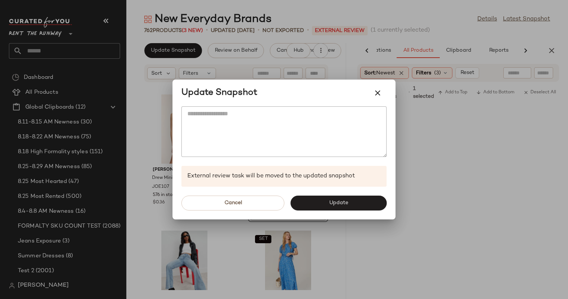
click at [347, 187] on div "Cancel Update" at bounding box center [283, 203] width 223 height 33
click at [348, 198] on button "Update" at bounding box center [338, 202] width 96 height 15
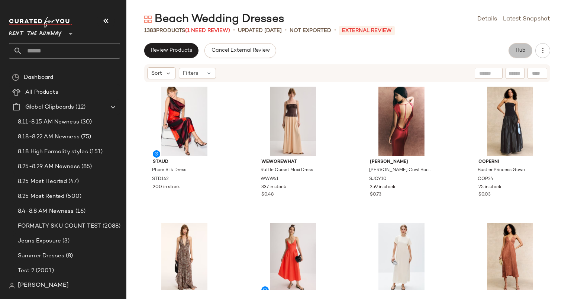
click at [514, 57] on button "Hub" at bounding box center [520, 50] width 24 height 15
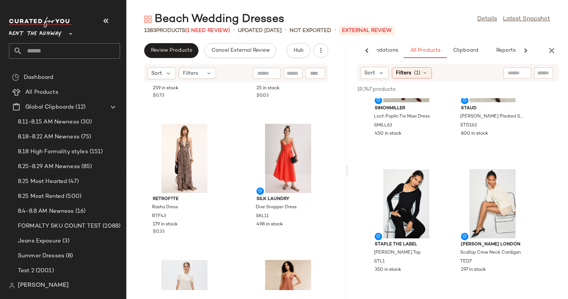
scroll to position [206, 0]
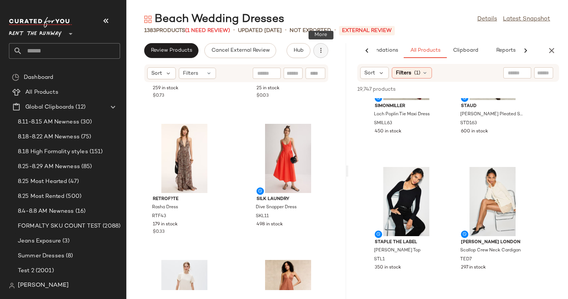
click at [323, 54] on icon "button" at bounding box center [320, 50] width 7 height 7
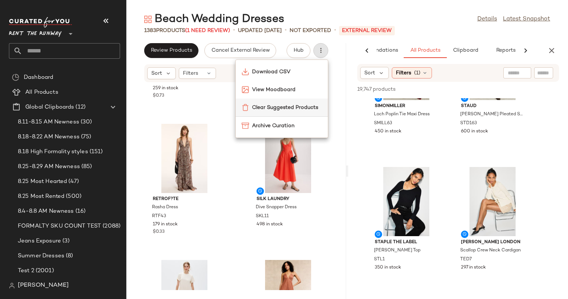
click at [306, 106] on span "Clear Suggested Products" at bounding box center [287, 108] width 70 height 8
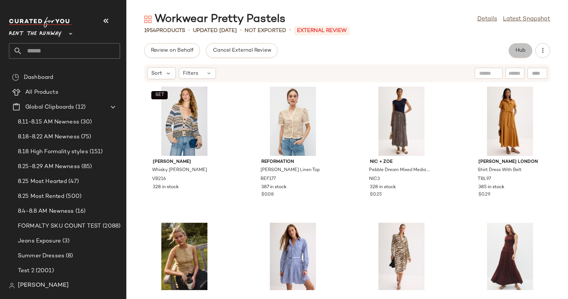
click at [515, 50] on span "Hub" at bounding box center [520, 51] width 10 height 6
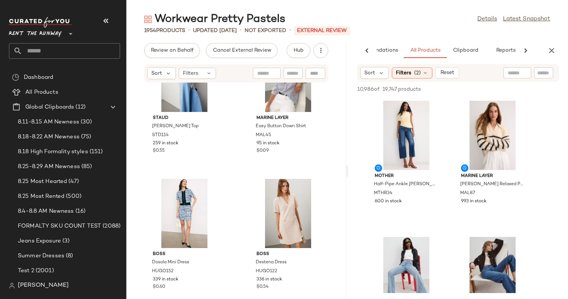
scroll to position [4642, 0]
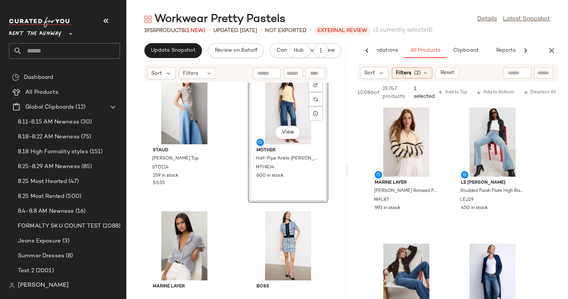
click at [254, 152] on div "View MOTHER Half-Pipe Ankle [PERSON_NAME] MTHR34 600 in stock" at bounding box center [288, 137] width 80 height 130
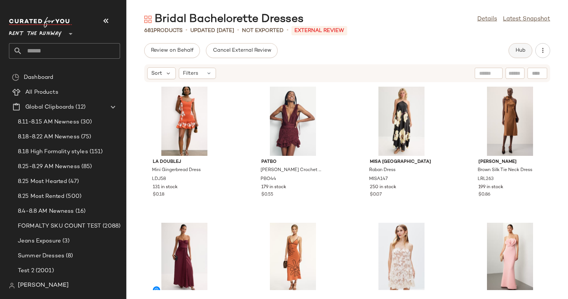
click at [511, 46] on button "Hub" at bounding box center [520, 50] width 24 height 15
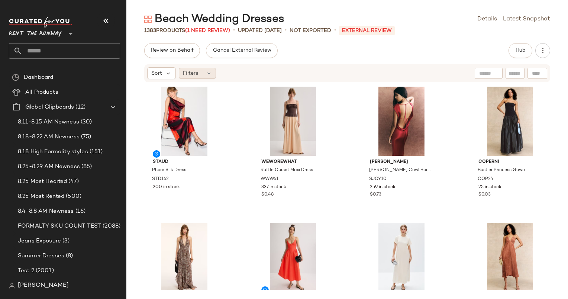
click at [205, 71] on div "Filters" at bounding box center [197, 73] width 37 height 11
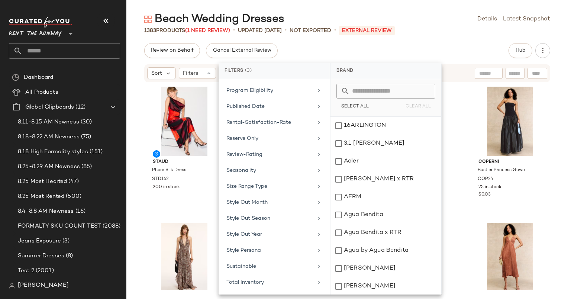
scroll to position [629, 0]
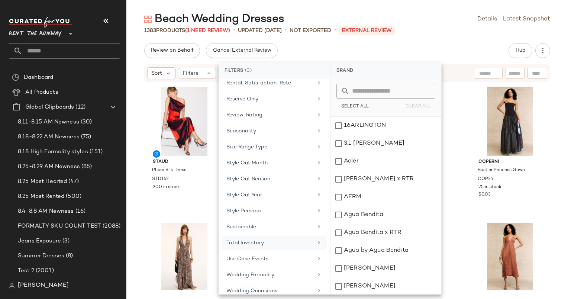
click at [270, 239] on div "Total Inventory" at bounding box center [269, 243] width 87 height 8
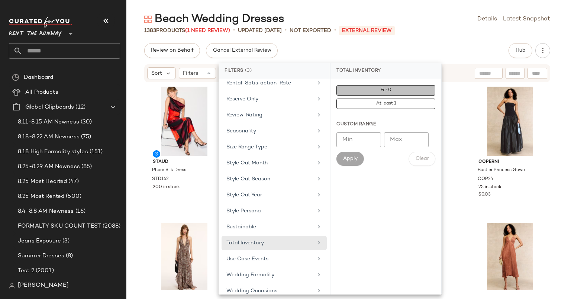
click at [393, 92] on button "For 0" at bounding box center [385, 90] width 99 height 10
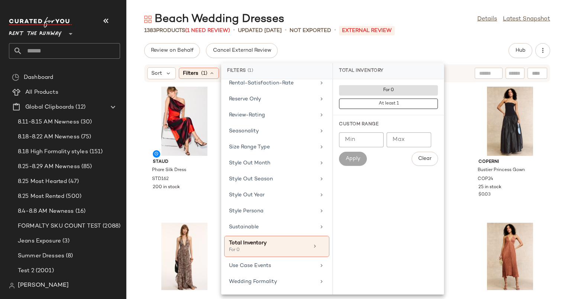
click at [428, 43] on div "Beach Wedding Dresses Details Latest Snapshot 1383 Products (1 Need Review) • u…" at bounding box center [346, 155] width 441 height 287
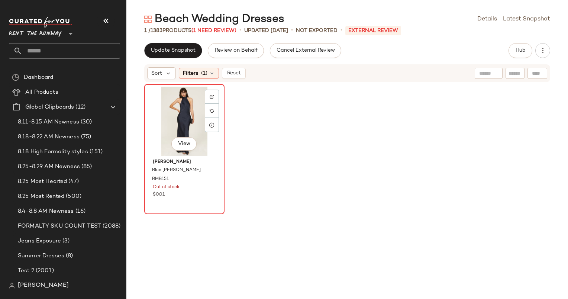
click at [183, 112] on div "View" at bounding box center [184, 121] width 75 height 69
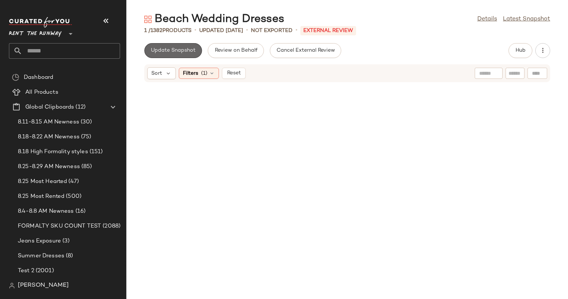
click at [182, 58] on button "Update Snapshot" at bounding box center [173, 50] width 58 height 15
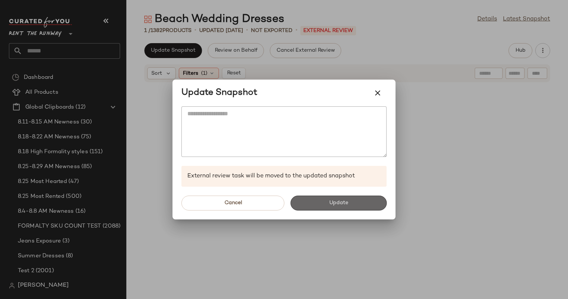
click at [342, 207] on button "Update" at bounding box center [338, 202] width 96 height 15
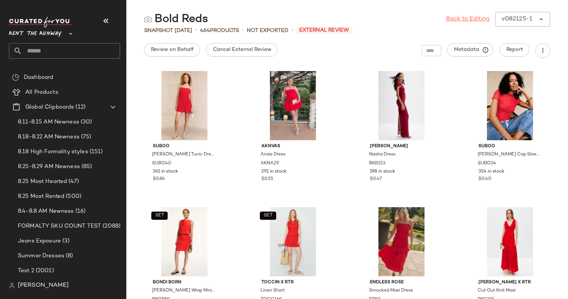
click at [461, 16] on link "Back to Editing" at bounding box center [467, 19] width 43 height 9
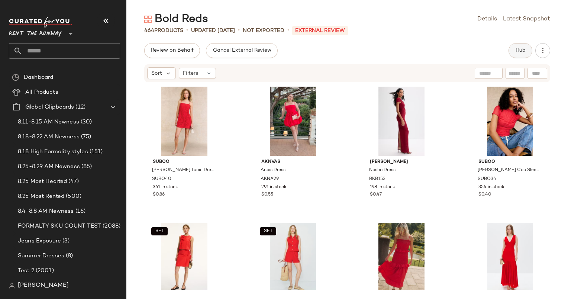
click at [518, 48] on span "Hub" at bounding box center [520, 51] width 10 height 6
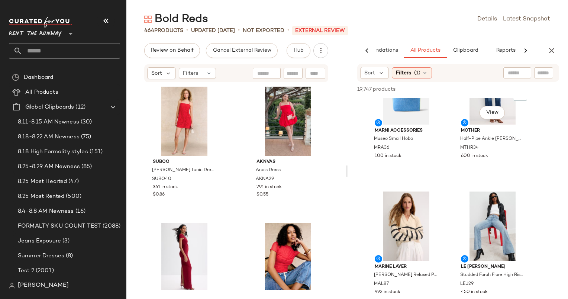
scroll to position [1135, 0]
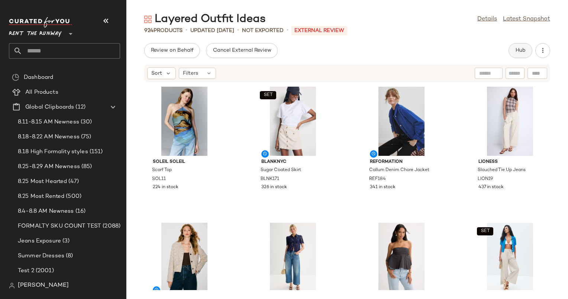
click at [515, 55] on button "Hub" at bounding box center [520, 50] width 24 height 15
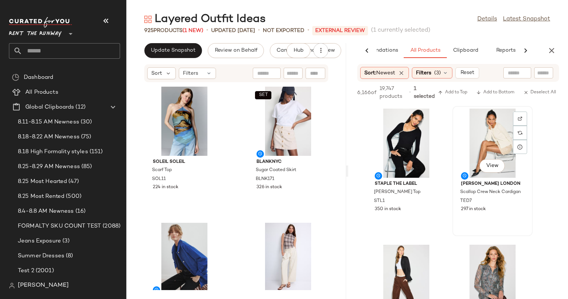
scroll to position [141, 0]
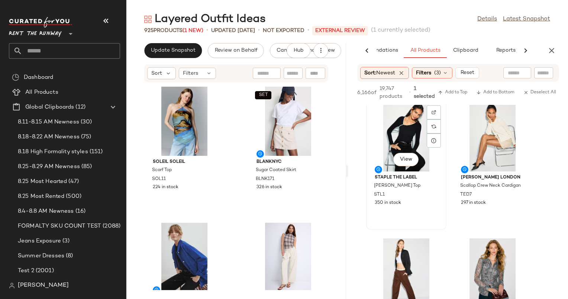
click at [398, 139] on div "View" at bounding box center [406, 136] width 75 height 69
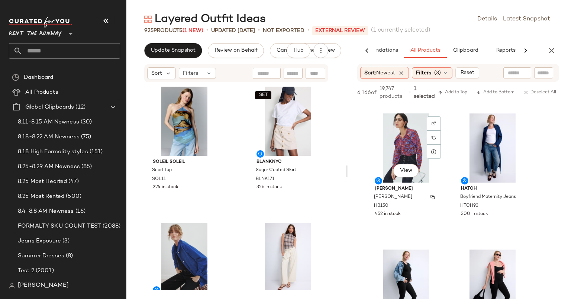
scroll to position [670, 0]
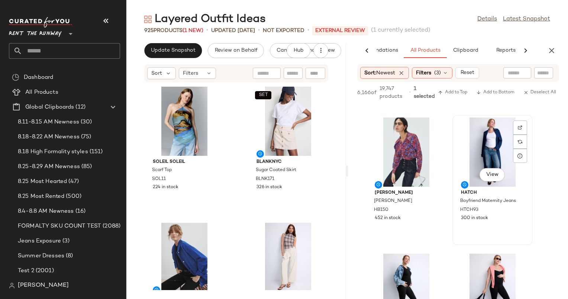
click at [482, 161] on div "View" at bounding box center [492, 151] width 75 height 69
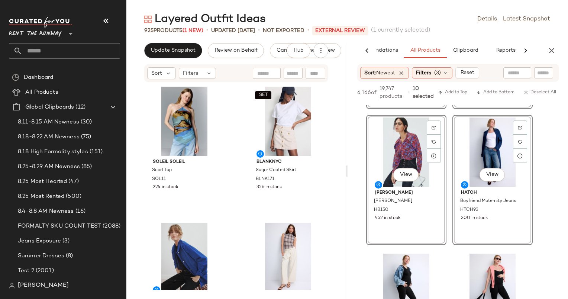
click at [464, 152] on div "View" at bounding box center [492, 151] width 75 height 69
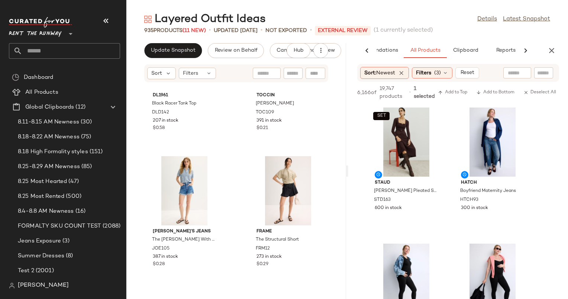
scroll to position [14986, 0]
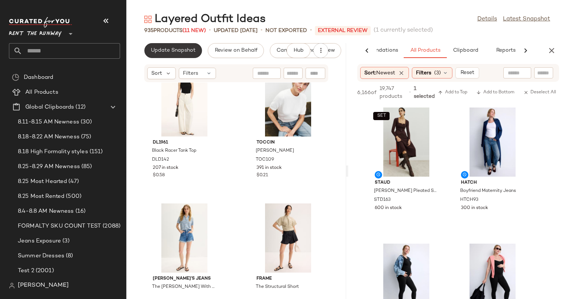
click at [182, 52] on span "Update Snapshot" at bounding box center [172, 51] width 45 height 6
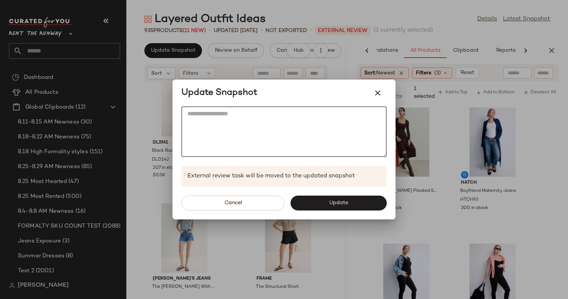
drag, startPoint x: 328, startPoint y: 206, endPoint x: 300, endPoint y: 138, distance: 73.5
click at [300, 138] on textarea at bounding box center [283, 131] width 205 height 51
click at [373, 91] on icon "button" at bounding box center [377, 92] width 9 height 9
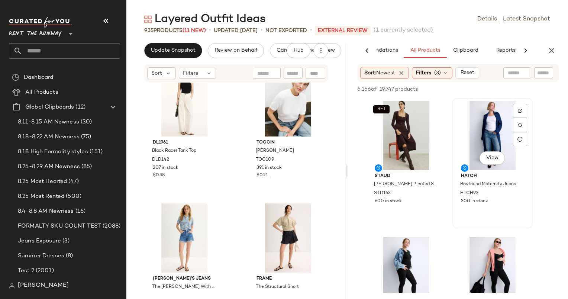
click at [469, 122] on div "View" at bounding box center [492, 135] width 75 height 69
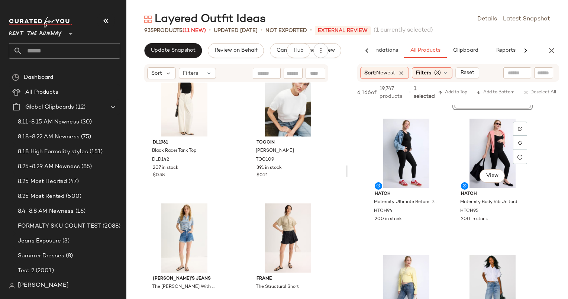
scroll to position [204, 0]
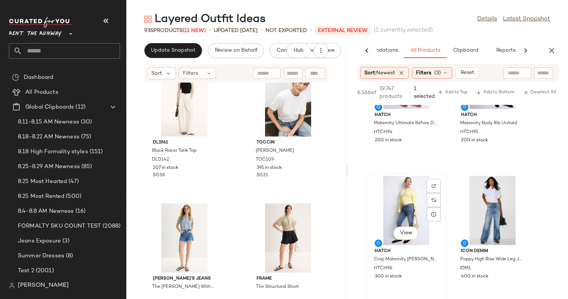
click at [406, 205] on div "View" at bounding box center [406, 210] width 75 height 69
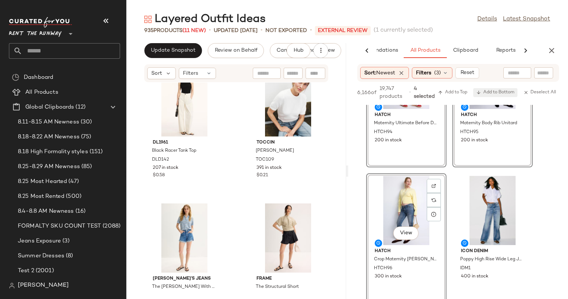
click at [489, 92] on span "Add to Bottom" at bounding box center [495, 92] width 38 height 5
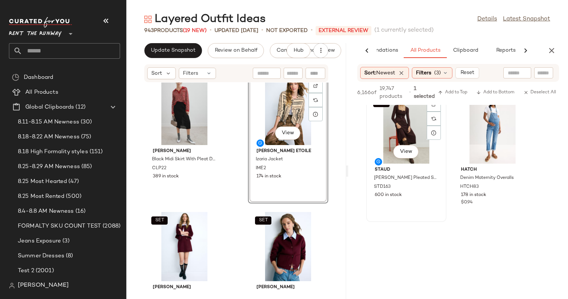
scroll to position [0, 0]
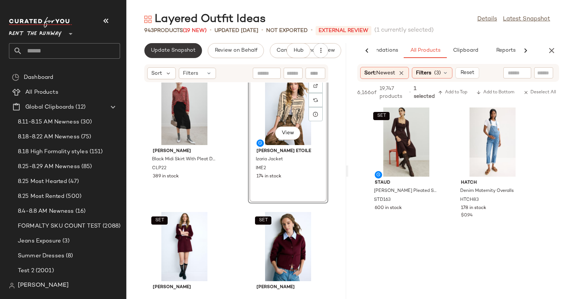
click at [192, 52] on span "Update Snapshot" at bounding box center [172, 51] width 45 height 6
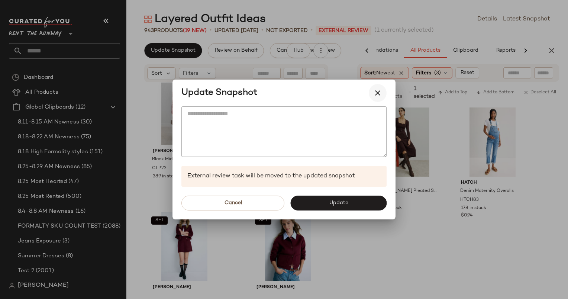
click at [376, 89] on icon "button" at bounding box center [377, 92] width 9 height 9
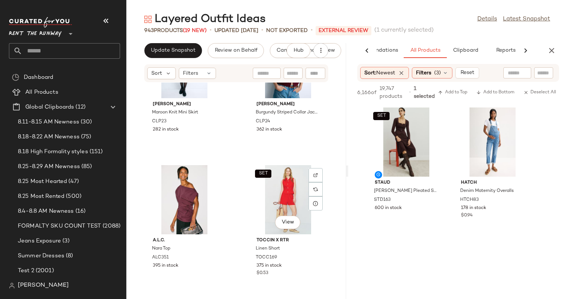
scroll to position [17536, 0]
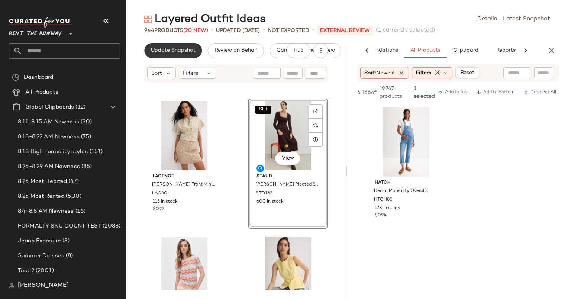
click at [177, 54] on button "Update Snapshot" at bounding box center [173, 50] width 58 height 15
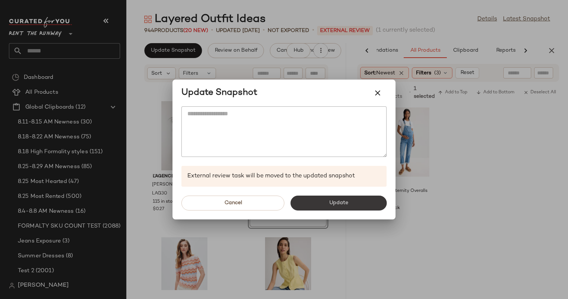
click at [324, 207] on button "Update" at bounding box center [338, 202] width 96 height 15
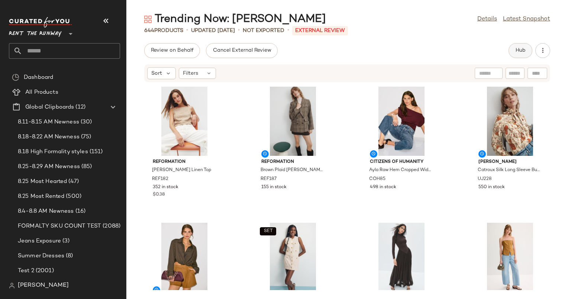
click at [515, 45] on button "Hub" at bounding box center [520, 50] width 24 height 15
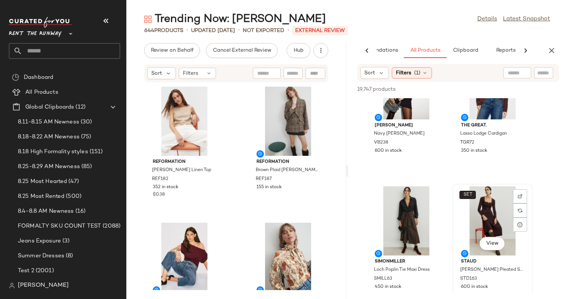
scroll to position [51, 0]
click at [501, 209] on div "SET View" at bounding box center [492, 219] width 75 height 69
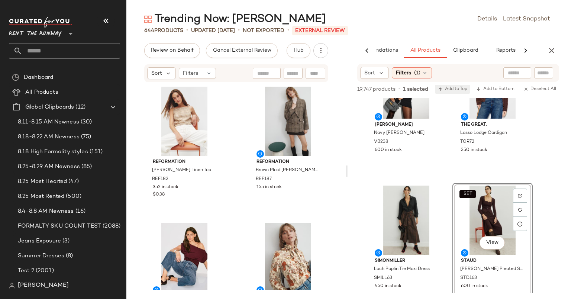
click at [450, 93] on button "Add to Top" at bounding box center [452, 89] width 35 height 9
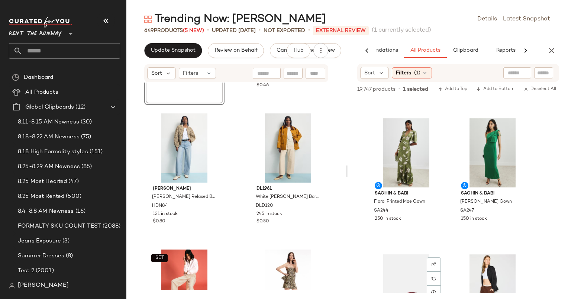
scroll to position [0, 0]
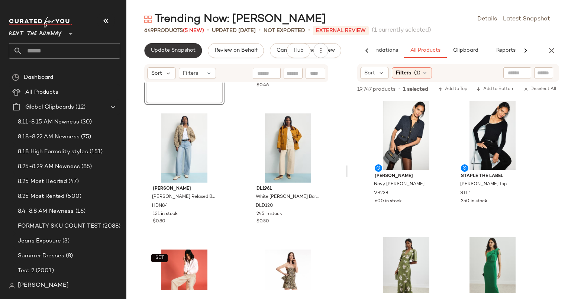
click at [187, 56] on button "Update Snapshot" at bounding box center [173, 50] width 58 height 15
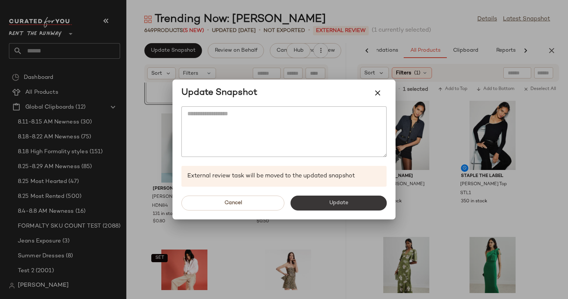
click at [350, 200] on button "Update" at bounding box center [338, 202] width 96 height 15
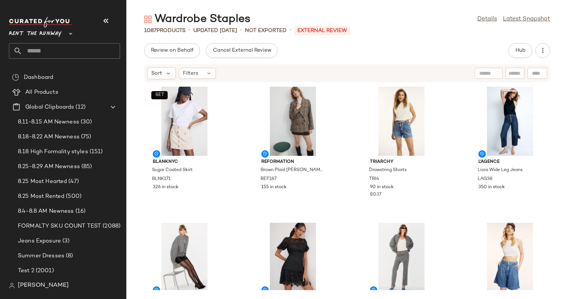
click at [511, 43] on div "Hub" at bounding box center [520, 50] width 24 height 15
click at [511, 45] on button "Hub" at bounding box center [520, 50] width 24 height 15
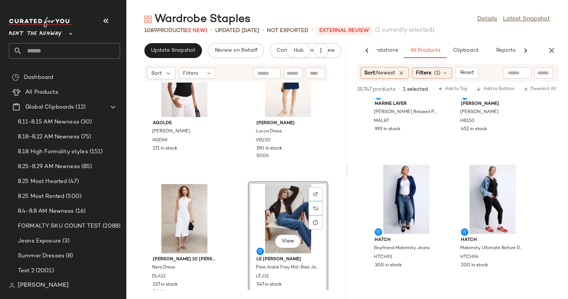
scroll to position [1502, 0]
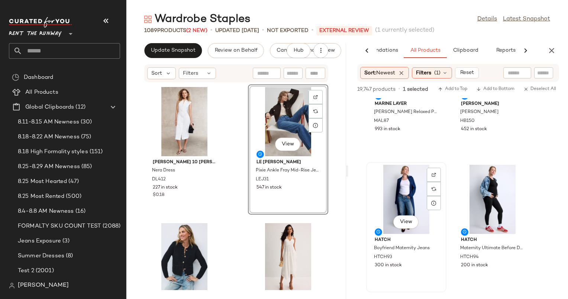
click at [405, 199] on div "View" at bounding box center [406, 199] width 75 height 69
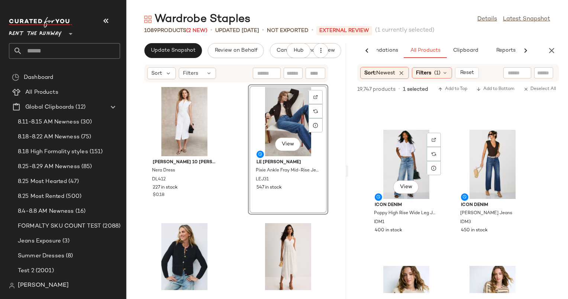
scroll to position [1502, 0]
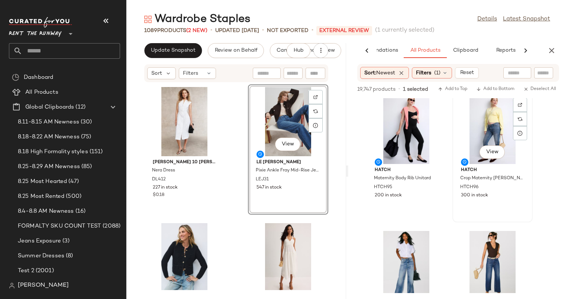
click at [488, 133] on div "View" at bounding box center [492, 129] width 75 height 69
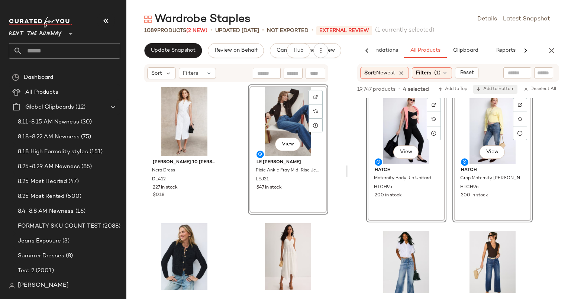
click at [493, 92] on span "Add to Bottom" at bounding box center [495, 89] width 38 height 5
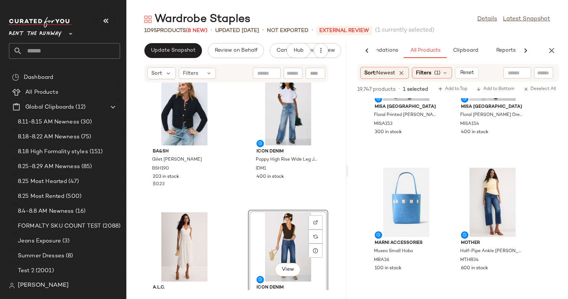
scroll to position [1022, 0]
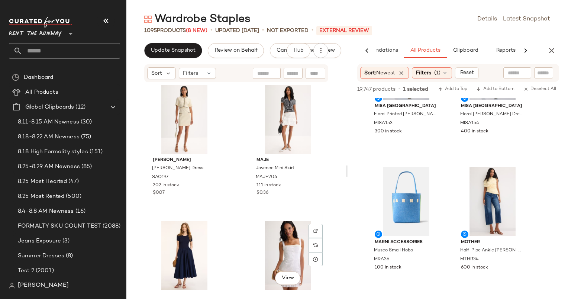
click at [254, 232] on div "View" at bounding box center [287, 255] width 75 height 69
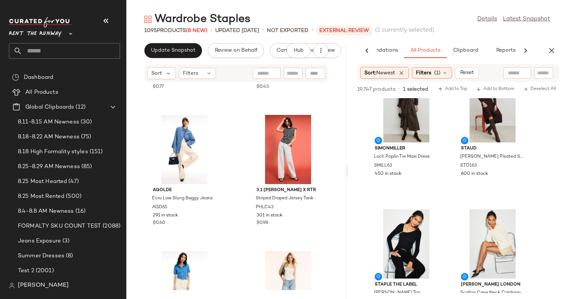
scroll to position [13585, 0]
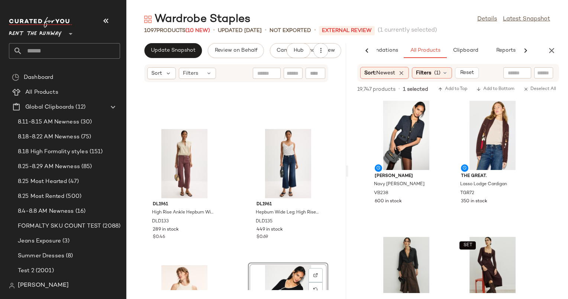
click at [187, 40] on div "Wardrobe Staples Details Latest Snapshot 1097 Products (10 New) • updated Aug 2…" at bounding box center [346, 155] width 441 height 287
click at [189, 49] on span "Update Snapshot" at bounding box center [172, 51] width 45 height 6
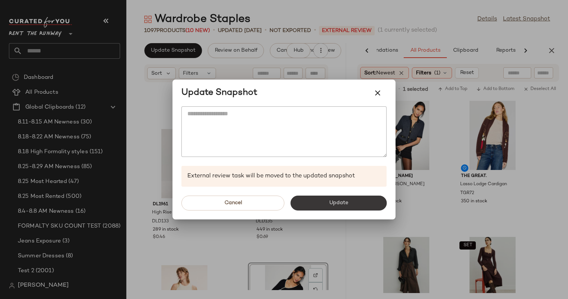
click at [361, 207] on button "Update" at bounding box center [338, 202] width 96 height 15
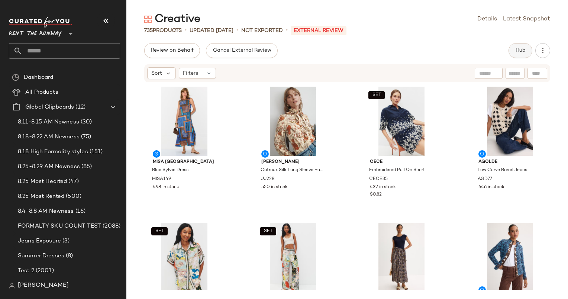
click at [519, 46] on button "Hub" at bounding box center [520, 50] width 24 height 15
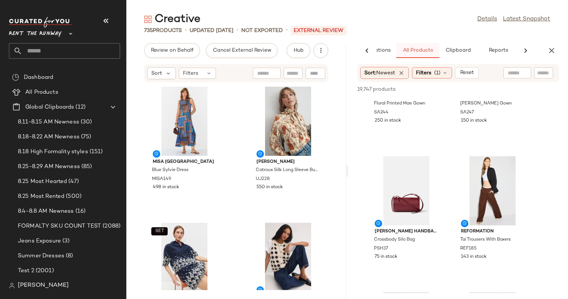
scroll to position [360, 0]
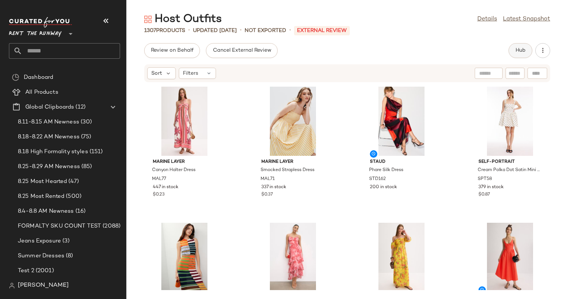
click at [512, 49] on button "Hub" at bounding box center [520, 50] width 24 height 15
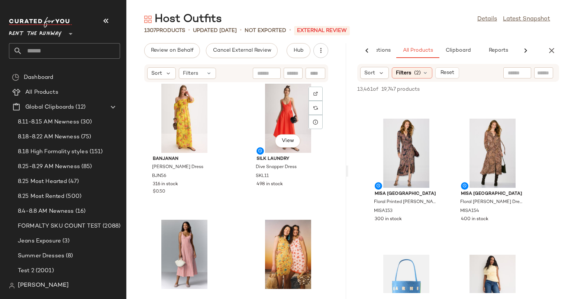
scroll to position [421, 0]
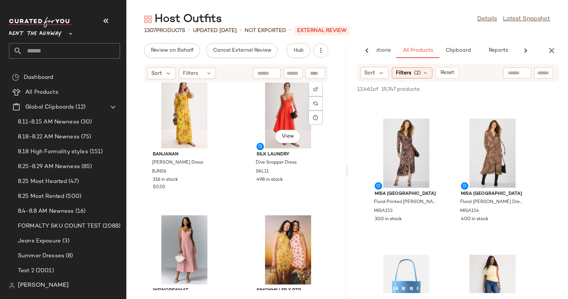
click at [249, 192] on div "View Silk Laundry Dive Snapper Dress SKL11 498 in stock" at bounding box center [288, 141] width 79 height 129
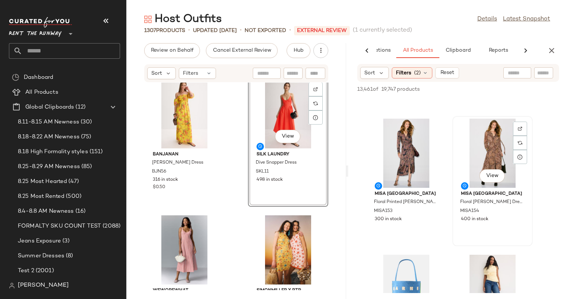
click at [453, 117] on div "View MISA Los Angeles Floral Wilma Dress MISA154 400 in stock" at bounding box center [492, 181] width 80 height 130
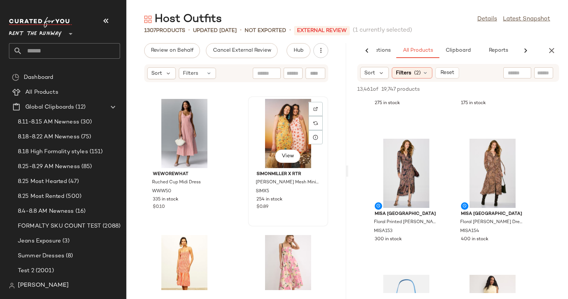
scroll to position [534, 0]
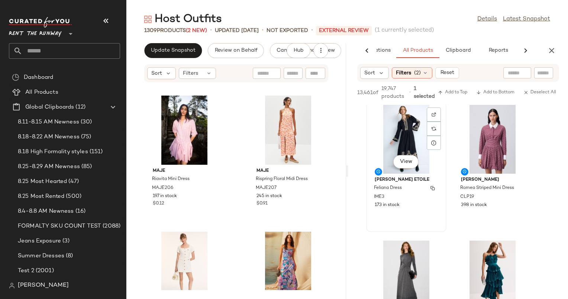
scroll to position [1907, 0]
click at [192, 51] on span "Update Snapshot" at bounding box center [172, 51] width 45 height 6
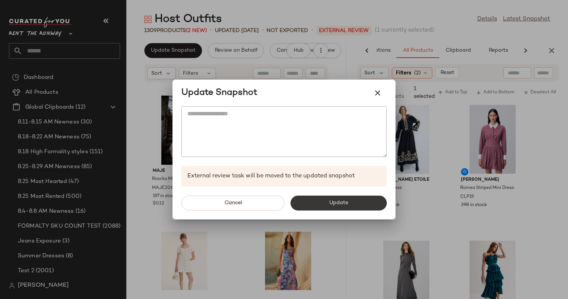
click at [359, 198] on button "Update" at bounding box center [338, 202] width 96 height 15
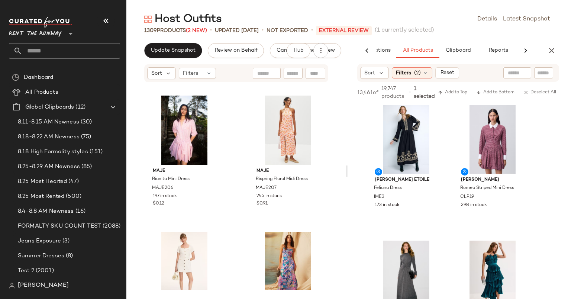
scroll to position [3811, 0]
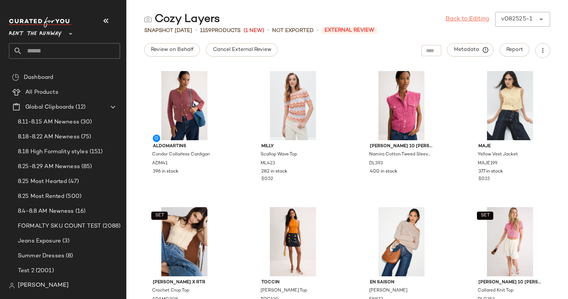
click at [478, 20] on link "Back to Editing" at bounding box center [467, 19] width 43 height 9
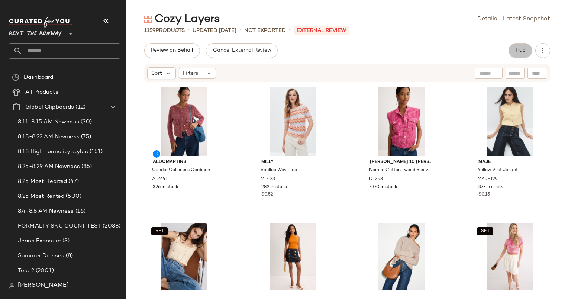
click at [519, 52] on span "Hub" at bounding box center [520, 51] width 10 height 6
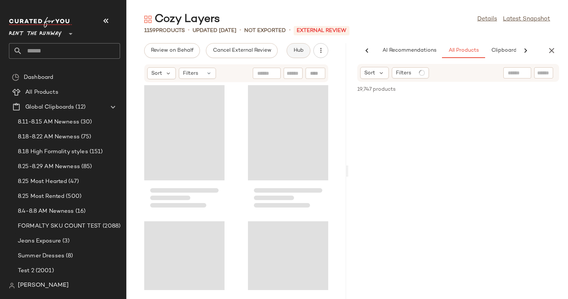
scroll to position [0, 38]
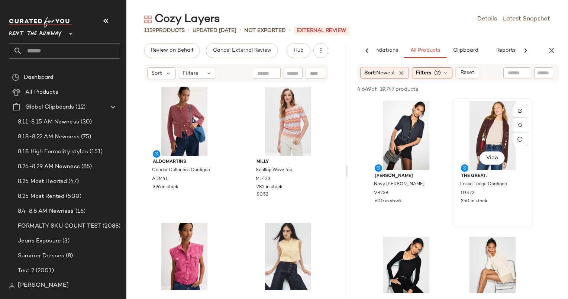
click at [485, 133] on div "View" at bounding box center [492, 135] width 75 height 69
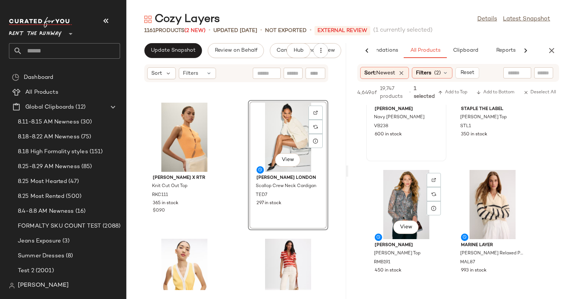
scroll to position [103, 0]
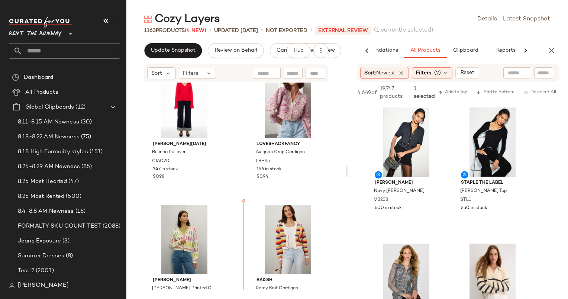
scroll to position [1686, 0]
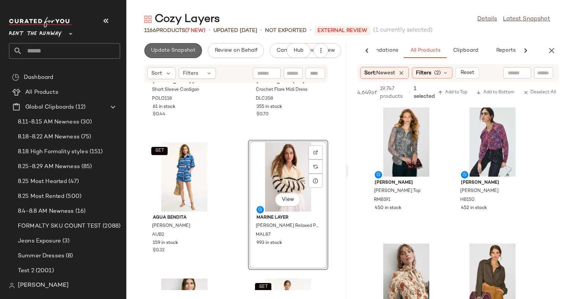
click at [176, 47] on button "Update Snapshot" at bounding box center [173, 50] width 58 height 15
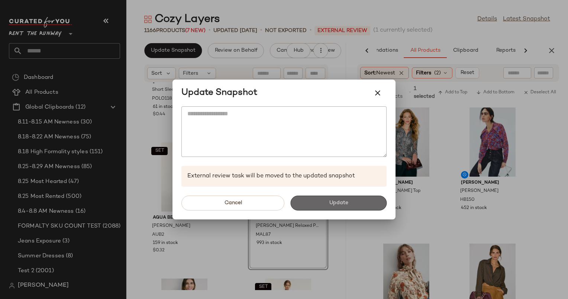
click at [346, 206] on span "Update" at bounding box center [337, 203] width 19 height 6
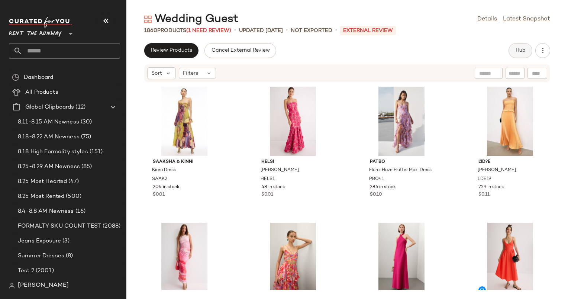
click at [513, 51] on button "Hub" at bounding box center [520, 50] width 24 height 15
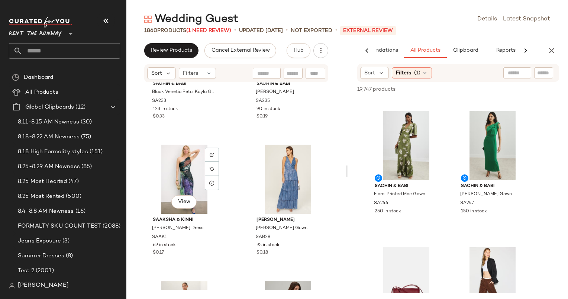
scroll to position [8898, 0]
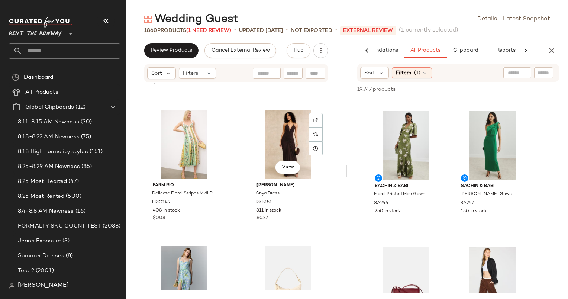
scroll to position [9639, 0]
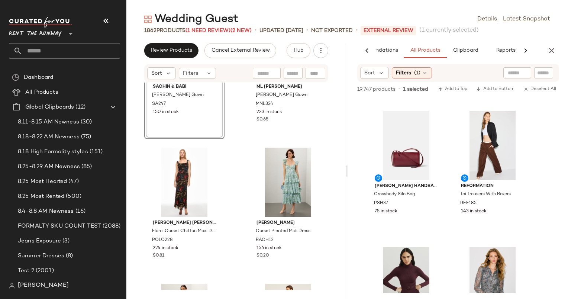
scroll to position [8568, 0]
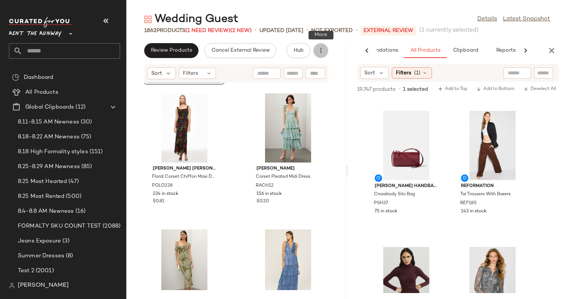
click at [324, 48] on button "button" at bounding box center [320, 50] width 15 height 15
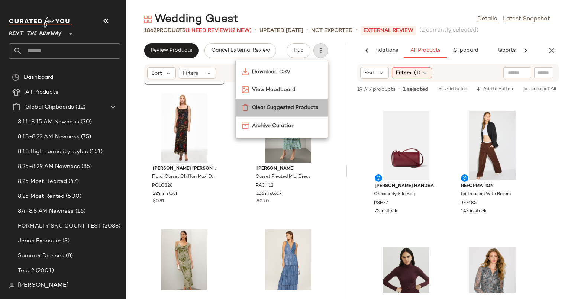
click at [291, 106] on span "Clear Suggested Products" at bounding box center [287, 108] width 70 height 8
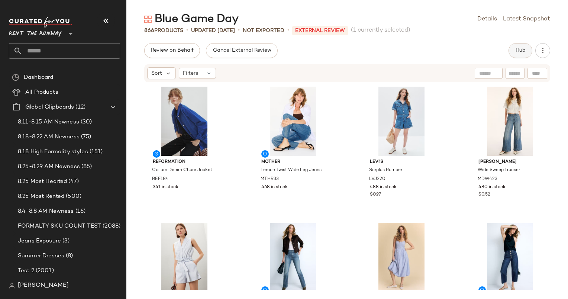
click at [523, 45] on button "Hub" at bounding box center [520, 50] width 24 height 15
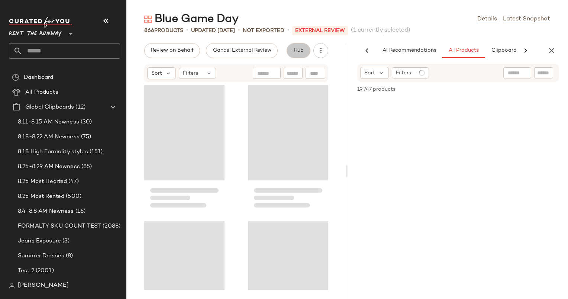
scroll to position [0, 46]
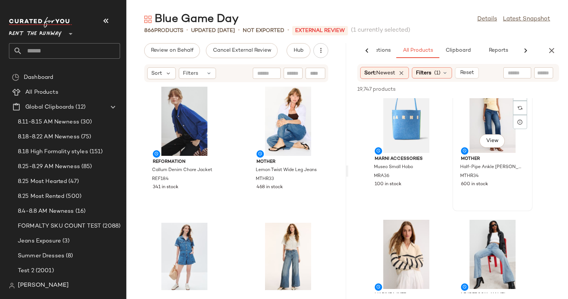
click at [479, 117] on div "View" at bounding box center [492, 118] width 75 height 69
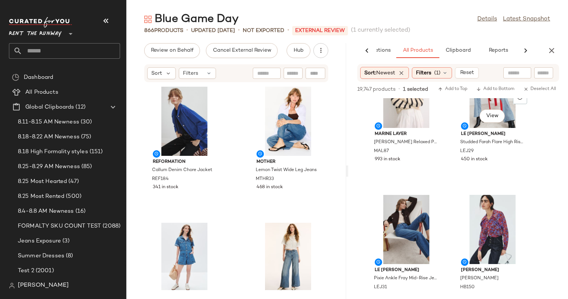
scroll to position [1273, 0]
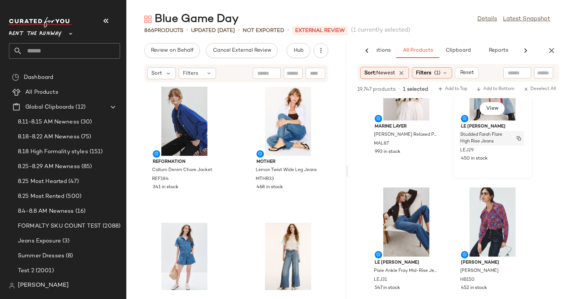
click at [511, 143] on div "Studded Farah Flare High Rise Jeans" at bounding box center [491, 138] width 65 height 15
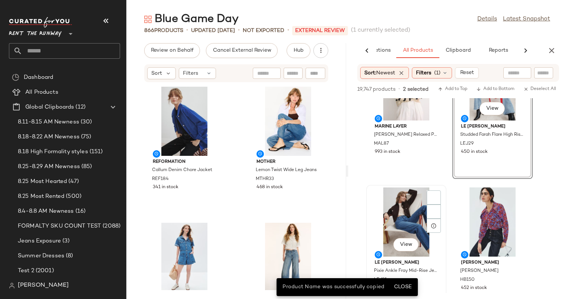
click at [399, 213] on div "View" at bounding box center [406, 221] width 75 height 69
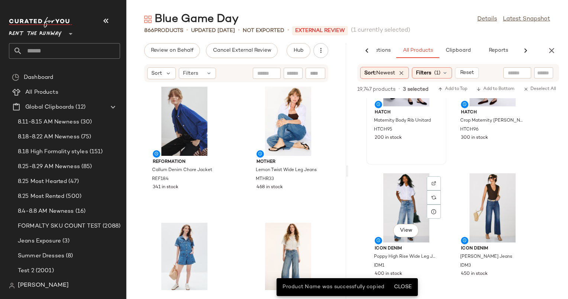
scroll to position [1733, 0]
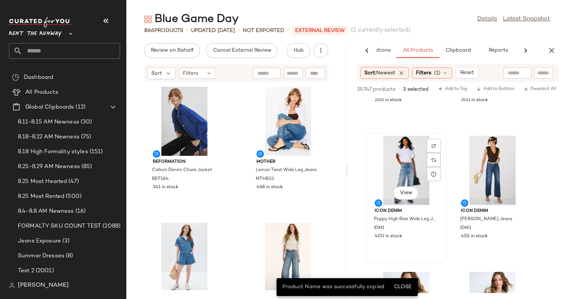
click at [395, 166] on div "View" at bounding box center [406, 170] width 75 height 69
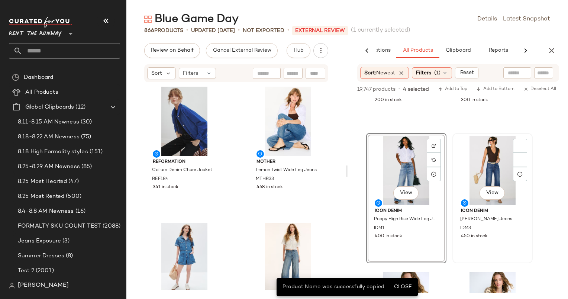
click at [462, 164] on div "View" at bounding box center [492, 170] width 75 height 69
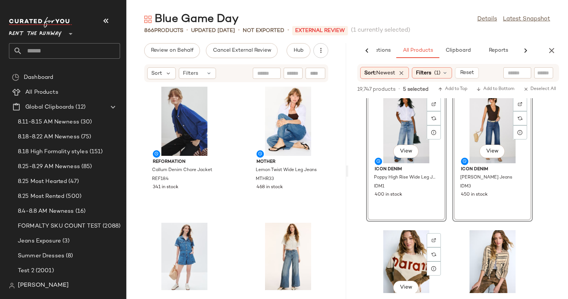
scroll to position [1773, 0]
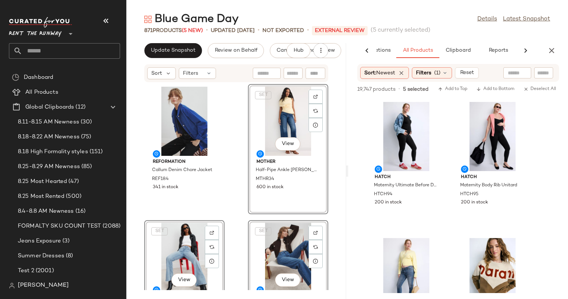
scroll to position [1347, 0]
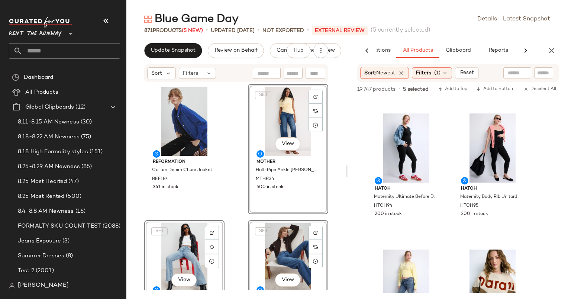
click at [232, 167] on div "Reformation Callum Denim Chore Jacket REF184 341 in stock SET View MOTHER Half-…" at bounding box center [236, 185] width 220 height 207
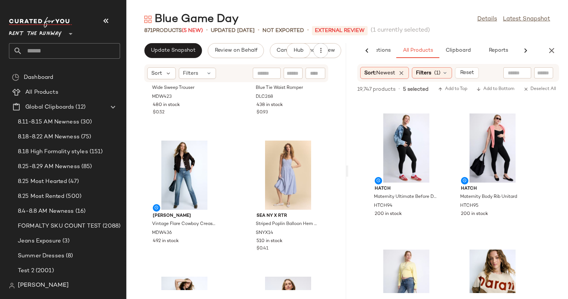
scroll to position [638, 0]
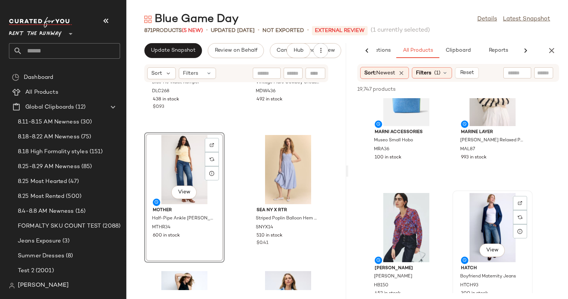
click at [484, 203] on div "View" at bounding box center [492, 227] width 75 height 69
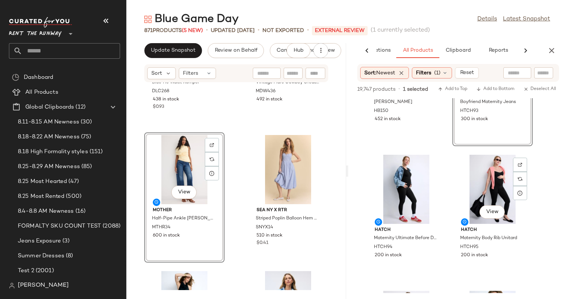
scroll to position [1311, 0]
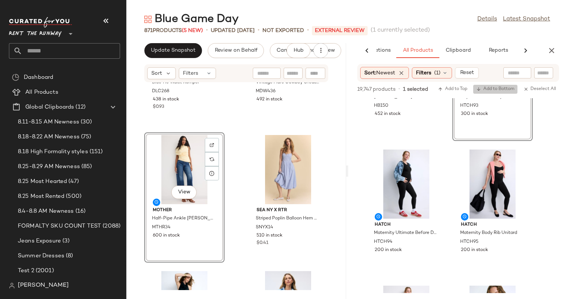
click at [506, 90] on span "Add to Bottom" at bounding box center [495, 89] width 38 height 5
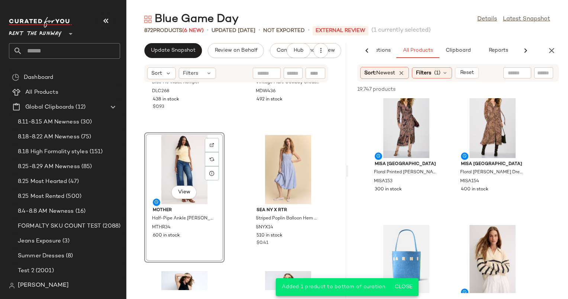
scroll to position [916, 0]
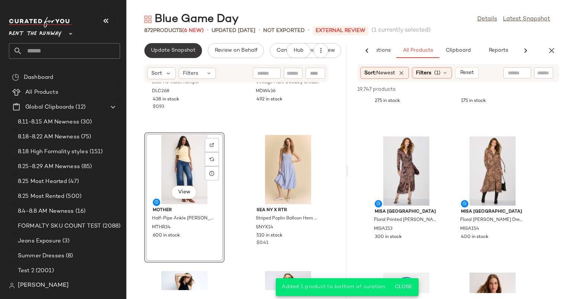
click at [188, 51] on span "Update Snapshot" at bounding box center [172, 51] width 45 height 6
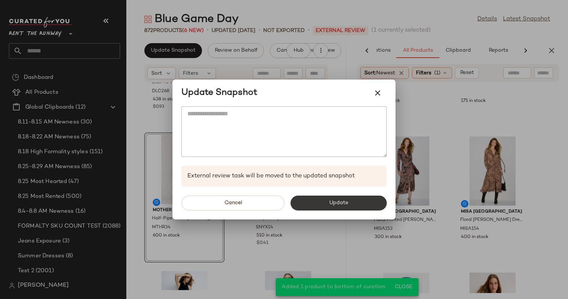
click at [365, 202] on button "Update" at bounding box center [338, 202] width 96 height 15
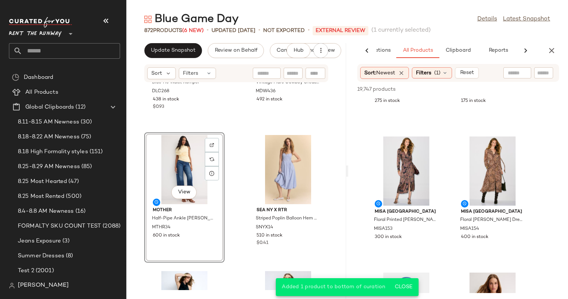
scroll to position [1732, 0]
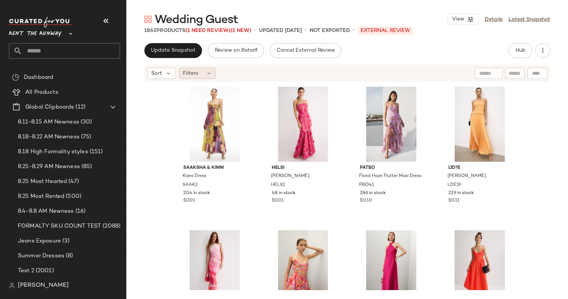
click at [201, 69] on div "Filters" at bounding box center [197, 73] width 37 height 11
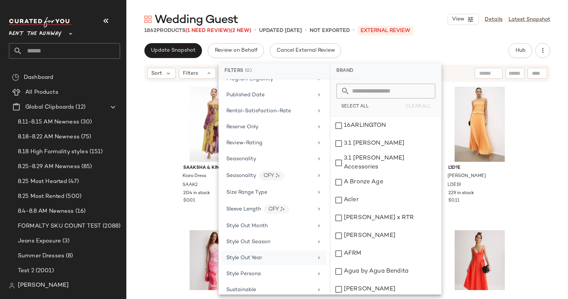
scroll to position [939, 0]
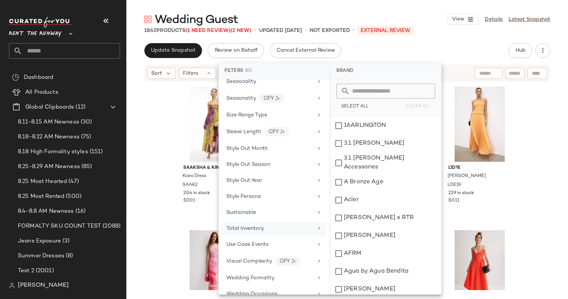
click at [281, 224] on div "Total Inventory" at bounding box center [269, 228] width 87 height 8
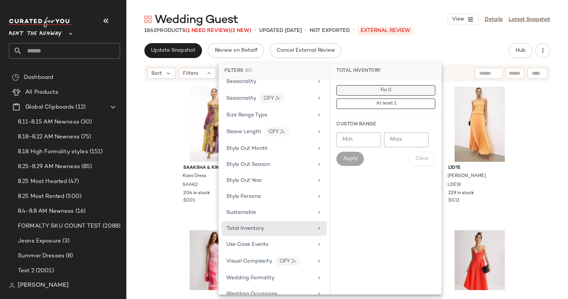
click at [388, 90] on span "For 0" at bounding box center [385, 90] width 11 height 5
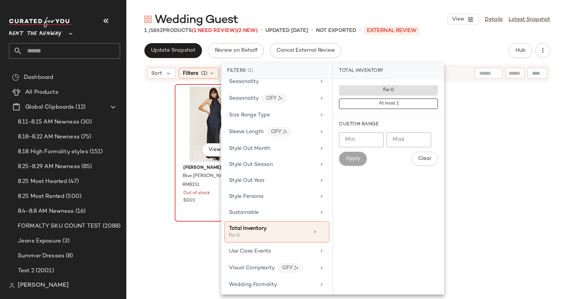
click at [179, 111] on div "View" at bounding box center [214, 124] width 75 height 75
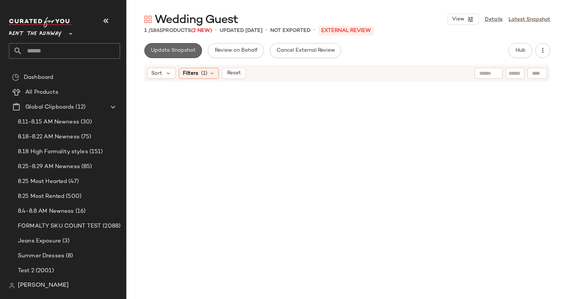
click at [183, 54] on button "Update Snapshot" at bounding box center [173, 50] width 58 height 15
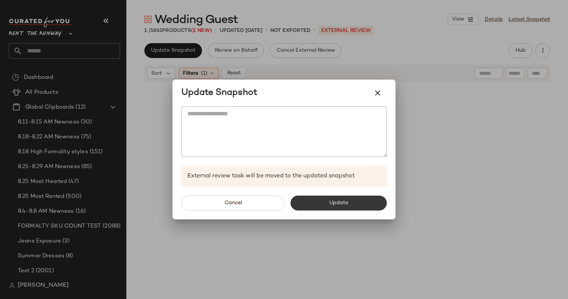
click at [309, 203] on button "Update" at bounding box center [338, 202] width 96 height 15
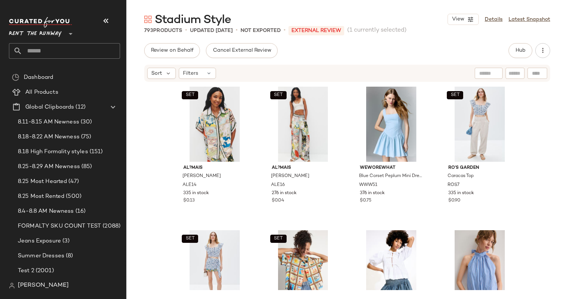
click at [512, 43] on div "Hub" at bounding box center [520, 50] width 24 height 15
click at [517, 48] on span "Hub" at bounding box center [520, 51] width 10 height 6
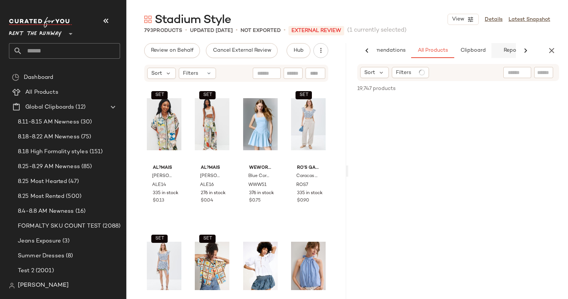
scroll to position [0, 31]
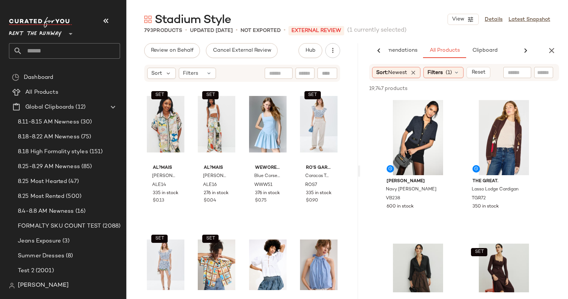
drag, startPoint x: 348, startPoint y: 167, endPoint x: 361, endPoint y: 165, distance: 13.5
click at [361, 165] on div "Stadium Style View Details Latest Snapshot 793 Products • updated Aug 21st • No…" at bounding box center [346, 155] width 441 height 287
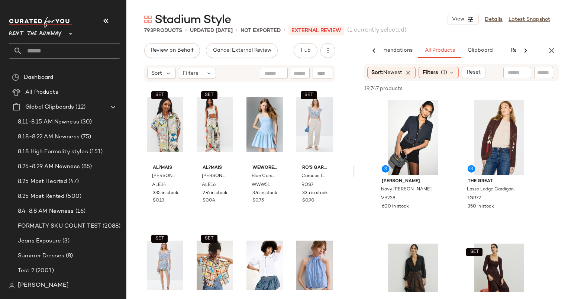
click at [356, 166] on div "Stadium Style View Details Latest Snapshot 793 Products • updated Aug 21st • No…" at bounding box center [346, 155] width 441 height 287
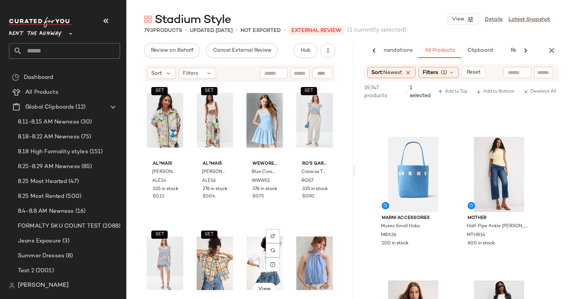
scroll to position [0, 0]
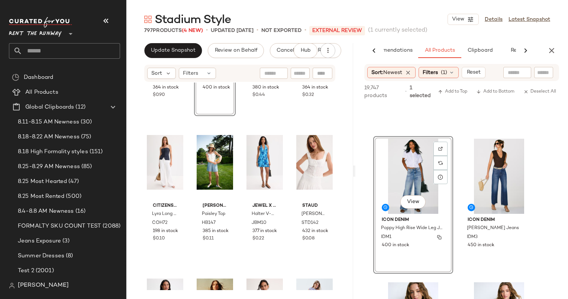
scroll to position [1833, 0]
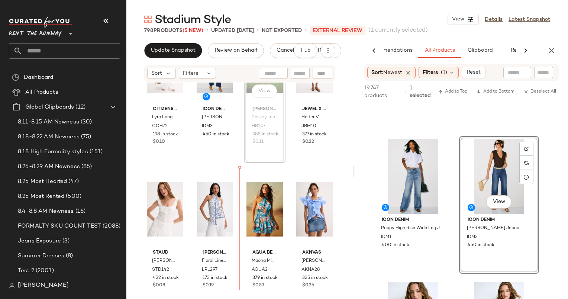
scroll to position [643, 0]
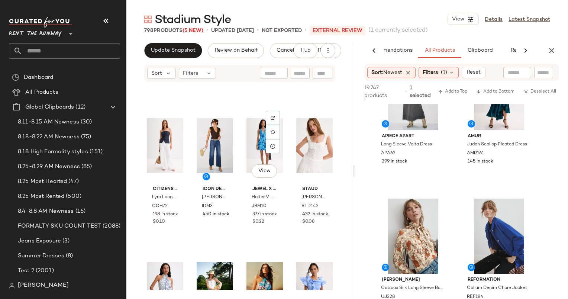
scroll to position [559, 0]
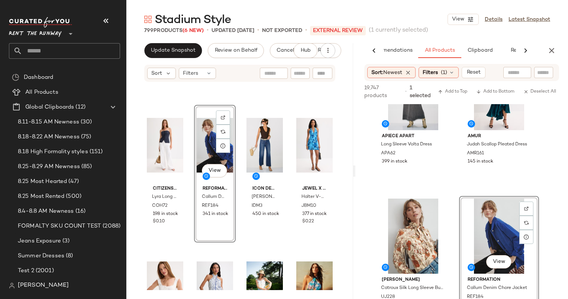
click at [253, 102] on div "Ronny Kobo x RTR Strapless Denim Midi Dress RKC157 364 in stock $0.90 Icon Deni…" at bounding box center [239, 185] width 227 height 207
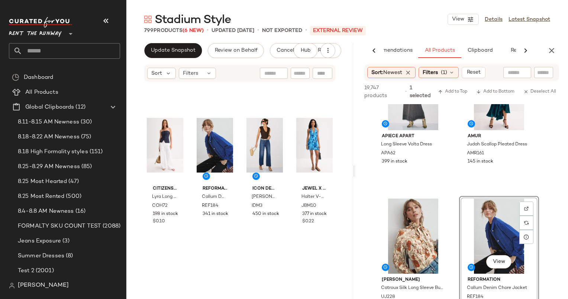
scroll to position [0, 0]
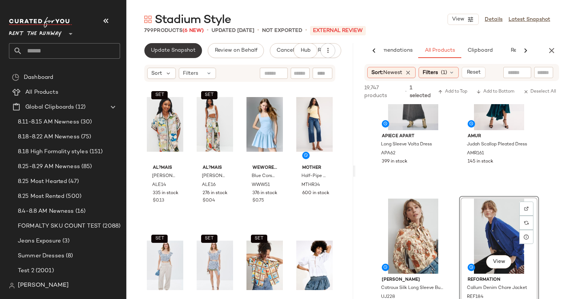
click at [181, 45] on button "Update Snapshot" at bounding box center [173, 50] width 58 height 15
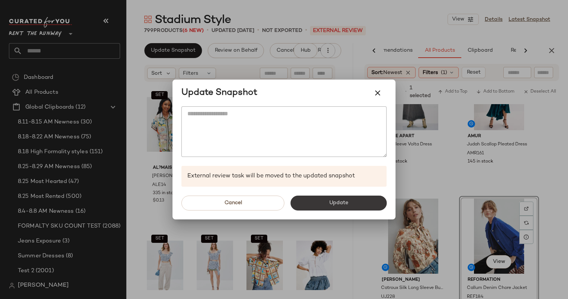
click at [323, 200] on button "Update" at bounding box center [338, 202] width 96 height 15
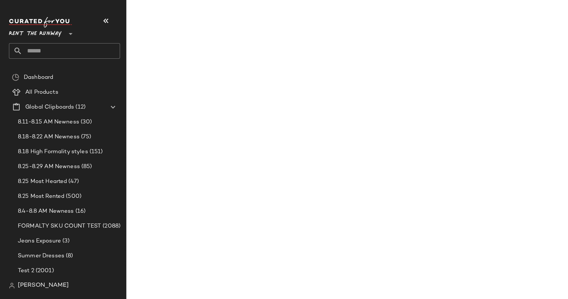
scroll to position [4642, 0]
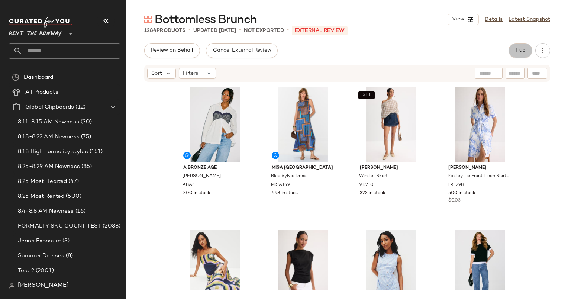
click at [520, 51] on span "Hub" at bounding box center [520, 51] width 10 height 6
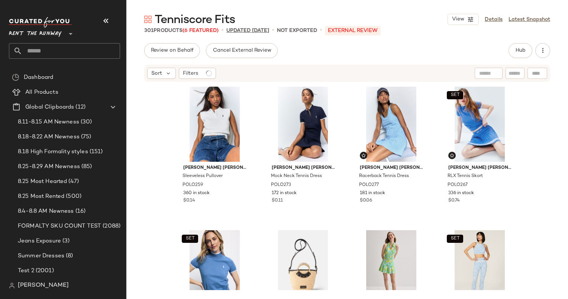
drag, startPoint x: 0, startPoint y: 0, endPoint x: 243, endPoint y: 28, distance: 245.0
click at [243, 28] on p "updated Aug 22nd" at bounding box center [247, 31] width 43 height 8
